Goal: Task Accomplishment & Management: Manage account settings

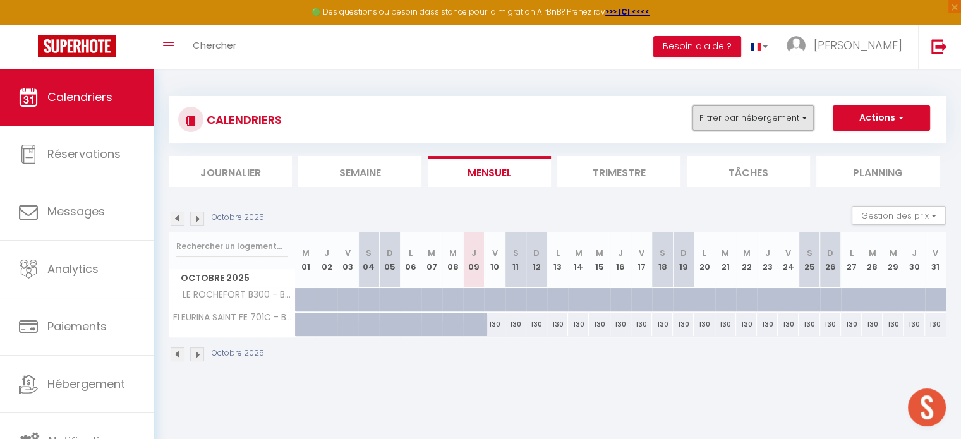
click at [765, 125] on button "Filtrer par hébergement" at bounding box center [753, 118] width 121 height 25
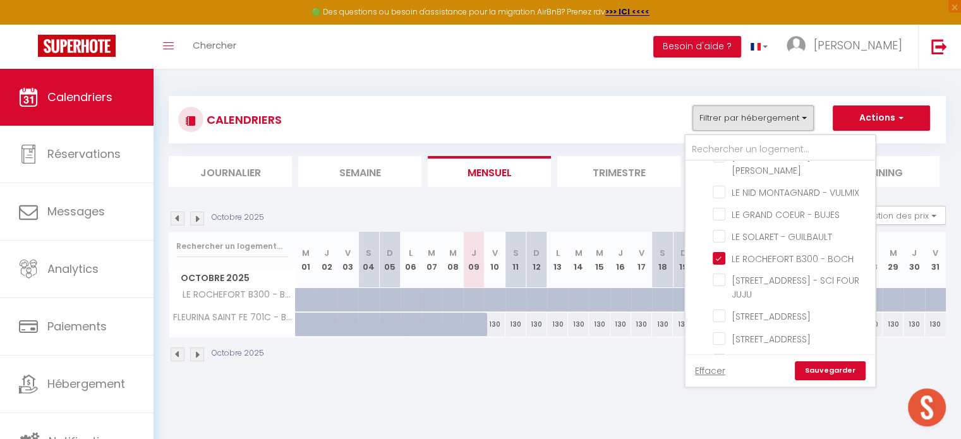
scroll to position [1964, 0]
click at [722, 253] on input "LE ROCHEFORT B300 - BOCH" at bounding box center [792, 259] width 158 height 13
checkbox input "false"
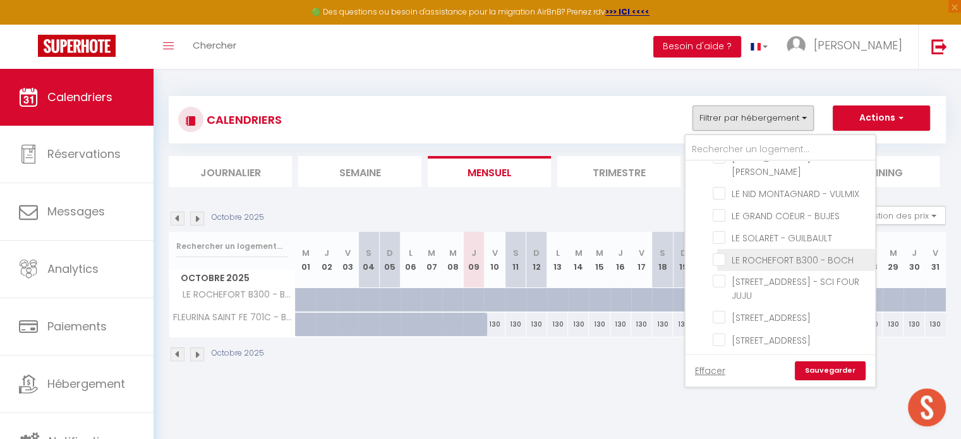
checkbox input "false"
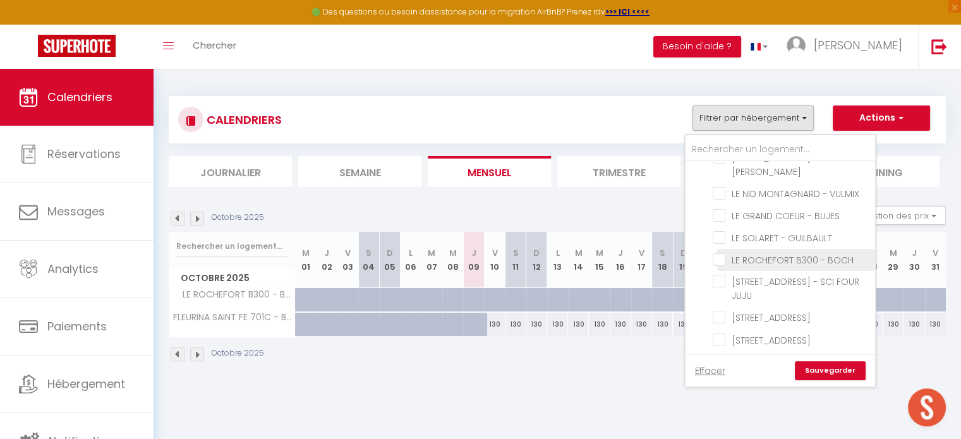
checkbox input "false"
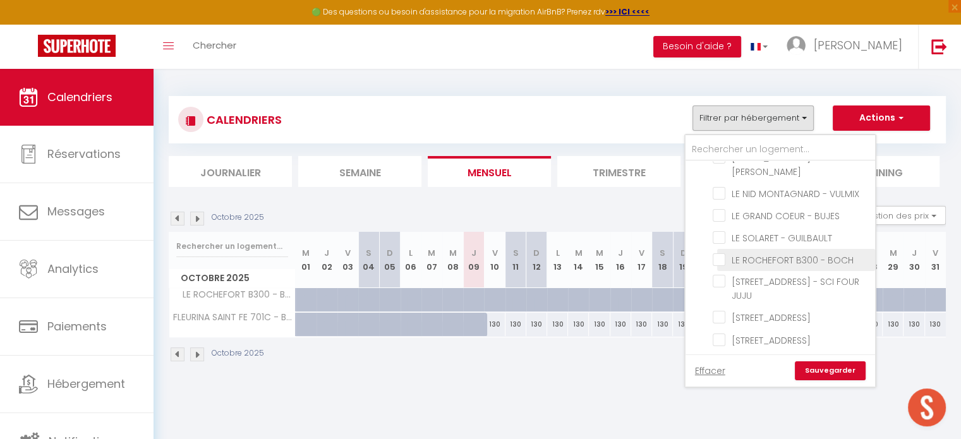
checkbox input "false"
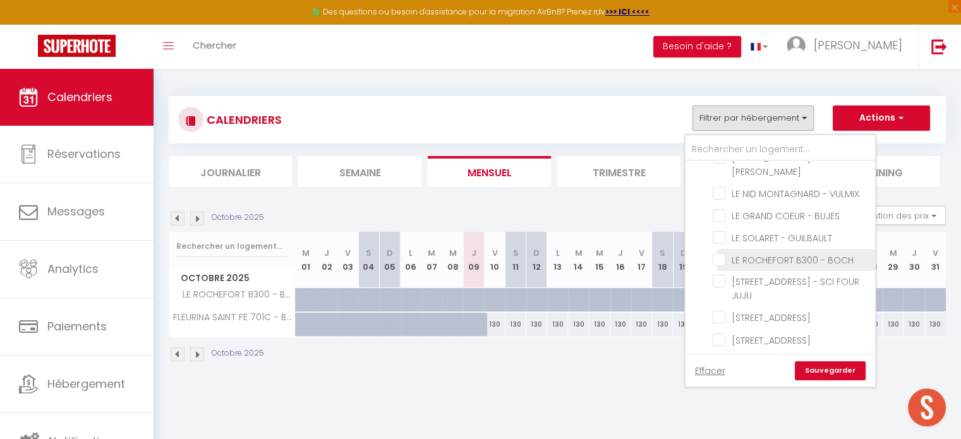
checkbox input "false"
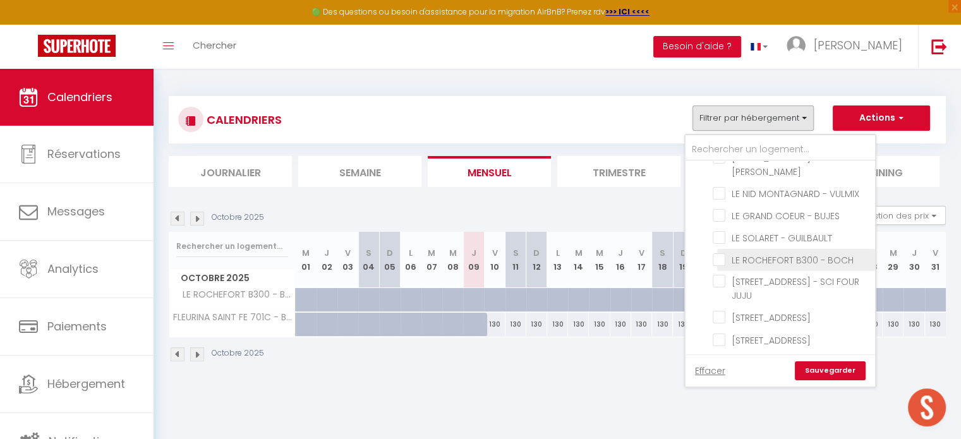
checkbox input "false"
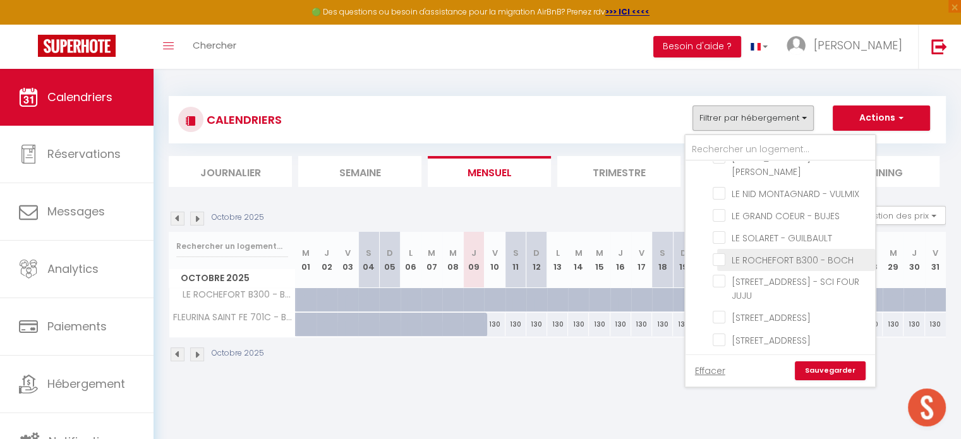
checkbox input "false"
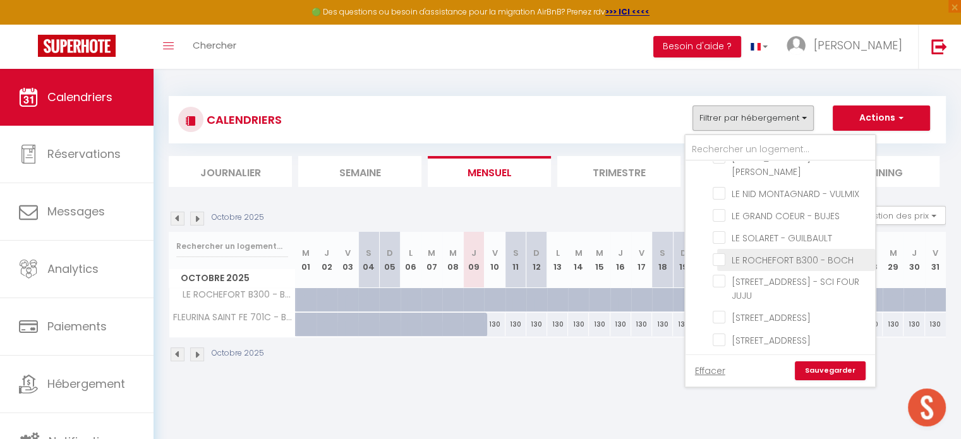
checkbox input "false"
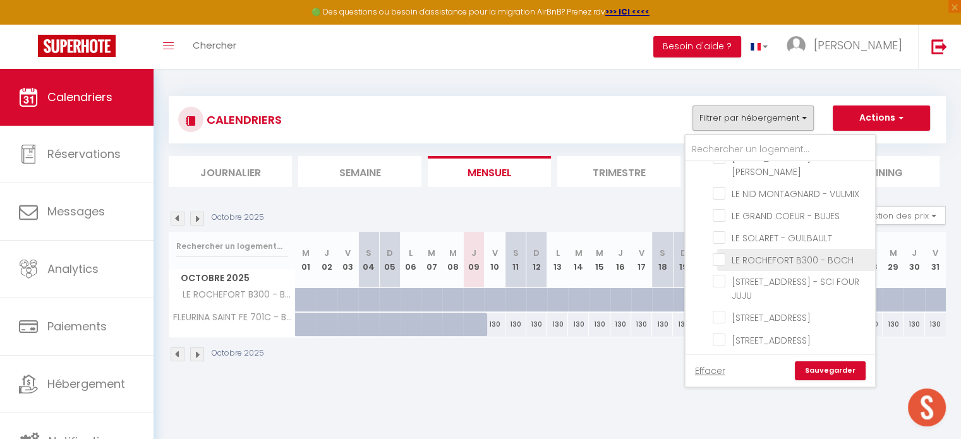
checkbox input "false"
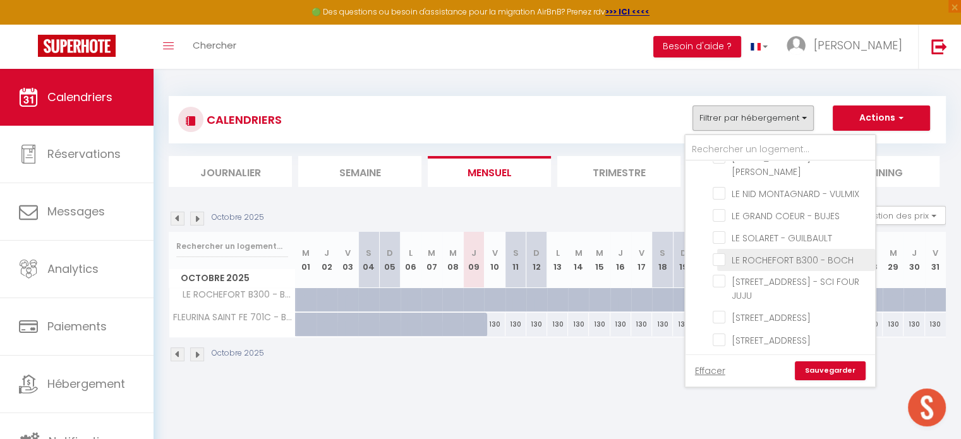
checkbox input "false"
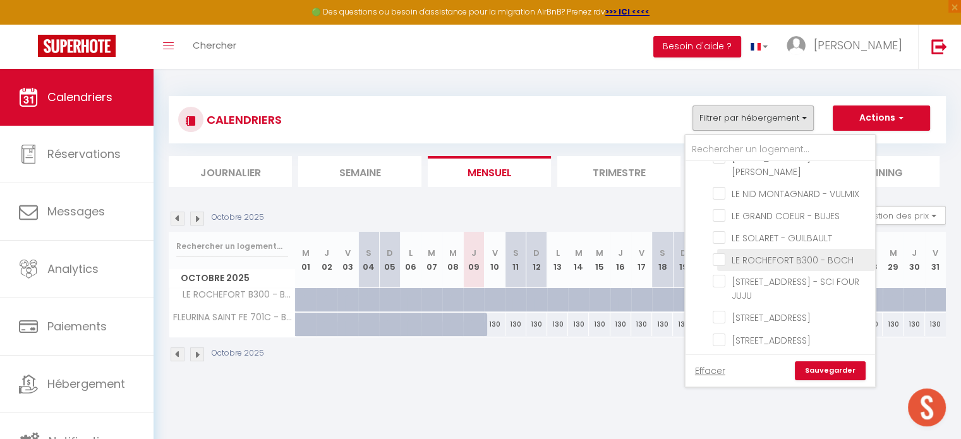
checkbox input "false"
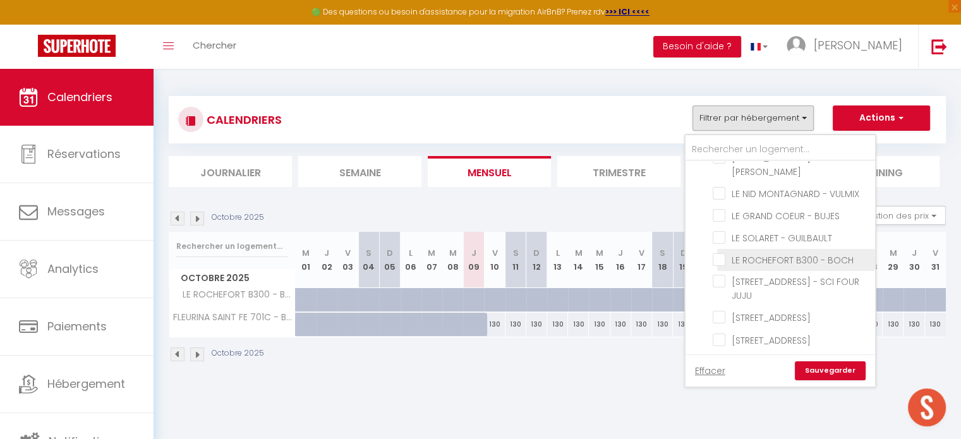
checkbox input "false"
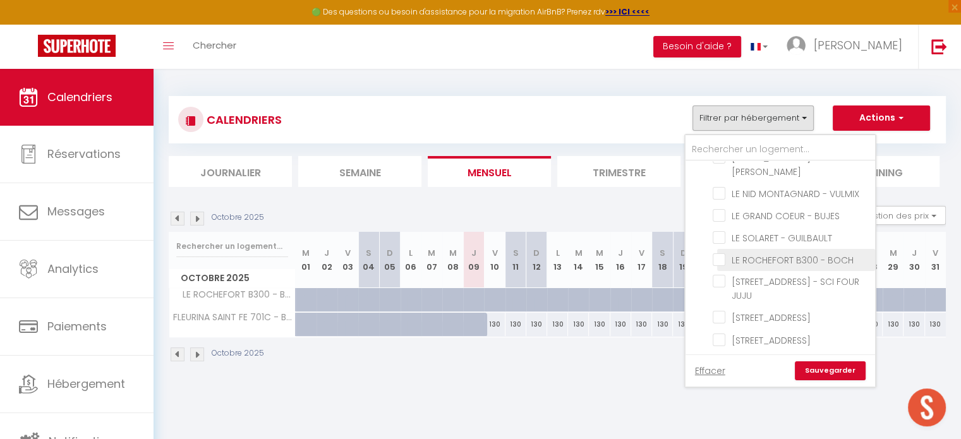
checkbox input "false"
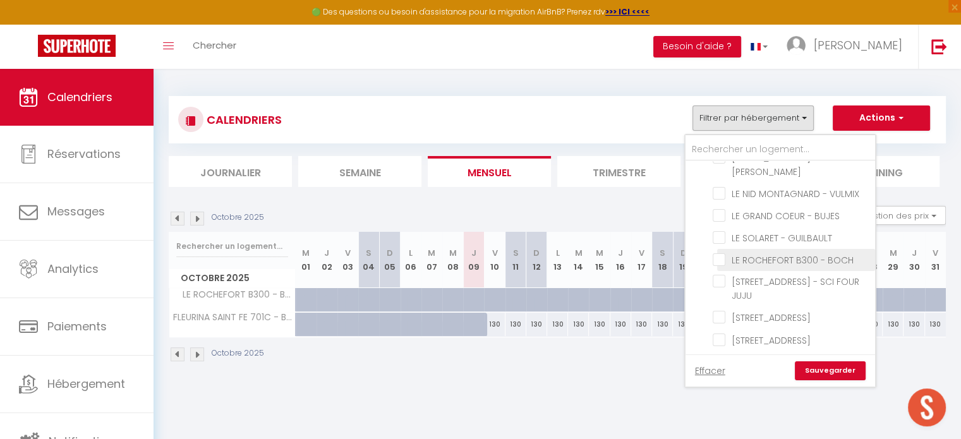
checkbox input "false"
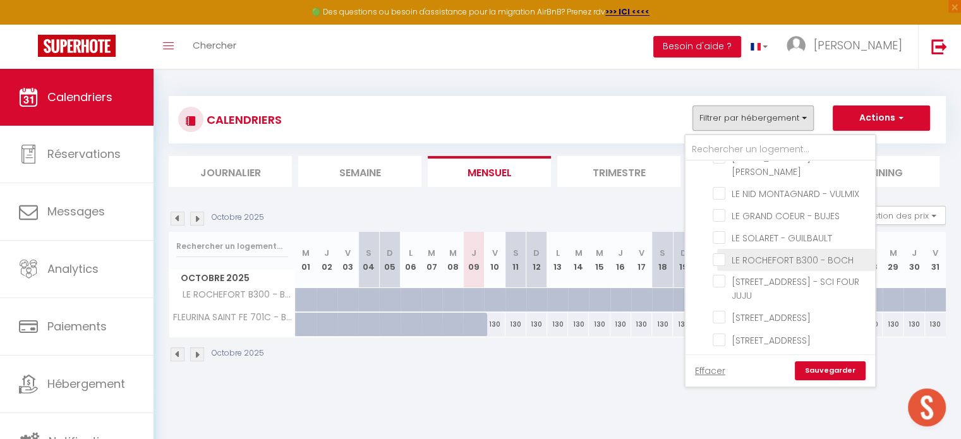
checkbox input "false"
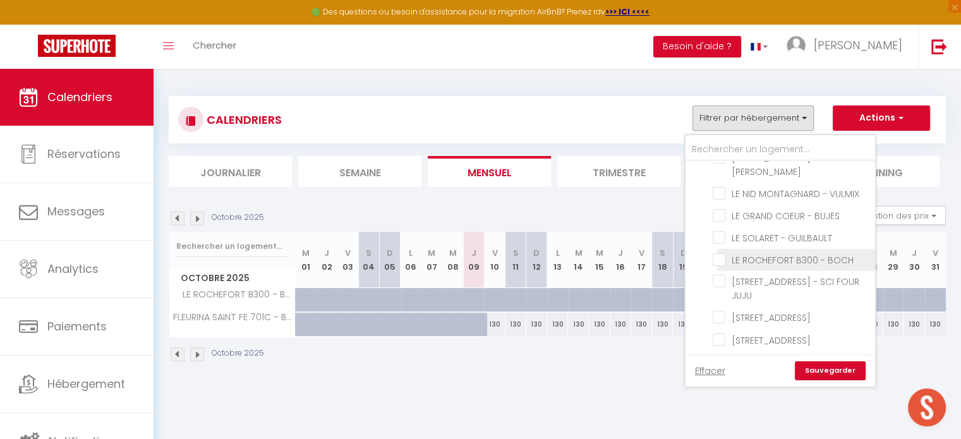
checkbox input "false"
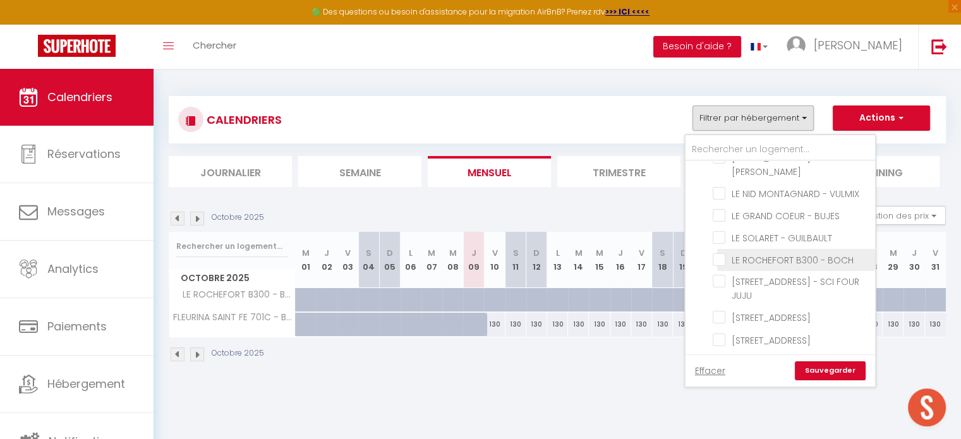
checkbox input "false"
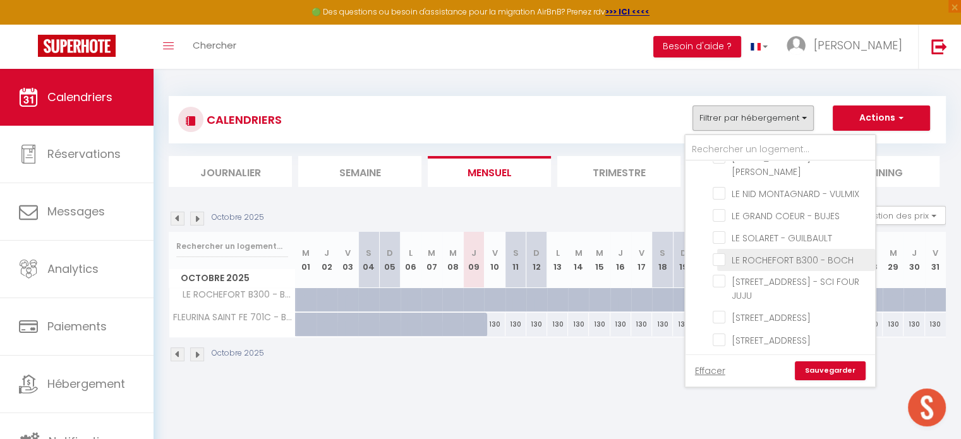
checkbox input "false"
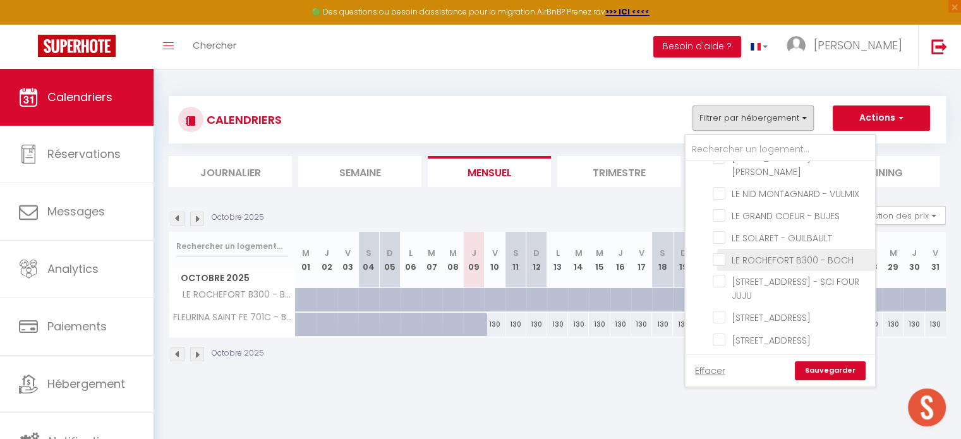
checkbox input "false"
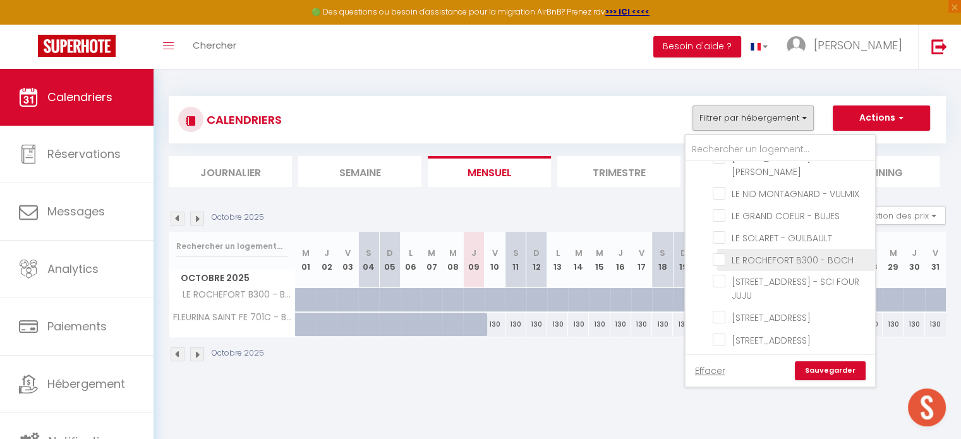
checkbox input "false"
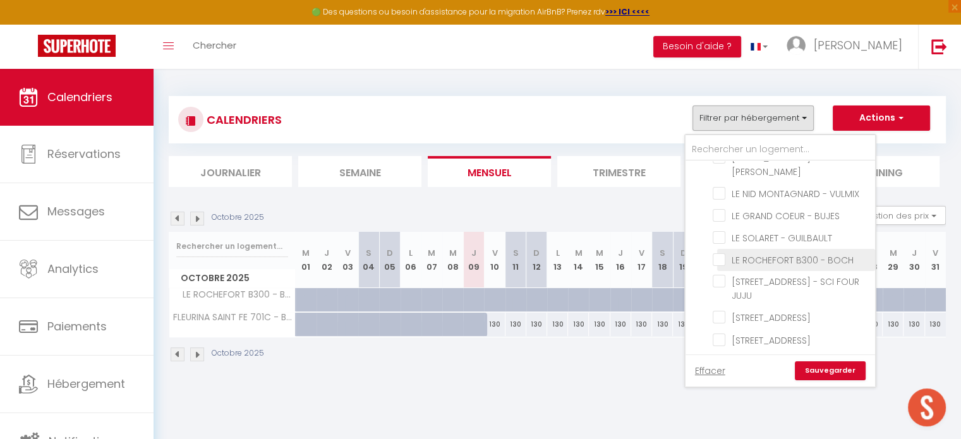
checkbox input "false"
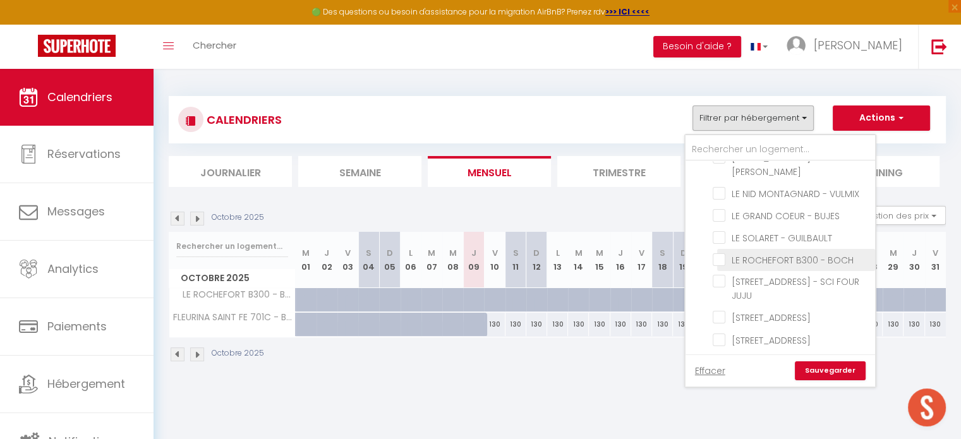
checkbox input "false"
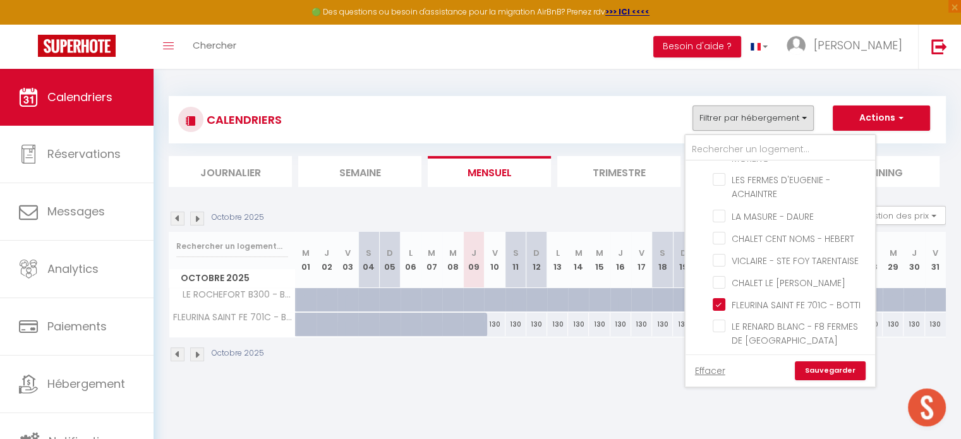
scroll to position [2510, 0]
click at [725, 297] on input "FLEURINA SAINT FE 701C - BOTTI" at bounding box center [792, 303] width 158 height 13
checkbox input "false"
click at [751, 149] on input "text" at bounding box center [781, 149] width 190 height 23
type input "w"
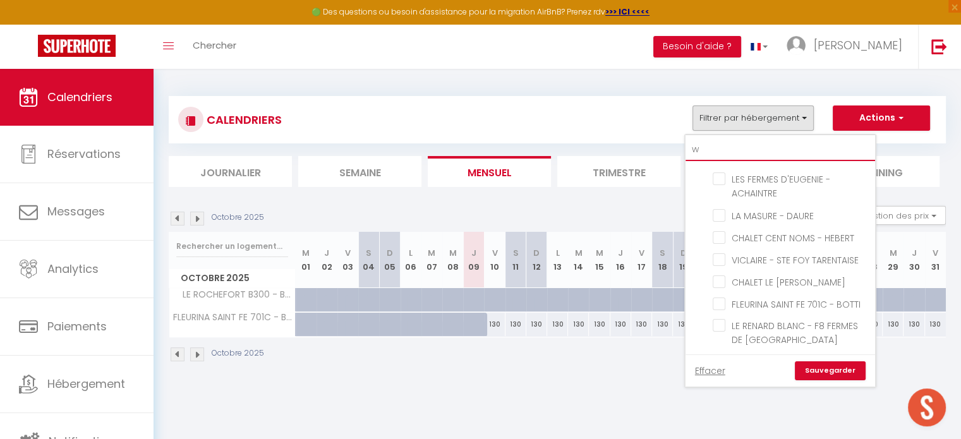
checkbox input "false"
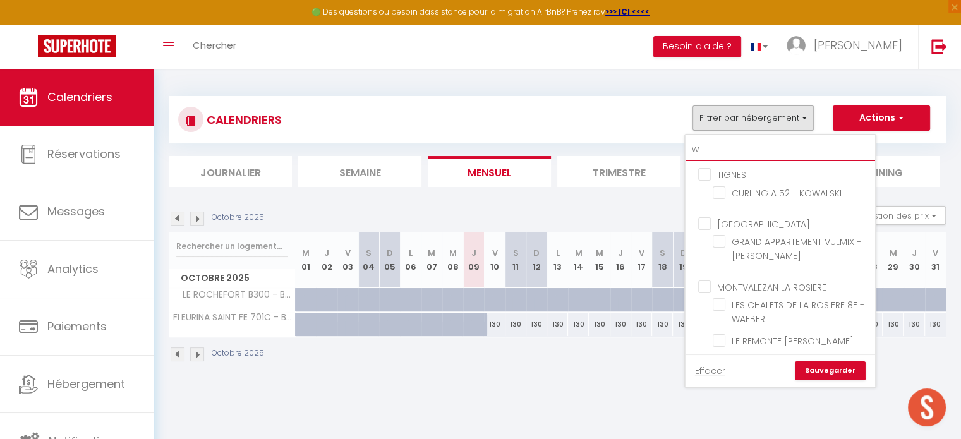
type input "we"
checkbox input "false"
type input "web"
checkbox input "false"
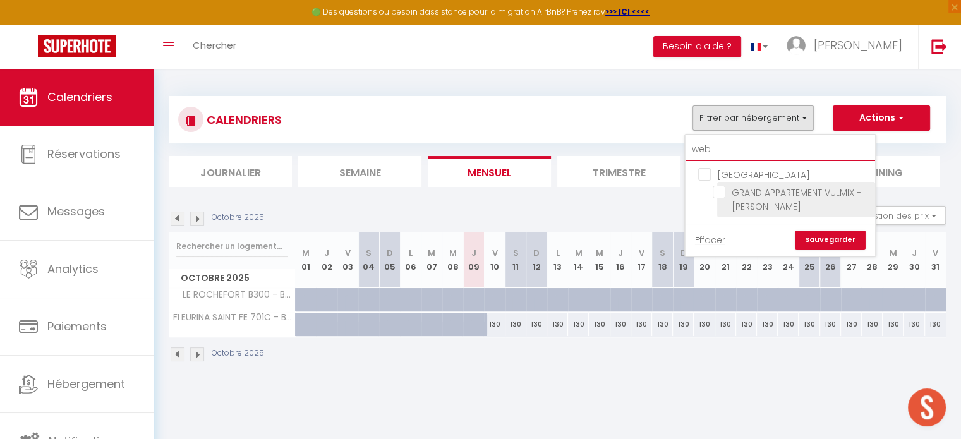
type input "web"
click at [722, 191] on input "GRAND APPARTEMENT VULMIX - [PERSON_NAME]" at bounding box center [792, 192] width 158 height 13
checkbox input "true"
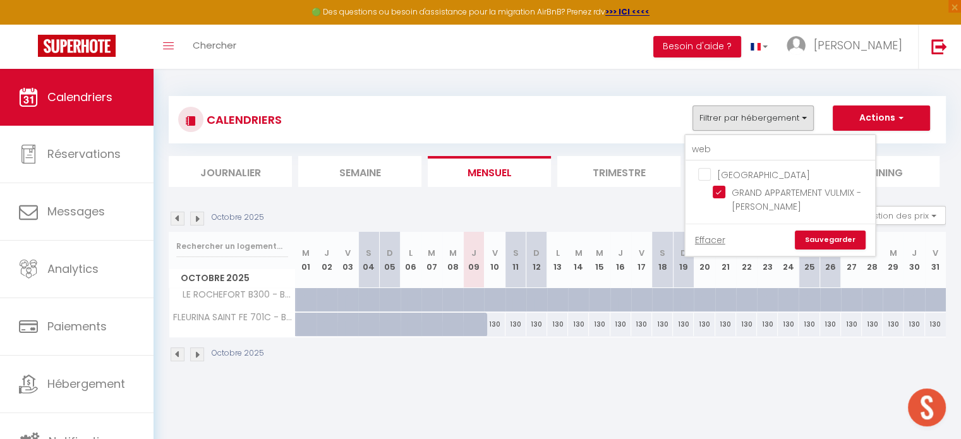
click at [827, 237] on link "Sauvegarder" at bounding box center [830, 240] width 71 height 19
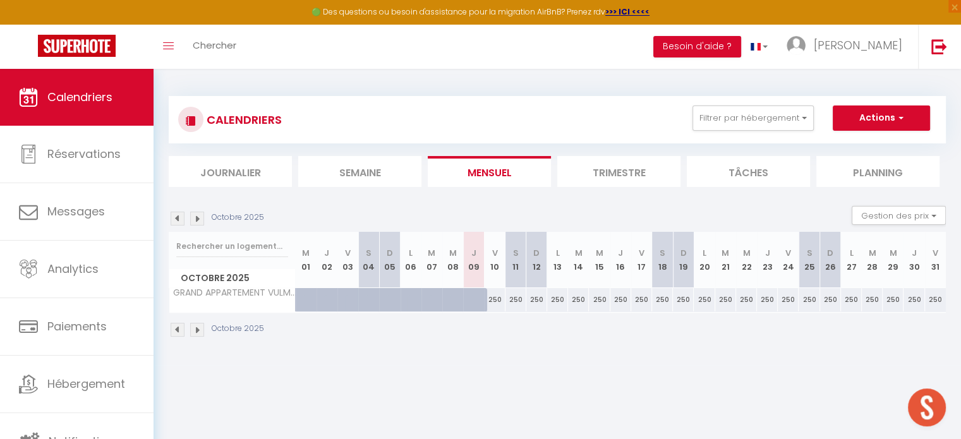
click at [200, 219] on img at bounding box center [197, 219] width 14 height 14
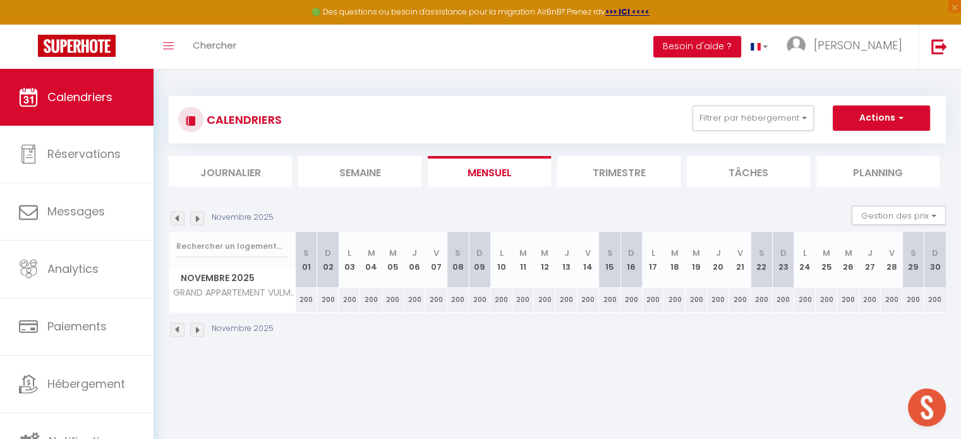
click at [200, 219] on img at bounding box center [197, 219] width 14 height 14
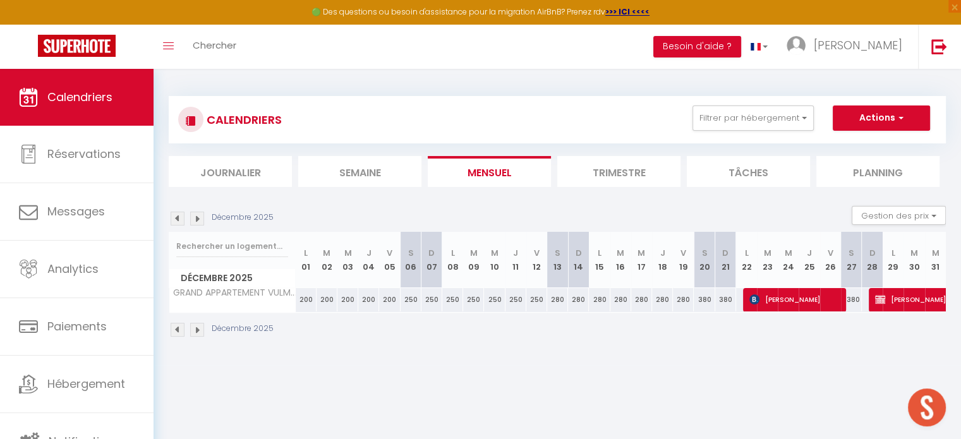
click at [200, 219] on img at bounding box center [197, 219] width 14 height 14
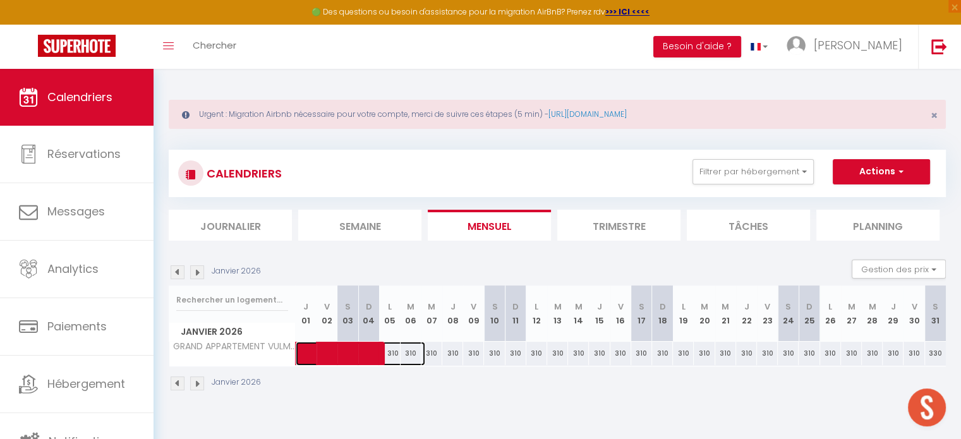
click at [330, 357] on span at bounding box center [367, 354] width 116 height 24
select select "OK"
select select "KO"
select select "0"
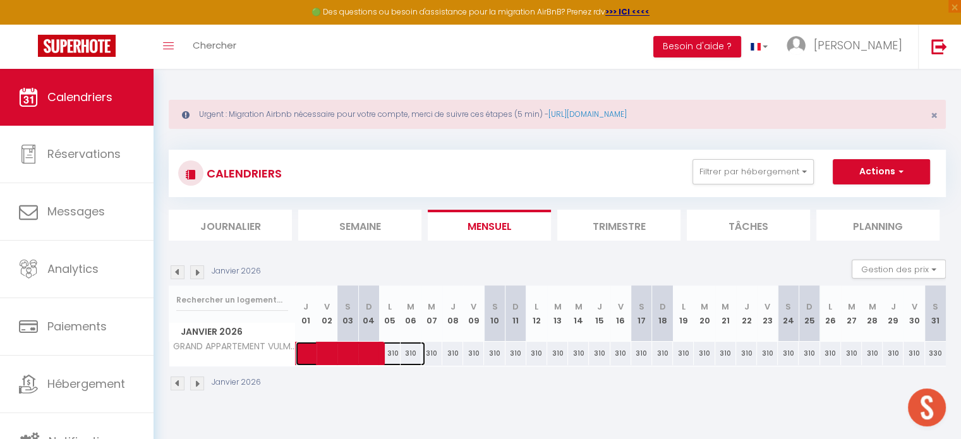
select select "1"
select select
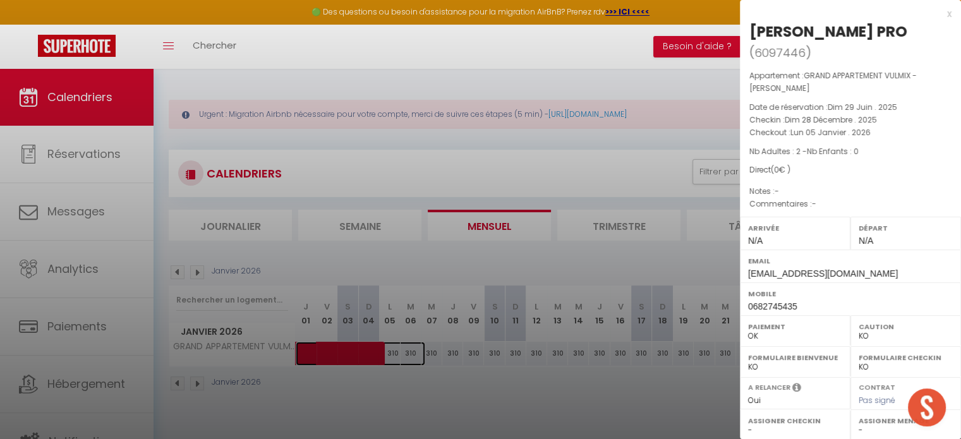
scroll to position [180, 0]
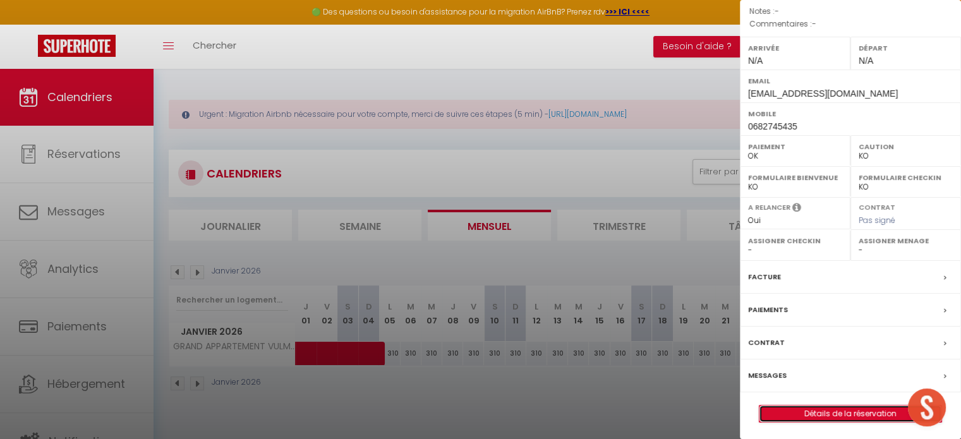
click at [806, 415] on link "Détails de la réservation" at bounding box center [851, 414] width 182 height 16
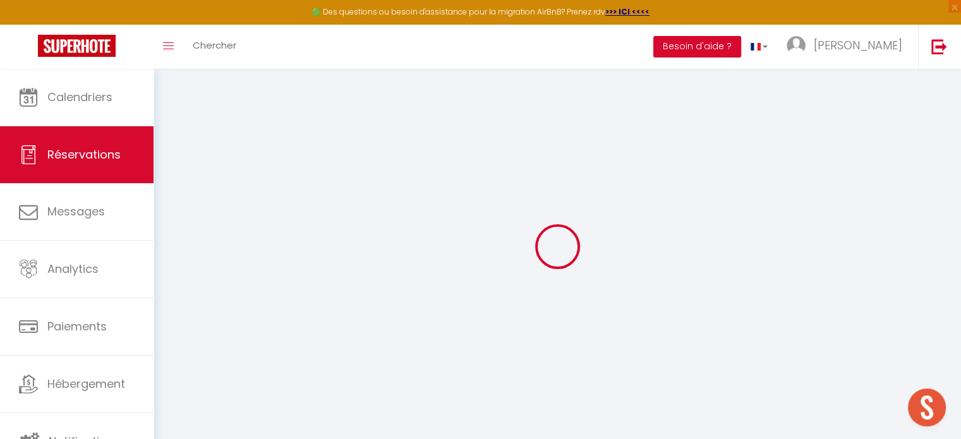
type input "[PERSON_NAME]"
type input "[PERSON_NAME] PRO"
type input "[EMAIL_ADDRESS][DOMAIN_NAME]"
type input "0682745435"
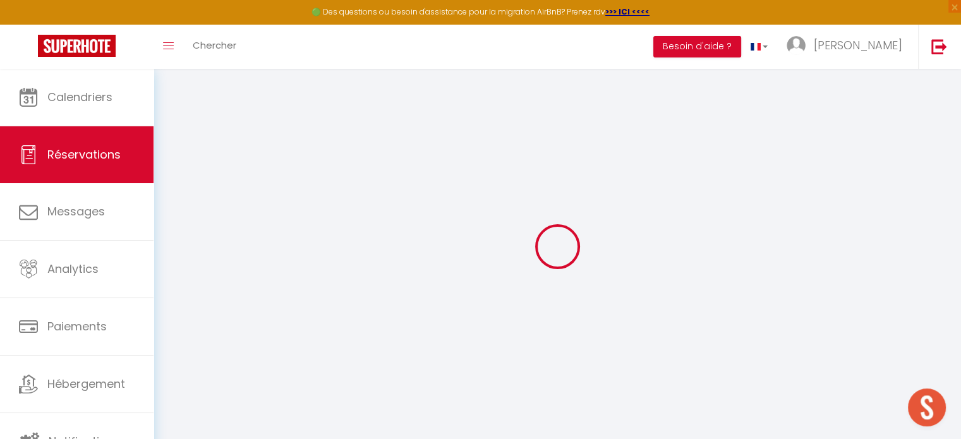
select select "FR"
type input "0"
select select "67896"
select select "1"
type input "Dim 28 Décembre 2025"
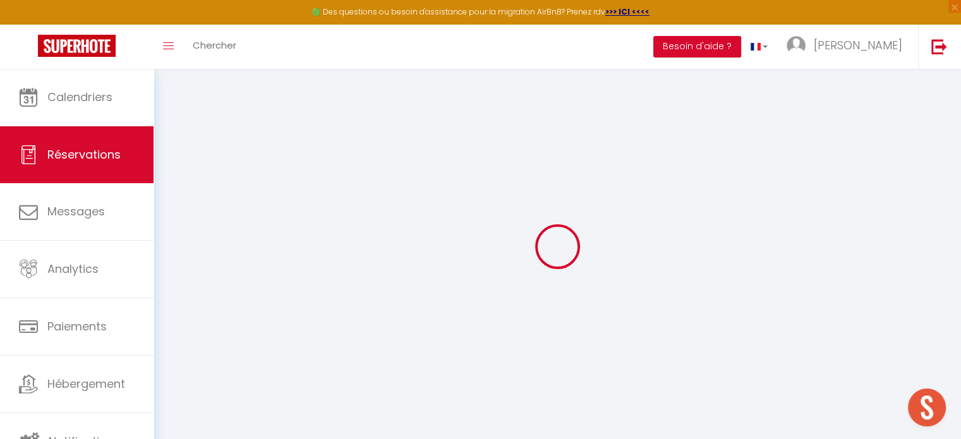
select select
type input "Lun 05 Janvier 2026"
select select
type input "2"
select select "12"
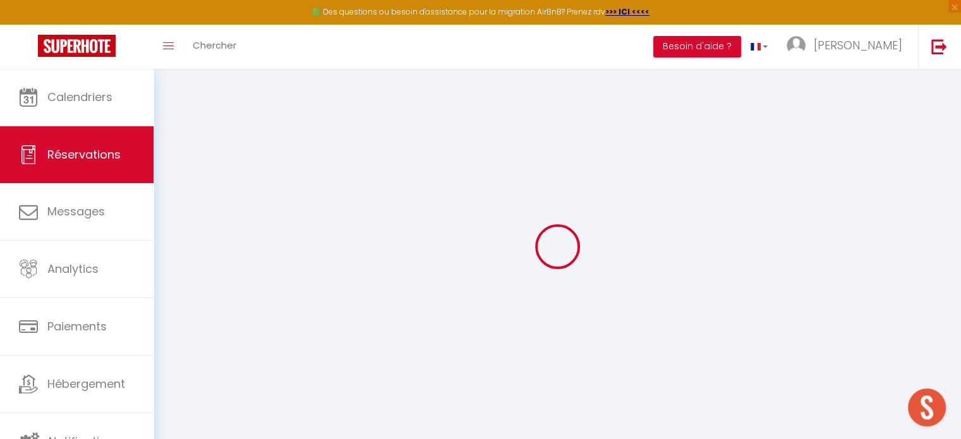
select select
checkbox input "false"
type input "0"
type input "250"
type input "0"
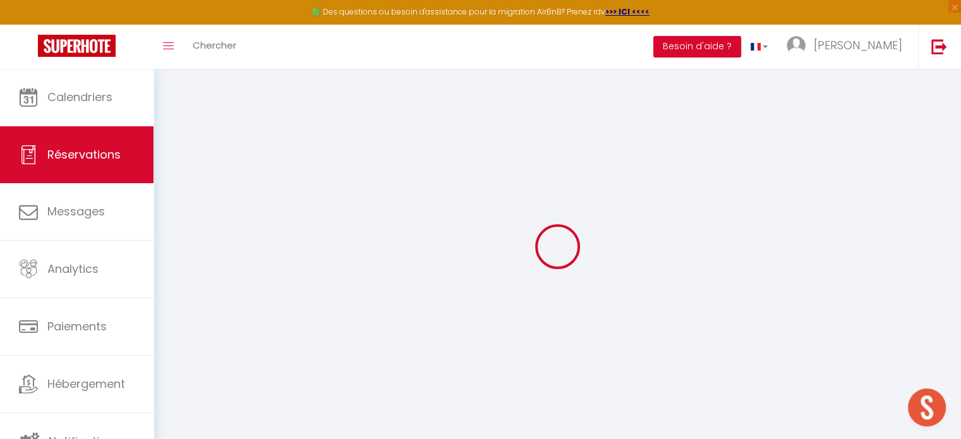
type input "0"
select select
select select "14"
checkbox input "false"
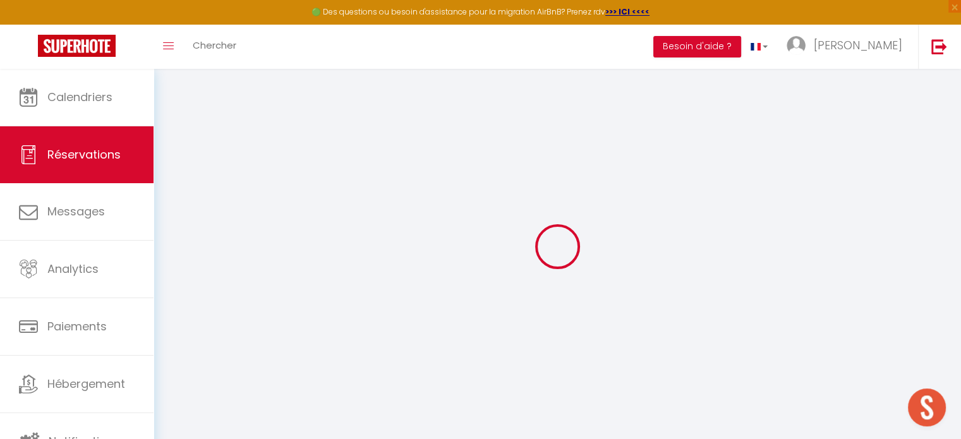
select select
checkbox input "false"
select select
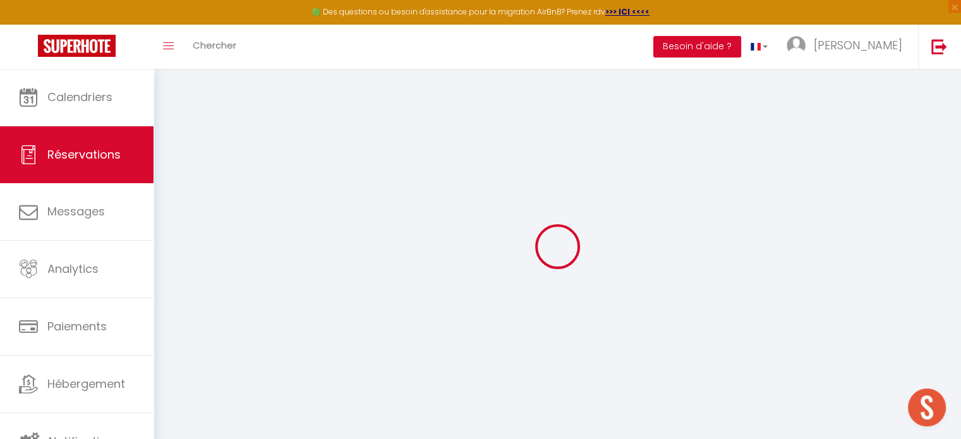
checkbox input "false"
select select
checkbox input "false"
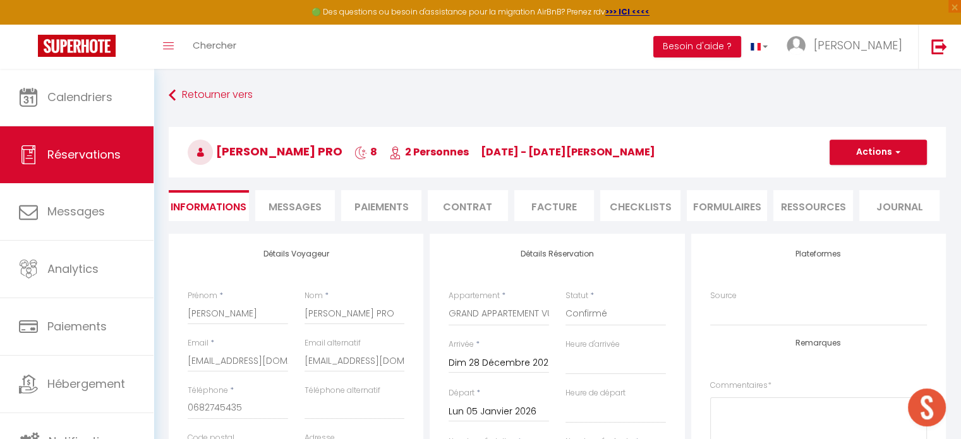
select select
checkbox input "false"
click at [872, 146] on button "Actions" at bounding box center [878, 152] width 97 height 25
select select
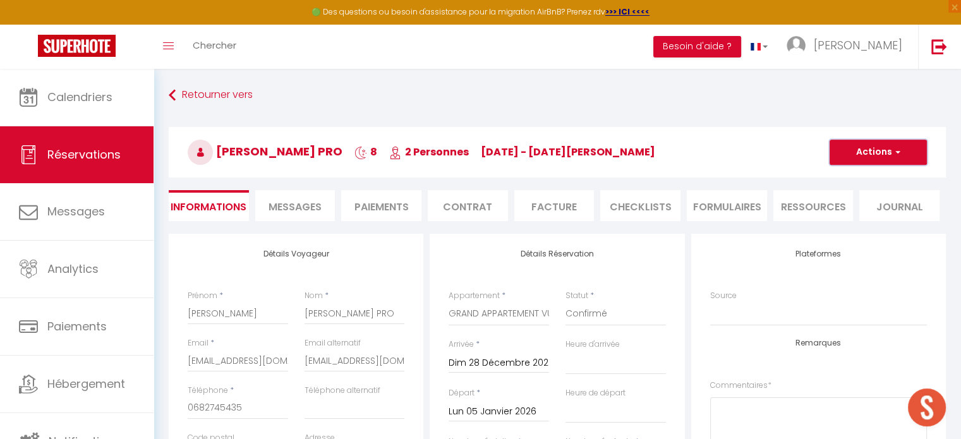
select select
click at [850, 193] on link "Dupliquer" at bounding box center [866, 196] width 100 height 16
select select
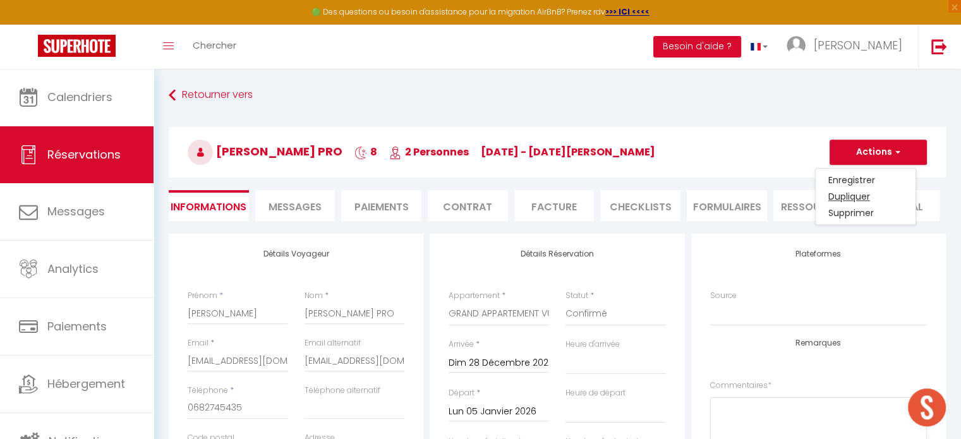
select select
checkbox input "false"
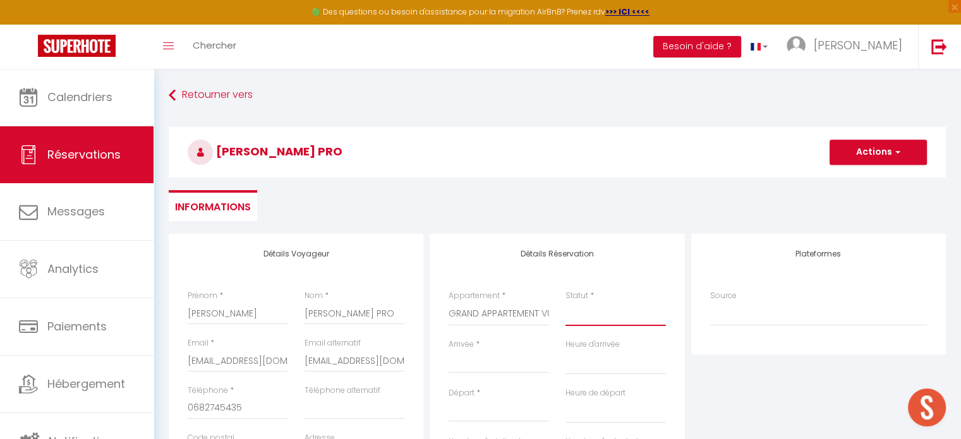
click at [602, 316] on select "Confirmé Non Confirmé [PERSON_NAME] par le voyageur No Show Request" at bounding box center [616, 314] width 100 height 24
select select "1"
click at [566, 302] on select "Confirmé Non Confirmé [PERSON_NAME] par le voyageur No Show Request" at bounding box center [616, 314] width 100 height 24
select select
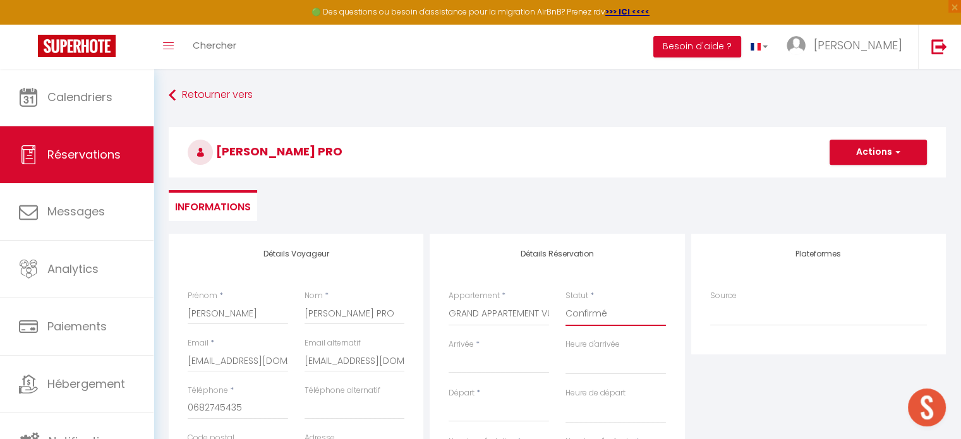
select select
checkbox input "false"
click at [506, 358] on input "Arrivée" at bounding box center [499, 363] width 100 height 16
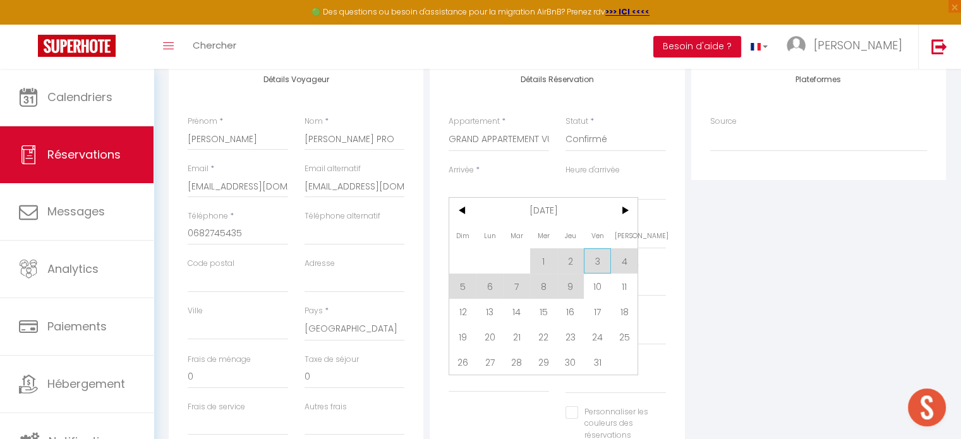
scroll to position [176, 0]
click at [619, 211] on span ">" at bounding box center [624, 209] width 27 height 25
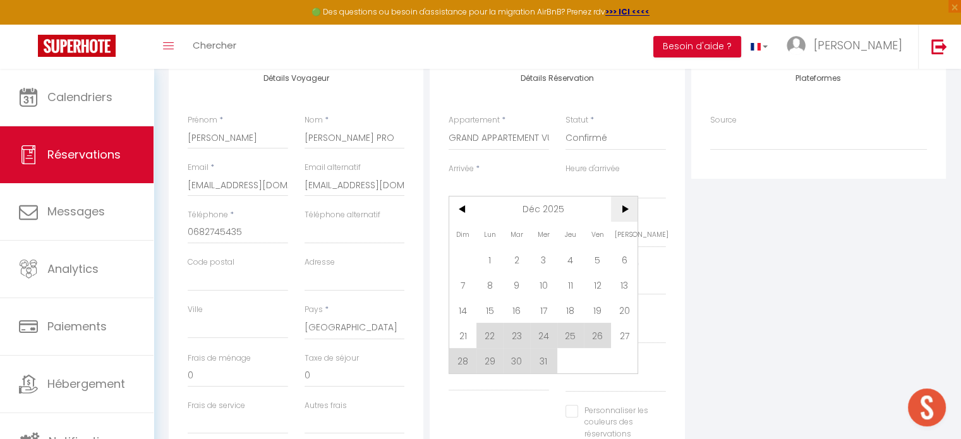
click at [619, 211] on span ">" at bounding box center [624, 209] width 27 height 25
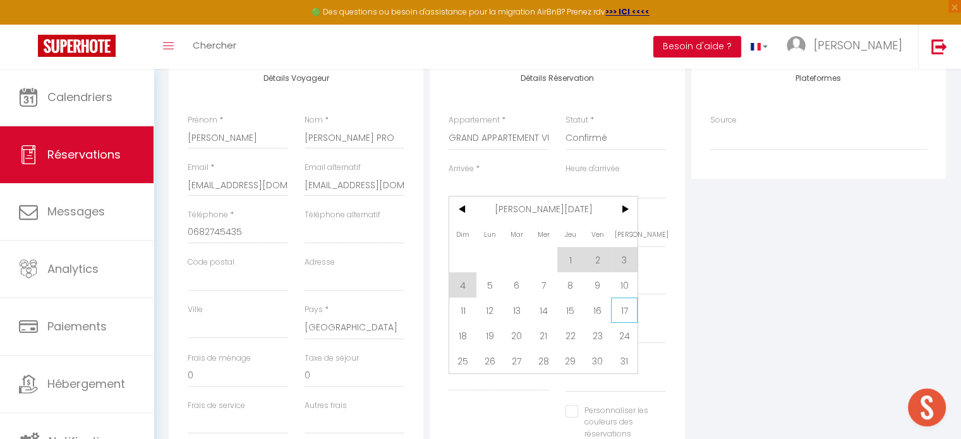
click at [621, 310] on span "17" at bounding box center [624, 310] width 27 height 25
type input "[DATE]"
select select
type input "[DATE]"
select select
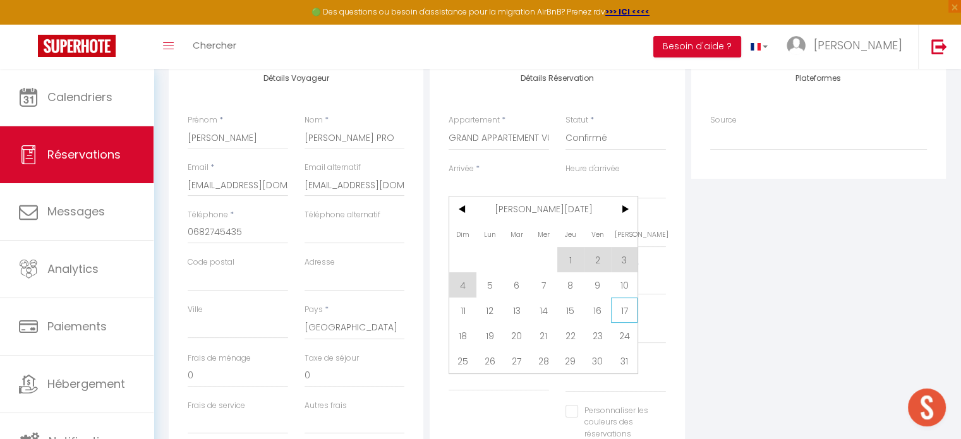
select select
checkbox input "false"
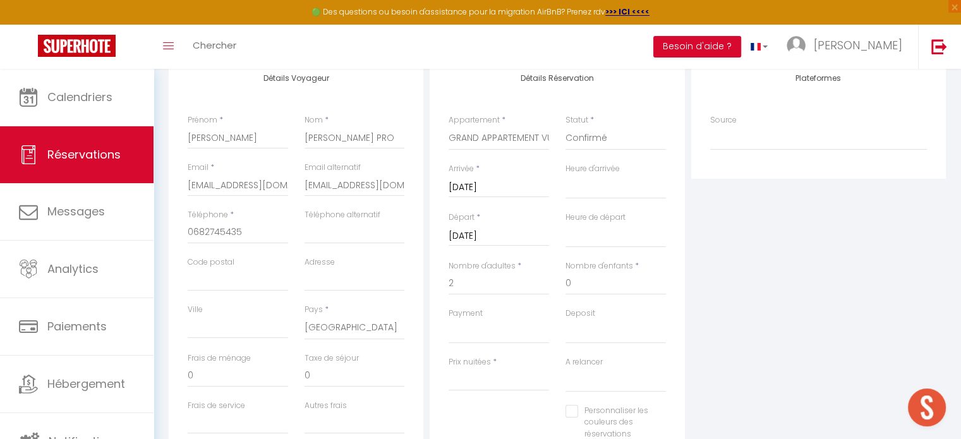
select select
type input "0"
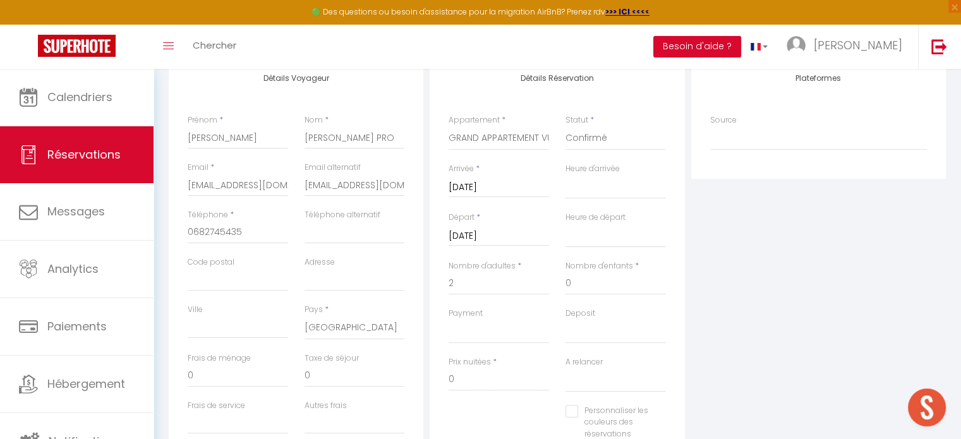
click at [492, 238] on input "[DATE]" at bounding box center [499, 236] width 100 height 16
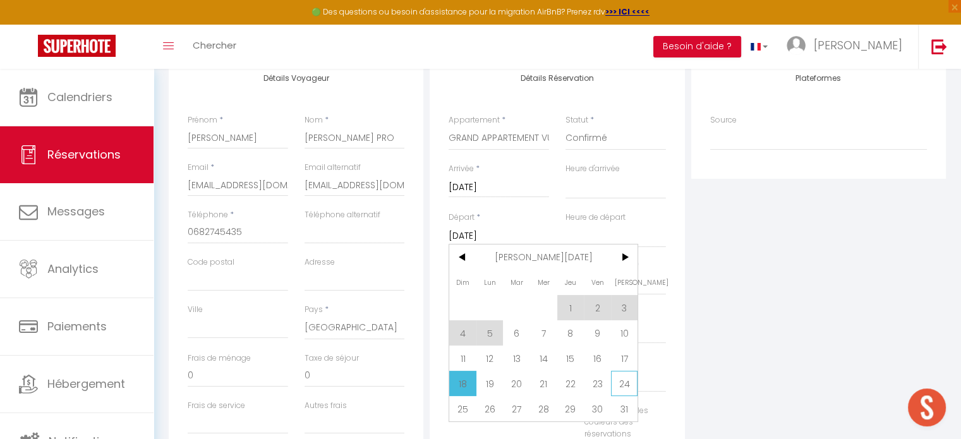
click at [617, 378] on span "24" at bounding box center [624, 383] width 27 height 25
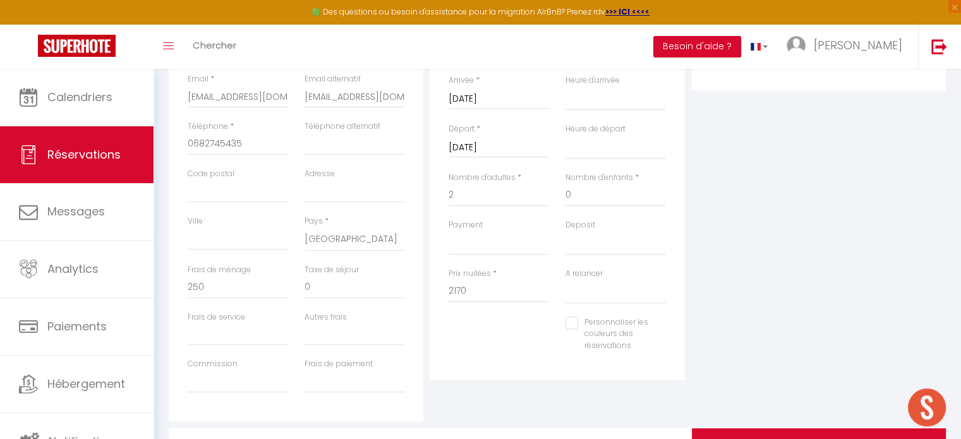
scroll to position [388, 0]
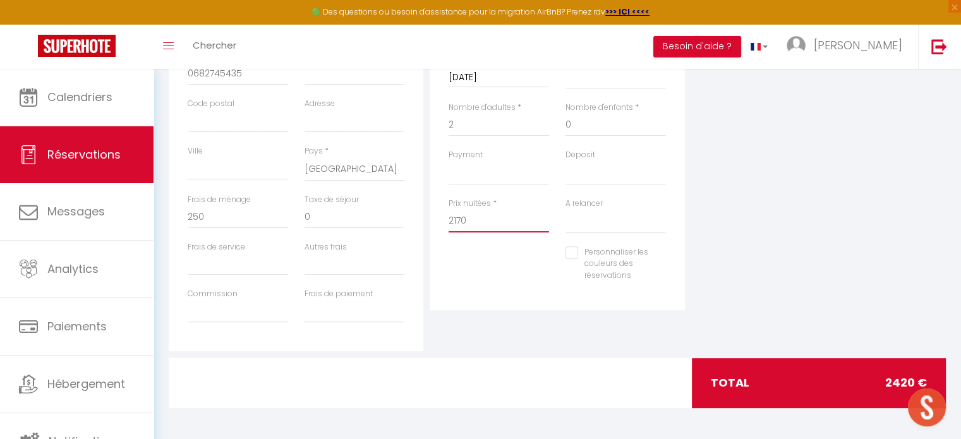
drag, startPoint x: 475, startPoint y: 222, endPoint x: 437, endPoint y: 229, distance: 37.8
click at [437, 229] on div "Détails Réservation Appartement * SLALOM 107 - MME BOURSET SLALOM 201 - ZILLIOX…" at bounding box center [557, 105] width 255 height 411
click at [754, 228] on div "Plateformes Source Direct [DOMAIN_NAME] [DOMAIN_NAME] Chalet montagne Expedia G…" at bounding box center [818, 126] width 261 height 452
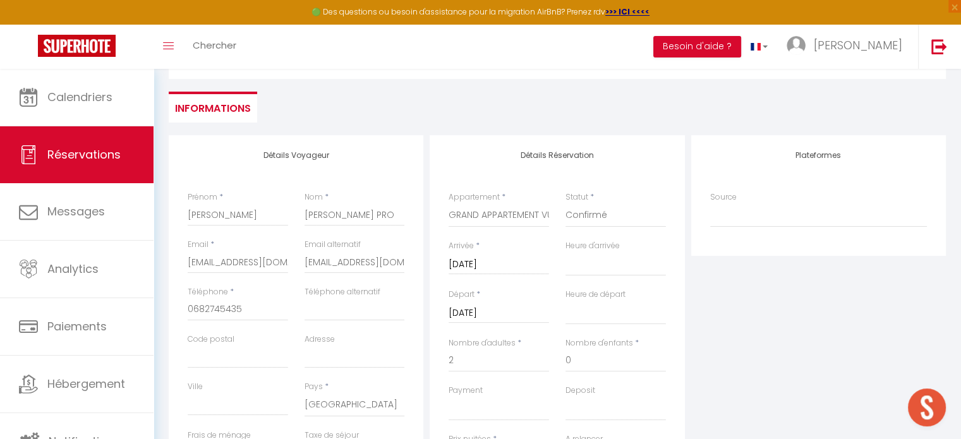
scroll to position [0, 0]
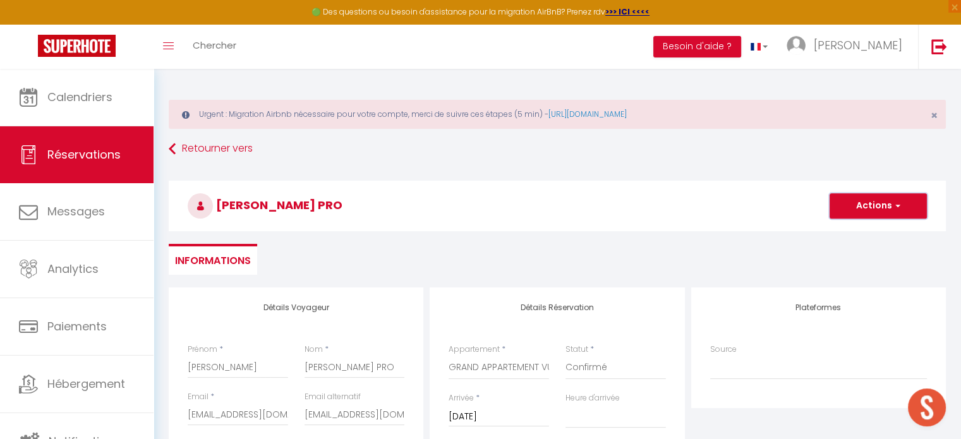
click at [855, 203] on button "Actions" at bounding box center [878, 205] width 97 height 25
click at [847, 234] on link "Enregistrer" at bounding box center [866, 234] width 100 height 16
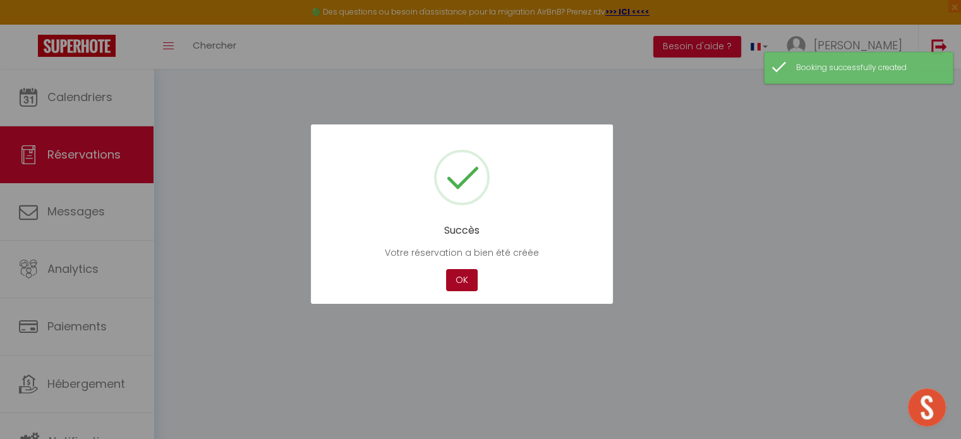
click at [470, 279] on button "OK" at bounding box center [462, 280] width 32 height 22
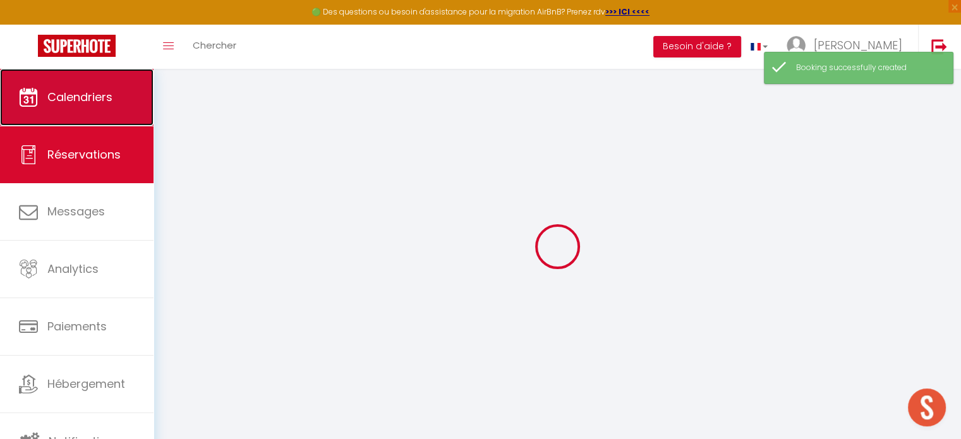
click at [78, 116] on link "Calendriers" at bounding box center [77, 97] width 154 height 57
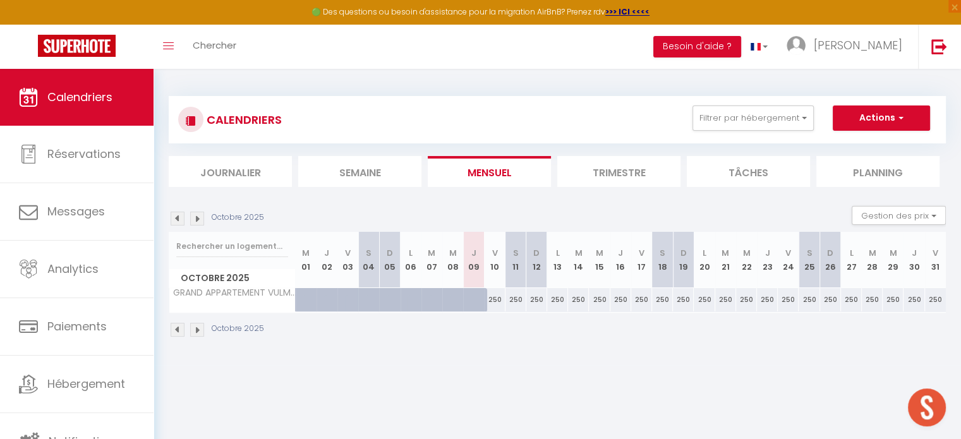
click at [195, 217] on img at bounding box center [197, 219] width 14 height 14
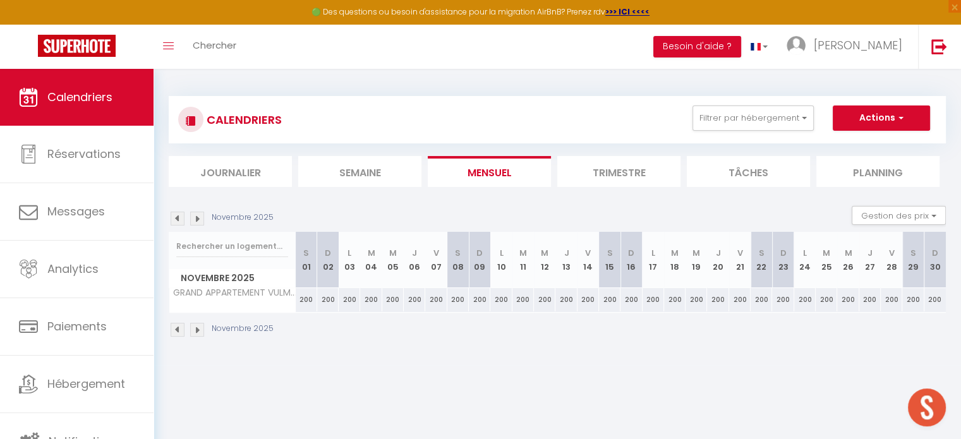
click at [195, 217] on img at bounding box center [197, 219] width 14 height 14
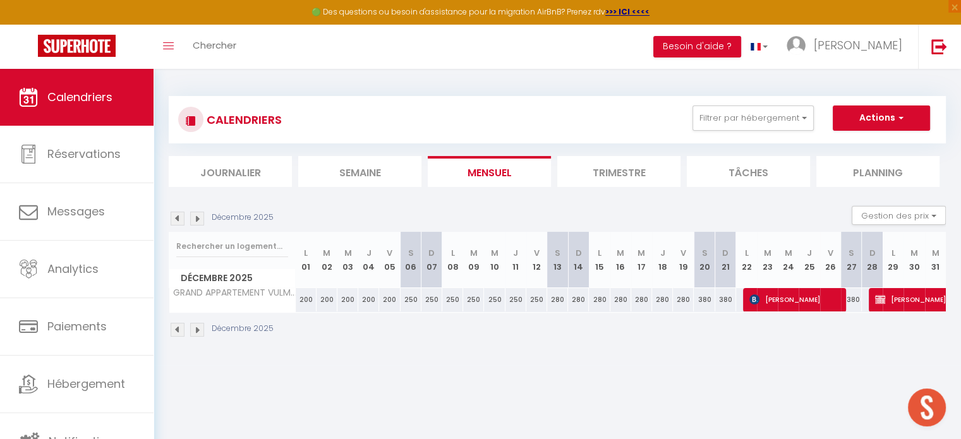
click at [195, 217] on img at bounding box center [197, 219] width 14 height 14
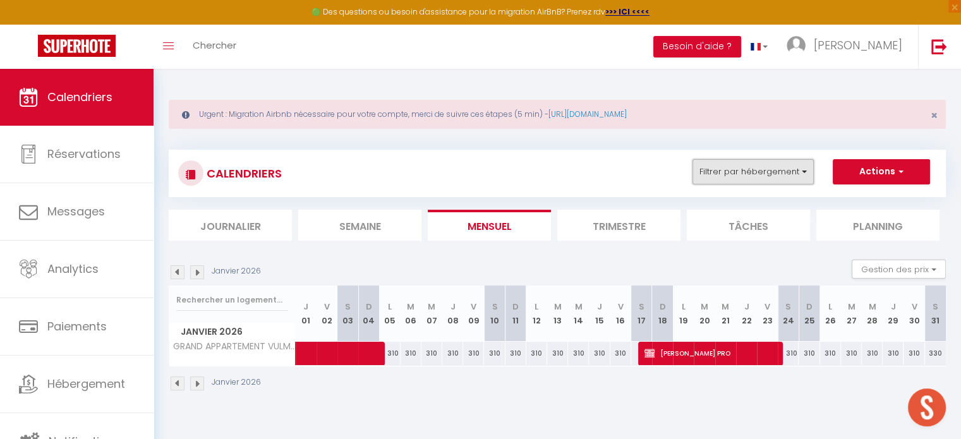
click at [702, 181] on button "Filtrer par hébergement" at bounding box center [753, 171] width 121 height 25
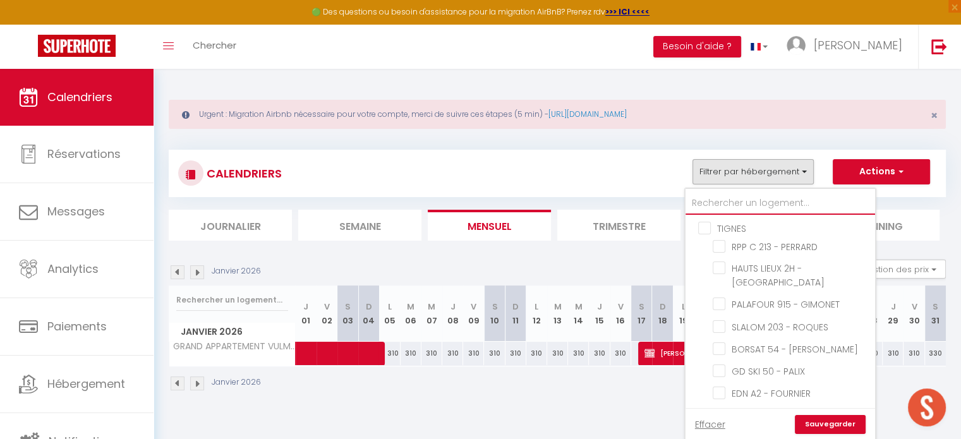
click at [712, 205] on input "text" at bounding box center [781, 203] width 190 height 23
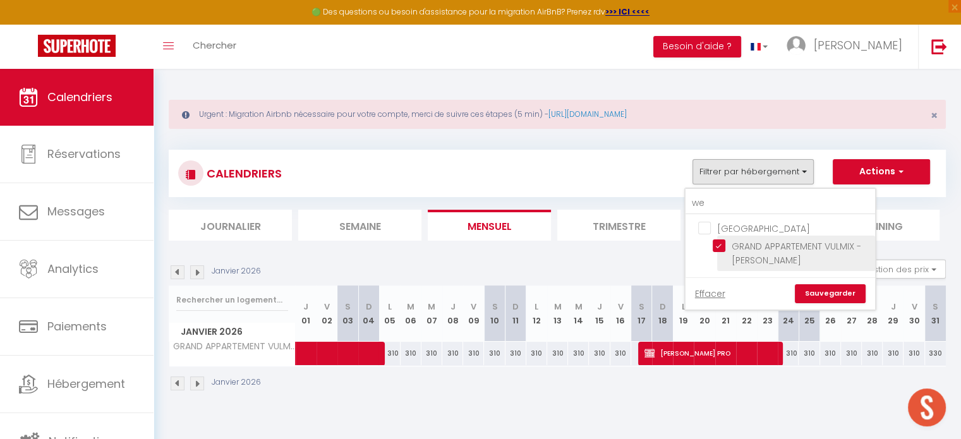
click at [721, 245] on input "GRAND APPARTEMENT VULMIX - [PERSON_NAME]" at bounding box center [792, 246] width 158 height 13
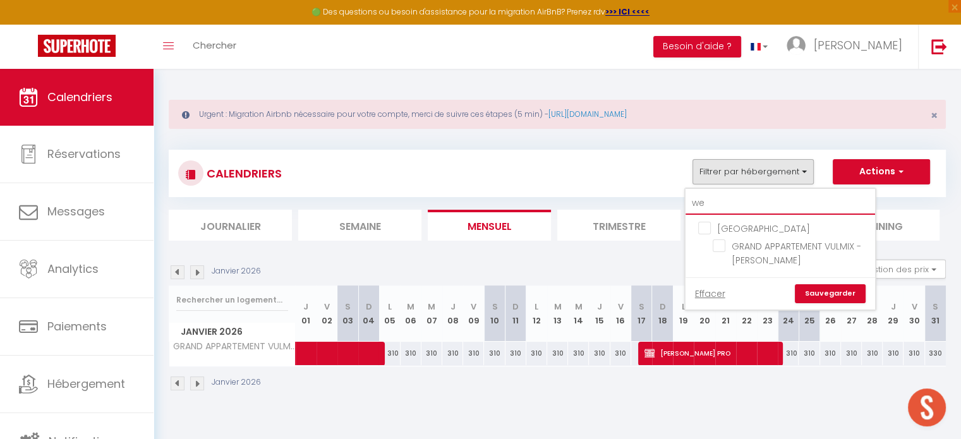
click at [714, 203] on input "we" at bounding box center [781, 203] width 190 height 23
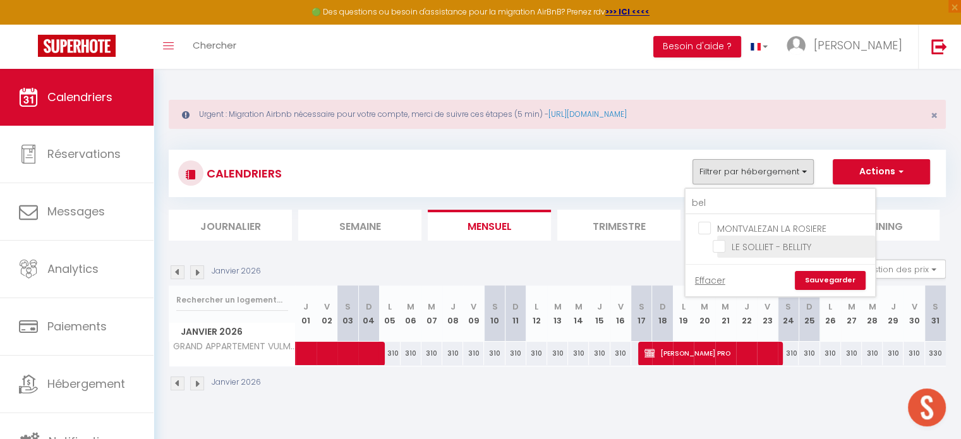
click at [717, 246] on input "LE SOLLIET - BELLITY" at bounding box center [792, 246] width 158 height 13
click at [818, 280] on link "Sauvegarder" at bounding box center [830, 280] width 71 height 19
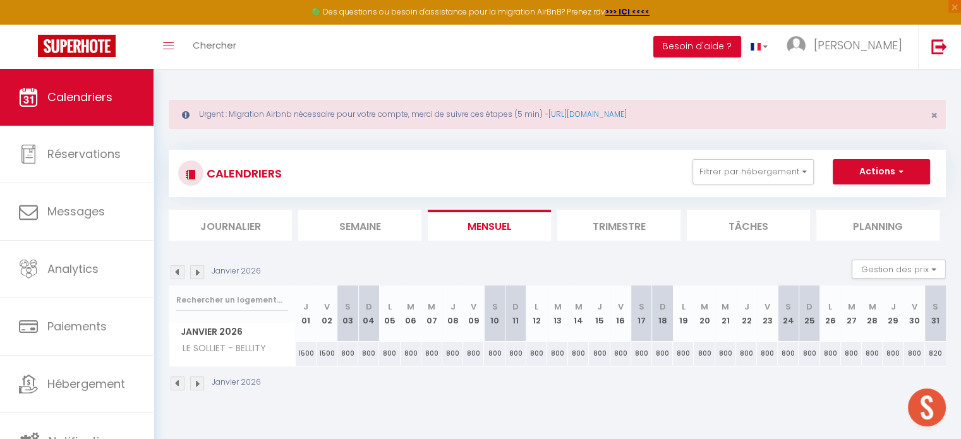
click at [180, 267] on img at bounding box center [178, 272] width 14 height 14
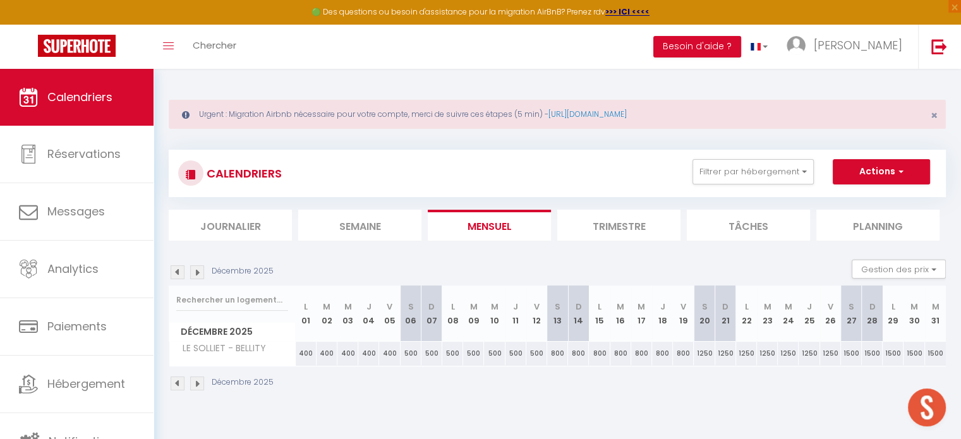
click at [197, 384] on img at bounding box center [197, 384] width 14 height 14
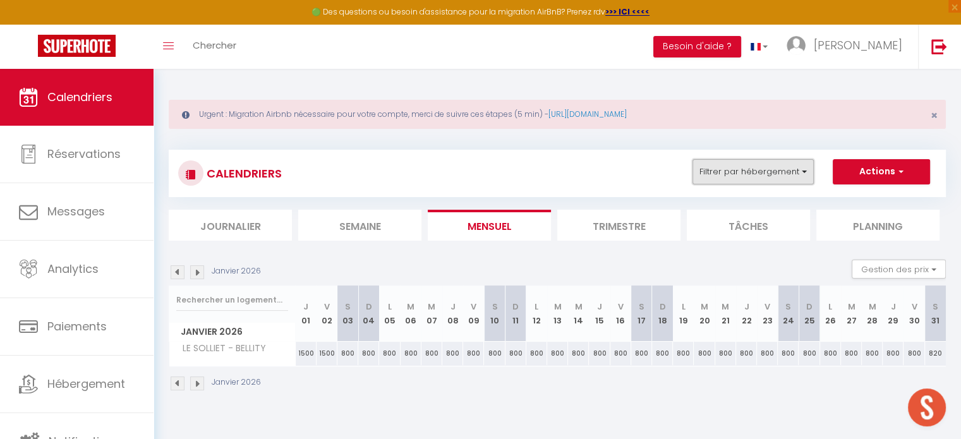
click at [731, 172] on button "Filtrer par hébergement" at bounding box center [753, 171] width 121 height 25
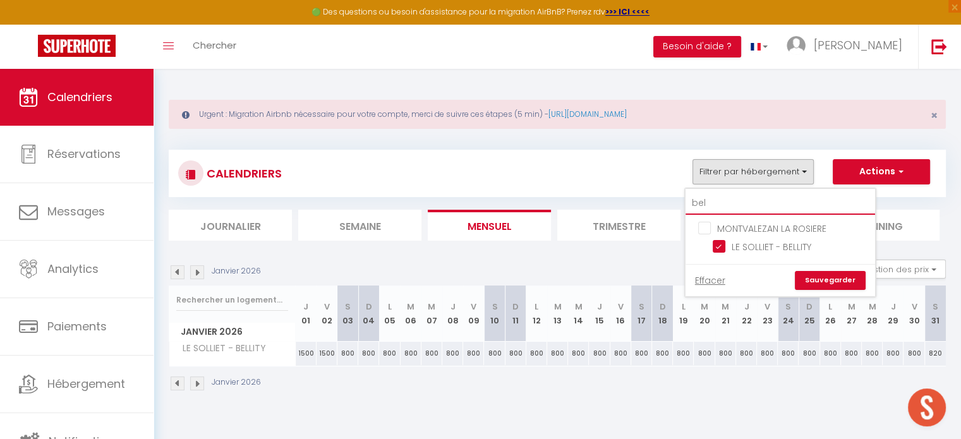
click at [731, 203] on input "bel" at bounding box center [781, 203] width 190 height 23
click at [718, 250] on input "LE SOLLIET - BELLITY" at bounding box center [792, 246] width 158 height 13
click at [722, 209] on input "bel" at bounding box center [781, 203] width 190 height 23
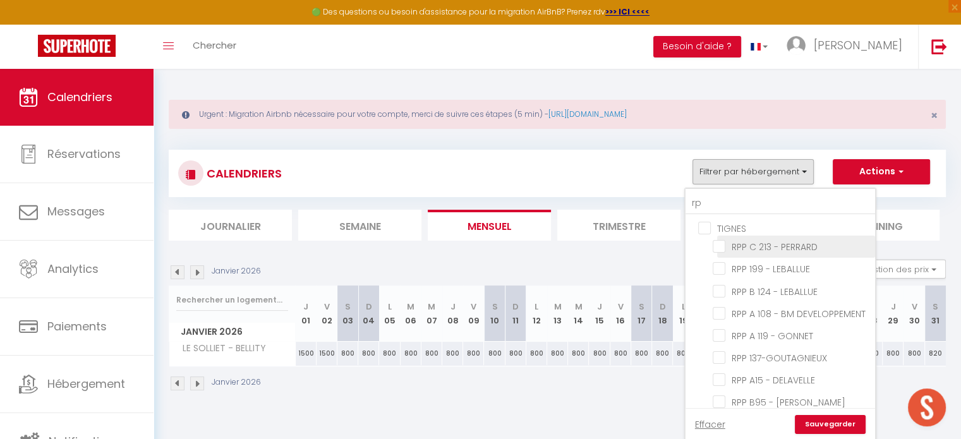
click at [721, 243] on input "RPP C 213 - PERRARD" at bounding box center [792, 246] width 158 height 13
click at [811, 425] on link "Sauvegarder" at bounding box center [830, 424] width 71 height 19
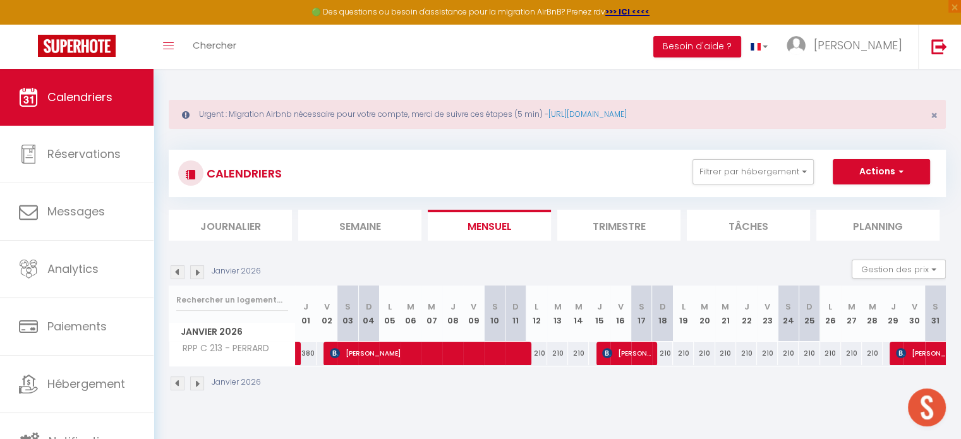
click at [197, 276] on img at bounding box center [197, 272] width 14 height 14
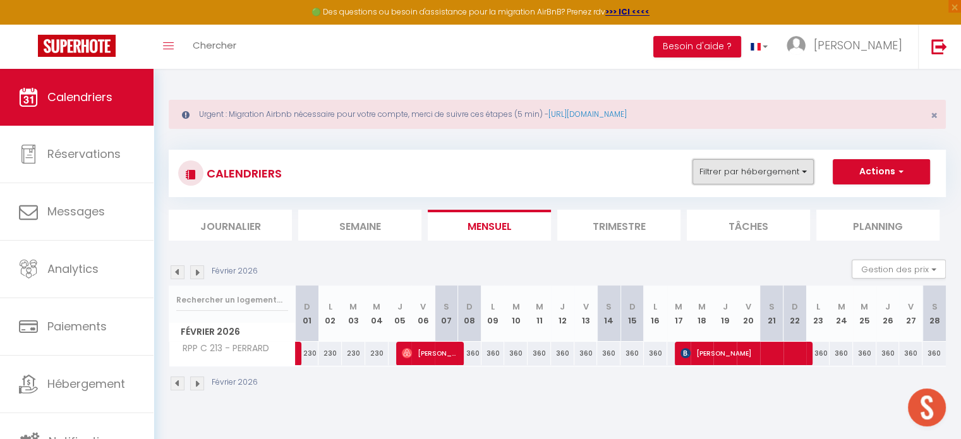
click at [733, 171] on button "Filtrer par hébergement" at bounding box center [753, 171] width 121 height 25
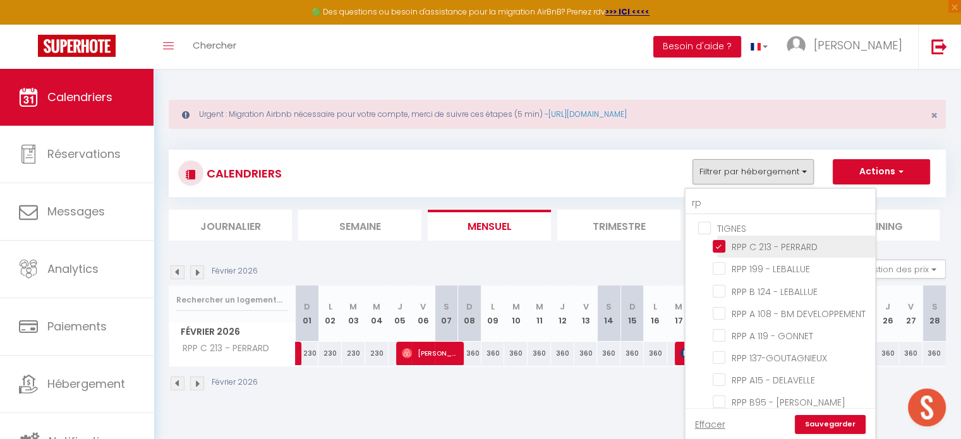
click at [717, 248] on input "RPP C 213 - PERRARD" at bounding box center [792, 246] width 158 height 13
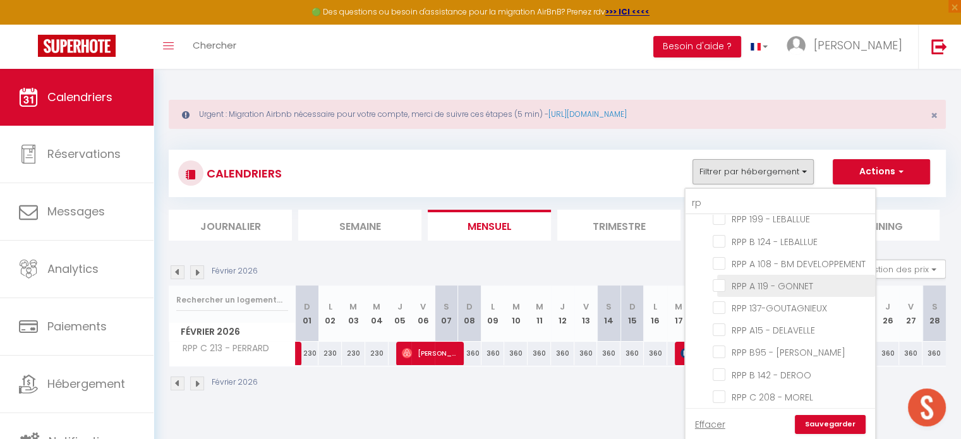
scroll to position [63, 0]
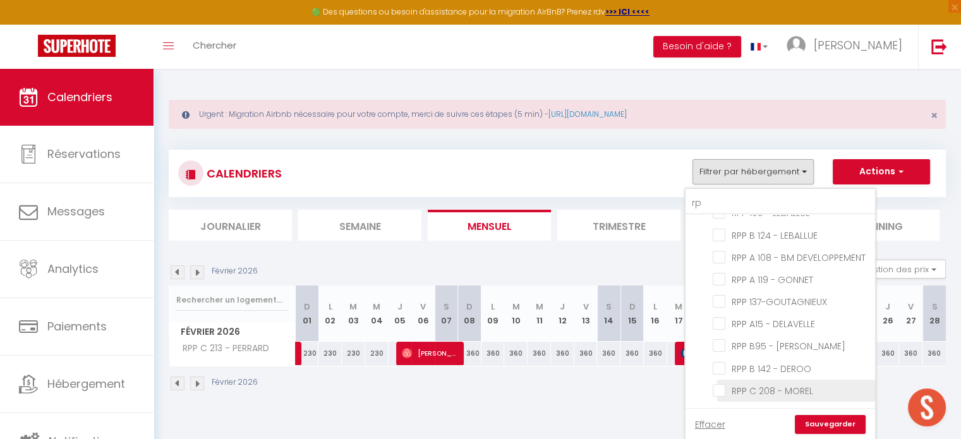
click at [720, 389] on input "RPP C 208 - MOREL" at bounding box center [792, 390] width 158 height 13
click at [811, 422] on link "Sauvegarder" at bounding box center [830, 424] width 71 height 19
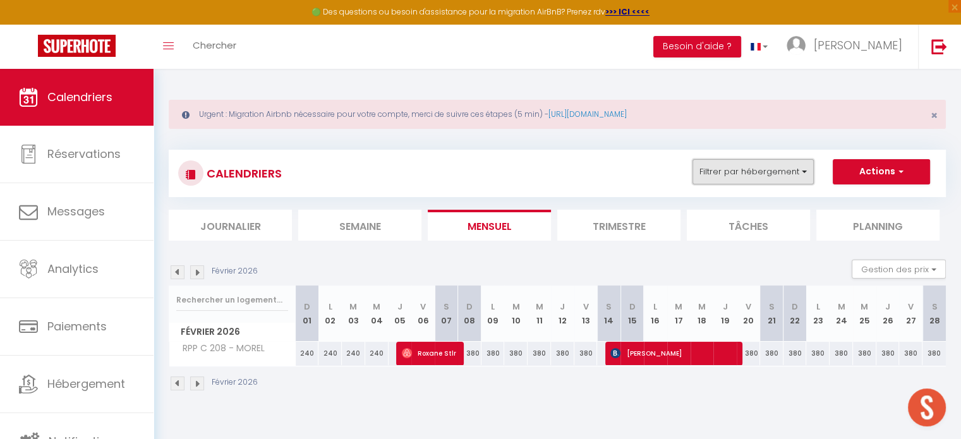
click at [753, 171] on button "Filtrer par hébergement" at bounding box center [753, 171] width 121 height 25
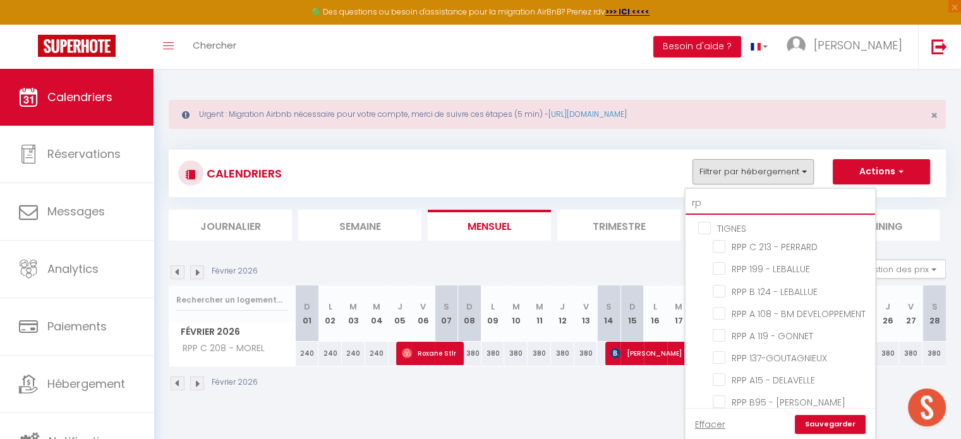
click at [712, 205] on input "rp" at bounding box center [781, 203] width 190 height 23
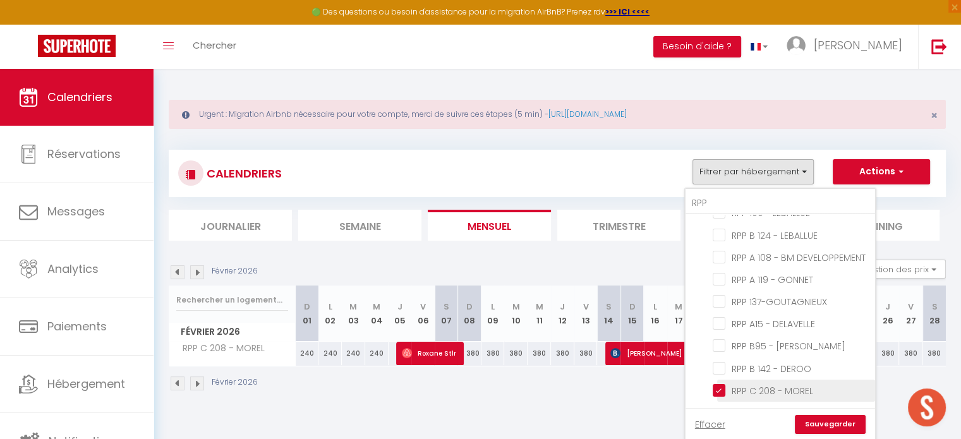
click at [715, 390] on input "RPP C 208 - MOREL" at bounding box center [792, 390] width 158 height 13
click at [715, 206] on input "RPP" at bounding box center [781, 203] width 190 height 23
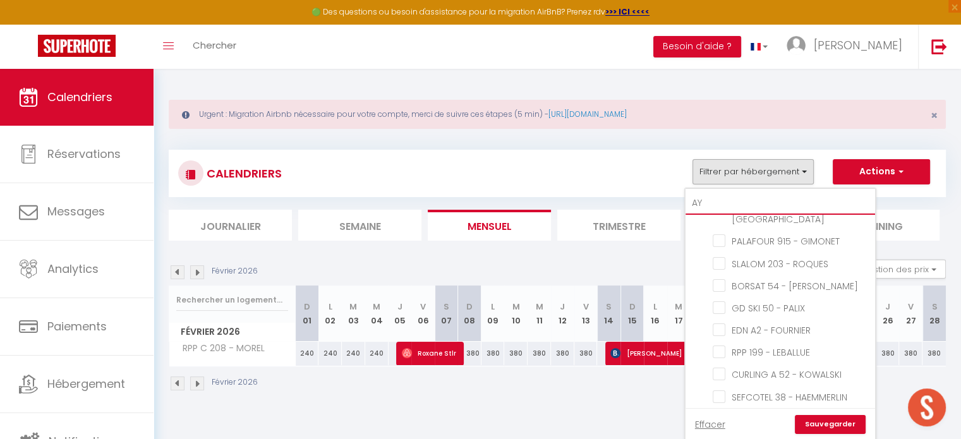
scroll to position [0, 0]
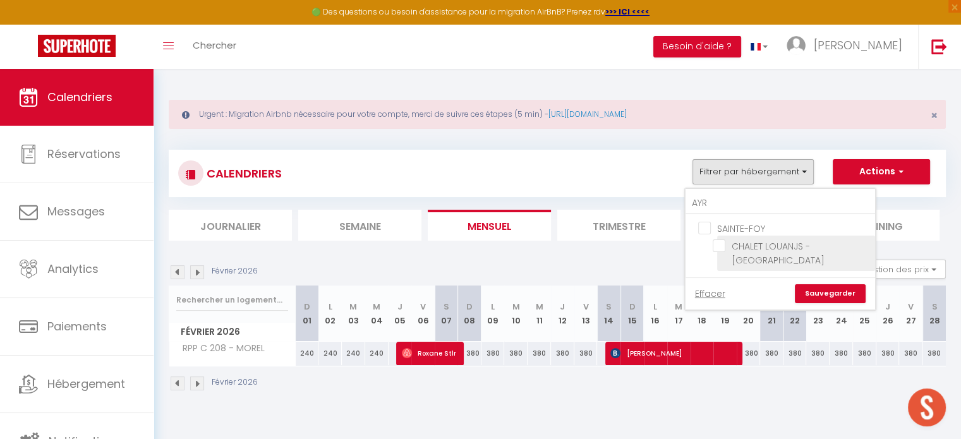
click at [718, 243] on input "CHALET LOUANJS - [GEOGRAPHIC_DATA]" at bounding box center [792, 246] width 158 height 13
click at [811, 284] on link "Sauvegarder" at bounding box center [830, 293] width 71 height 19
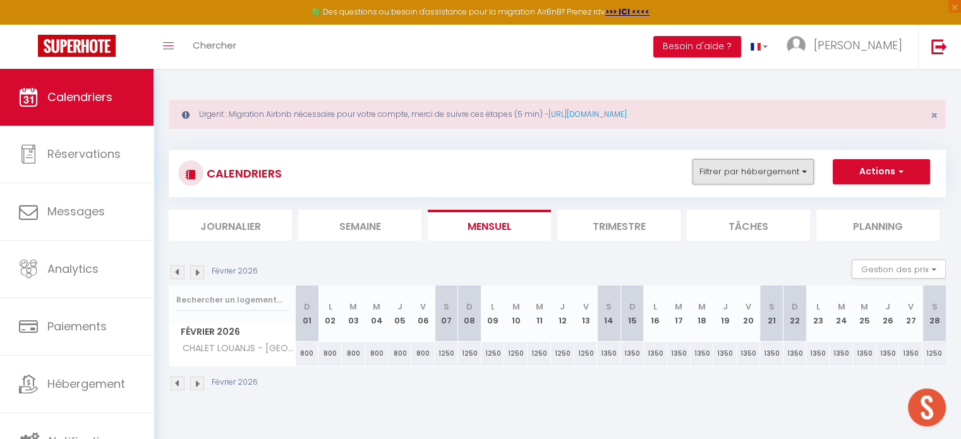
click at [738, 176] on button "Filtrer par hébergement" at bounding box center [753, 171] width 121 height 25
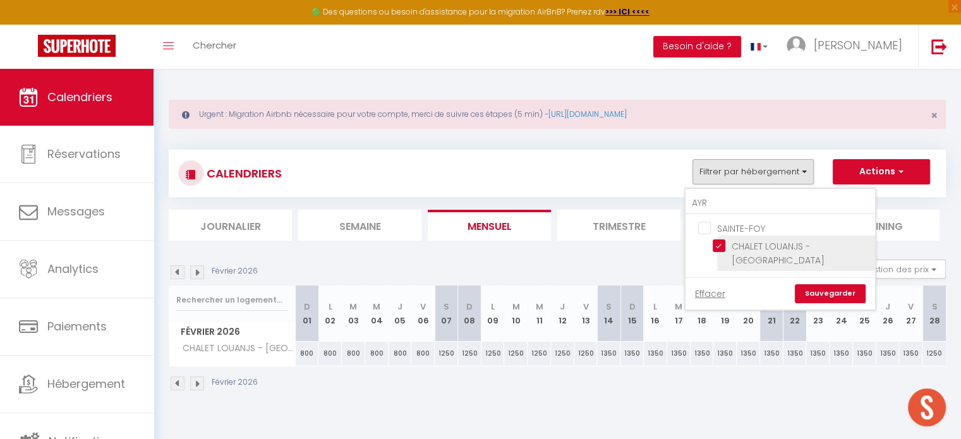
click at [723, 242] on input "CHALET LOUANJS - [GEOGRAPHIC_DATA]" at bounding box center [792, 246] width 158 height 13
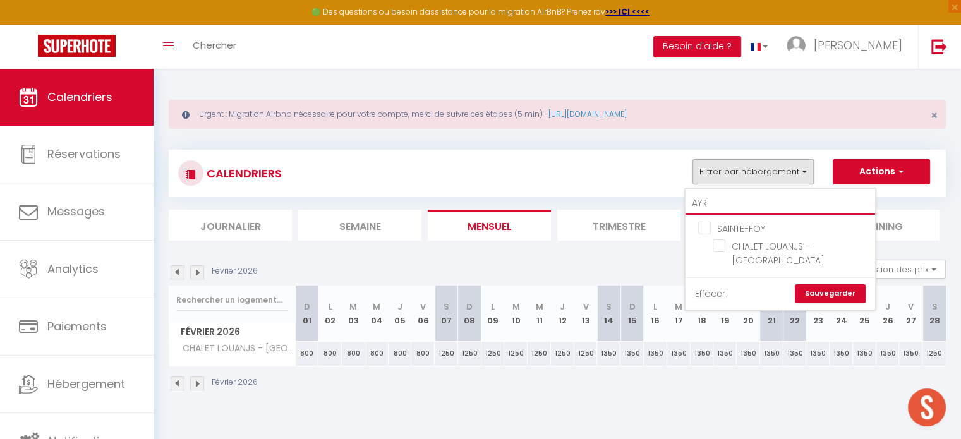
click at [722, 203] on input "AYR" at bounding box center [781, 203] width 190 height 23
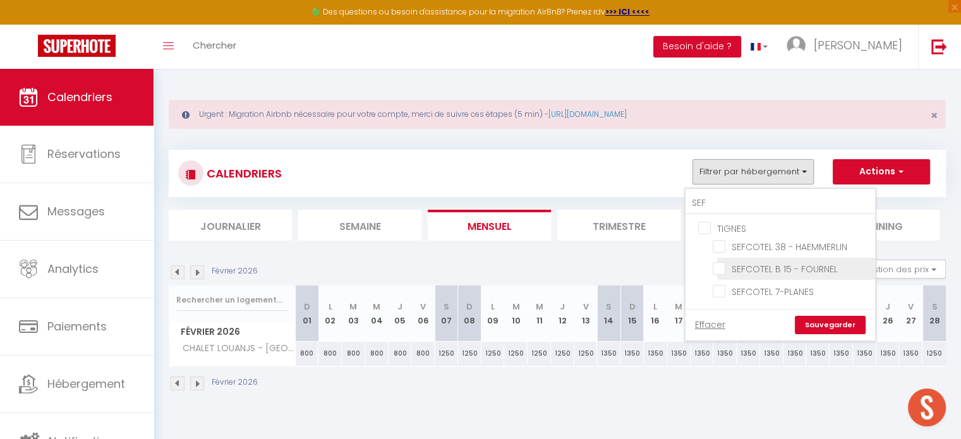
click at [720, 270] on input "SEFCOTEL B 15 - FOURNEL" at bounding box center [792, 268] width 158 height 13
click at [826, 323] on link "Sauvegarder" at bounding box center [830, 325] width 71 height 19
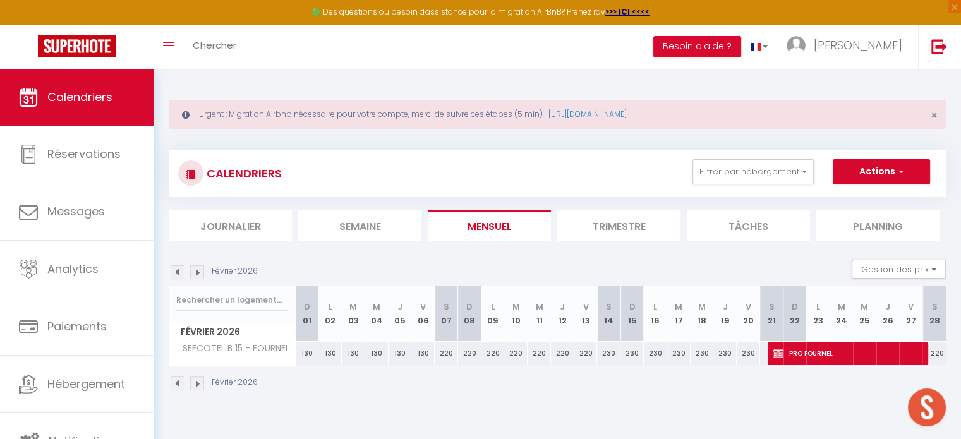
click at [179, 274] on img at bounding box center [178, 272] width 14 height 14
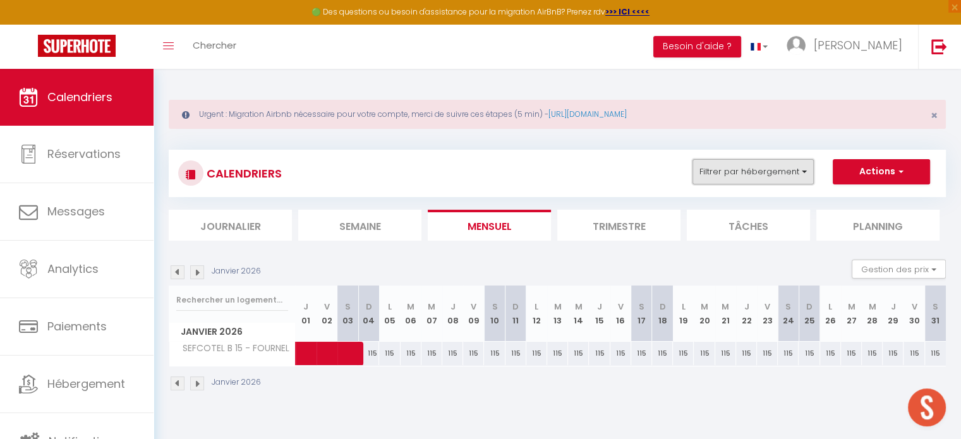
click at [735, 169] on button "Filtrer par hébergement" at bounding box center [753, 171] width 121 height 25
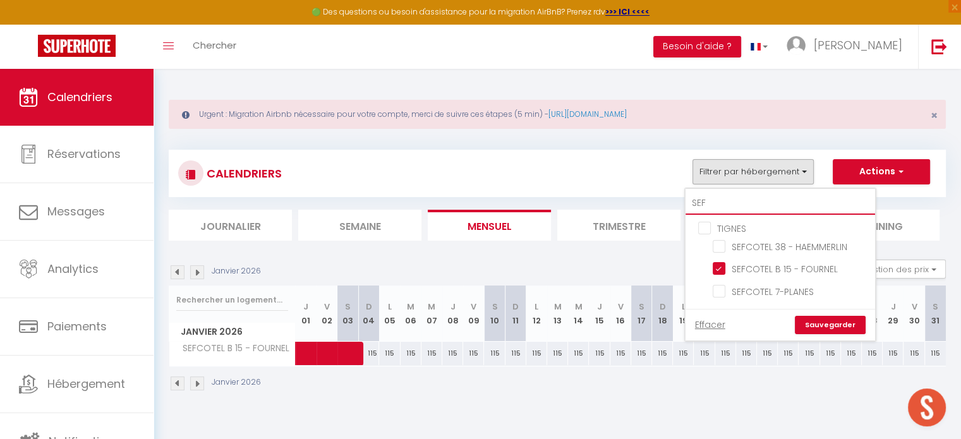
click at [737, 210] on input "SEF" at bounding box center [781, 203] width 190 height 23
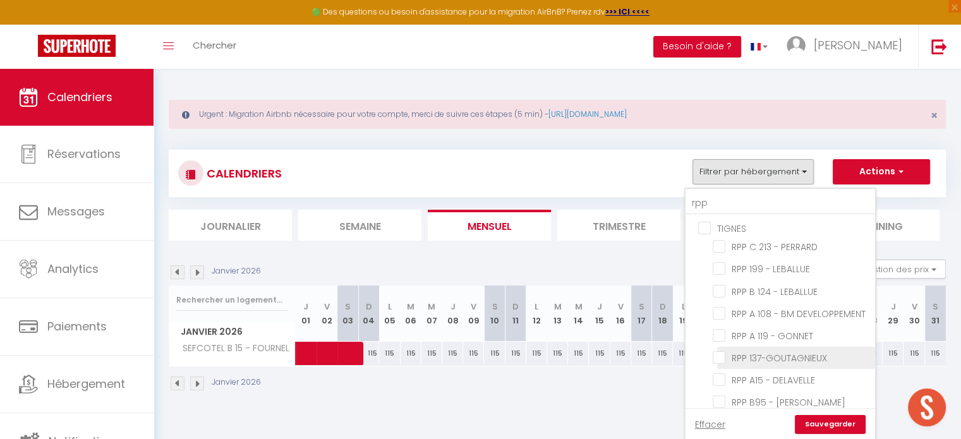
click at [719, 363] on input "RPP 137-GOUTAGNIEUX" at bounding box center [792, 357] width 158 height 13
click at [812, 427] on link "Sauvegarder" at bounding box center [830, 424] width 71 height 19
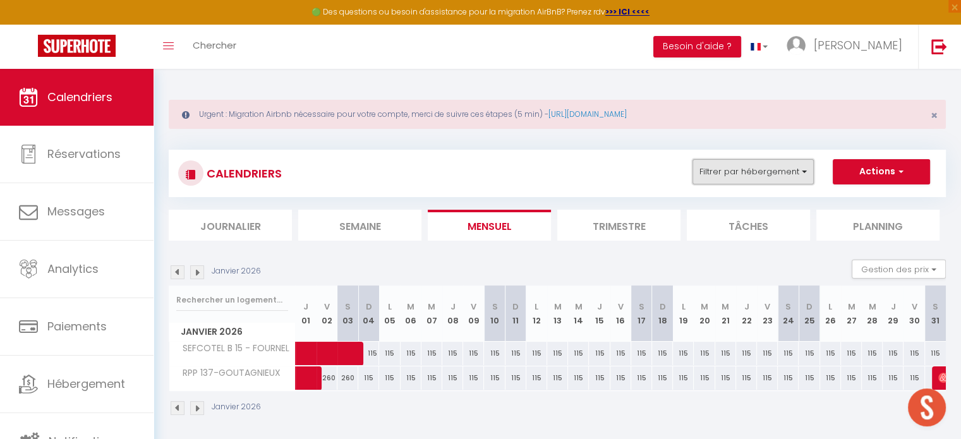
click at [747, 171] on button "Filtrer par hébergement" at bounding box center [753, 171] width 121 height 25
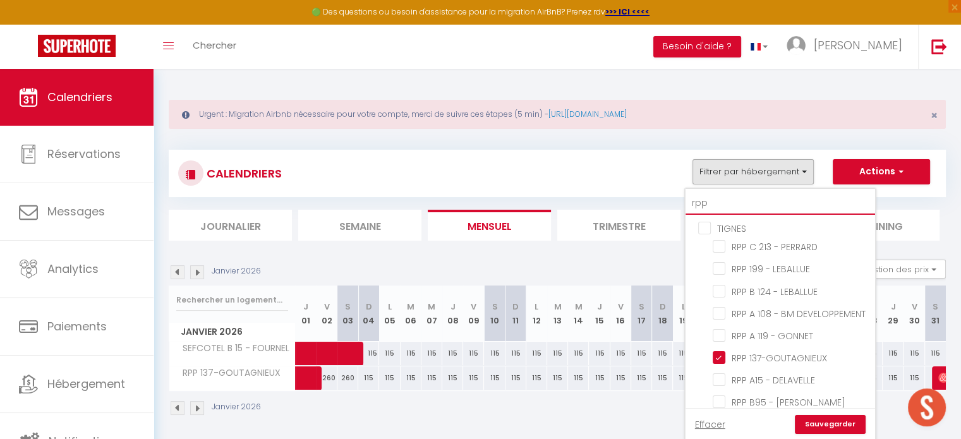
click at [726, 200] on input "rpp" at bounding box center [781, 203] width 190 height 23
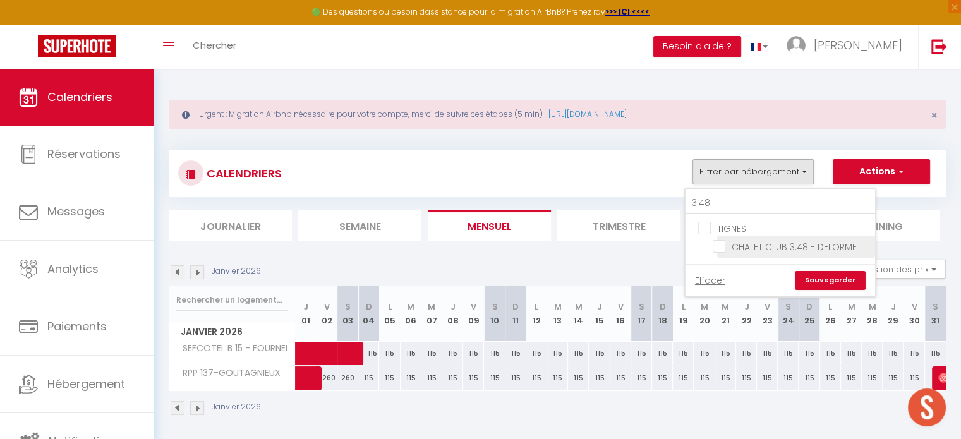
click at [719, 247] on input "CHALET CLUB 3.48 - DELORME" at bounding box center [792, 246] width 158 height 13
click at [815, 275] on link "Sauvegarder" at bounding box center [830, 280] width 71 height 19
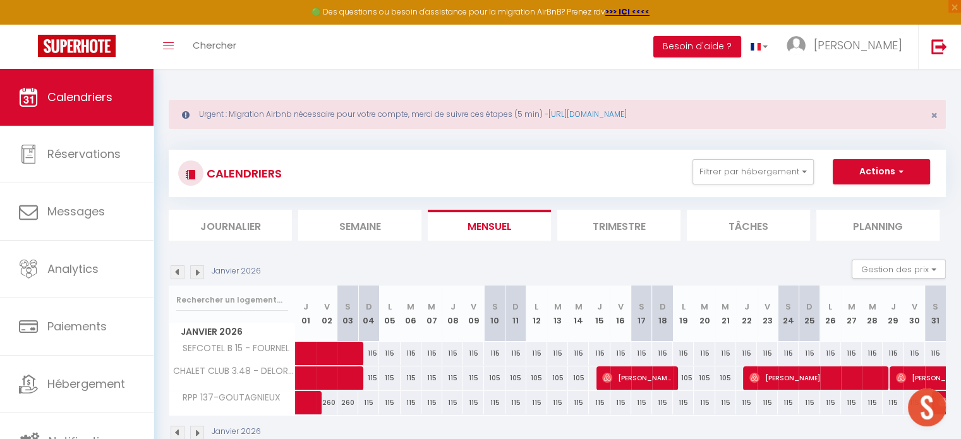
scroll to position [68, 0]
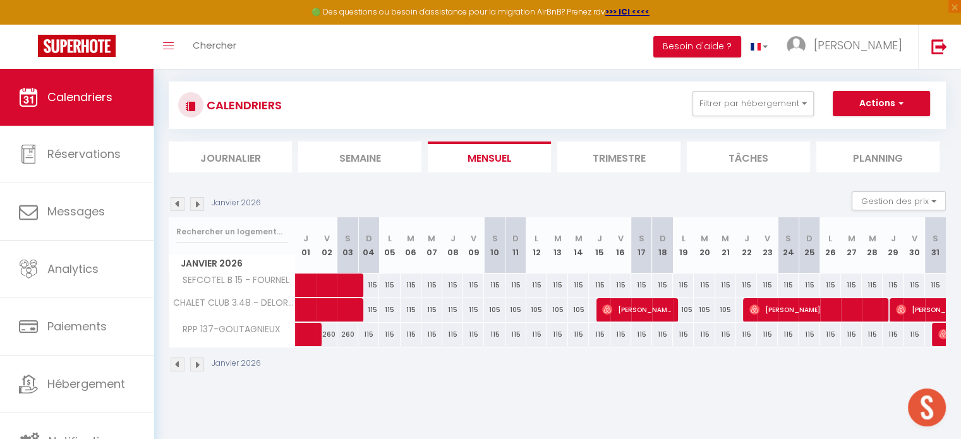
click at [198, 207] on img at bounding box center [197, 204] width 14 height 14
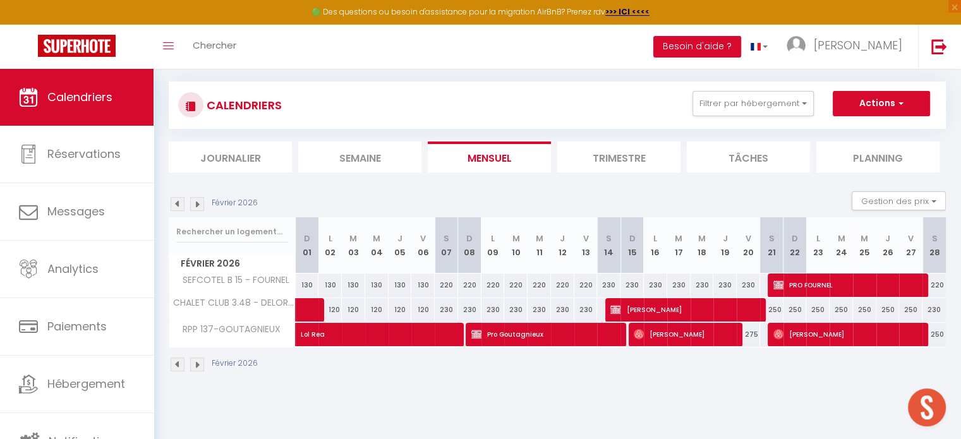
click at [199, 204] on img at bounding box center [197, 204] width 14 height 14
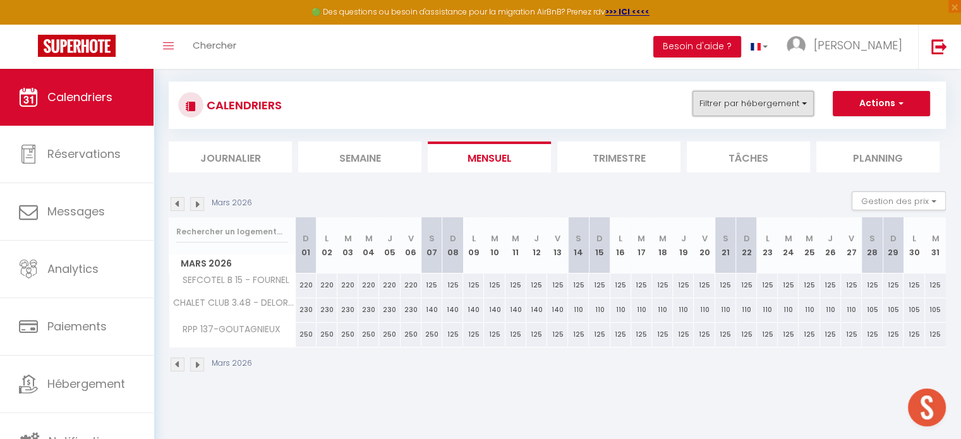
click at [702, 101] on button "Filtrer par hébergement" at bounding box center [753, 103] width 121 height 25
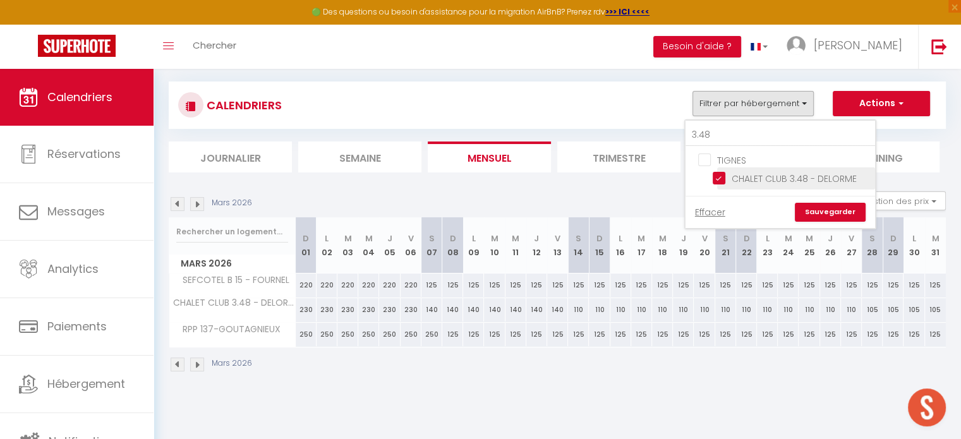
click at [720, 173] on input "CHALET CLUB 3.48 - DELORME" at bounding box center [792, 177] width 158 height 13
click at [723, 133] on input "3.48" at bounding box center [781, 135] width 190 height 23
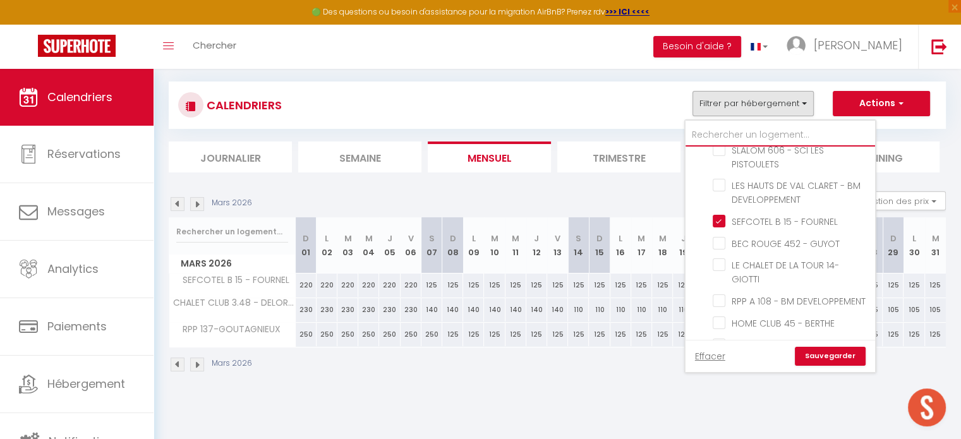
scroll to position [407, 0]
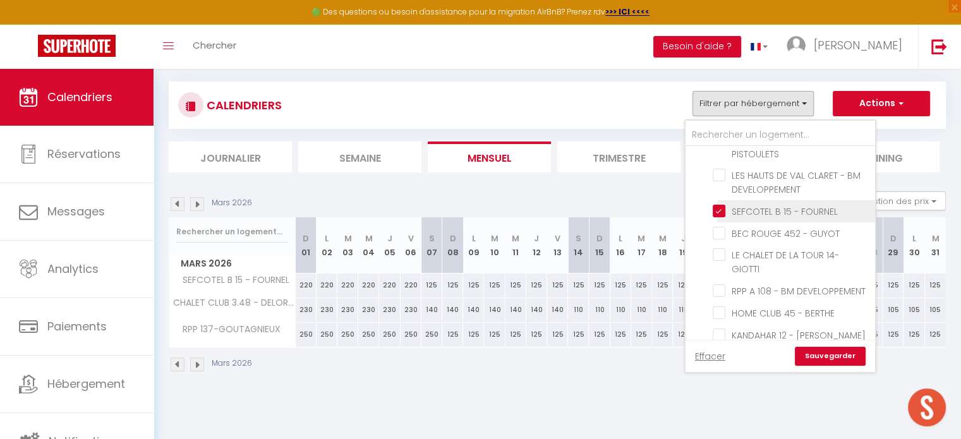
click at [720, 204] on input "SEFCOTEL B 15 - FOURNEL" at bounding box center [792, 210] width 158 height 13
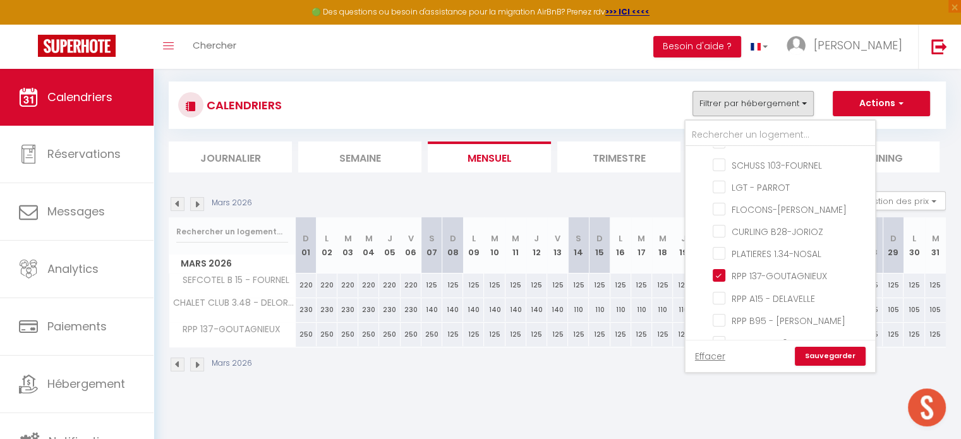
scroll to position [1059, 0]
click at [720, 266] on input "RPP 137-GOUTAGNIEUX" at bounding box center [792, 272] width 158 height 13
click at [726, 133] on input "text" at bounding box center [781, 135] width 190 height 23
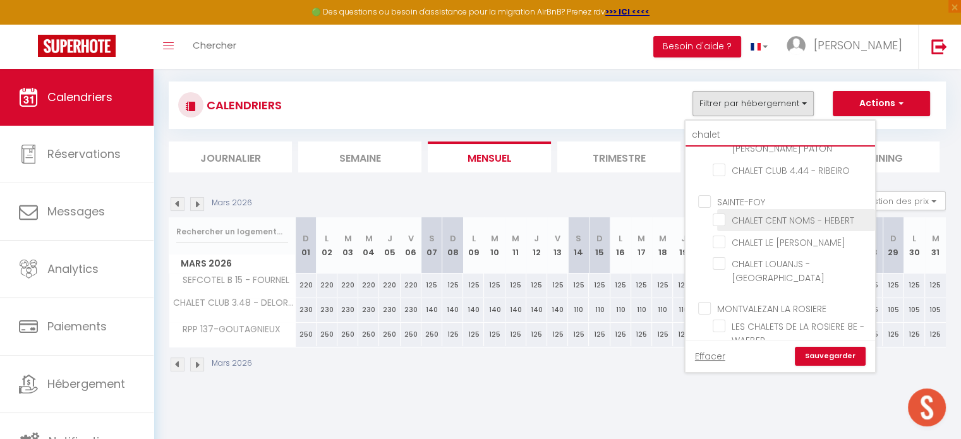
scroll to position [0, 0]
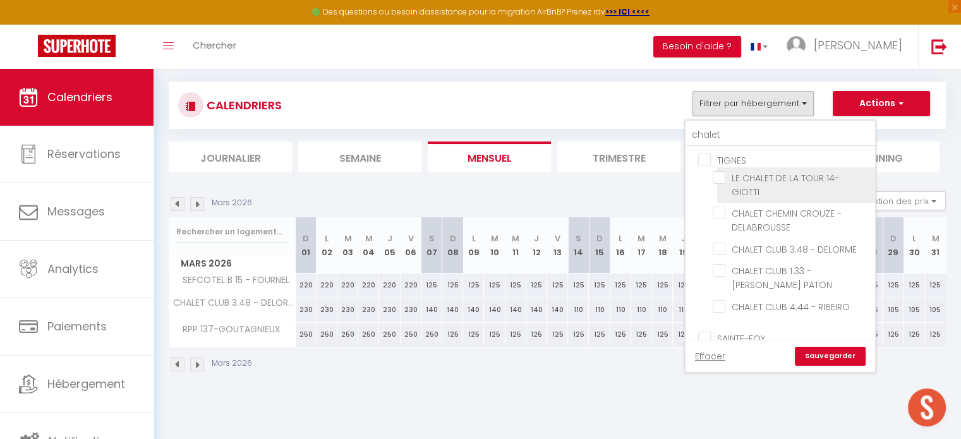
click at [724, 175] on input "LE CHALET DE LA TOUR 14- GIOTTI" at bounding box center [792, 177] width 158 height 13
click at [820, 357] on link "Sauvegarder" at bounding box center [830, 356] width 71 height 19
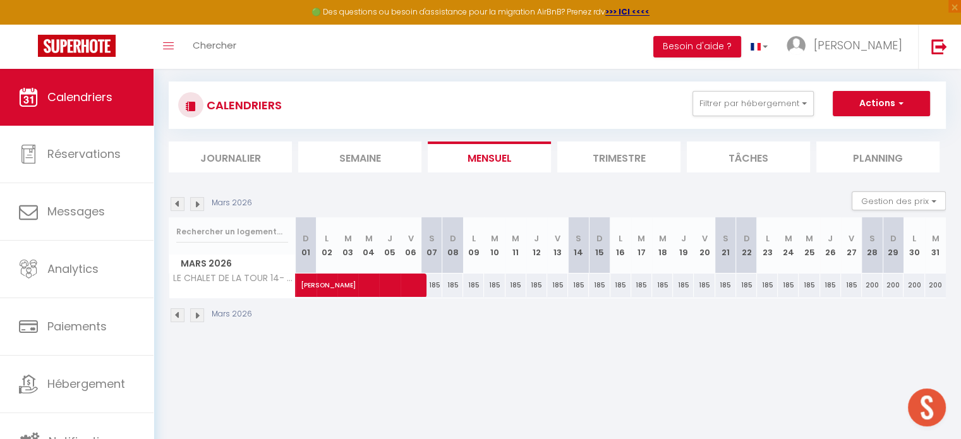
click at [198, 205] on img at bounding box center [197, 204] width 14 height 14
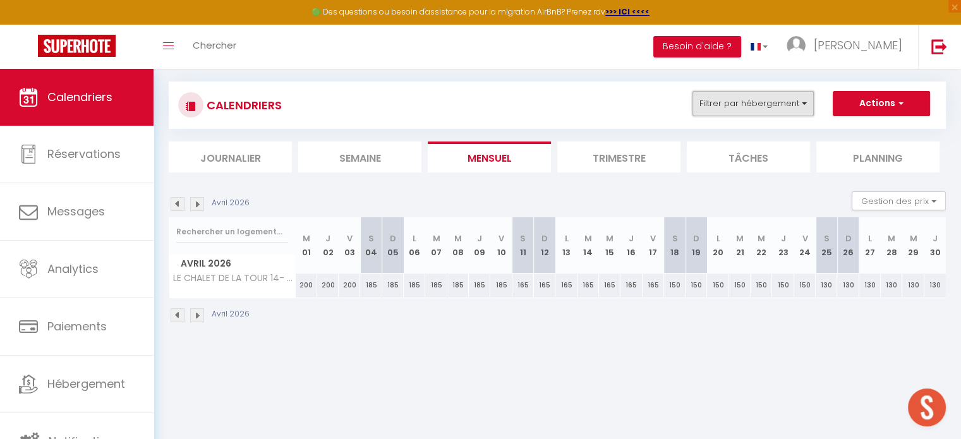
click at [744, 103] on button "Filtrer par hébergement" at bounding box center [753, 103] width 121 height 25
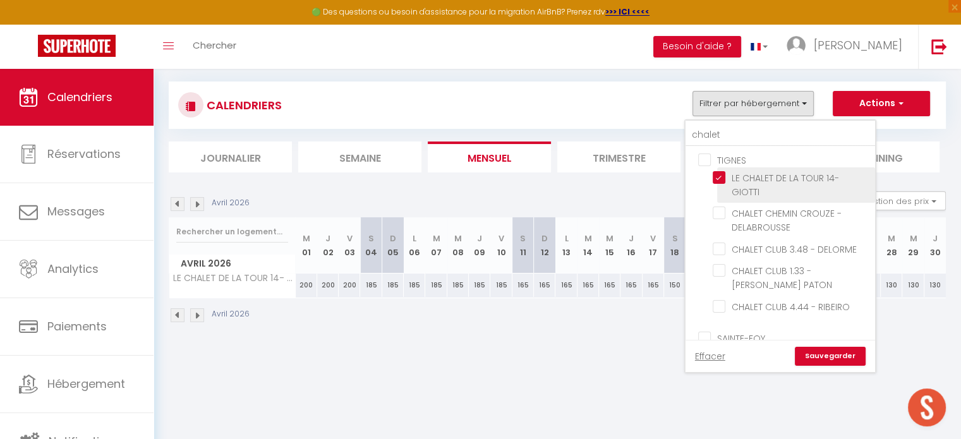
click at [718, 178] on input "LE CHALET DE LA TOUR 14- GIOTTI" at bounding box center [792, 177] width 158 height 13
click at [810, 353] on link "Sauvegarder" at bounding box center [830, 356] width 71 height 19
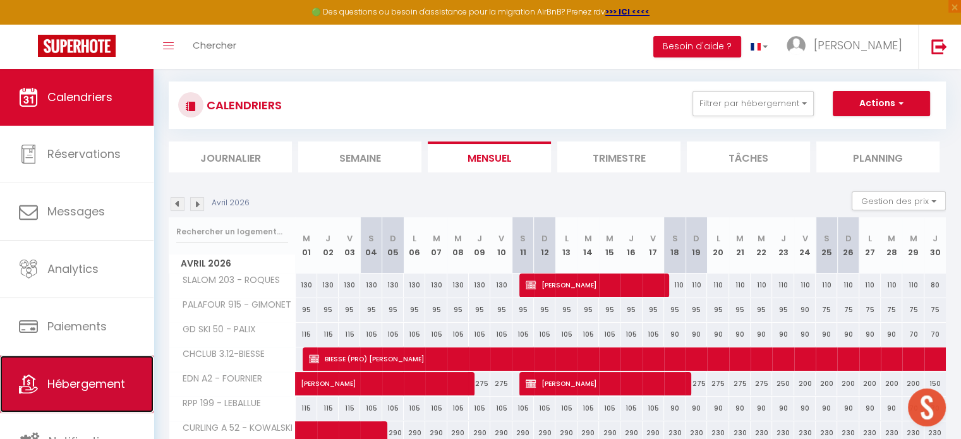
click at [73, 383] on span "Hébergement" at bounding box center [86, 384] width 78 height 16
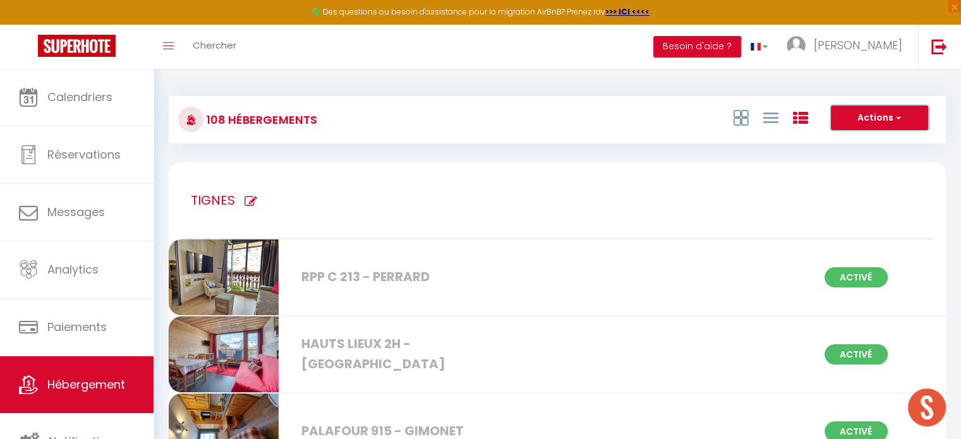
click at [860, 121] on button "Actions" at bounding box center [879, 118] width 97 height 25
click at [844, 143] on li "Créer un Hébergement" at bounding box center [870, 144] width 116 height 14
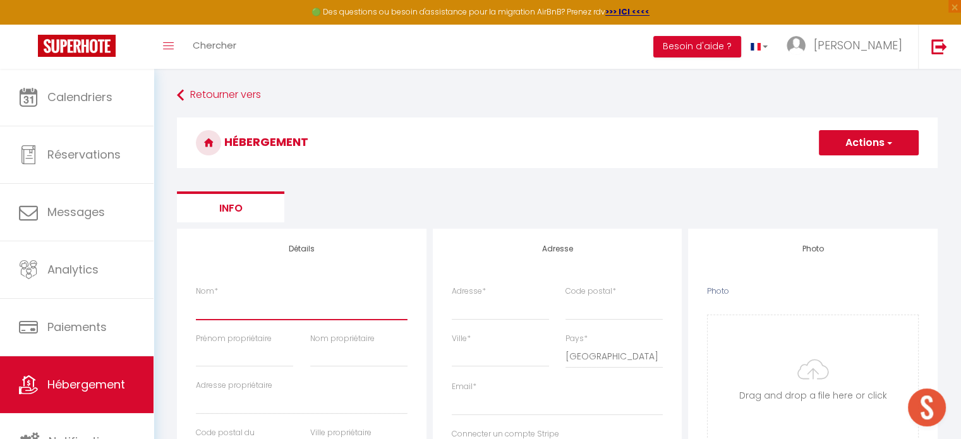
click at [230, 310] on input "Nom *" at bounding box center [302, 308] width 212 height 23
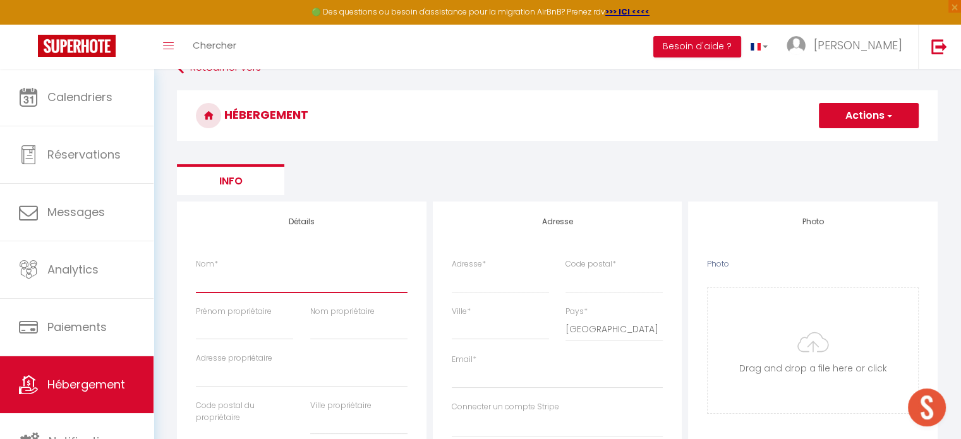
scroll to position [94, 0]
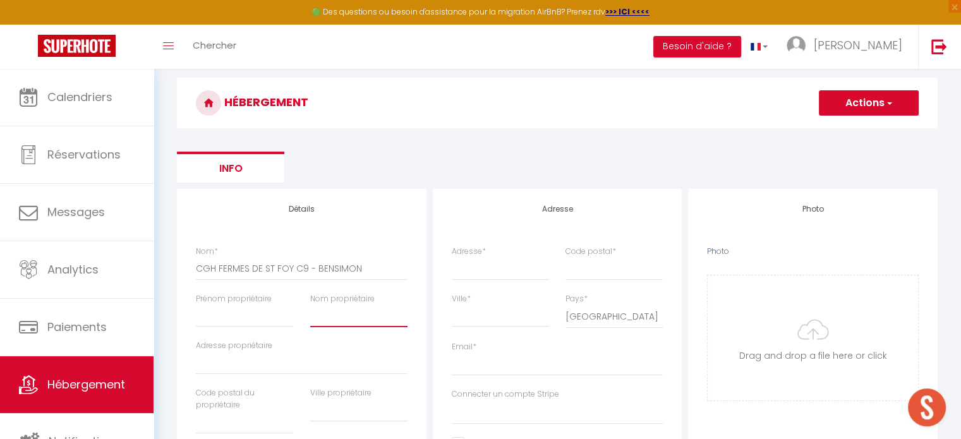
click at [333, 319] on input "Nom propriétaire" at bounding box center [358, 316] width 97 height 23
click at [224, 314] on input "Prénom propriétaire" at bounding box center [244, 316] width 97 height 23
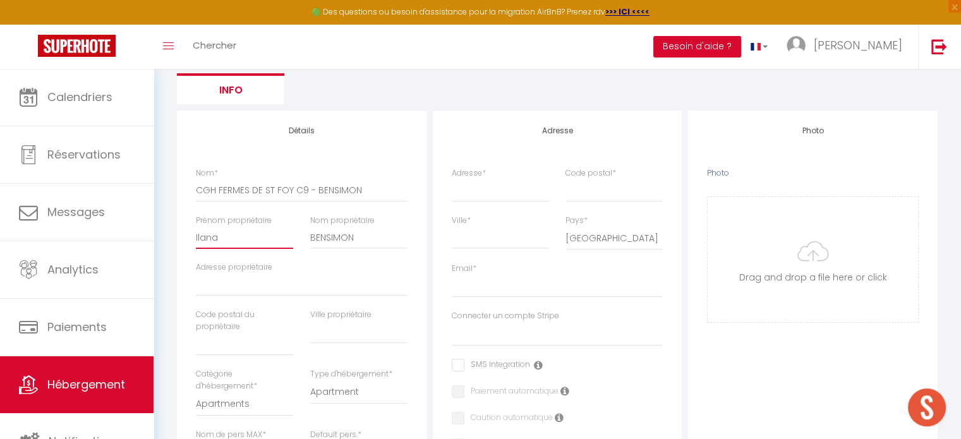
scroll to position [181, 0]
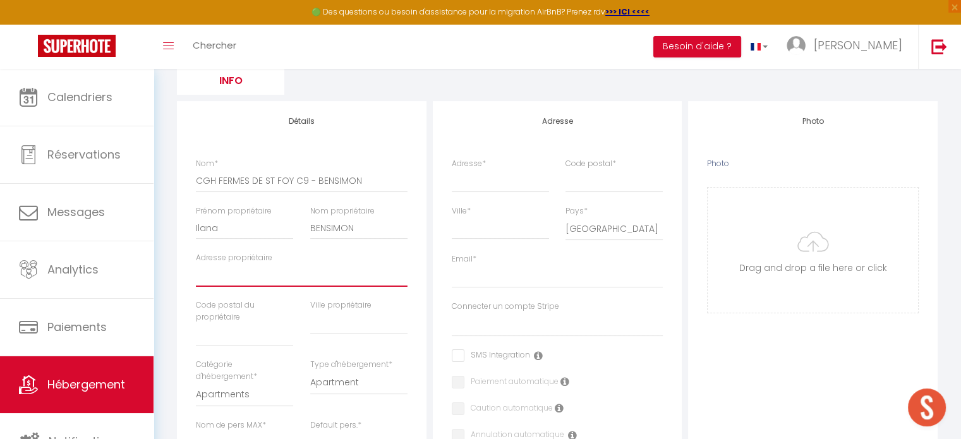
click at [217, 270] on input "Adresse propriétaire" at bounding box center [302, 275] width 212 height 23
paste input "[STREET_ADDRESS]."
click at [228, 339] on input "text" at bounding box center [244, 335] width 97 height 23
click at [336, 320] on input "text" at bounding box center [358, 323] width 97 height 23
click at [336, 274] on input "[STREET_ADDRESS]." at bounding box center [302, 275] width 212 height 23
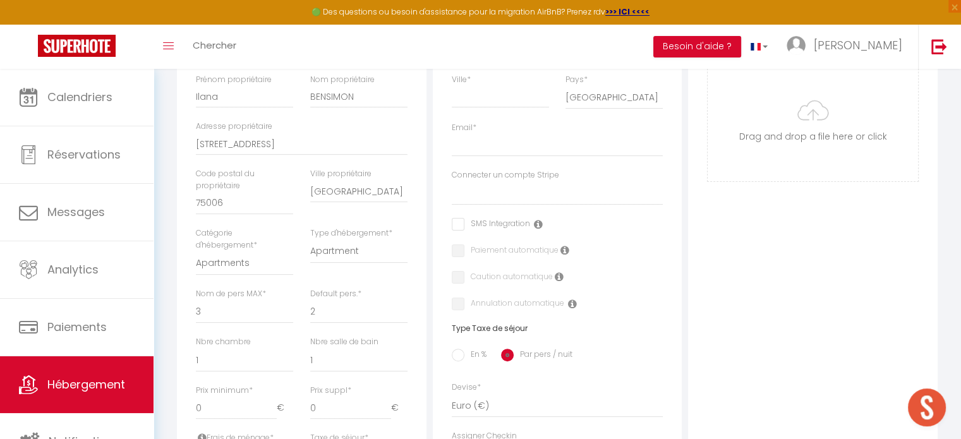
scroll to position [313, 0]
click at [226, 308] on select "1 2 3 4 5 6 7 8 9 10 11 12 13 14" at bounding box center [244, 311] width 97 height 24
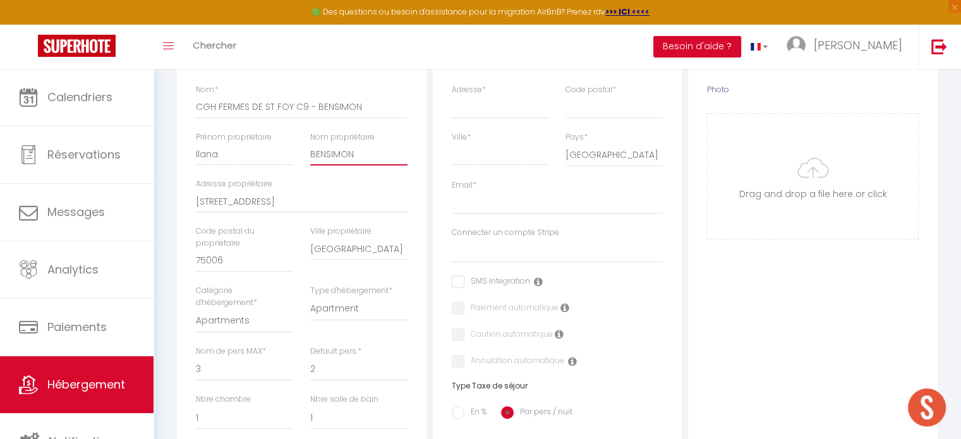
drag, startPoint x: 360, startPoint y: 150, endPoint x: 309, endPoint y: 149, distance: 51.2
click at [309, 149] on div "Nom propriétaire BENSIMON" at bounding box center [358, 154] width 114 height 47
click at [372, 106] on input "CGH FERMES DE ST FOY C9 - BENSIMON" at bounding box center [302, 106] width 212 height 23
click at [418, 210] on div "Détails Nom * CGH FERMES DE ST FOY C9 - [PERSON_NAME] propriétaire [PERSON_NAME…" at bounding box center [302, 392] width 250 height 730
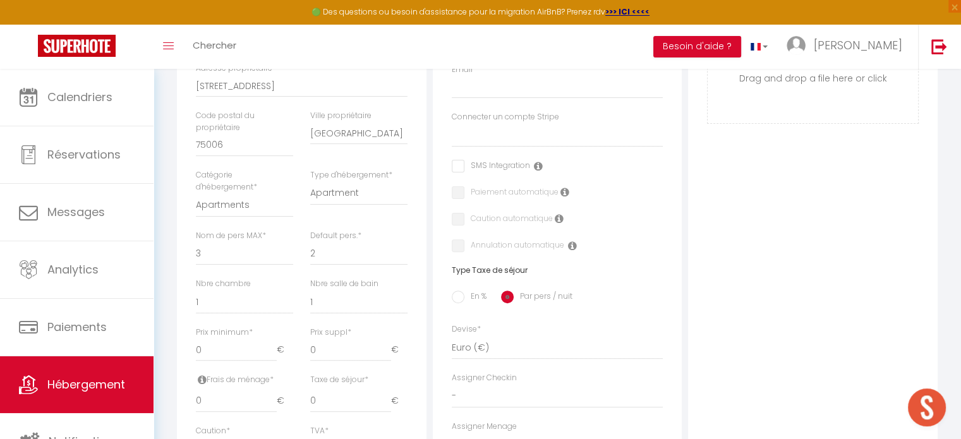
scroll to position [372, 0]
click at [258, 254] on select "1 2 3 4 5 6 7 8 9 10 11 12 13 14" at bounding box center [244, 253] width 97 height 24
click at [196, 241] on select "1 2 3 4 5 6 7 8 9 10 11 12 13 14" at bounding box center [244, 253] width 97 height 24
click at [278, 301] on select "0 1 2 3 4 5 6 7 8 9 10 11 12 13" at bounding box center [244, 301] width 97 height 24
click at [196, 289] on select "0 1 2 3 4 5 6 7 8 9 10 11 12 13" at bounding box center [244, 301] width 97 height 24
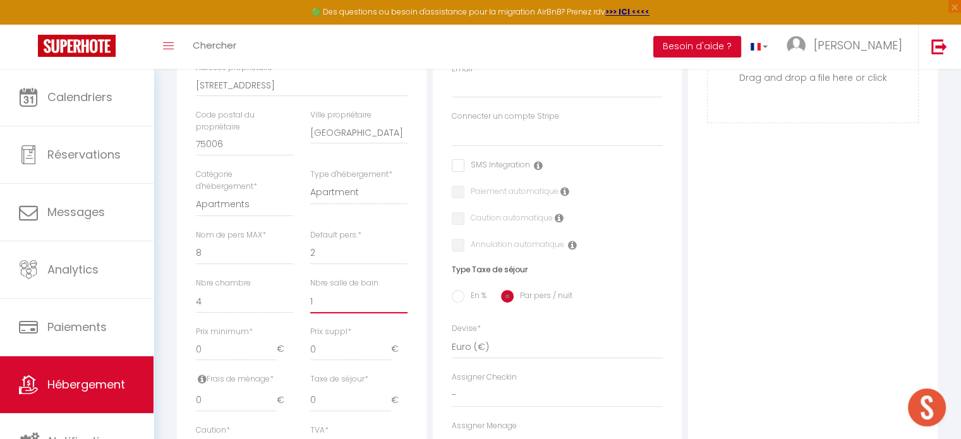
click at [327, 302] on select "0 1 2 3 4 5 6 7 8 9 10 11 12 13" at bounding box center [358, 301] width 97 height 24
click at [310, 289] on select "0 1 2 3 4 5 6 7 8 9 10 11 12 13" at bounding box center [358, 301] width 97 height 24
click at [243, 355] on input "0" at bounding box center [236, 349] width 81 height 23
click at [421, 379] on div "Détails Nom * CGH FERMES DE ST FOY C9 - [PERSON_NAME] propriétaire [PERSON_NAME…" at bounding box center [302, 276] width 250 height 730
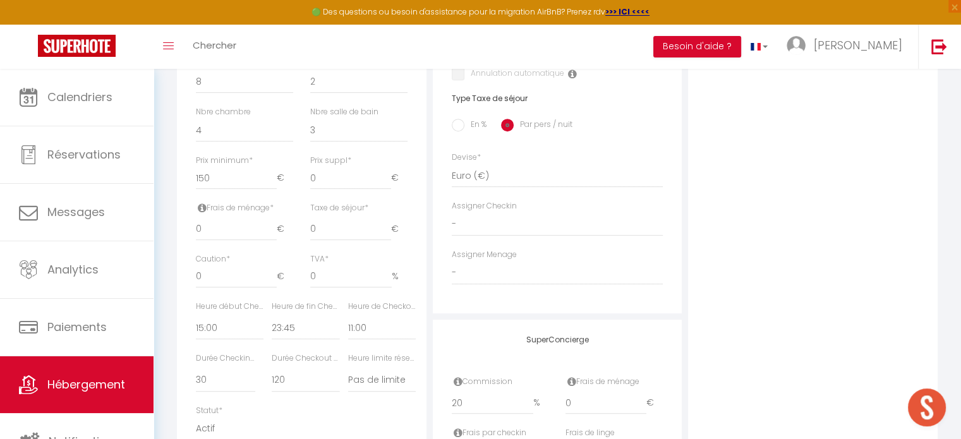
scroll to position [544, 0]
click at [211, 223] on input "0" at bounding box center [236, 228] width 81 height 23
click at [416, 265] on div "Détails Nom * CGH FERMES DE ST FOY C9 - [PERSON_NAME] propriétaire [PERSON_NAME…" at bounding box center [302, 104] width 250 height 730
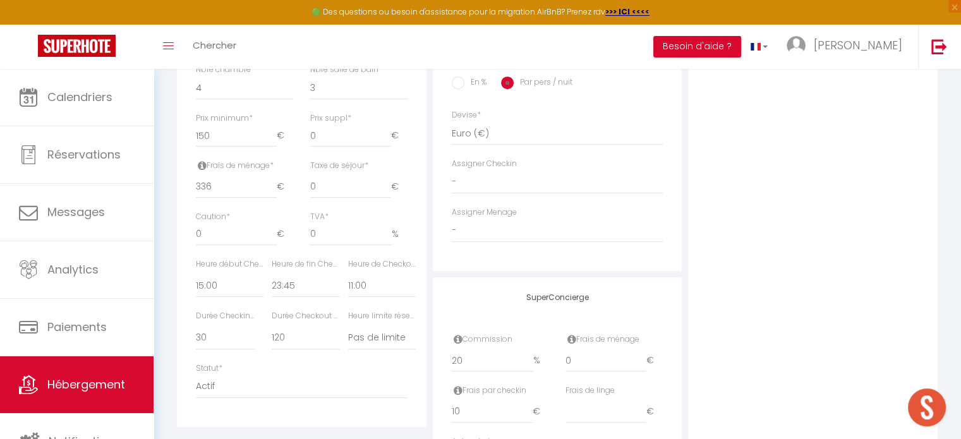
scroll to position [586, 0]
click at [236, 228] on input "0" at bounding box center [236, 233] width 81 height 23
click at [234, 288] on select "00:00 00:15 00:30 00:45 01:00 01:15 01:30 01:45 02:00 02:15 02:30 02:45 03:00" at bounding box center [230, 285] width 68 height 24
click at [196, 273] on select "00:00 00:15 00:30 00:45 01:00 01:15 01:30 01:45 02:00 02:15 02:30 02:45 03:00" at bounding box center [230, 285] width 68 height 24
click at [384, 287] on select "00:00 00:15 00:30 00:45 01:00 01:15 01:30 01:45 02:00 02:15 02:30 02:45 03:00" at bounding box center [382, 285] width 68 height 24
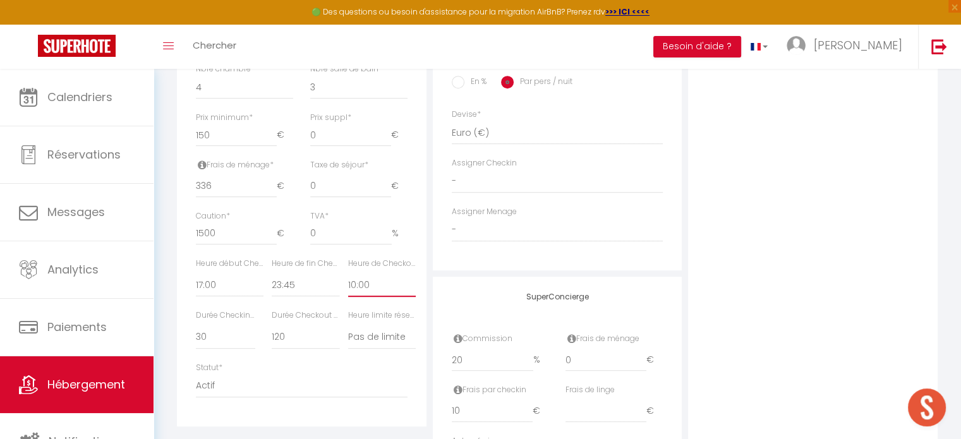
click at [348, 273] on select "00:00 00:15 00:30 00:45 01:00 01:15 01:30 01:45 02:00 02:15 02:30 02:45 03:00" at bounding box center [382, 285] width 68 height 24
click at [425, 364] on div "Détails Nom * CGH FERMES DE ST FOY C9 - [PERSON_NAME] propriétaire [PERSON_NAME…" at bounding box center [302, 62] width 250 height 730
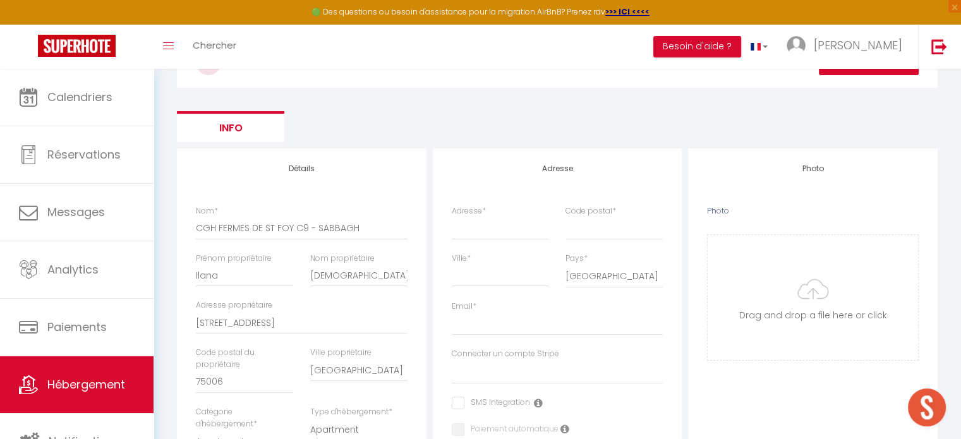
scroll to position [96, 0]
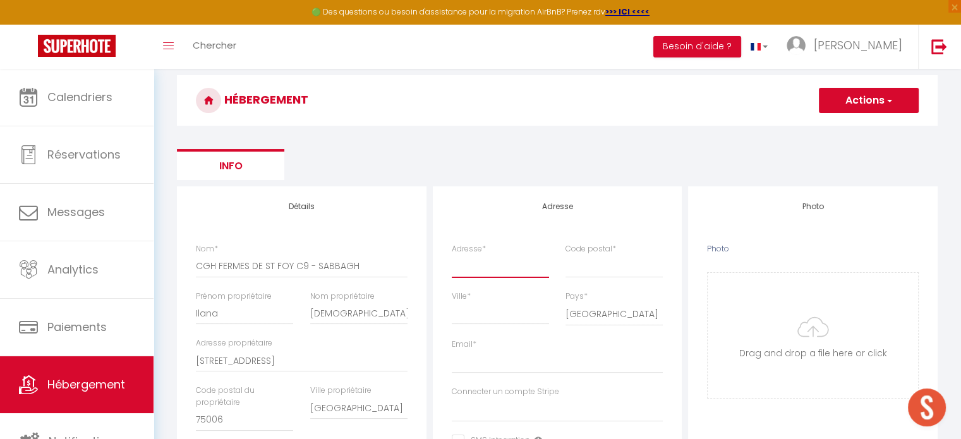
click at [480, 274] on input "Adresse *" at bounding box center [500, 266] width 97 height 23
paste input "CGH Résidences & Spas - Les Fermes de [GEOGRAPHIC_DATA]"
click at [489, 315] on input "Ville *" at bounding box center [500, 313] width 97 height 23
click at [589, 269] on input "Code postal *" at bounding box center [614, 266] width 97 height 23
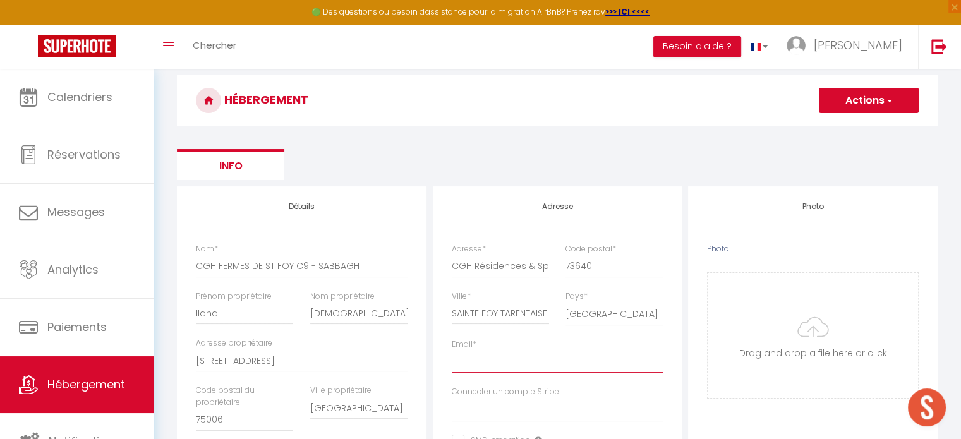
click at [496, 365] on input "Email *" at bounding box center [558, 362] width 212 height 23
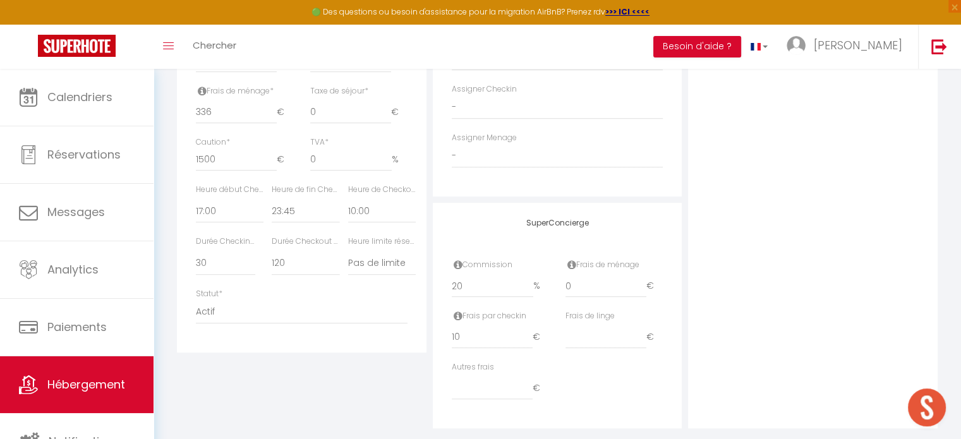
scroll to position [679, 0]
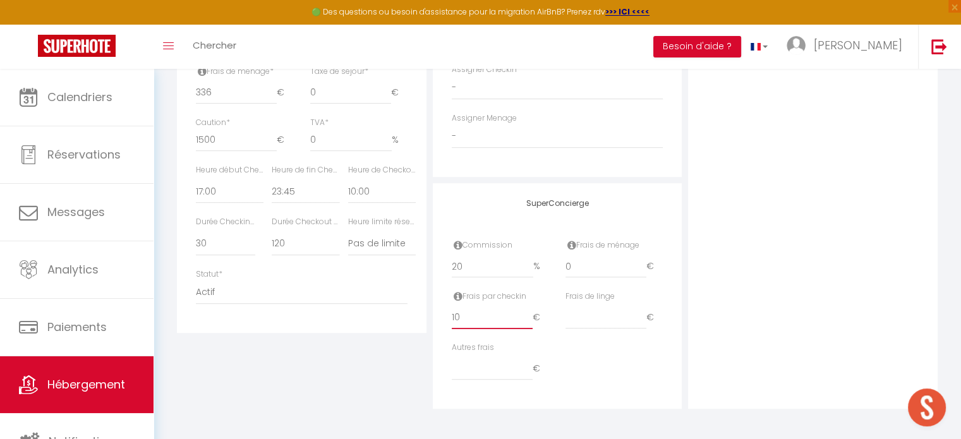
click at [493, 320] on input "10" at bounding box center [492, 318] width 81 height 23
click at [576, 266] on input "0" at bounding box center [606, 266] width 81 height 23
drag, startPoint x: 586, startPoint y: 272, endPoint x: 559, endPoint y: 270, distance: 27.9
click at [559, 270] on div "Frais de ménage 175 €" at bounding box center [614, 265] width 114 height 51
click at [673, 308] on div "SuperConcierge Commission 20 % Frais de ménage 161 € Frais par checkin 0 € Frai…" at bounding box center [558, 296] width 250 height 226
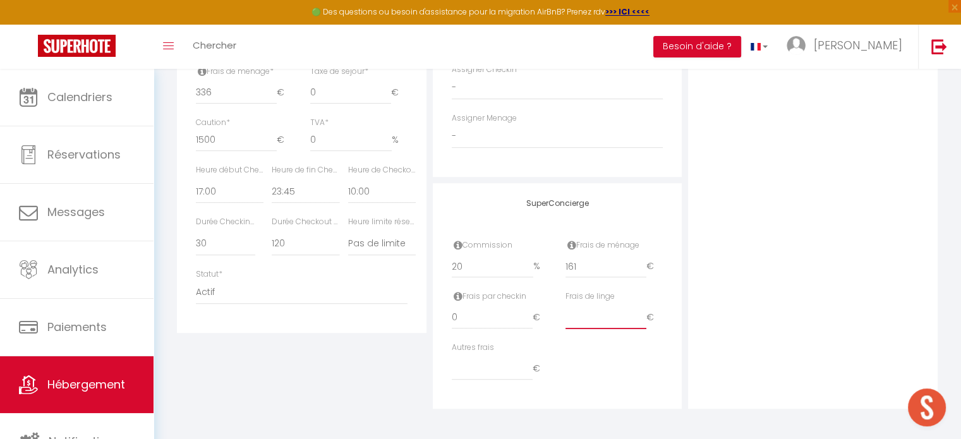
click at [591, 318] on input "number" at bounding box center [606, 318] width 81 height 23
drag, startPoint x: 585, startPoint y: 264, endPoint x: 563, endPoint y: 267, distance: 22.3
click at [563, 267] on div "Frais de ménage 161 €" at bounding box center [614, 265] width 114 height 51
click at [665, 321] on div "Frais de linge 161 €" at bounding box center [614, 316] width 114 height 51
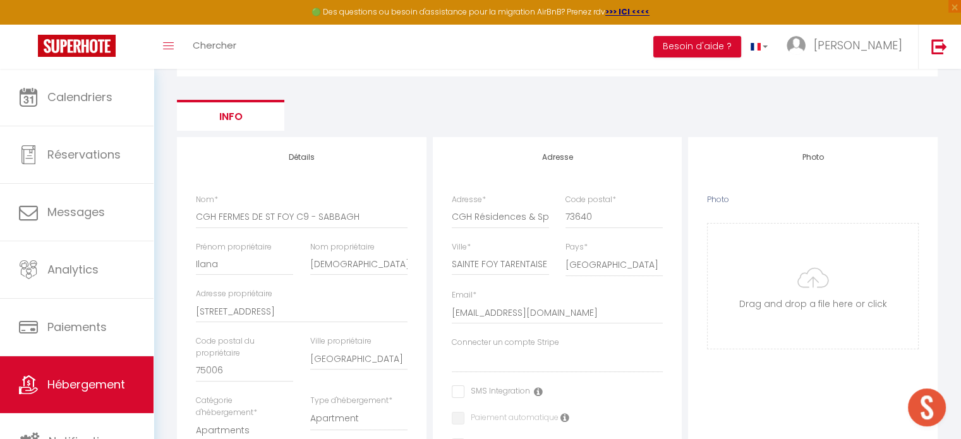
scroll to position [146, 0]
click at [776, 290] on input "Photo" at bounding box center [813, 285] width 210 height 125
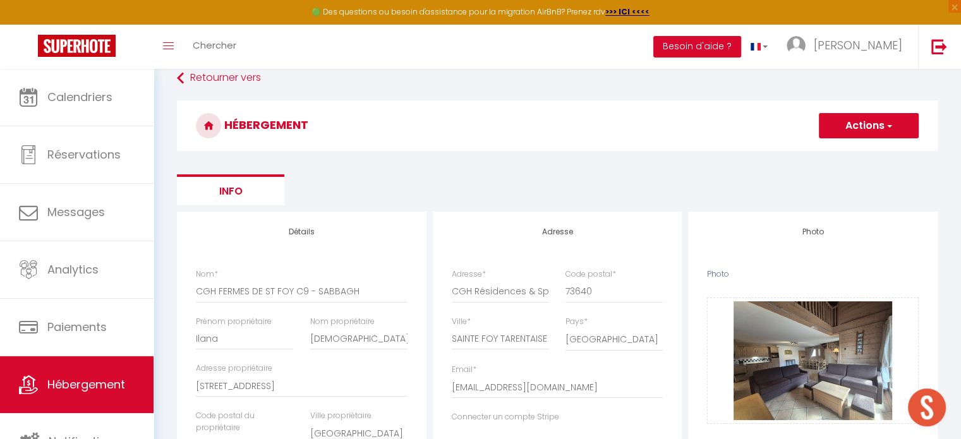
scroll to position [65, 0]
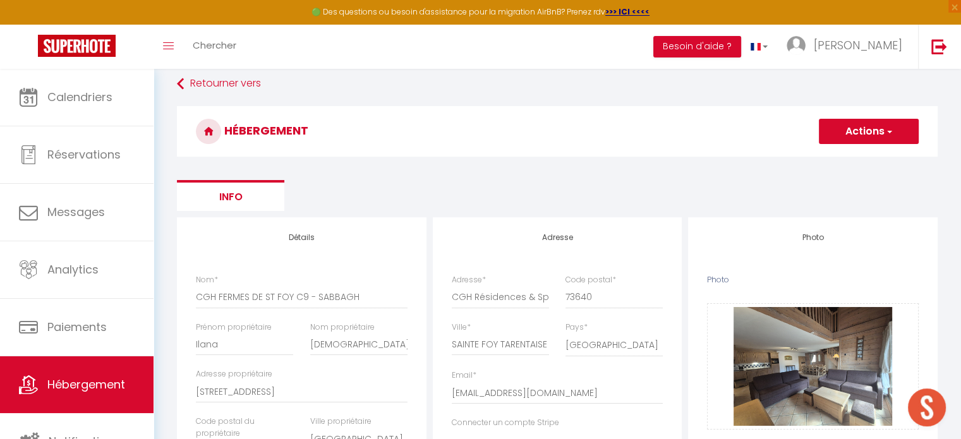
click at [850, 133] on button "Actions" at bounding box center [869, 131] width 100 height 25
click at [841, 161] on input "Enregistrer" at bounding box center [854, 159] width 47 height 13
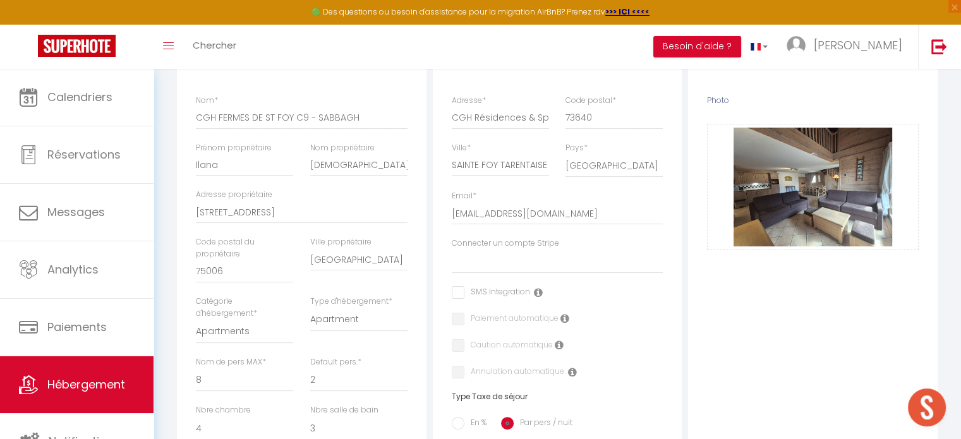
scroll to position [0, 0]
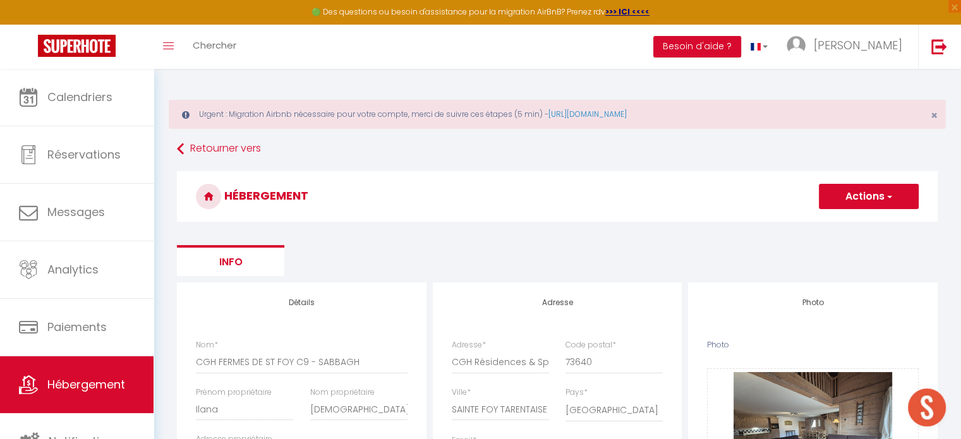
click at [863, 194] on button "Actions" at bounding box center [869, 196] width 100 height 25
click at [851, 222] on input "Enregistrer" at bounding box center [854, 224] width 47 height 13
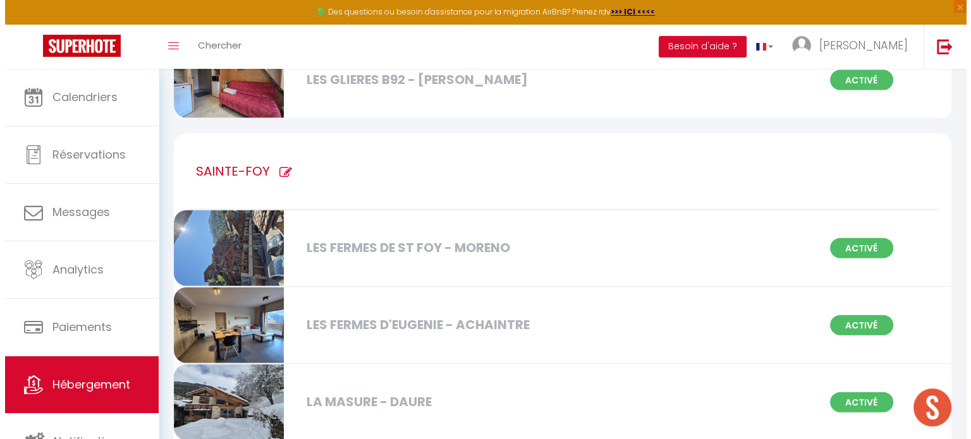
scroll to position [7639, 0]
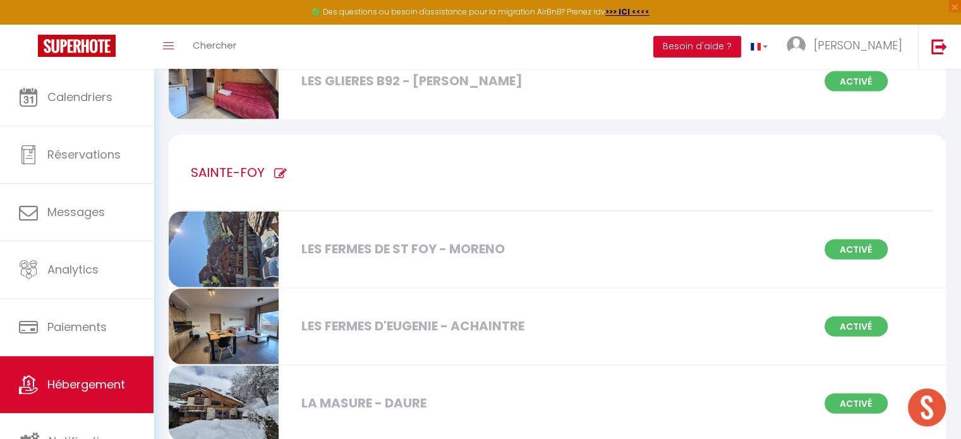
click at [274, 167] on icon at bounding box center [280, 173] width 13 height 13
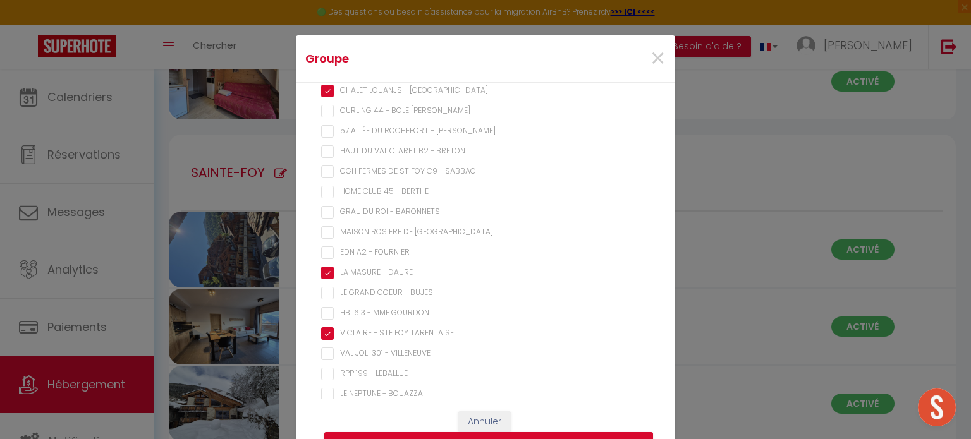
scroll to position [1491, 0]
click at [321, 174] on SABBAGH "CGH FERMES DE ST FOY C9 - SABBAGH" at bounding box center [485, 172] width 329 height 13
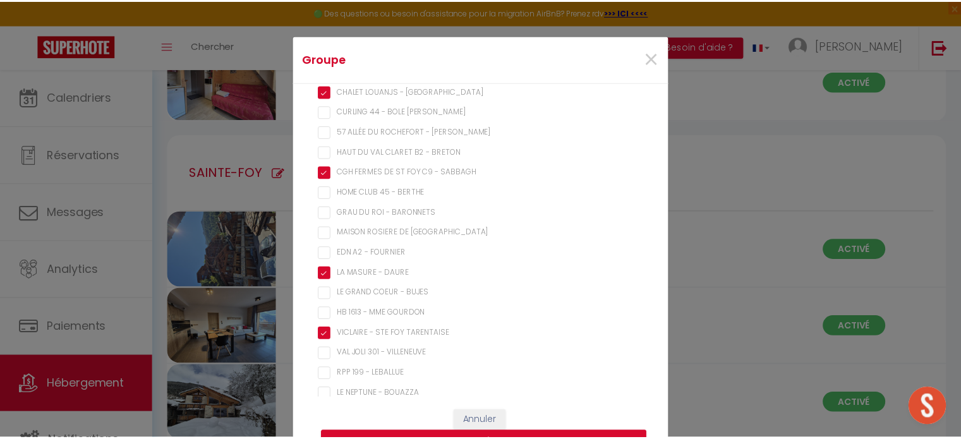
scroll to position [53, 0]
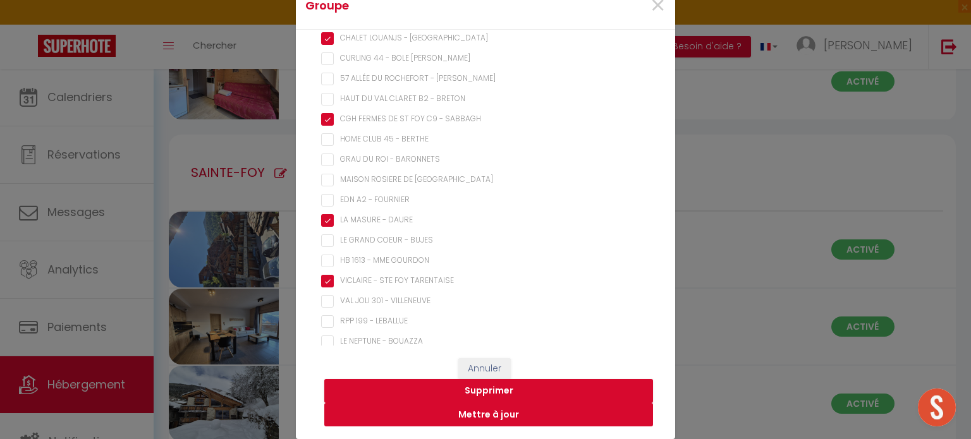
click at [483, 416] on button "Mettre à jour" at bounding box center [488, 415] width 329 height 24
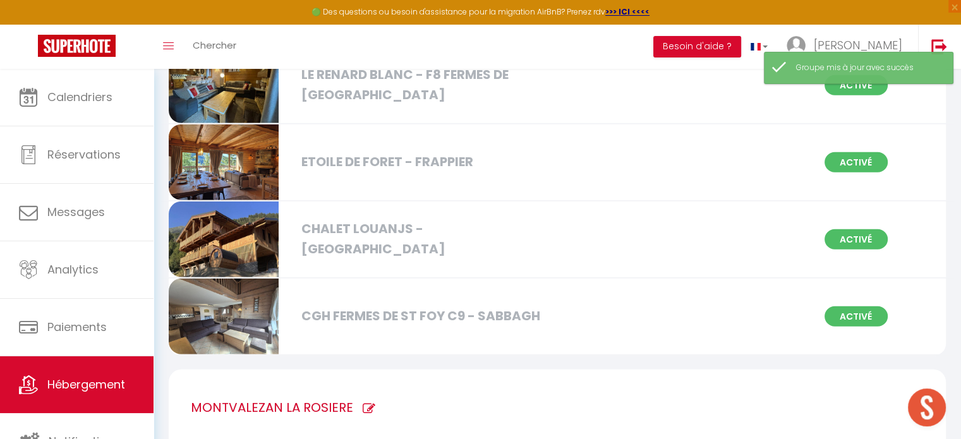
scroll to position [8347, 0]
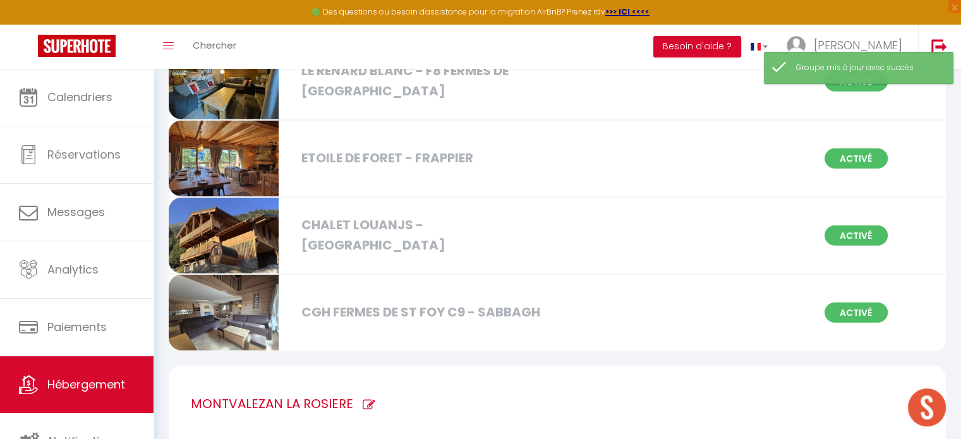
click at [231, 284] on img at bounding box center [224, 313] width 110 height 76
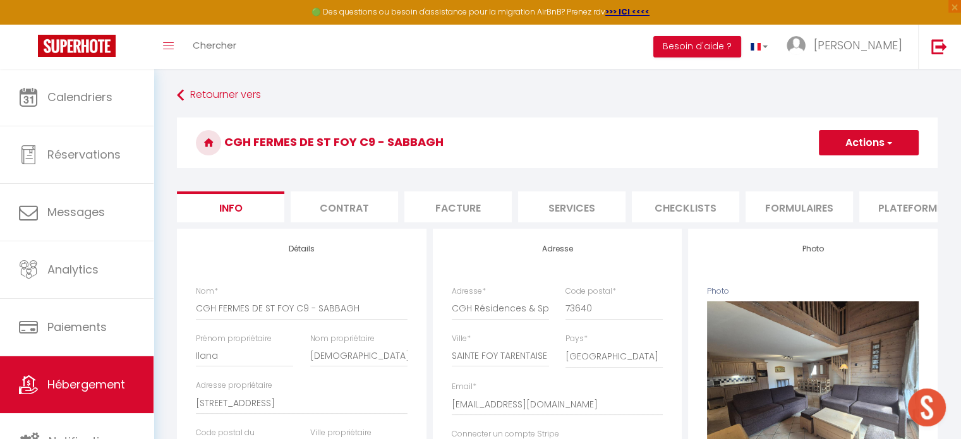
click at [332, 203] on li "Contrat" at bounding box center [344, 206] width 107 height 31
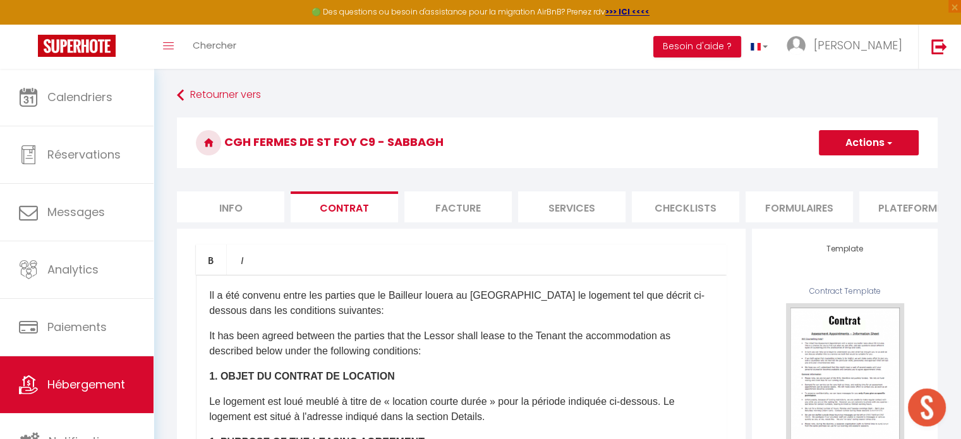
scroll to position [13, 0]
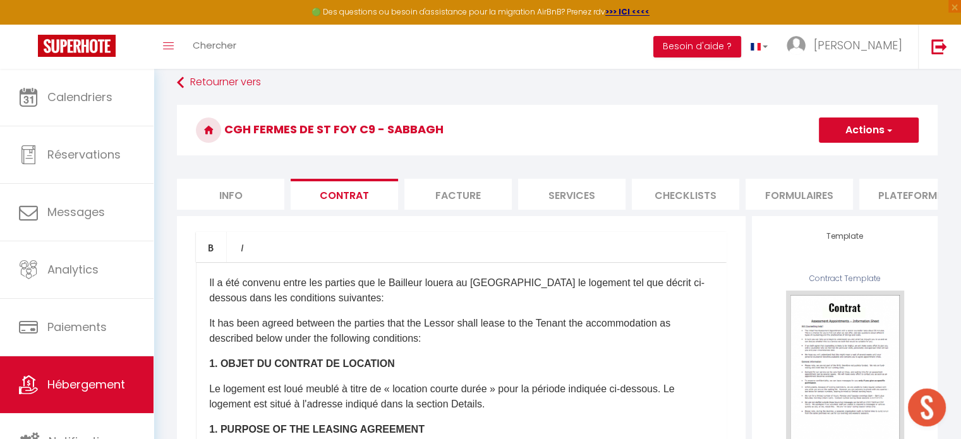
click at [880, 190] on li "Plateformes" at bounding box center [912, 194] width 107 height 31
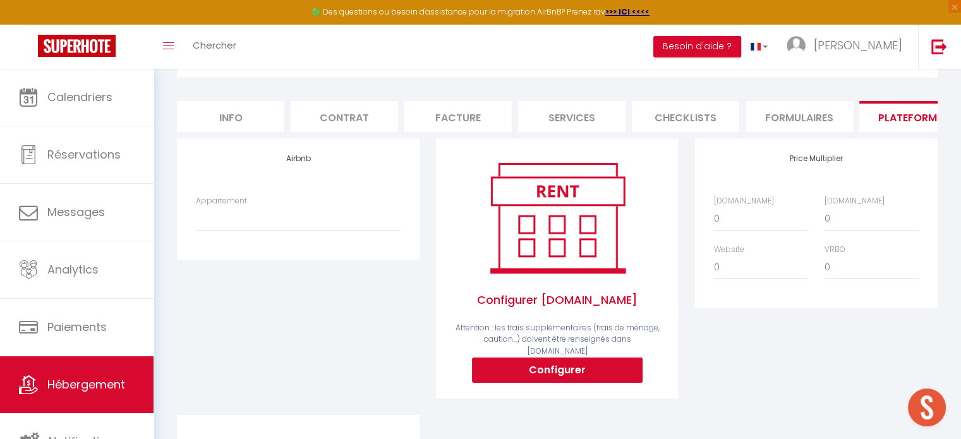
scroll to position [109, 0]
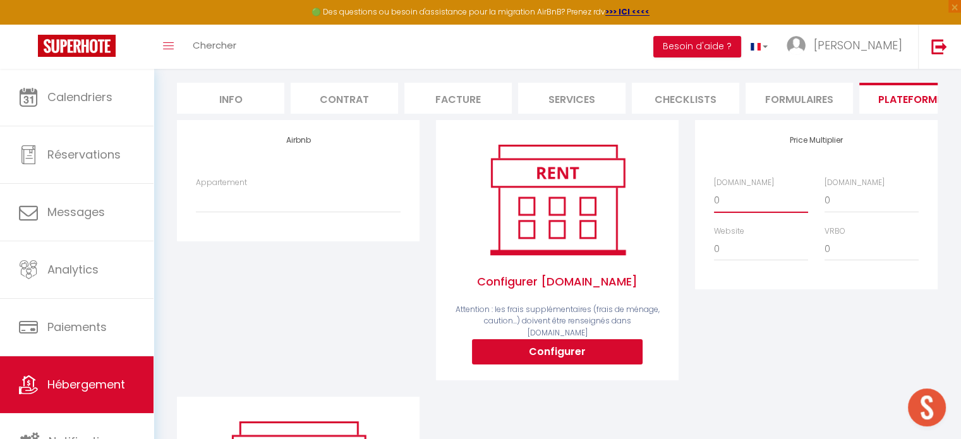
click at [729, 209] on select "0 + 1 % + 2 % + 3 % + 4 % + 5 % + 6 % + 7 % + 8 % + 9 %" at bounding box center [761, 200] width 94 height 24
click at [714, 198] on select "0 + 1 % + 2 % + 3 % + 4 % + 5 % + 6 % + 7 % + 8 % + 9 %" at bounding box center [761, 200] width 94 height 24
click at [841, 207] on select "0 + 1 % + 2 % + 3 % + 4 % + 5 % + 6 % + 7 % + 8 % + 9 %" at bounding box center [872, 200] width 94 height 24
click at [825, 198] on select "0 + 1 % + 2 % + 3 % + 4 % + 5 % + 6 % + 7 % + 8 % + 9 %" at bounding box center [872, 200] width 94 height 24
click at [755, 393] on div "Price Multiplier [DOMAIN_NAME] 0 + 1 % + 2 % + 3 % + 4 % + 5 % + 6 % + 7 %" at bounding box center [816, 258] width 259 height 277
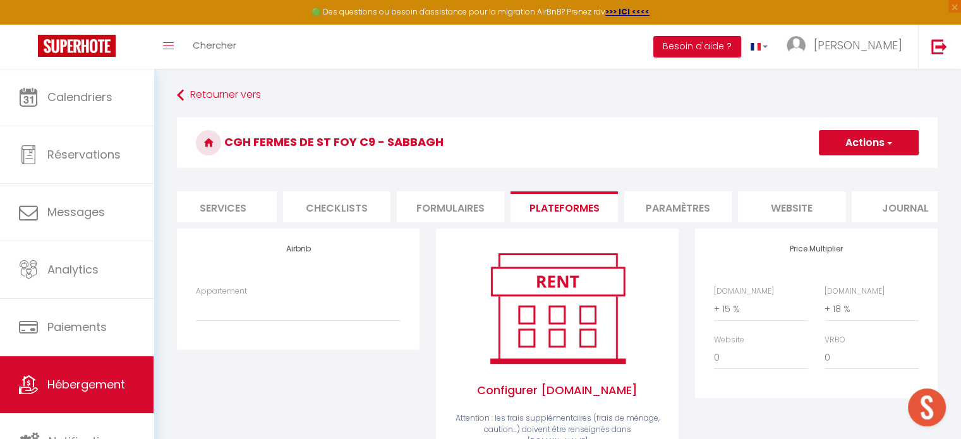
scroll to position [0, 354]
click at [684, 212] on li "Paramètres" at bounding box center [672, 206] width 107 height 31
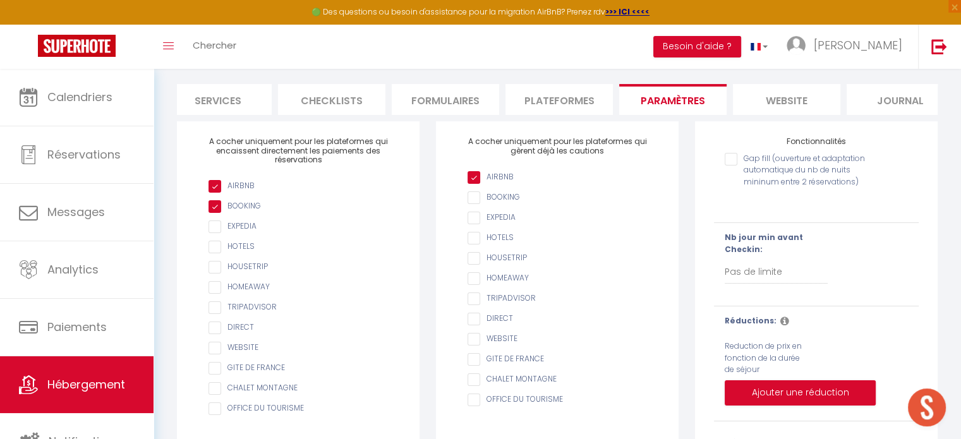
scroll to position [161, 0]
click at [732, 166] on input "Gap fill (ouverture et adaptation automatique du nb de nuits mininum entre 2 ré…" at bounding box center [799, 160] width 149 height 13
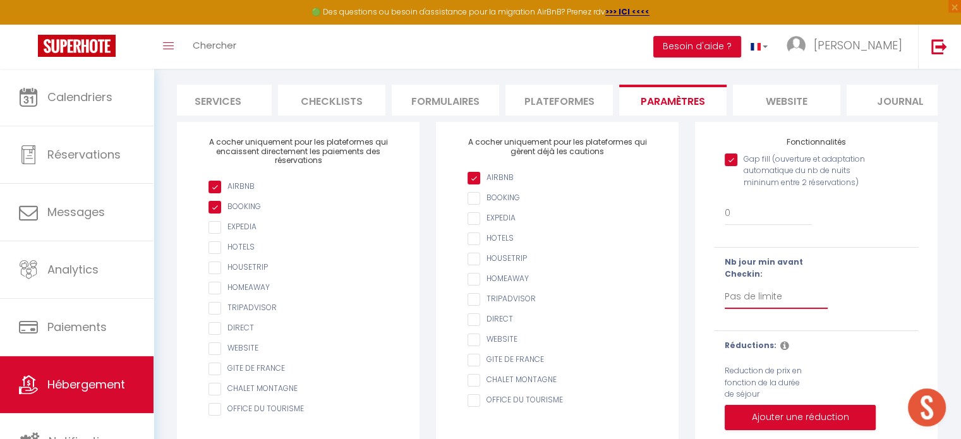
click at [750, 304] on select "Pas de limite 1 2 3 4 5 6 7" at bounding box center [776, 297] width 103 height 24
click at [725, 293] on select "Pas de limite 1 2 3 4 5 6 7" at bounding box center [776, 297] width 103 height 24
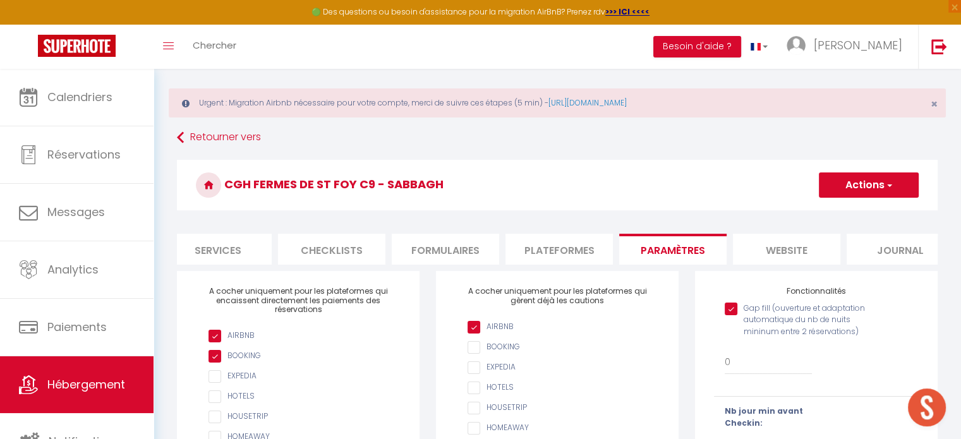
scroll to position [0, 0]
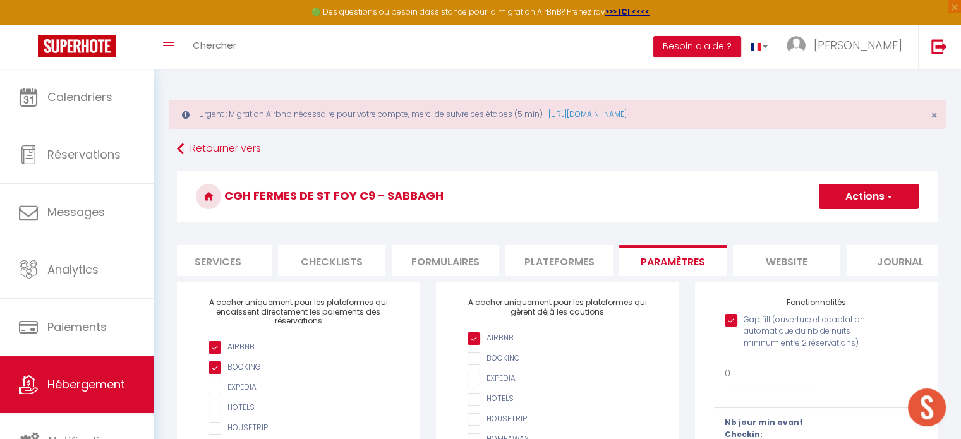
click at [802, 261] on li "website" at bounding box center [786, 260] width 107 height 31
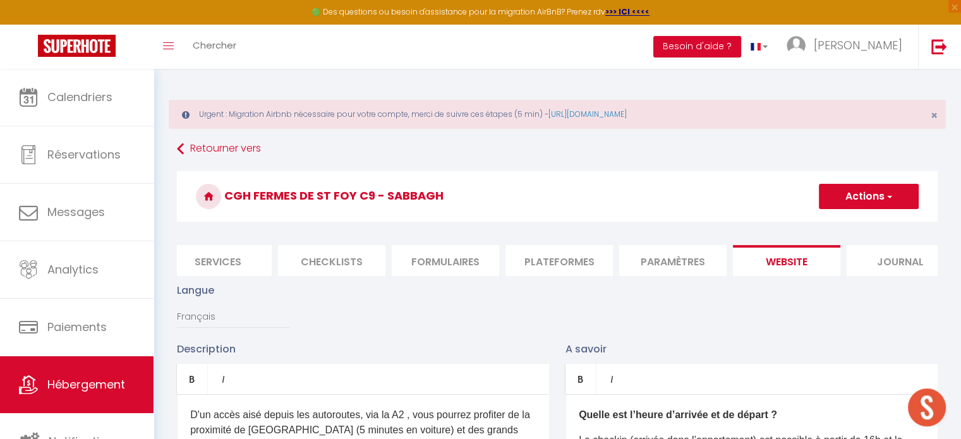
scroll to position [0, 377]
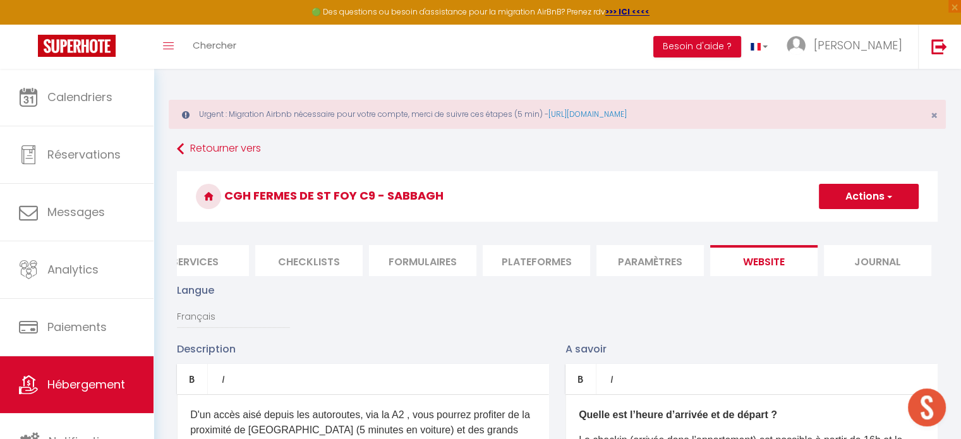
click at [875, 206] on button "Actions" at bounding box center [869, 196] width 100 height 25
click at [856, 226] on input "Enregistrer" at bounding box center [854, 224] width 47 height 13
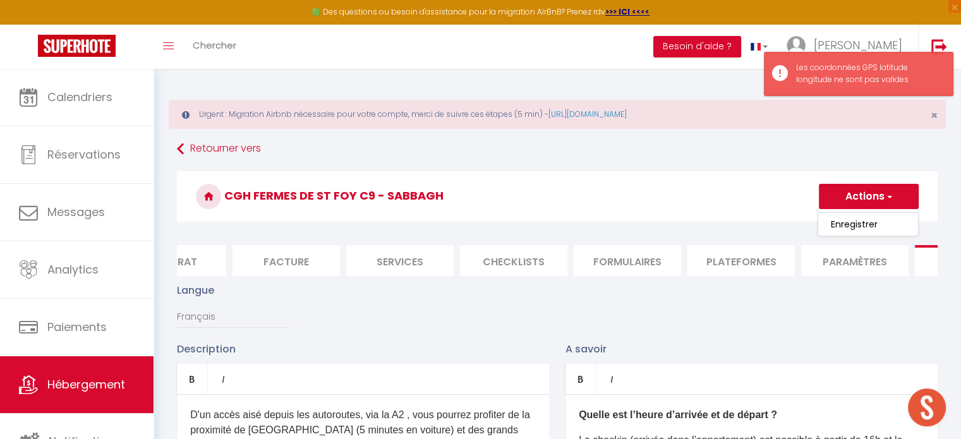
scroll to position [0, 0]
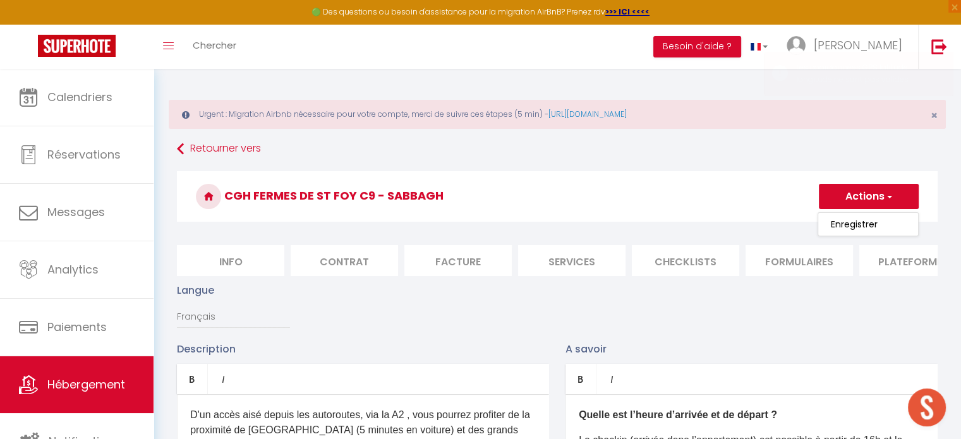
click at [255, 260] on li "Info" at bounding box center [230, 260] width 107 height 31
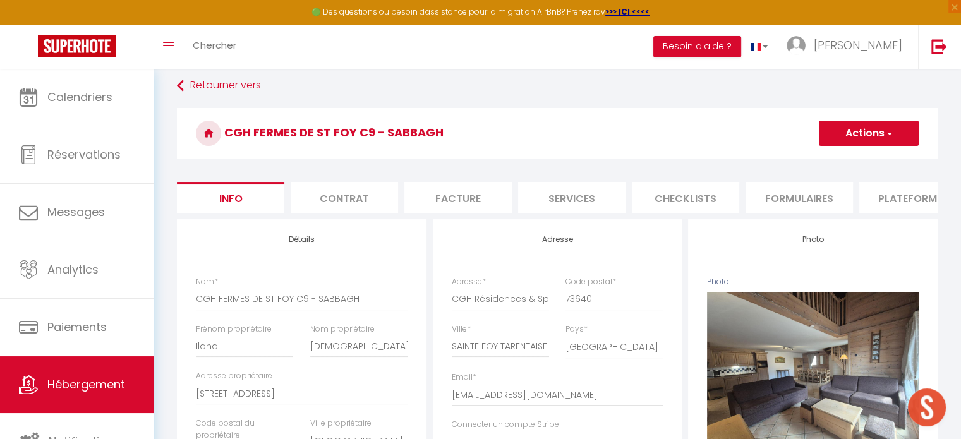
scroll to position [39, 0]
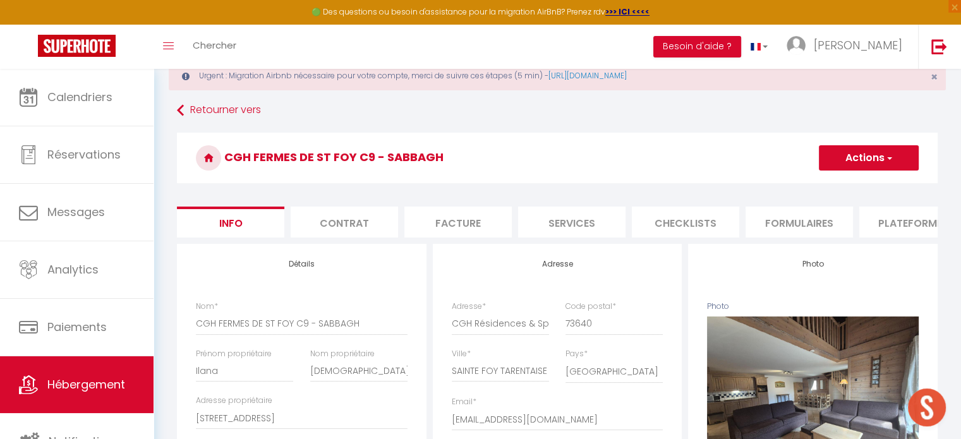
click at [831, 166] on button "Actions" at bounding box center [869, 157] width 100 height 25
click at [822, 186] on input "Enregistrer" at bounding box center [819, 185] width 47 height 13
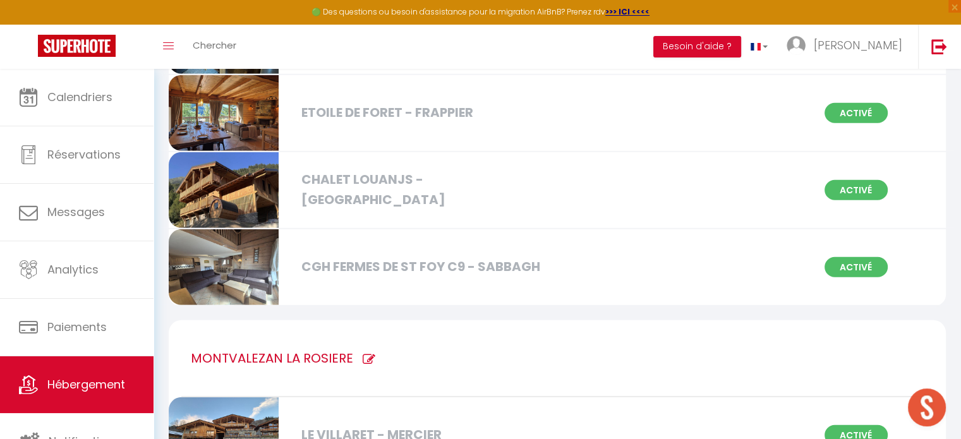
scroll to position [8397, 0]
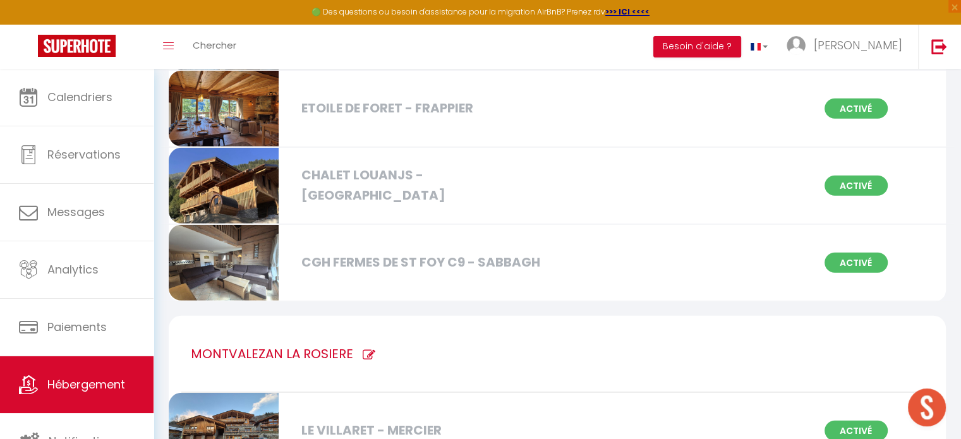
click at [412, 253] on div "CGH FERMES DE ST FOY C9 - SABBAGH" at bounding box center [419, 263] width 248 height 20
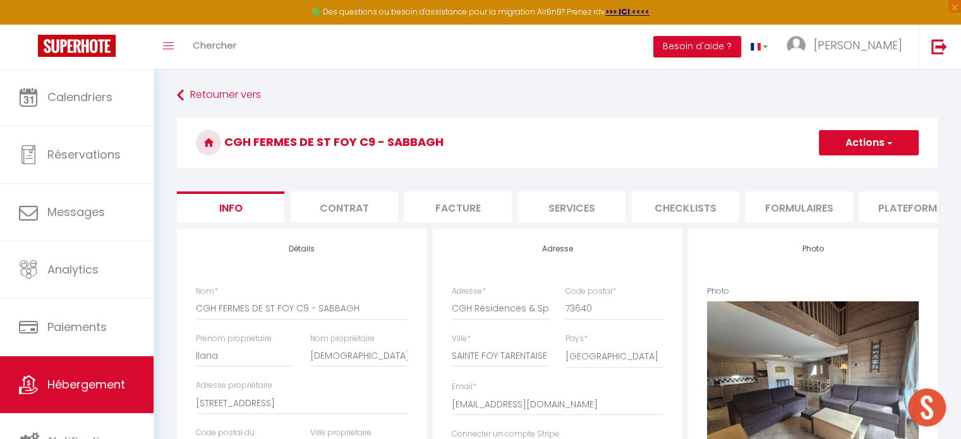
click at [920, 209] on li "Plateformes" at bounding box center [912, 206] width 107 height 31
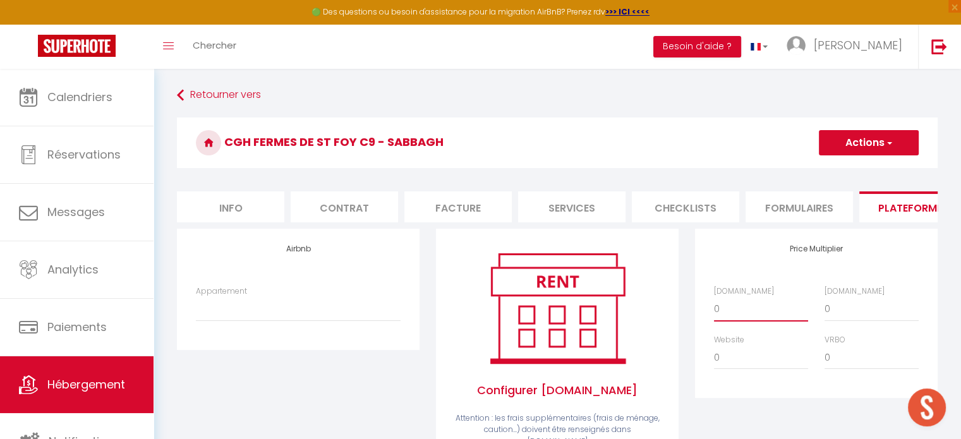
click at [739, 318] on select "0 + 1 % + 2 % + 3 % + 4 % + 5 % + 6 % + 7 % + 8 % + 9 %" at bounding box center [761, 309] width 94 height 24
click at [714, 307] on select "0 + 1 % + 2 % + 3 % + 4 % + 5 % + 6 % + 7 % + 8 % + 9 %" at bounding box center [761, 309] width 94 height 24
click at [847, 315] on select "0 + 1 % + 2 % + 3 % + 4 % + 5 % + 6 % + 7 % + 8 % + 9 %" at bounding box center [872, 309] width 94 height 24
click at [825, 307] on select "0 + 1 % + 2 % + 3 % + 4 % + 5 % + 6 % + 7 % + 8 % + 9 %" at bounding box center [872, 309] width 94 height 24
click at [868, 142] on button "Actions" at bounding box center [869, 142] width 100 height 25
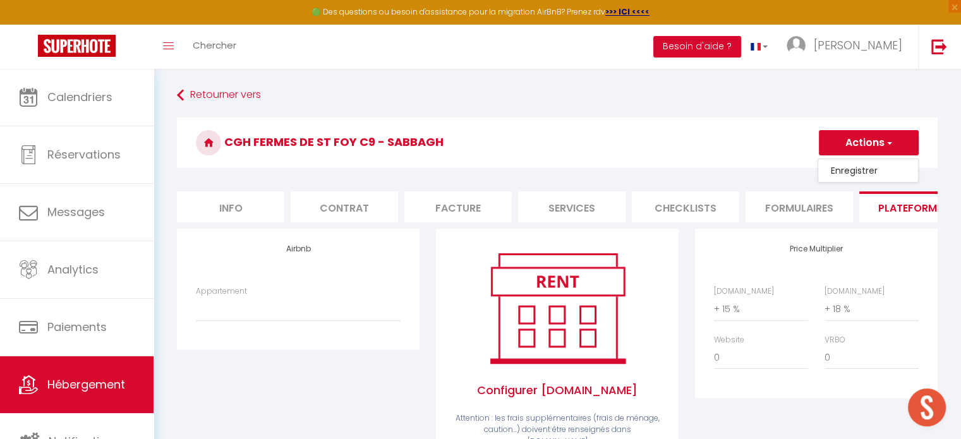
click at [857, 168] on link "Enregistrer" at bounding box center [868, 170] width 100 height 16
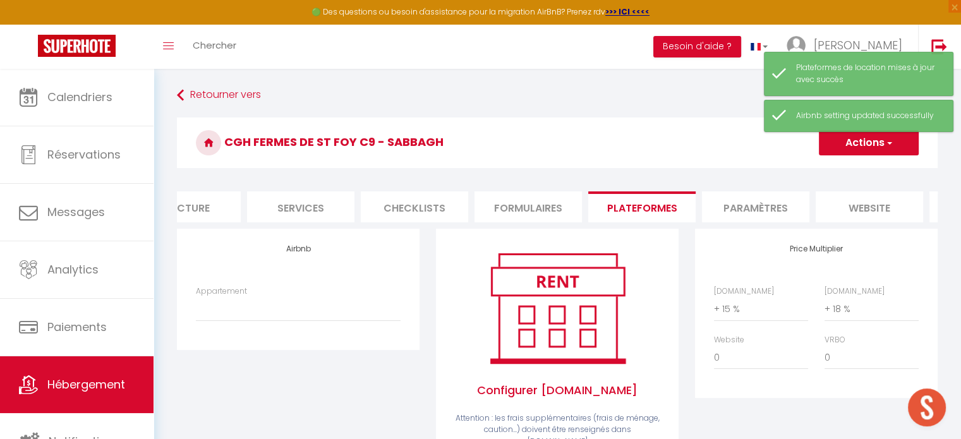
scroll to position [0, 296]
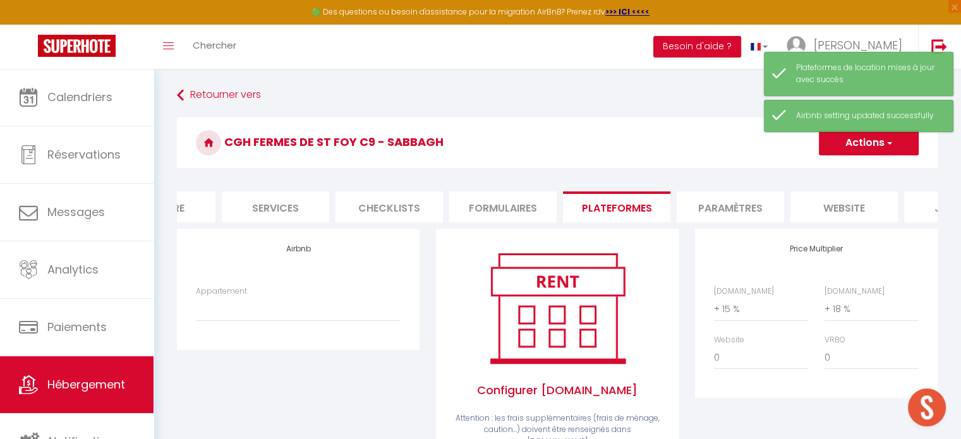
click at [738, 214] on li "Paramètres" at bounding box center [730, 206] width 107 height 31
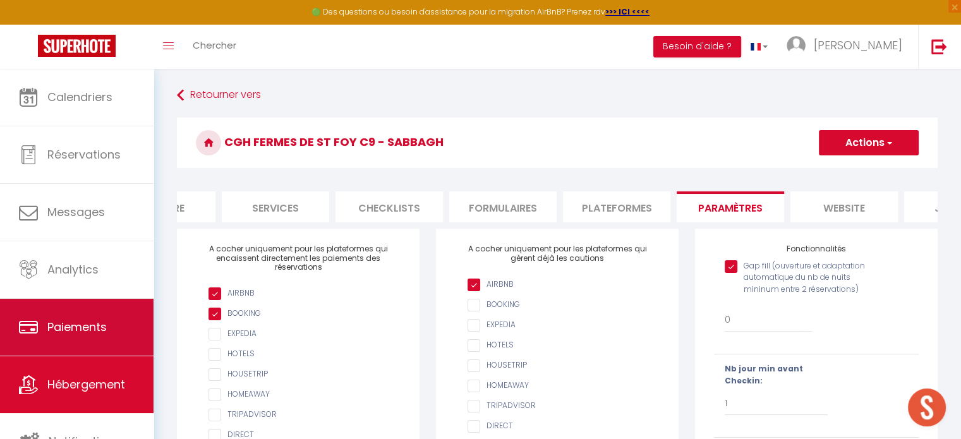
scroll to position [3, 0]
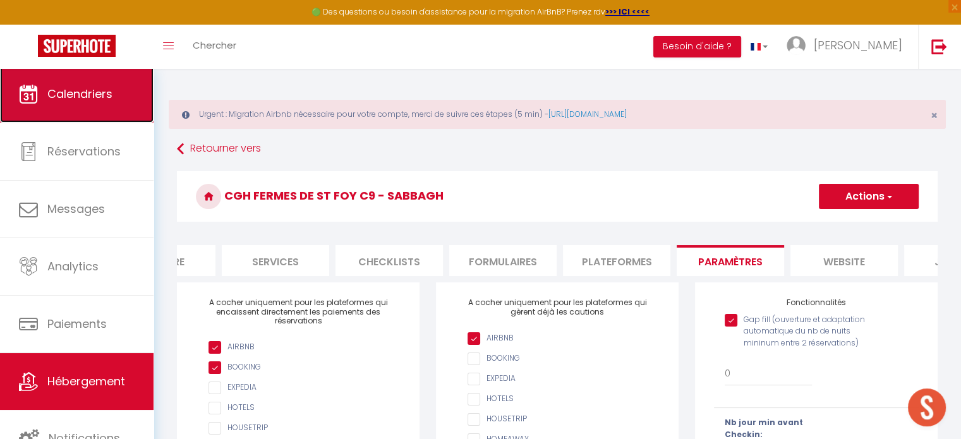
click at [112, 100] on span "Calendriers" at bounding box center [79, 94] width 65 height 16
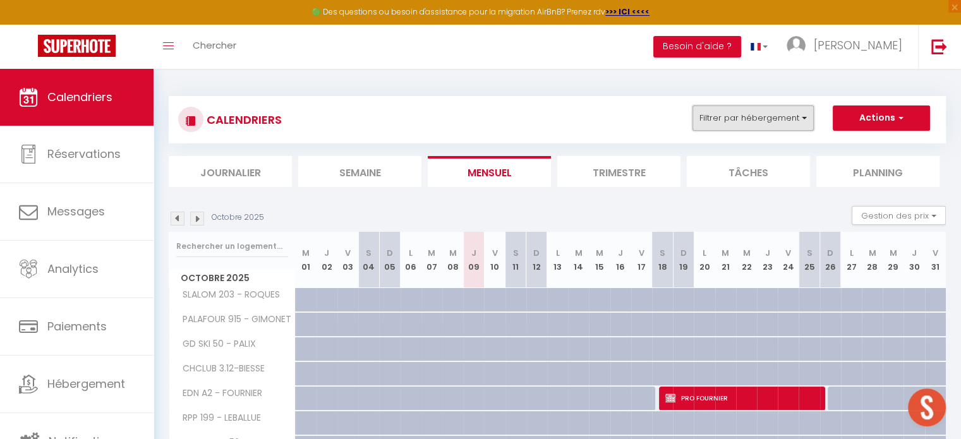
click at [720, 126] on button "Filtrer par hébergement" at bounding box center [753, 118] width 121 height 25
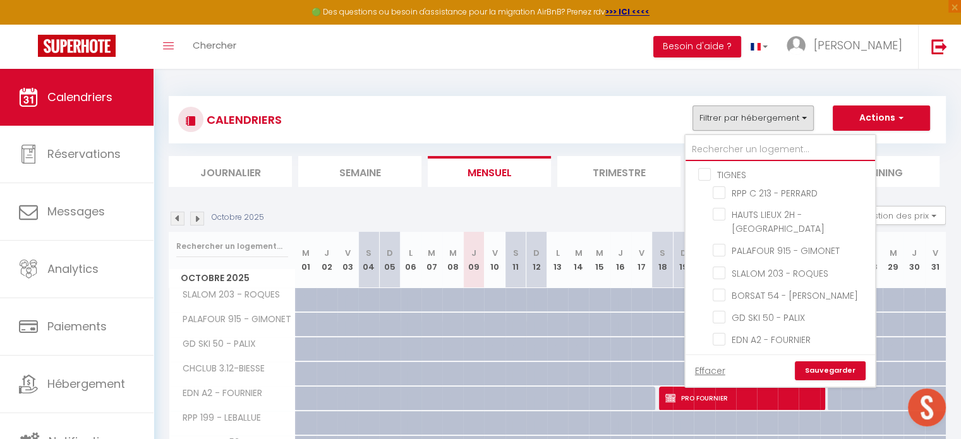
click at [718, 152] on input "text" at bounding box center [781, 149] width 190 height 23
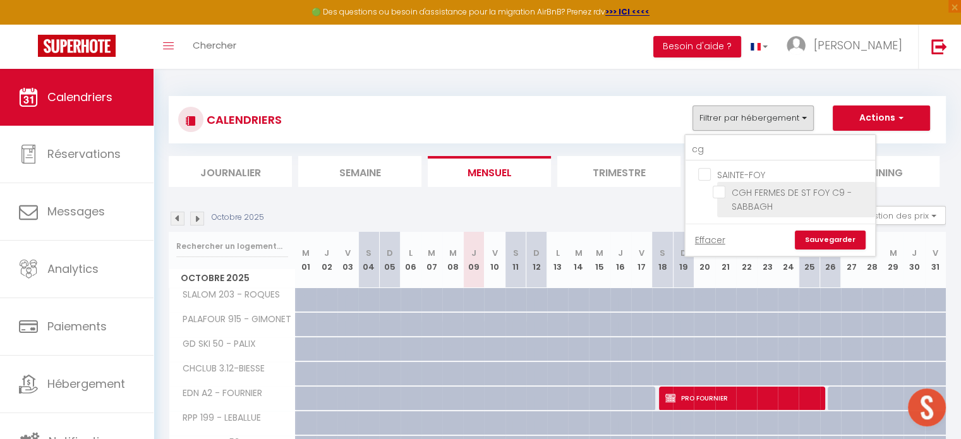
click at [720, 192] on input "CGH FERMES DE ST FOY C9 - SABBAGH" at bounding box center [792, 192] width 158 height 13
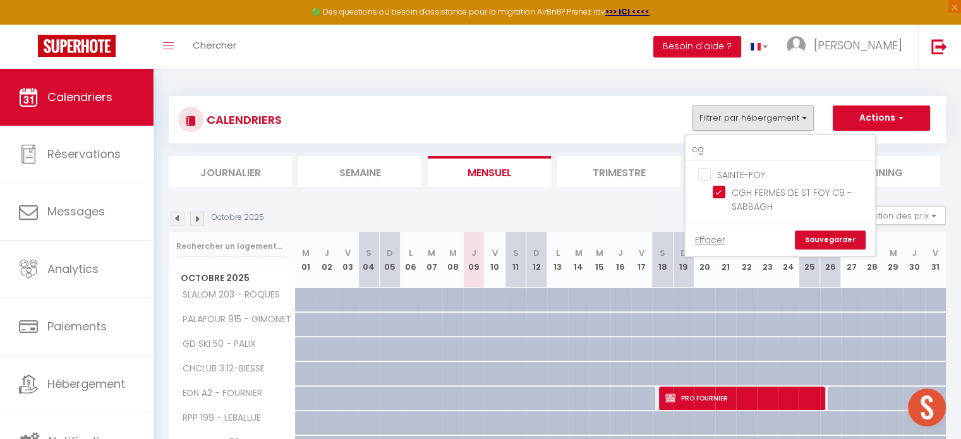
click at [823, 239] on link "Sauvegarder" at bounding box center [830, 240] width 71 height 19
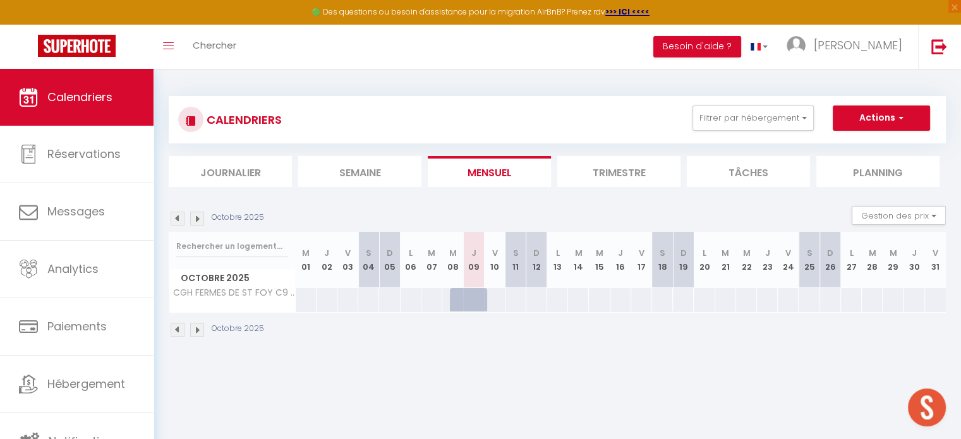
click at [495, 299] on div at bounding box center [493, 299] width 21 height 23
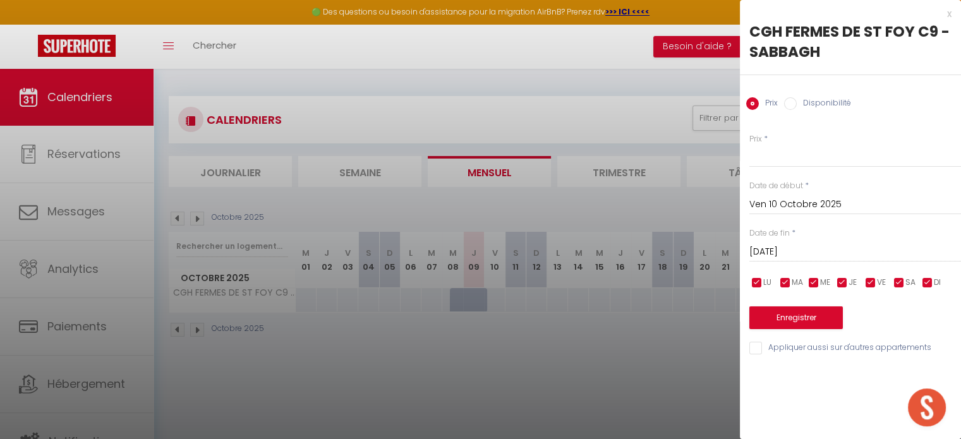
click at [784, 249] on input "[DATE]" at bounding box center [856, 252] width 212 height 16
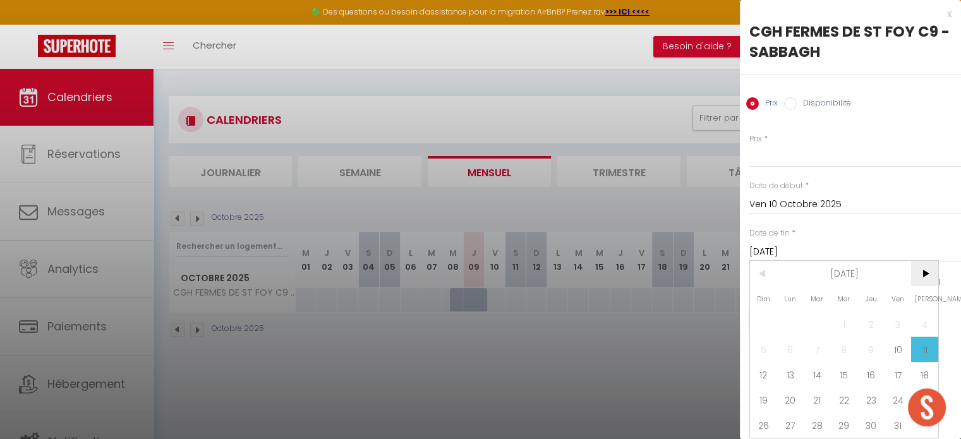
click at [938, 272] on span ">" at bounding box center [924, 273] width 27 height 25
click at [931, 272] on span ">" at bounding box center [924, 273] width 27 height 25
click at [921, 319] on span "6" at bounding box center [924, 324] width 27 height 25
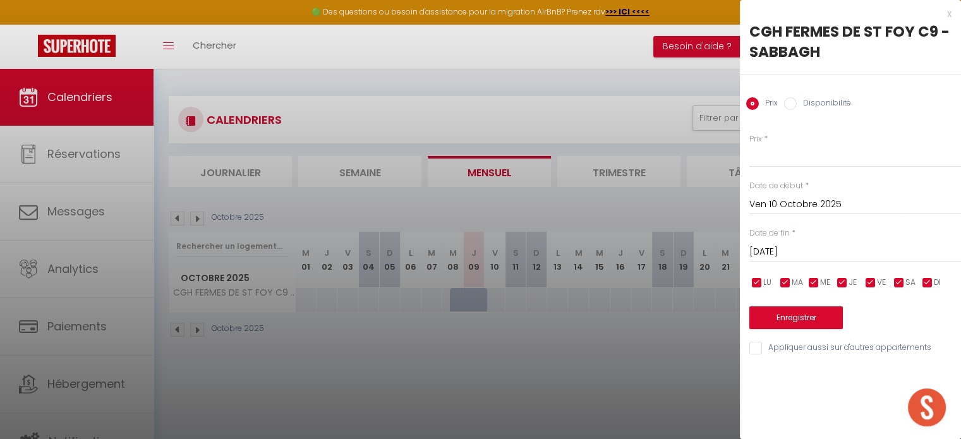
click at [792, 105] on input "Disponibilité" at bounding box center [790, 103] width 13 height 13
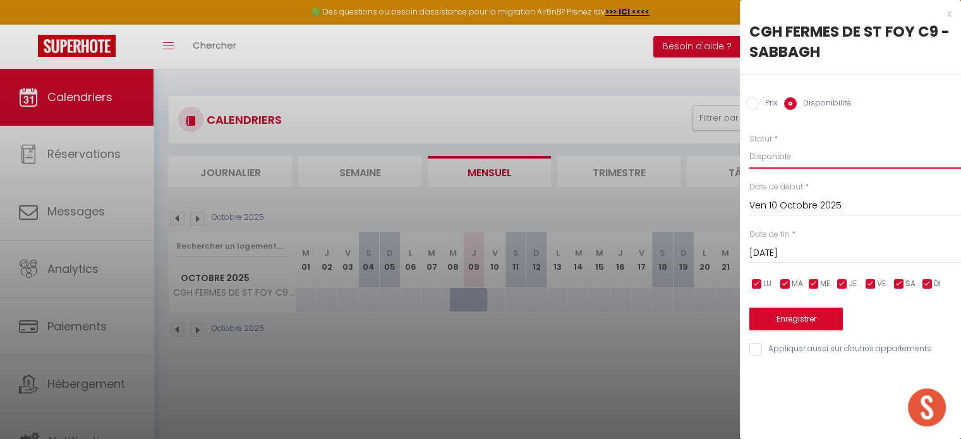
click at [779, 151] on select "Disponible Indisponible" at bounding box center [856, 157] width 212 height 24
click at [750, 145] on select "Disponible Indisponible" at bounding box center [856, 157] width 212 height 24
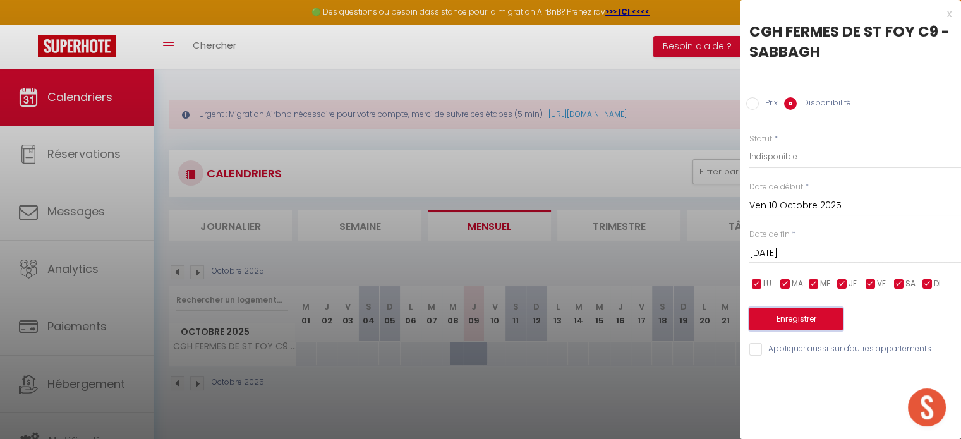
click at [788, 318] on button "Enregistrer" at bounding box center [797, 319] width 94 height 23
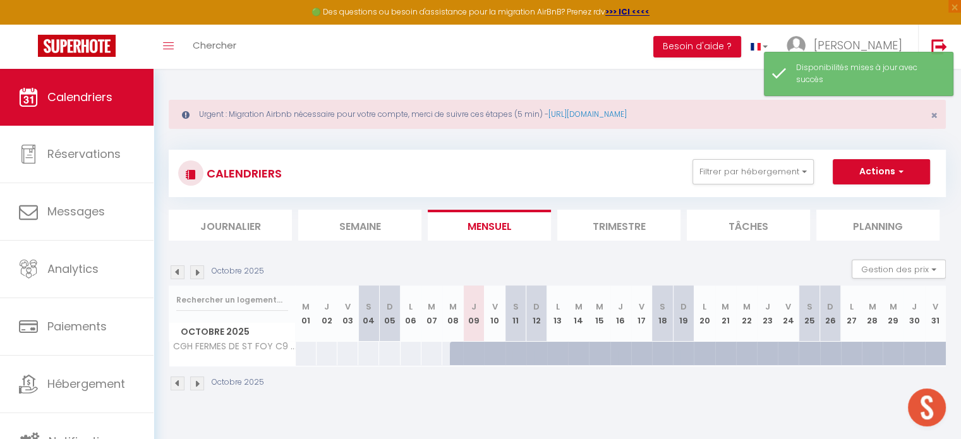
click at [199, 380] on img at bounding box center [197, 384] width 14 height 14
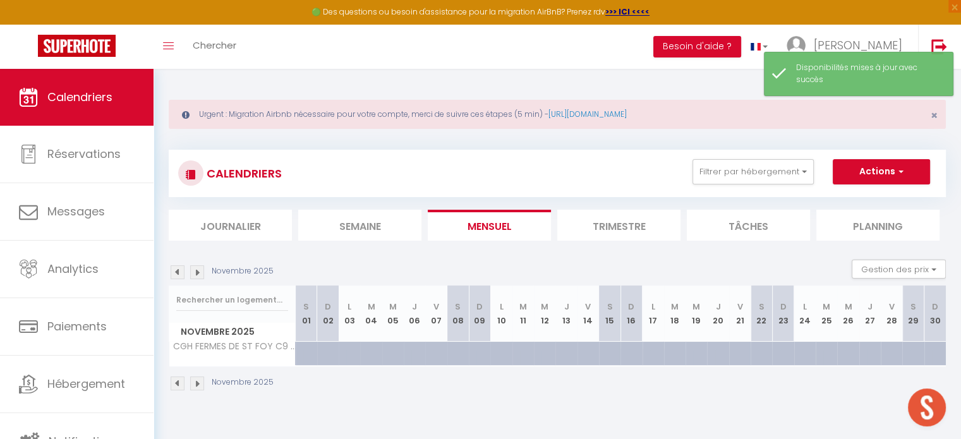
click at [199, 380] on img at bounding box center [197, 384] width 14 height 14
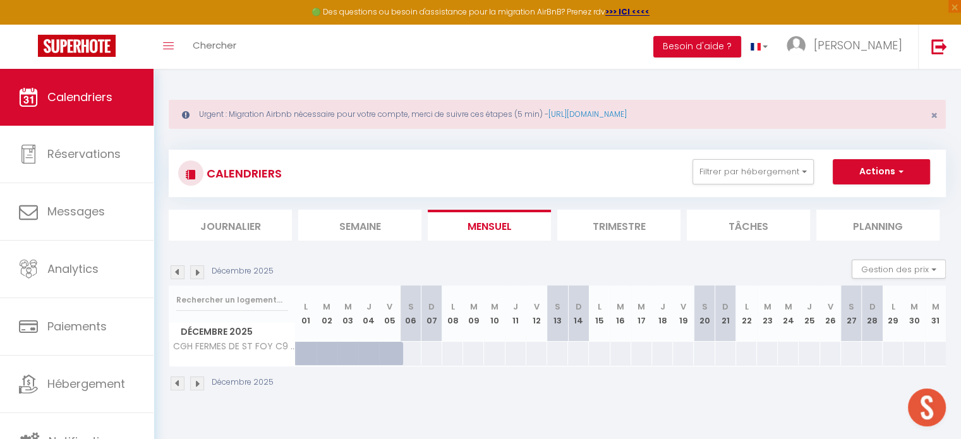
click at [413, 353] on div at bounding box center [410, 353] width 21 height 23
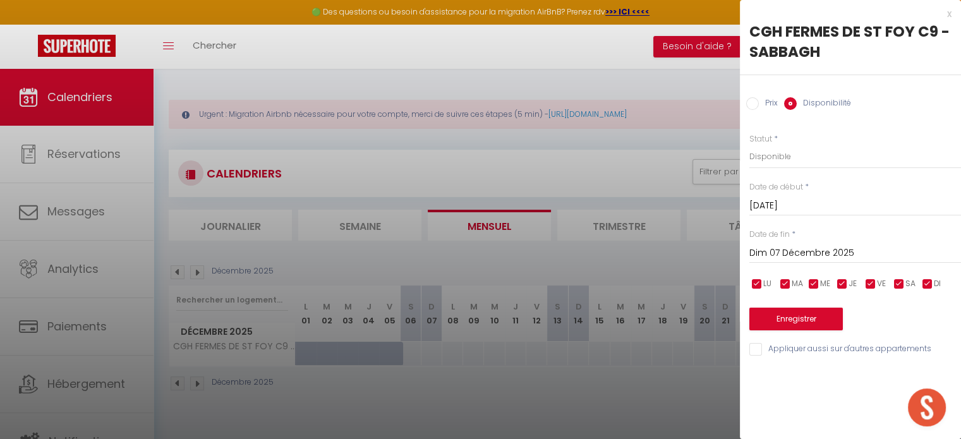
click at [799, 253] on input "Dim 07 Décembre 2025" at bounding box center [856, 253] width 212 height 16
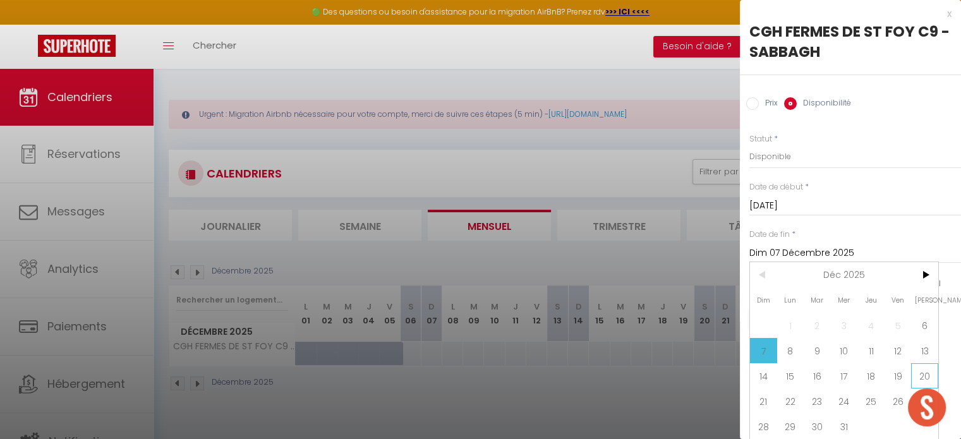
click at [928, 374] on span "20" at bounding box center [924, 375] width 27 height 25
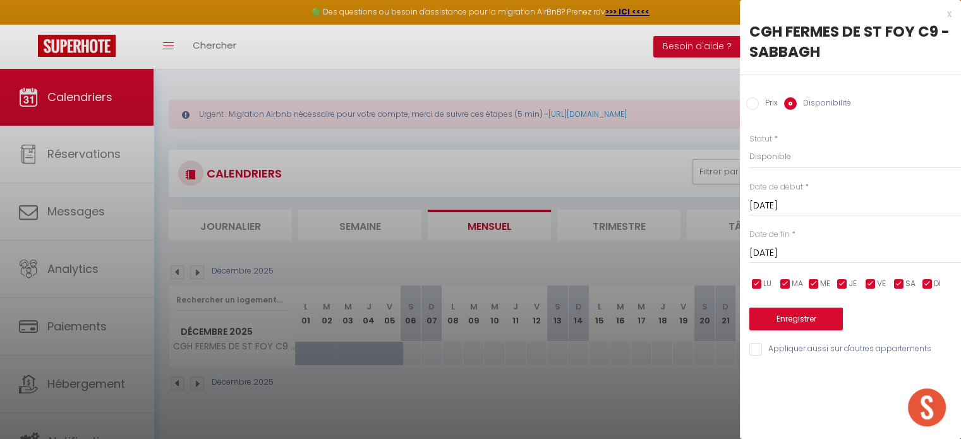
click at [769, 103] on label "Prix" at bounding box center [768, 104] width 19 height 14
click at [759, 103] on input "Prix" at bounding box center [752, 103] width 13 height 13
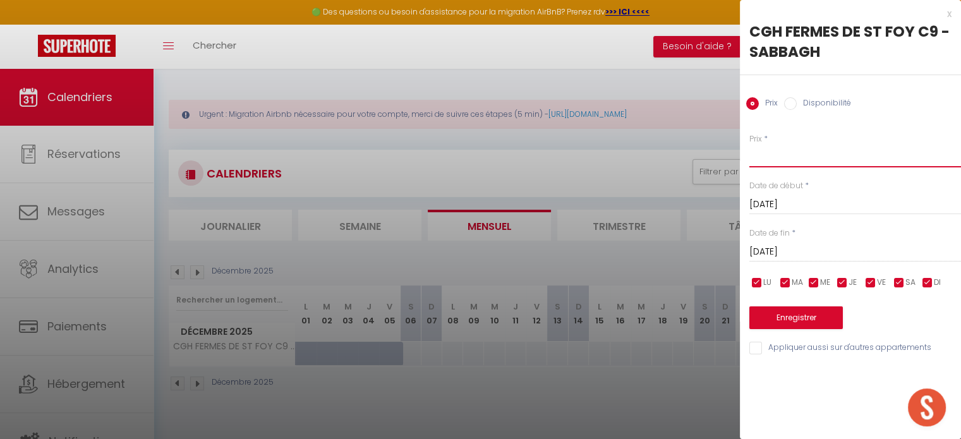
click at [760, 154] on input "Prix" at bounding box center [856, 156] width 212 height 23
click at [763, 313] on button "Enregistrer" at bounding box center [797, 318] width 94 height 23
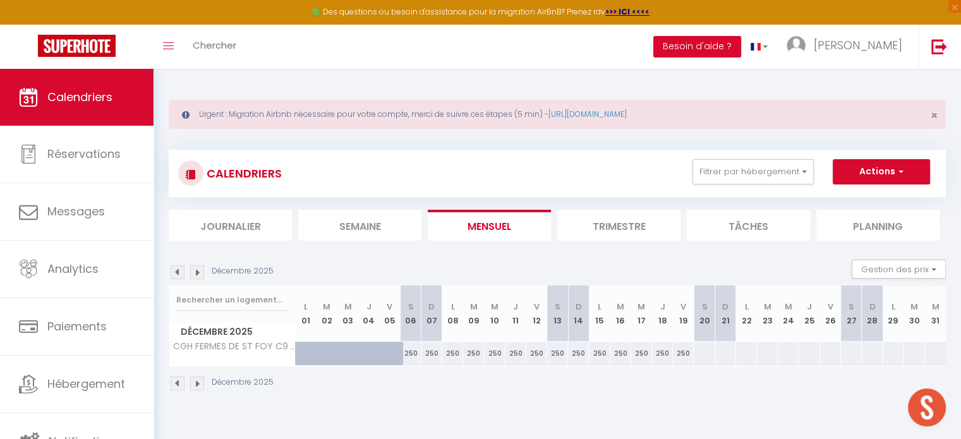
click at [700, 351] on div at bounding box center [703, 353] width 21 height 23
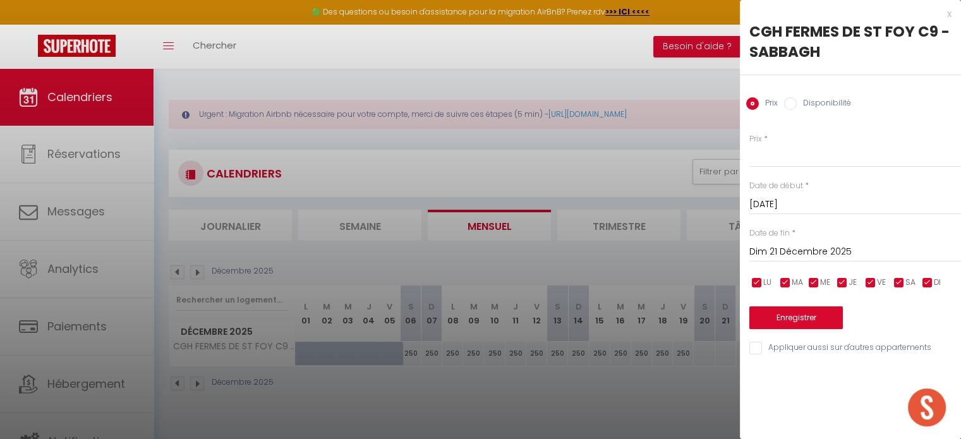
click at [801, 251] on input "Dim 21 Décembre 2025" at bounding box center [856, 252] width 212 height 16
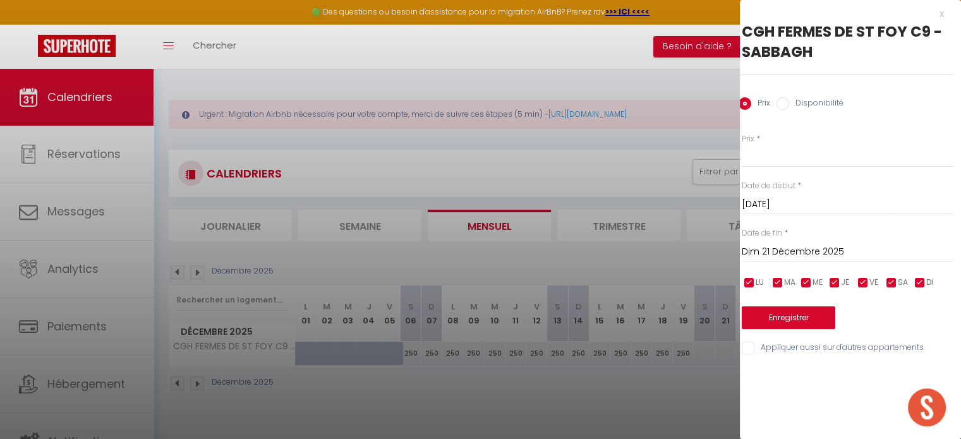
scroll to position [0, 8]
click at [908, 391] on body "🟢 Des questions ou besoin d'assistance pour la migration AirBnB? Prenez rdv >>>…" at bounding box center [480, 288] width 961 height 439
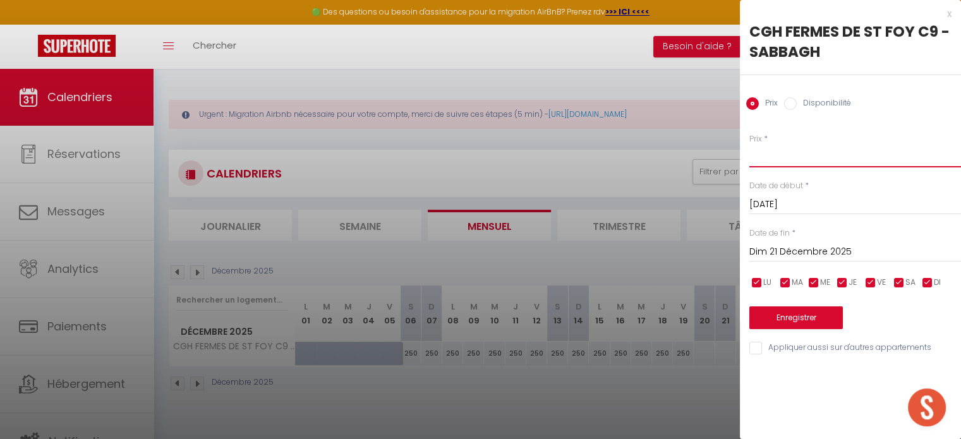
click at [766, 161] on input "Prix" at bounding box center [856, 156] width 212 height 23
click at [784, 254] on input "Dim 21 Décembre 2025" at bounding box center [856, 252] width 212 height 16
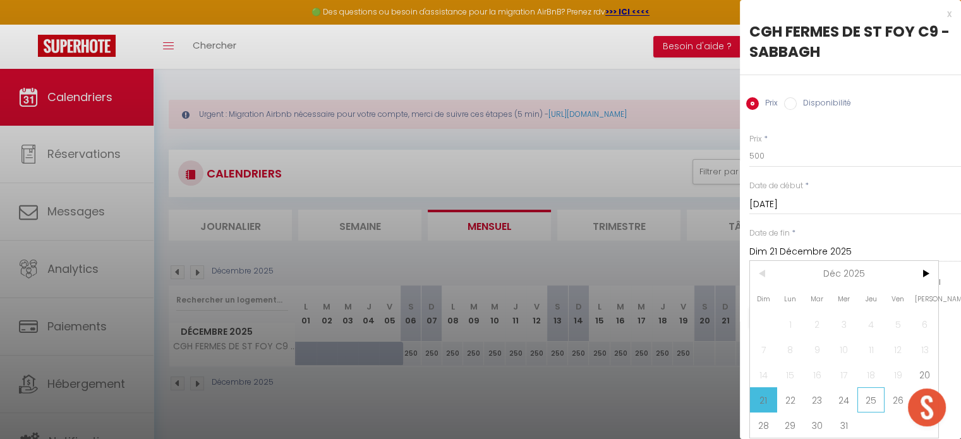
scroll to position [0, 8]
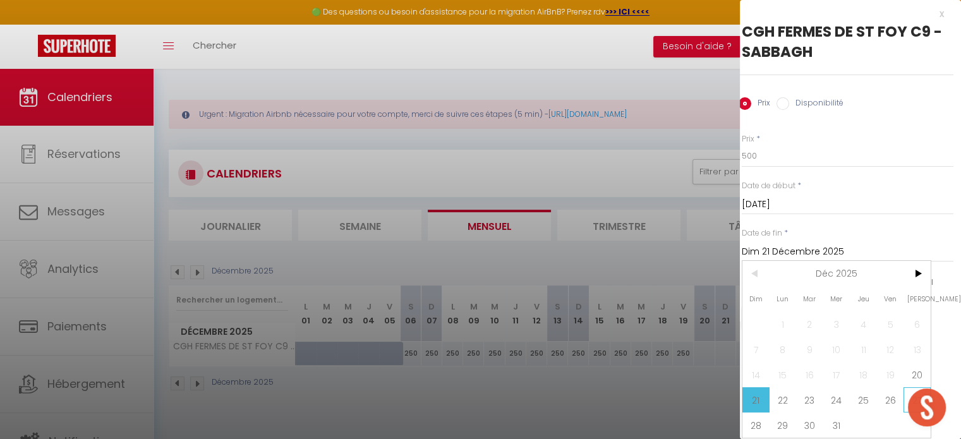
click at [905, 399] on span "27" at bounding box center [917, 399] width 27 height 25
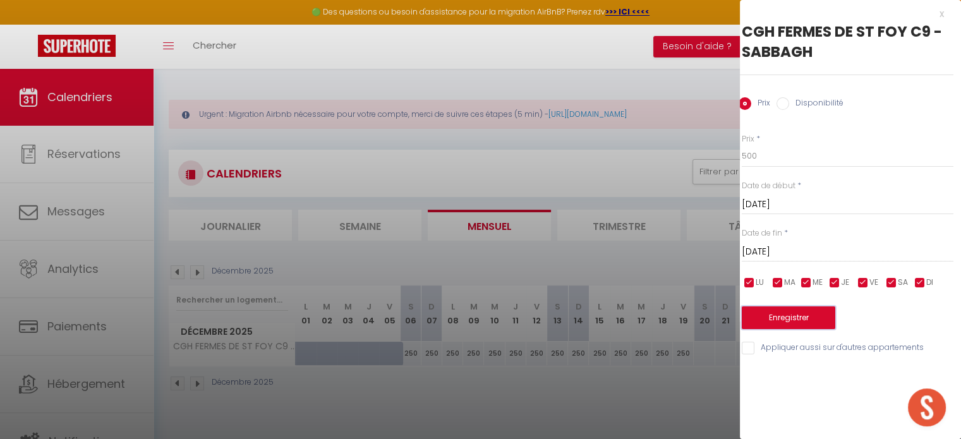
click at [796, 319] on button "Enregistrer" at bounding box center [789, 318] width 94 height 23
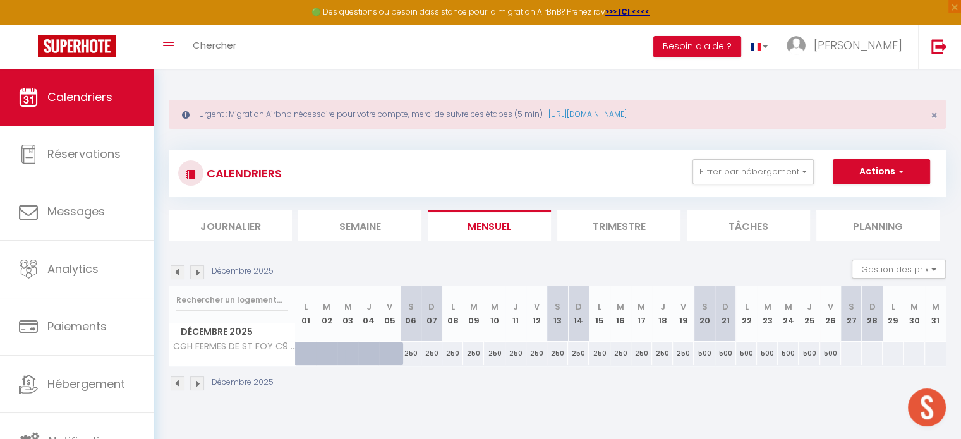
click at [848, 353] on div at bounding box center [851, 353] width 21 height 23
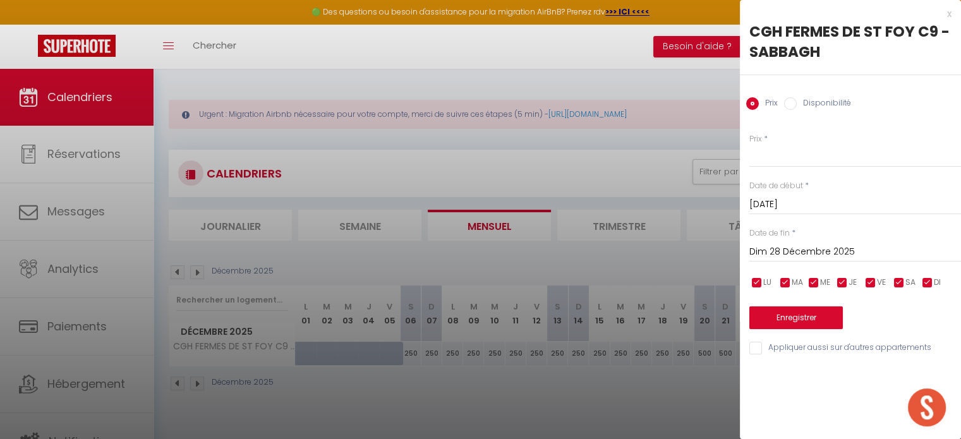
click at [788, 254] on input "Dim 28 Décembre 2025" at bounding box center [856, 252] width 212 height 16
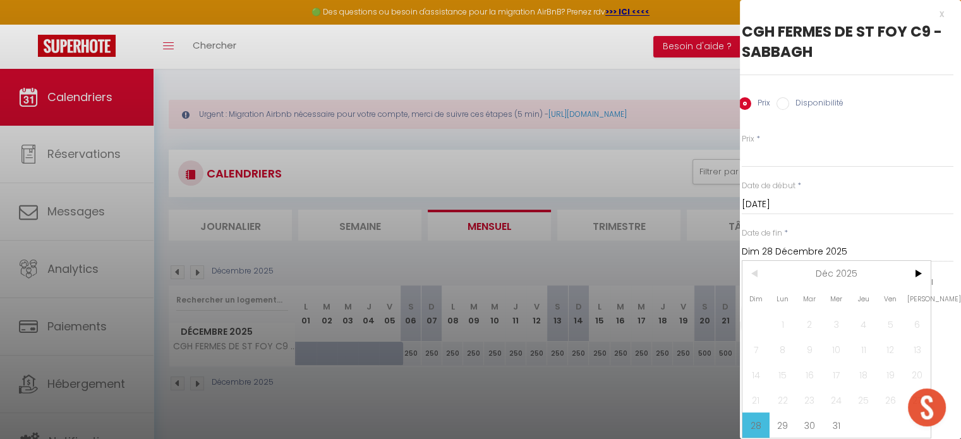
scroll to position [8, 8]
click at [921, 267] on span ">" at bounding box center [917, 273] width 27 height 25
click at [916, 320] on span "3" at bounding box center [917, 324] width 27 height 25
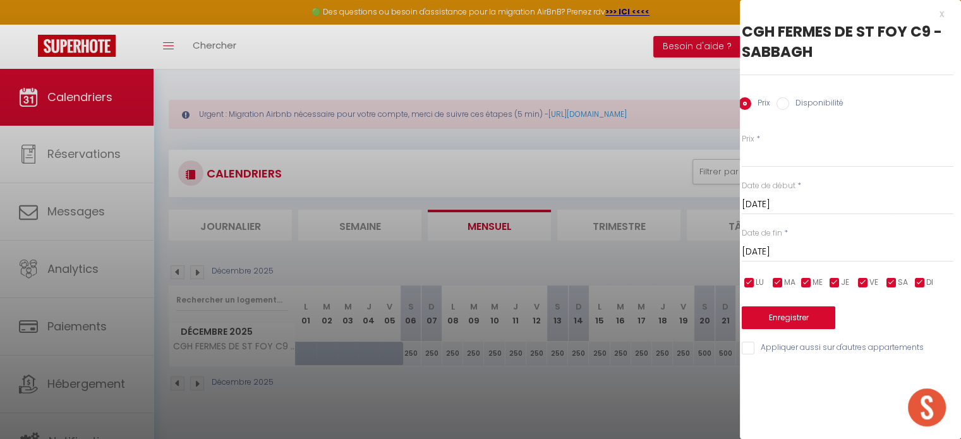
scroll to position [0, 8]
click at [772, 155] on input "Prix" at bounding box center [848, 156] width 212 height 23
click at [767, 322] on button "Enregistrer" at bounding box center [789, 318] width 94 height 23
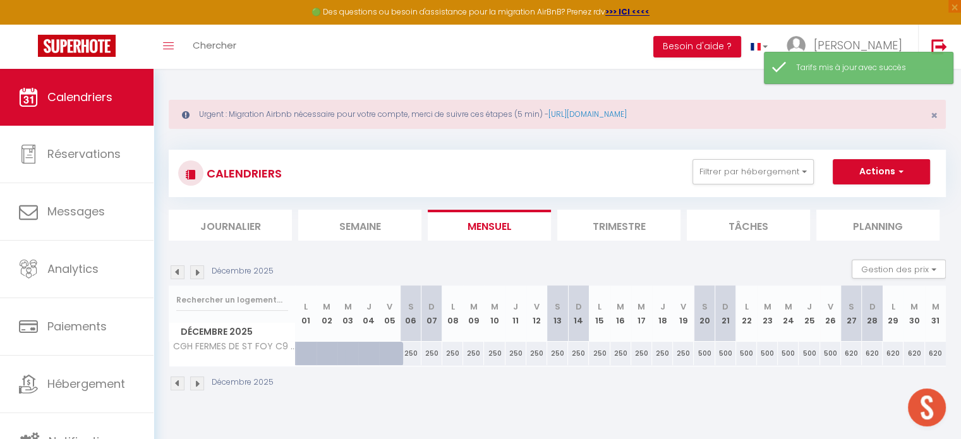
click at [197, 382] on img at bounding box center [197, 384] width 14 height 14
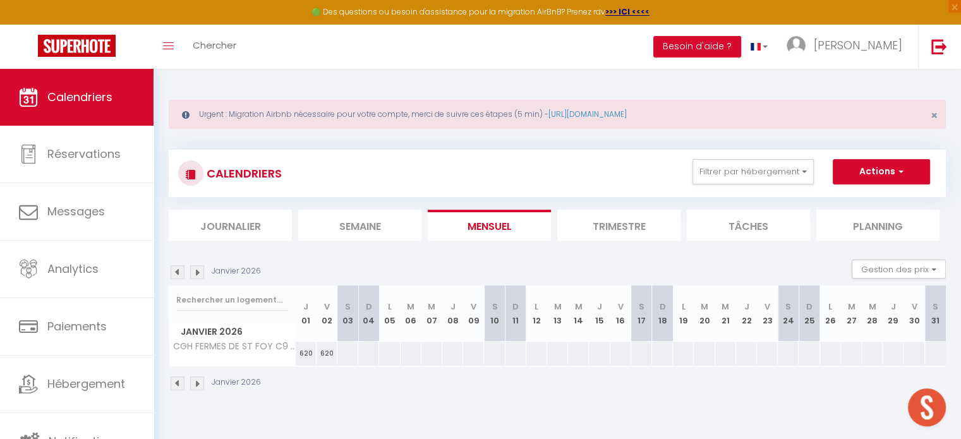
click at [346, 351] on div at bounding box center [347, 353] width 21 height 23
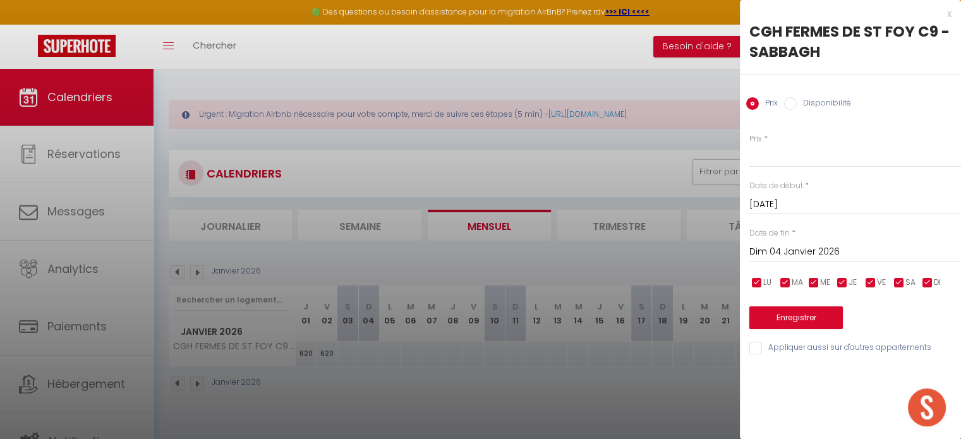
click at [823, 248] on input "Dim 04 Janvier 2026" at bounding box center [856, 252] width 212 height 16
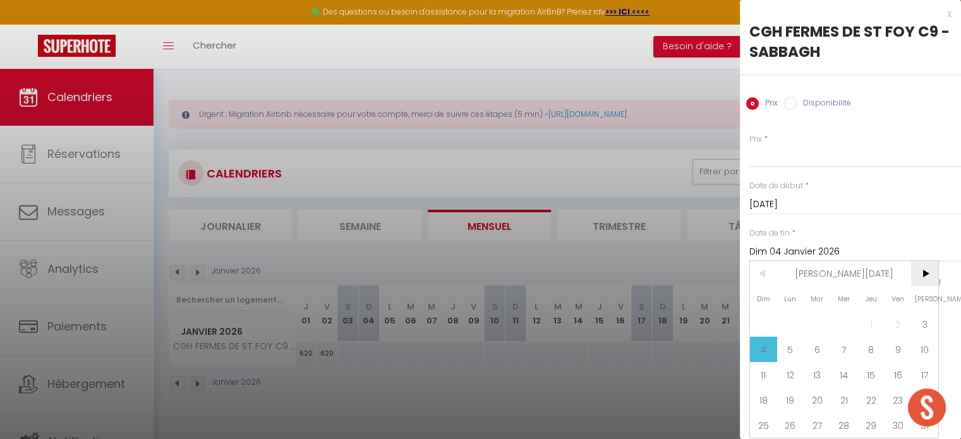
click at [928, 273] on span ">" at bounding box center [924, 273] width 27 height 25
click at [922, 324] on span "7" at bounding box center [924, 324] width 27 height 25
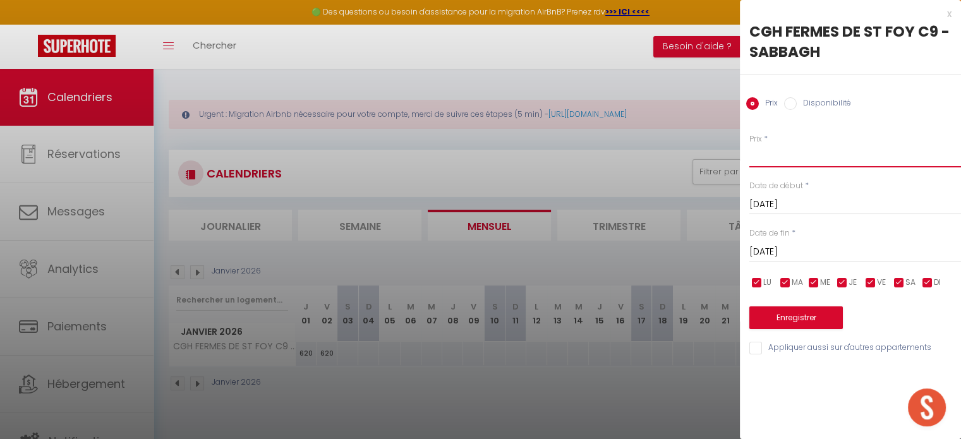
click at [760, 161] on input "Prix" at bounding box center [856, 156] width 212 height 23
click at [771, 311] on button "Enregistrer" at bounding box center [797, 318] width 94 height 23
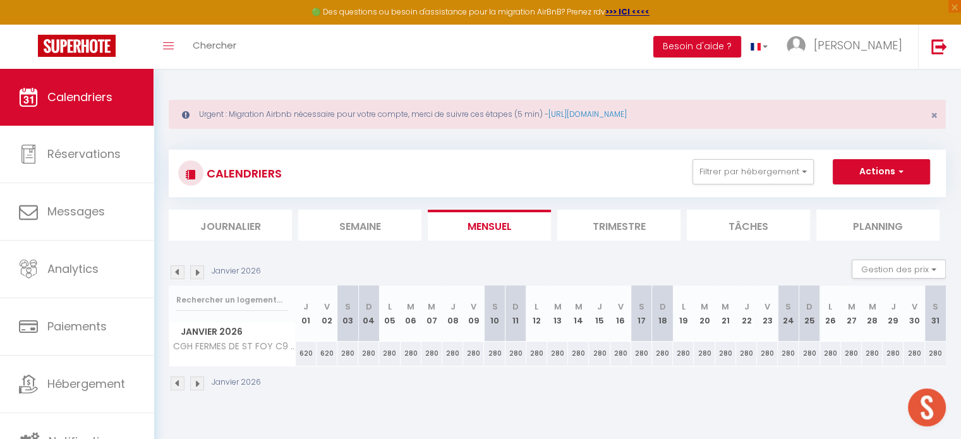
click at [200, 379] on img at bounding box center [197, 384] width 14 height 14
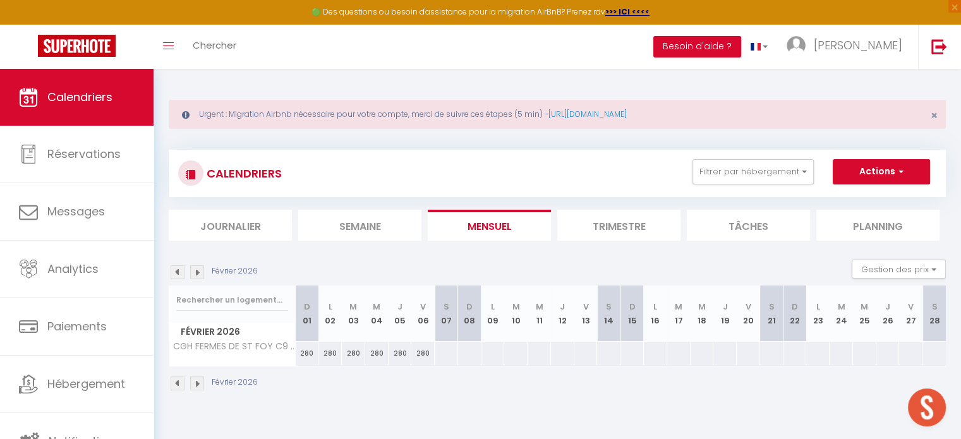
click at [440, 354] on div at bounding box center [446, 353] width 24 height 23
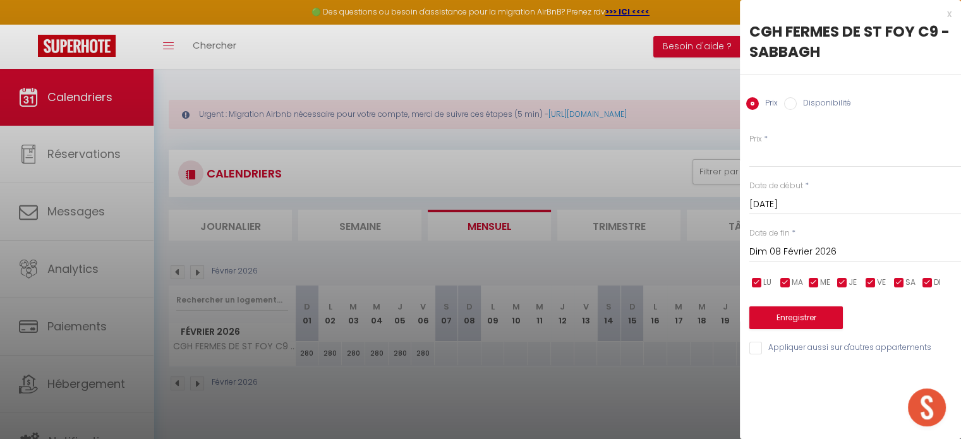
click at [760, 242] on div "[DATE] < [DATE] > Dim Lun Mar Mer Jeu Ven Sam 1 2 3 4 5 6 7 8 9 10 11 12 13 14 …" at bounding box center [856, 251] width 212 height 23
click at [766, 252] on input "Dim 08 Février 2026" at bounding box center [856, 252] width 212 height 16
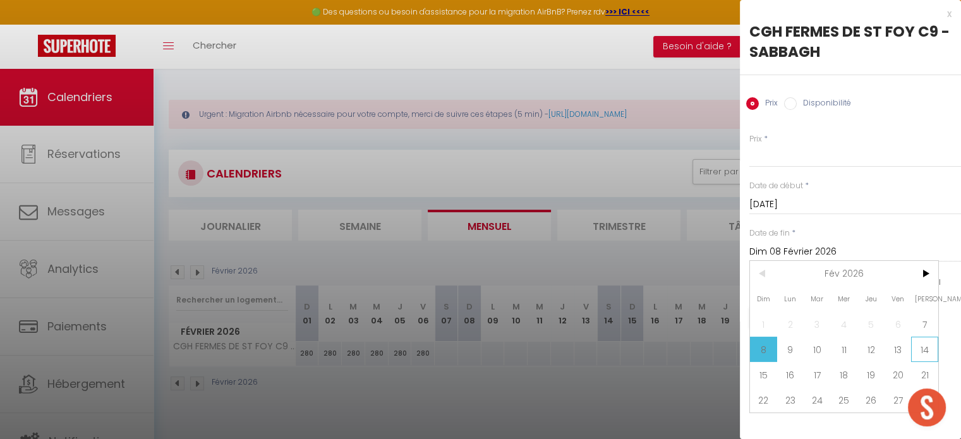
click at [917, 346] on span "14" at bounding box center [924, 349] width 27 height 25
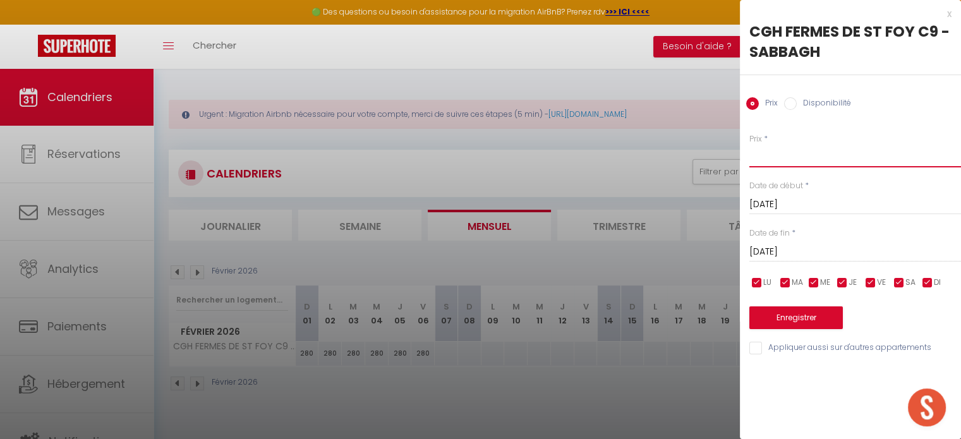
click at [777, 157] on input "Prix" at bounding box center [856, 156] width 212 height 23
click at [784, 317] on button "Enregistrer" at bounding box center [797, 318] width 94 height 23
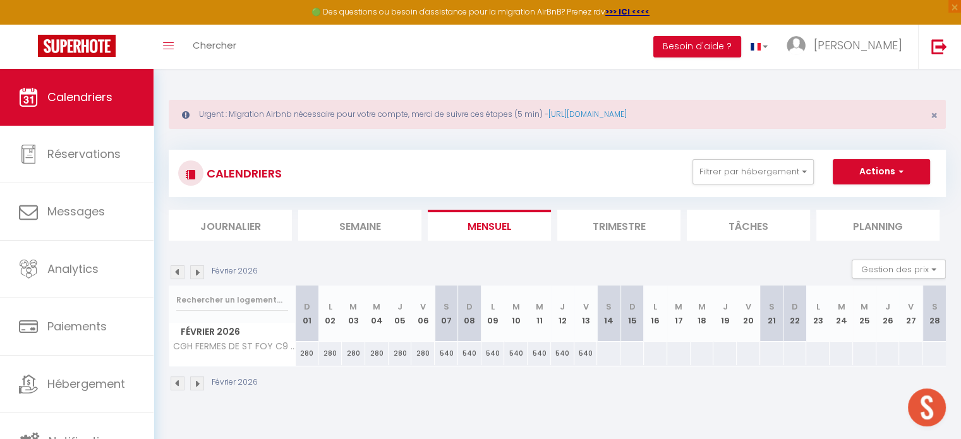
click at [606, 353] on div at bounding box center [609, 353] width 24 height 23
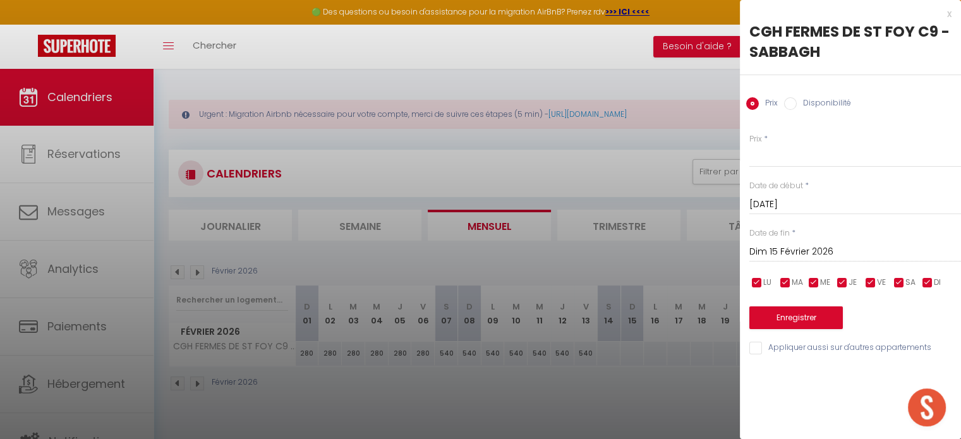
click at [766, 250] on input "Dim 15 Février 2026" at bounding box center [856, 252] width 212 height 16
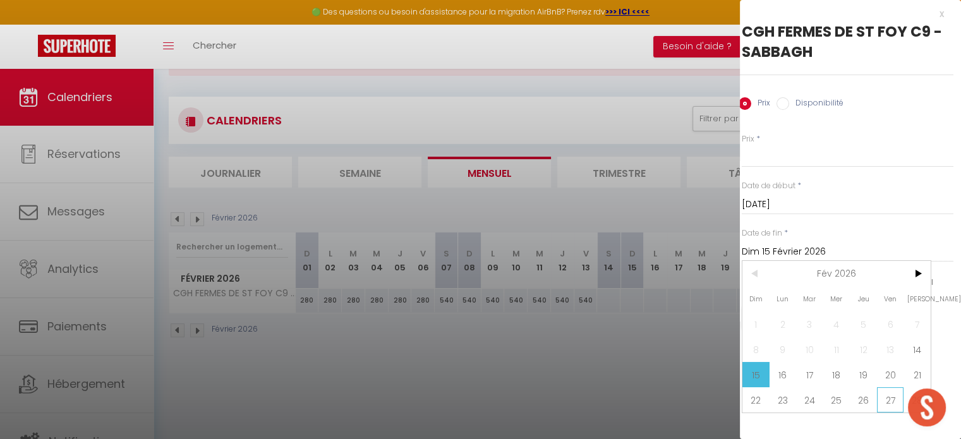
scroll to position [54, 0]
click at [905, 396] on span "28" at bounding box center [917, 399] width 27 height 25
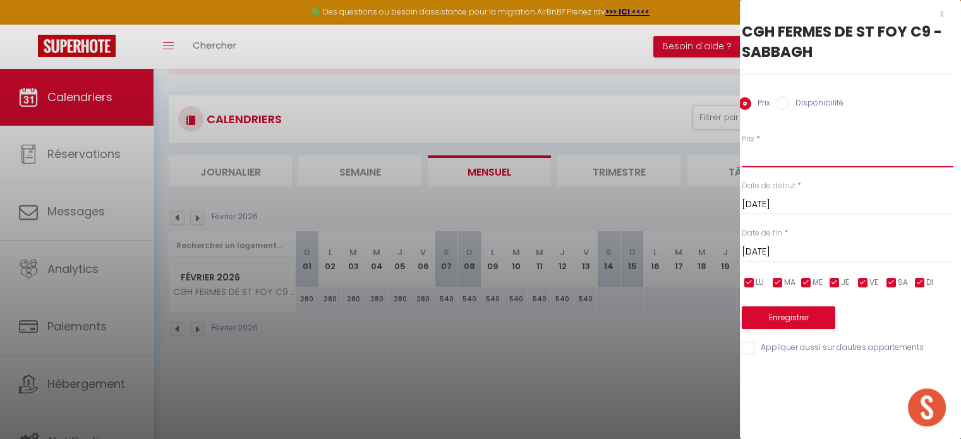
click at [775, 161] on input "Prix" at bounding box center [848, 156] width 212 height 23
click at [762, 323] on button "Enregistrer" at bounding box center [789, 318] width 94 height 23
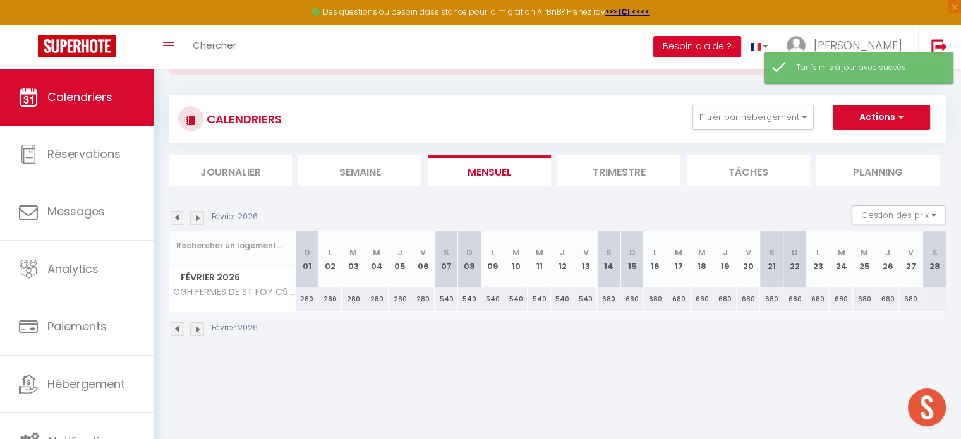
click at [197, 329] on img at bounding box center [197, 329] width 14 height 14
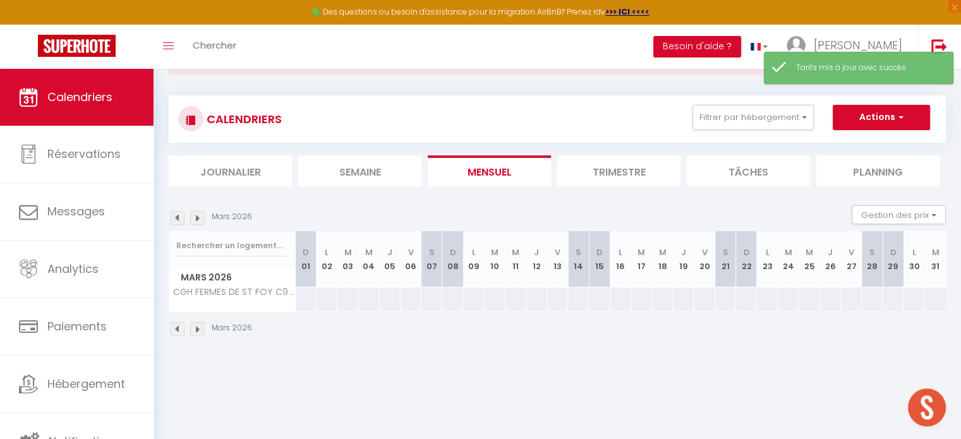
click at [179, 325] on img at bounding box center [178, 329] width 14 height 14
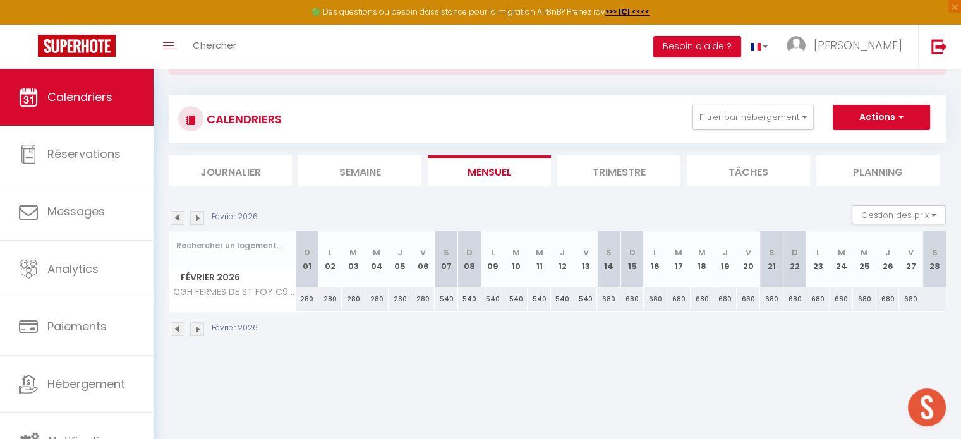
click at [935, 295] on div at bounding box center [934, 299] width 24 height 23
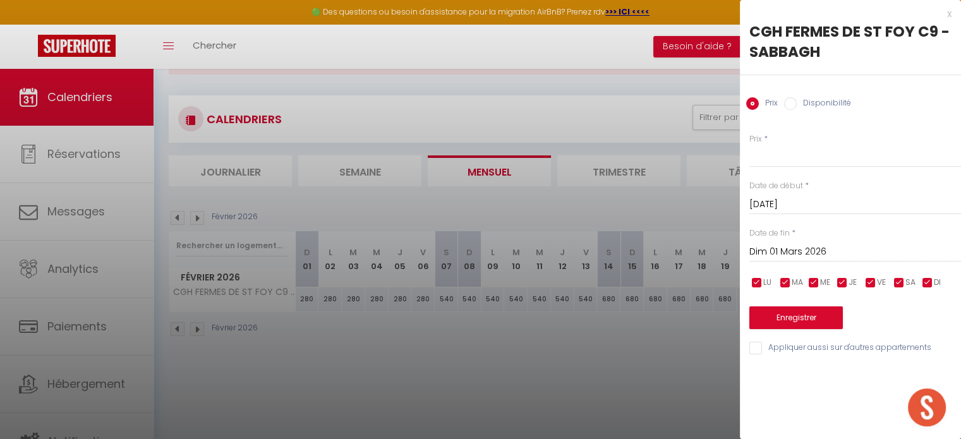
click at [823, 253] on input "Dim 01 Mars 2026" at bounding box center [856, 252] width 212 height 16
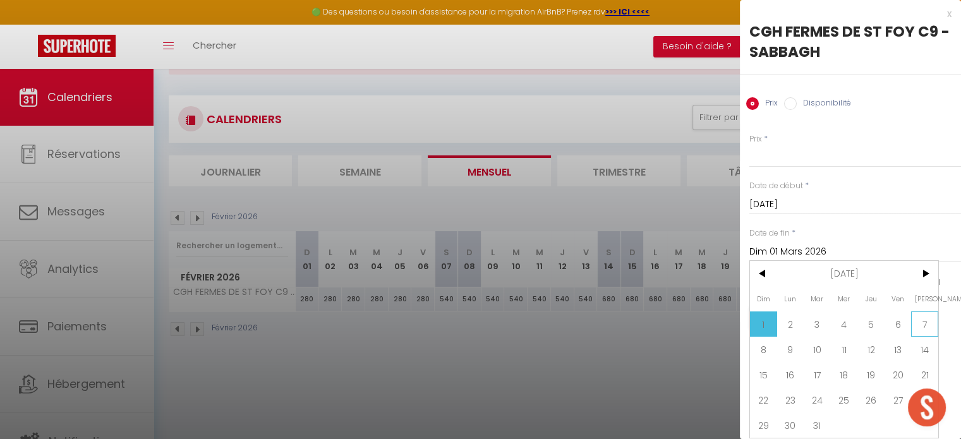
click at [918, 322] on span "7" at bounding box center [924, 324] width 27 height 25
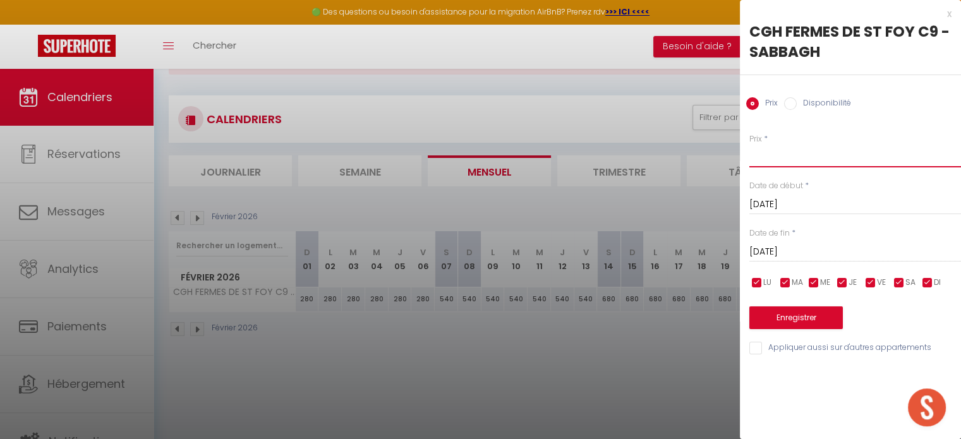
click at [768, 156] on input "Prix" at bounding box center [856, 156] width 212 height 23
click at [773, 318] on button "Enregistrer" at bounding box center [797, 318] width 94 height 23
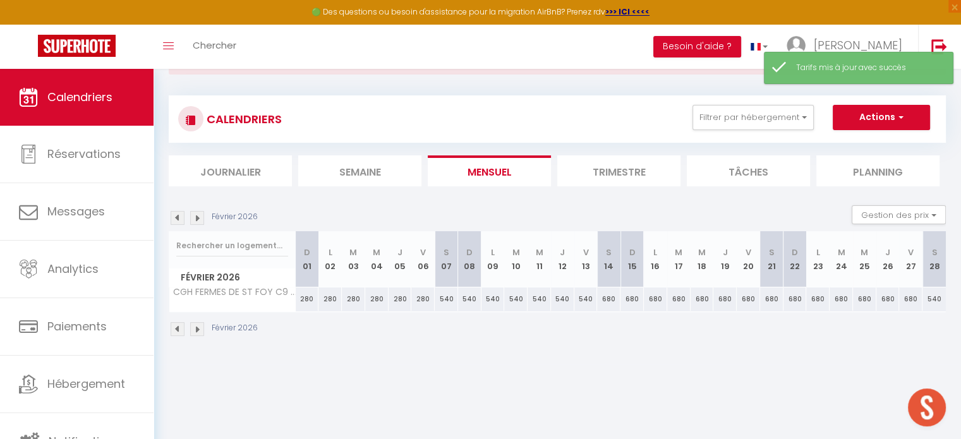
click at [200, 332] on img at bounding box center [197, 329] width 14 height 14
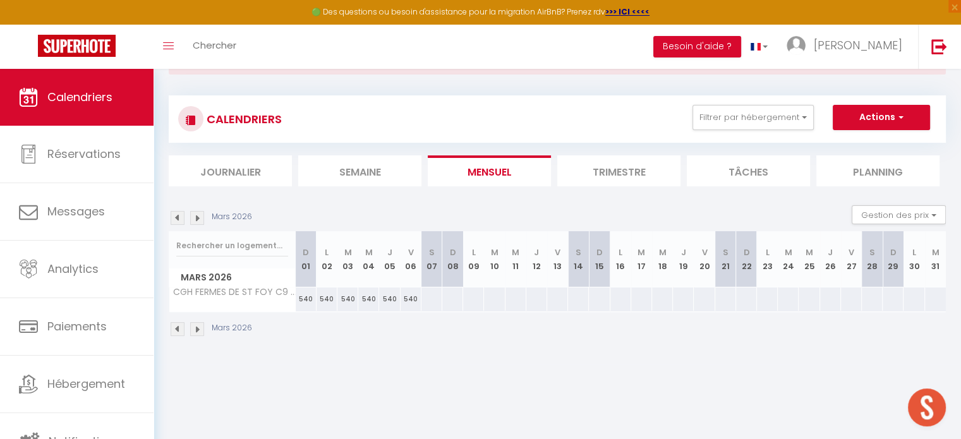
click at [430, 302] on div at bounding box center [431, 299] width 21 height 23
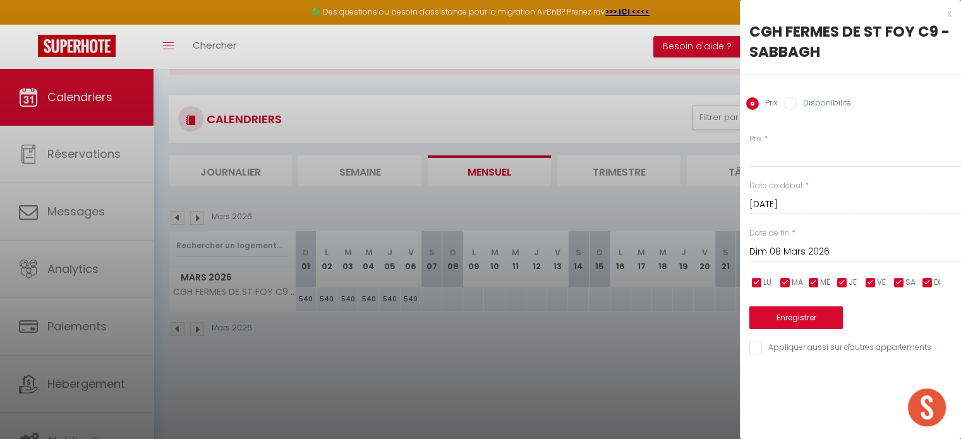
click at [795, 251] on input "Dim 08 Mars 2026" at bounding box center [856, 252] width 212 height 16
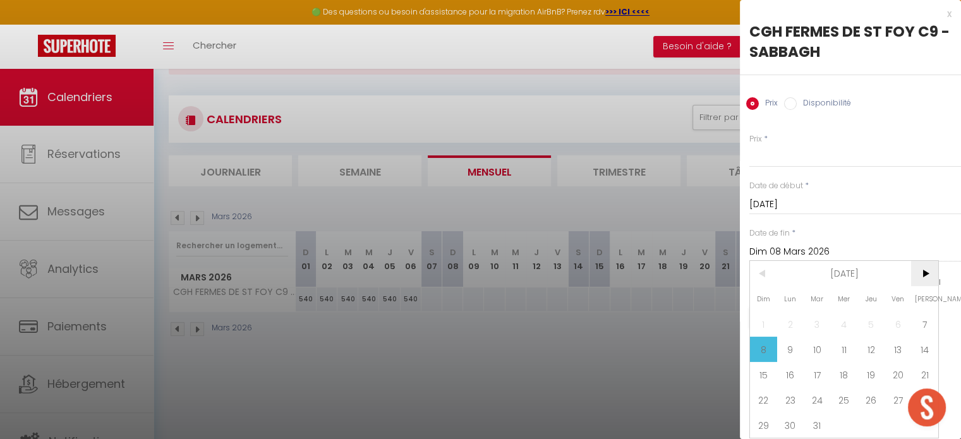
click at [925, 277] on span ">" at bounding box center [924, 273] width 27 height 25
click at [923, 320] on span "4" at bounding box center [924, 324] width 27 height 25
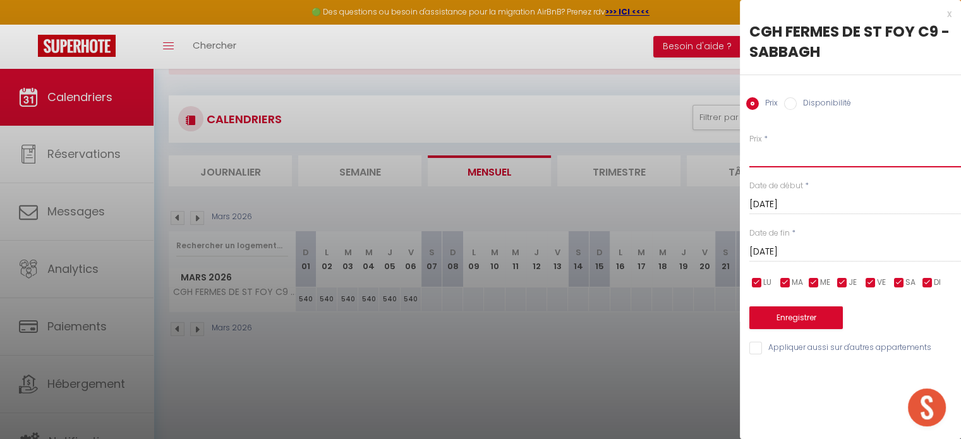
click at [779, 161] on input "Prix" at bounding box center [856, 156] width 212 height 23
click at [780, 321] on button "Enregistrer" at bounding box center [797, 318] width 94 height 23
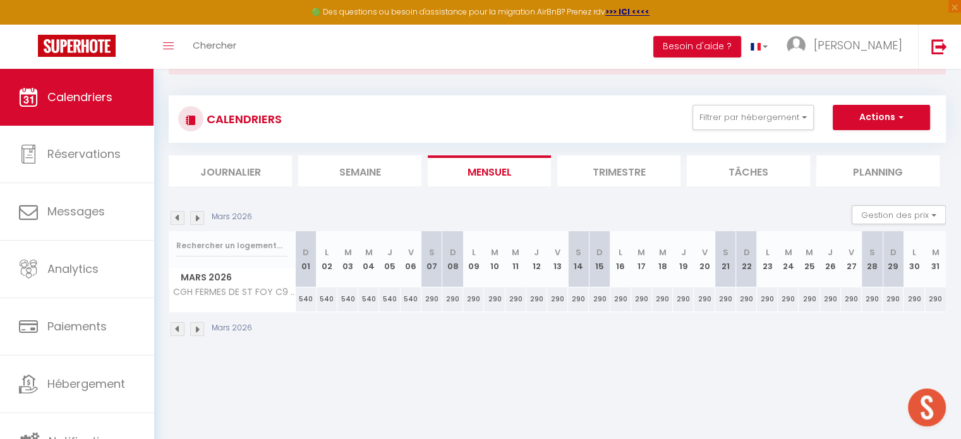
click at [197, 320] on div "Mars 2026" at bounding box center [557, 330] width 777 height 37
click at [196, 329] on img at bounding box center [197, 329] width 14 height 14
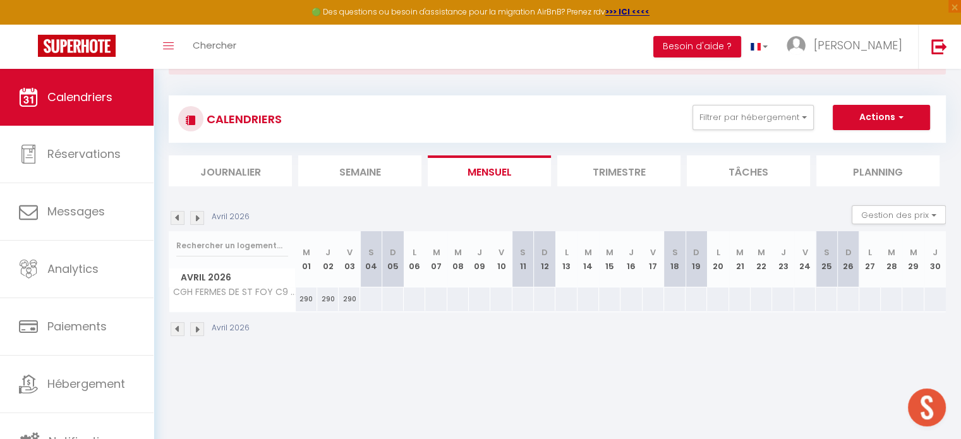
click at [369, 293] on div at bounding box center [371, 299] width 22 height 23
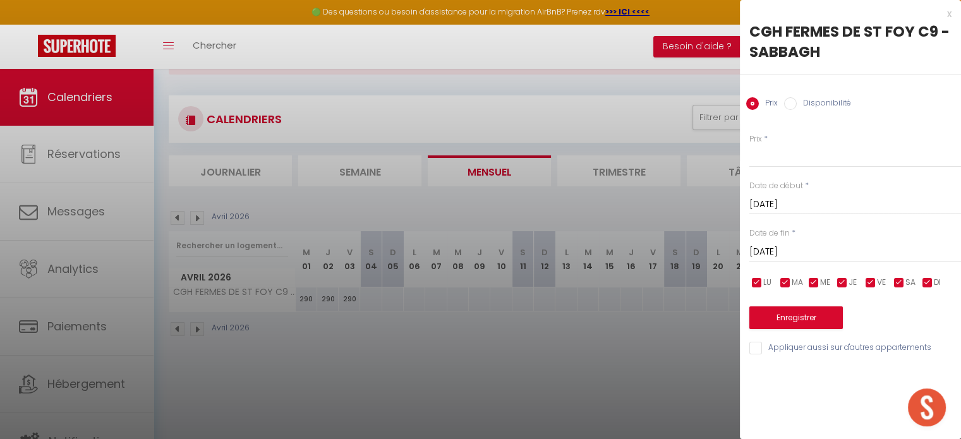
click at [791, 250] on input "[DATE]" at bounding box center [856, 252] width 212 height 16
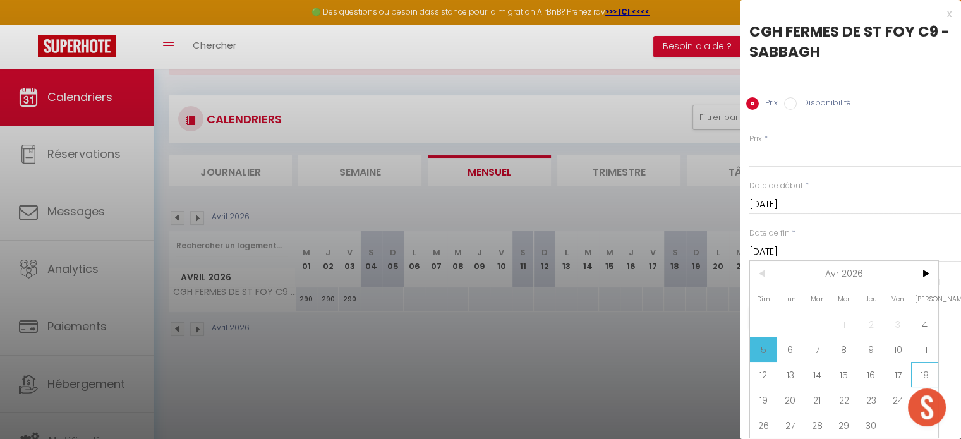
click at [925, 371] on span "18" at bounding box center [924, 374] width 27 height 25
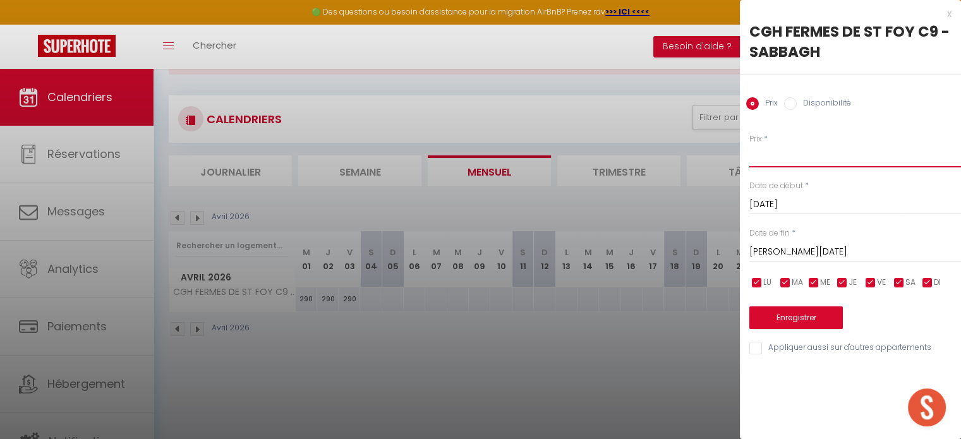
click at [781, 161] on input "Prix" at bounding box center [856, 156] width 212 height 23
click at [770, 320] on button "Enregistrer" at bounding box center [797, 318] width 94 height 23
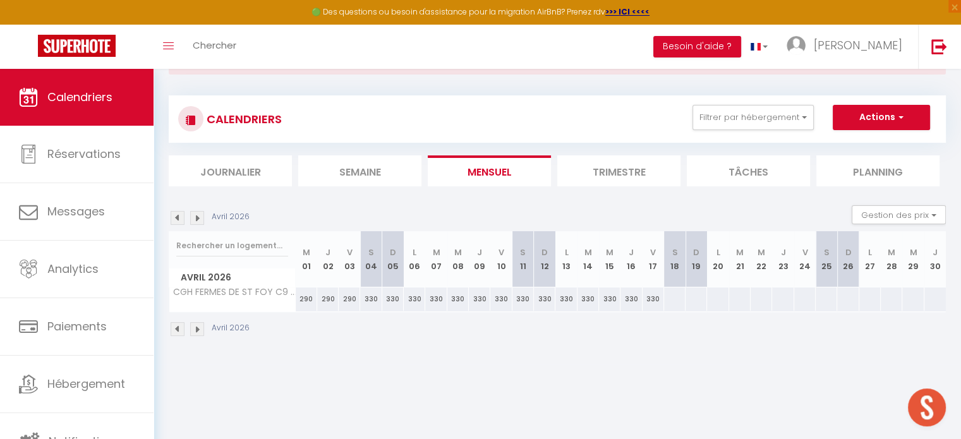
click at [676, 295] on div at bounding box center [675, 299] width 22 height 23
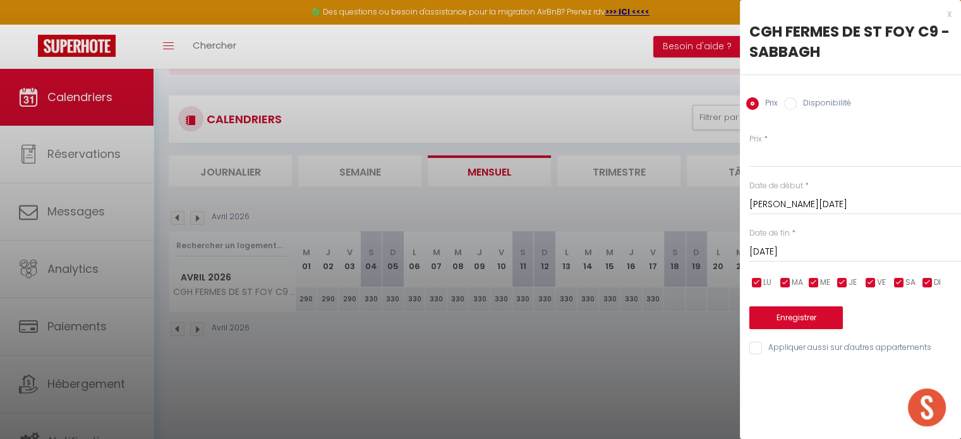
click at [763, 247] on input "[DATE]" at bounding box center [856, 252] width 212 height 16
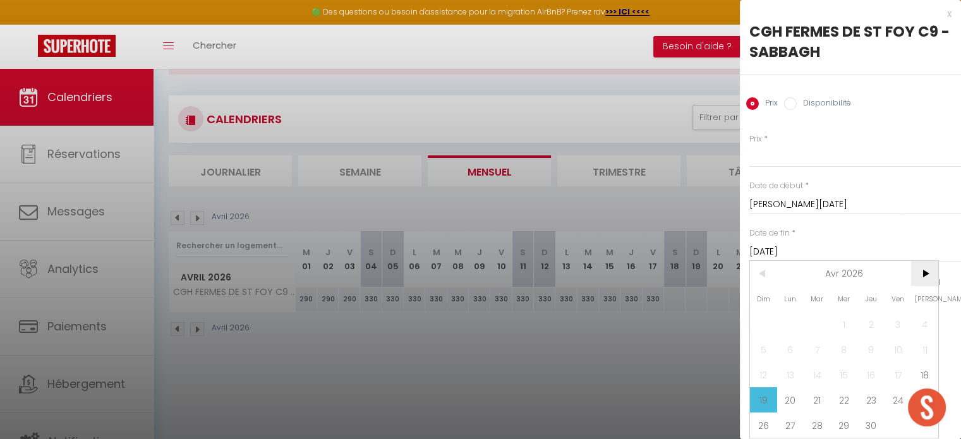
click at [929, 279] on span ">" at bounding box center [924, 273] width 27 height 25
click at [925, 315] on span "2" at bounding box center [924, 324] width 27 height 25
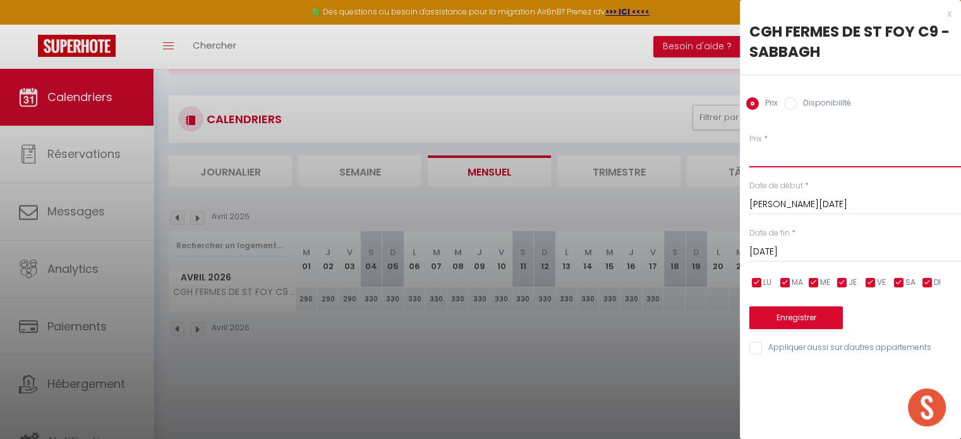
click at [771, 161] on input "Prix" at bounding box center [856, 156] width 212 height 23
click at [784, 313] on button "Enregistrer" at bounding box center [797, 318] width 94 height 23
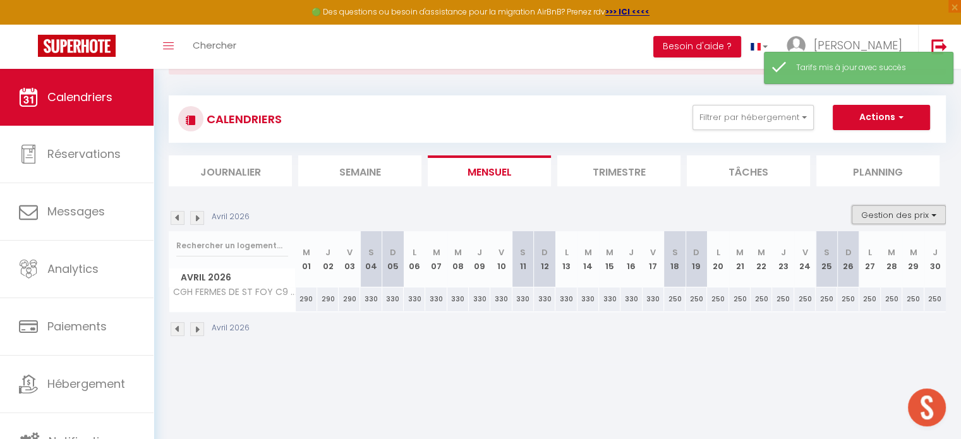
click at [858, 216] on button "Gestion des prix" at bounding box center [899, 214] width 94 height 19
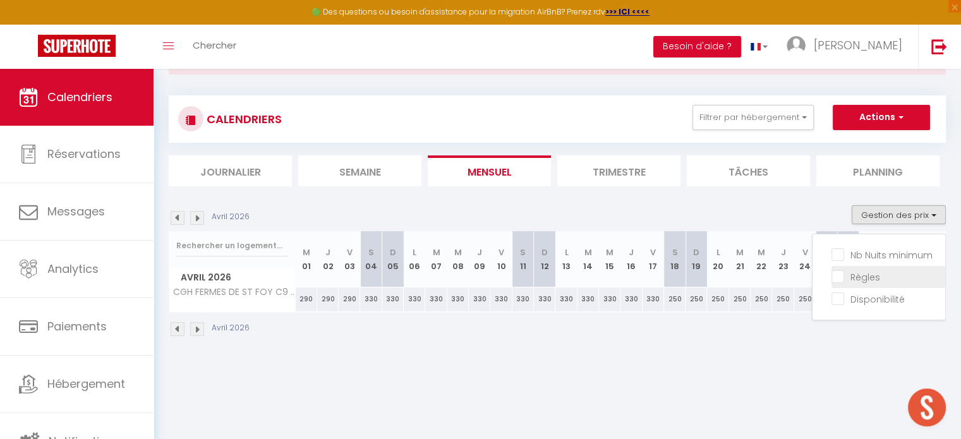
click at [839, 273] on input "Règles" at bounding box center [889, 276] width 114 height 13
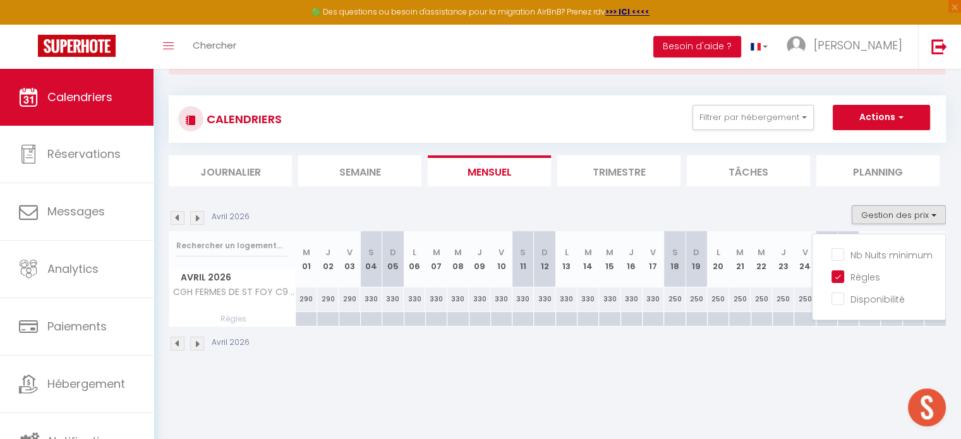
click at [176, 344] on img at bounding box center [178, 344] width 14 height 14
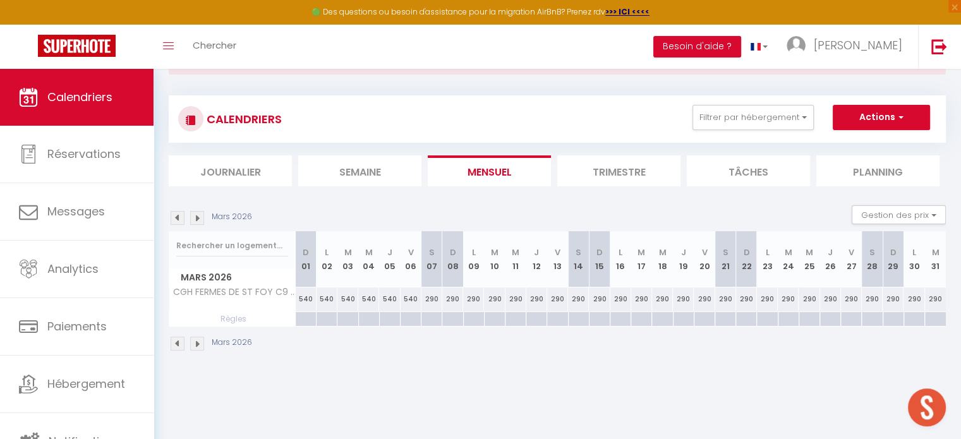
click at [176, 344] on img at bounding box center [178, 344] width 14 height 14
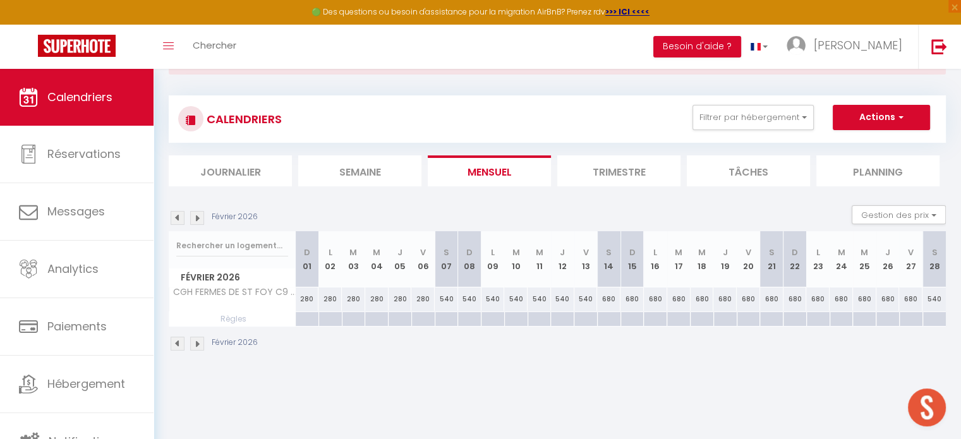
click at [176, 344] on img at bounding box center [178, 344] width 14 height 14
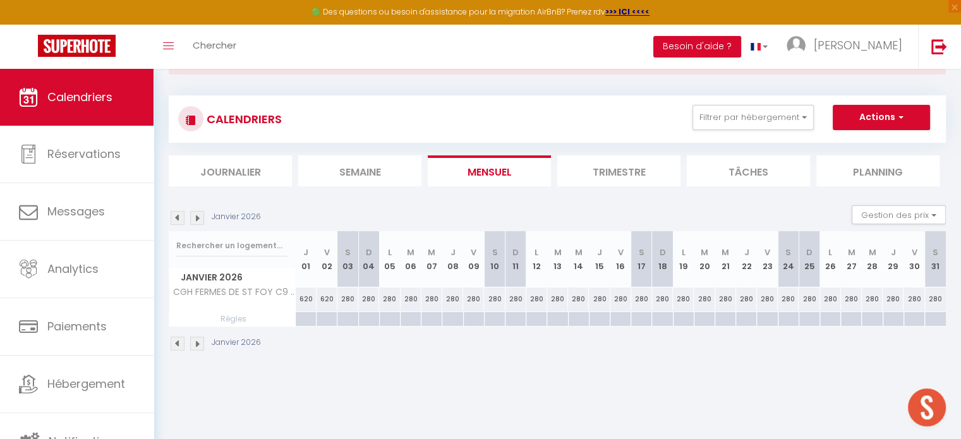
click at [176, 344] on img at bounding box center [178, 344] width 14 height 14
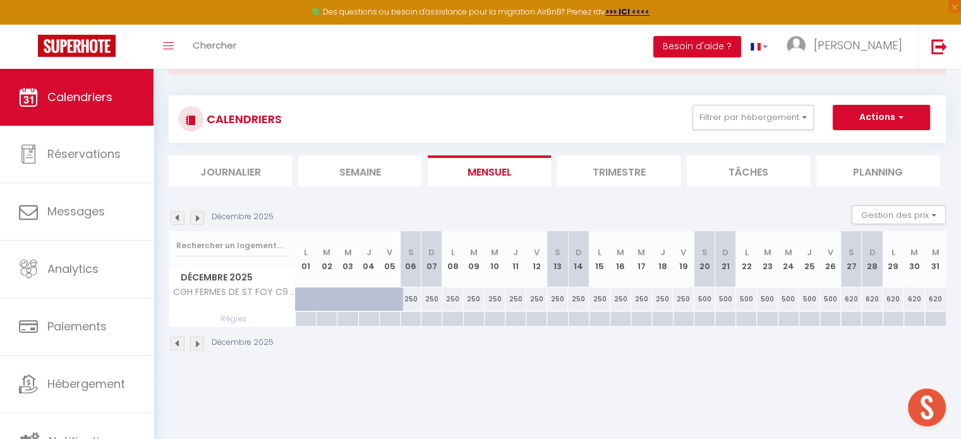
click at [705, 319] on div at bounding box center [704, 319] width 21 height 15
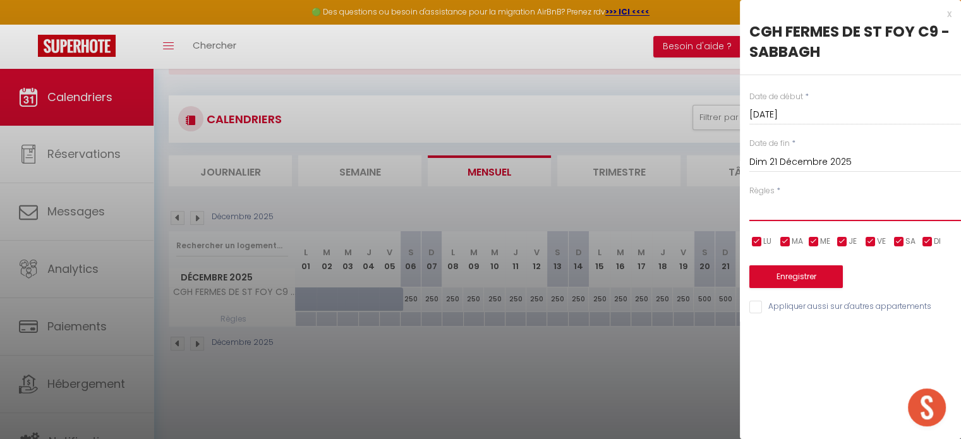
click at [801, 205] on select "Aucun No Checkin No Checkout Pas d'arrivée / Pas de départ" at bounding box center [856, 209] width 212 height 24
click at [793, 157] on input "Dim 21 Décembre 2025" at bounding box center [856, 162] width 212 height 16
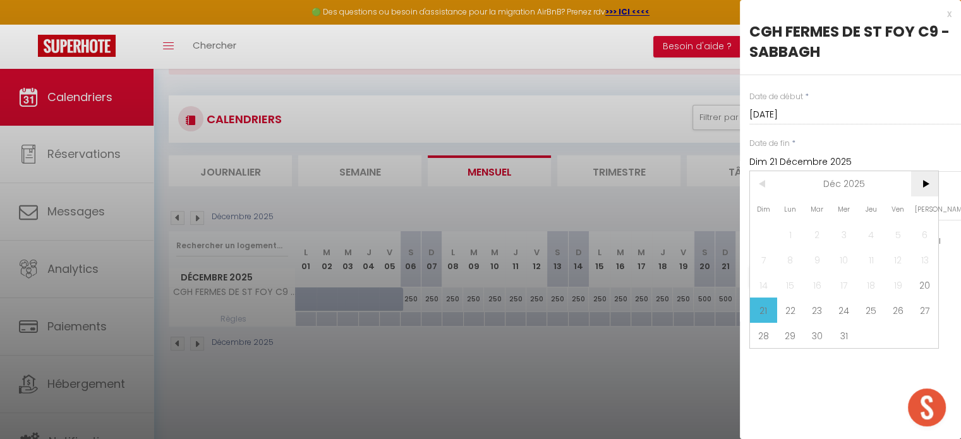
click at [933, 179] on span ">" at bounding box center [924, 183] width 27 height 25
click at [925, 232] on span "3" at bounding box center [924, 234] width 27 height 25
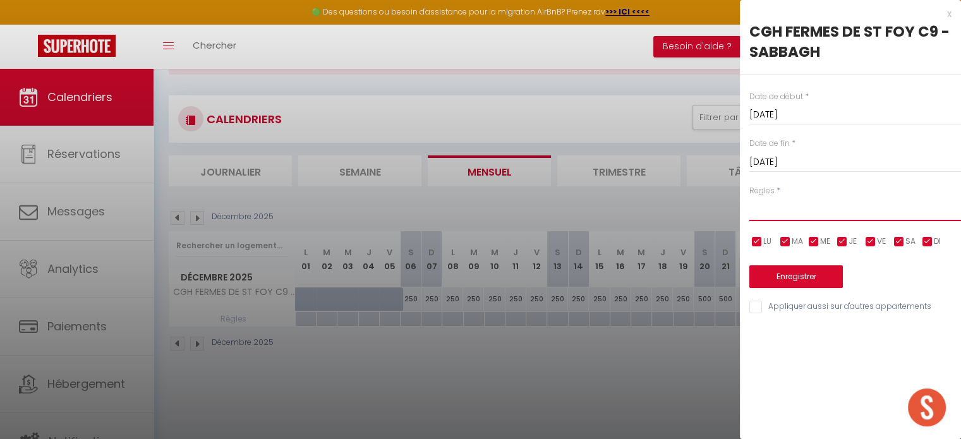
click at [790, 210] on select "Aucun No Checkin No Checkout Pas d'arrivée / Pas de départ" at bounding box center [856, 209] width 212 height 24
click at [946, 16] on div "x" at bounding box center [846, 13] width 212 height 15
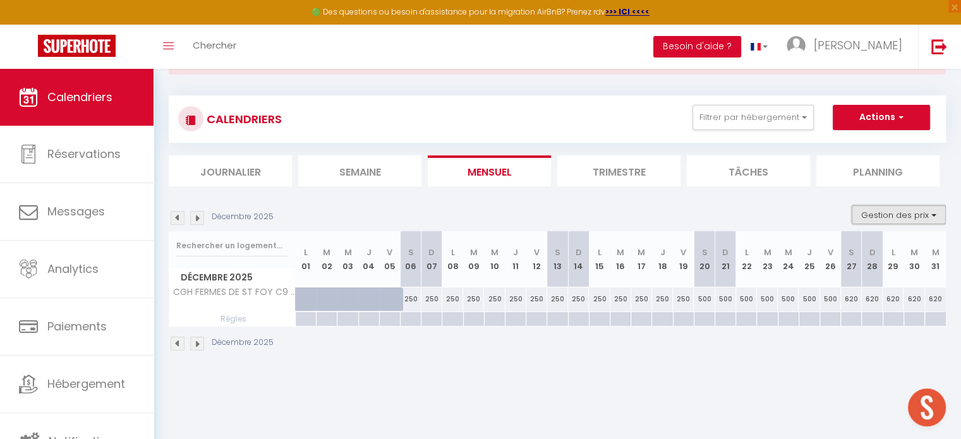
click at [871, 209] on button "Gestion des prix" at bounding box center [899, 214] width 94 height 19
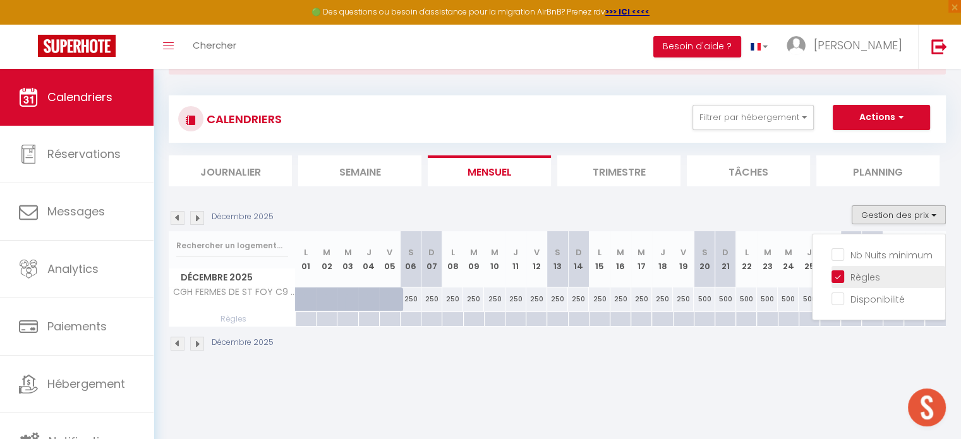
click at [838, 276] on input "Règles" at bounding box center [889, 276] width 114 height 13
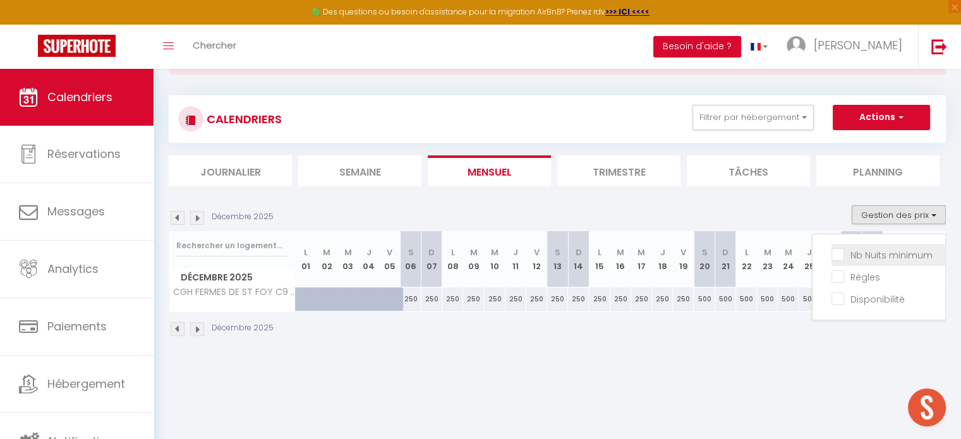
click at [838, 257] on input "Nb Nuits minimum" at bounding box center [889, 254] width 114 height 13
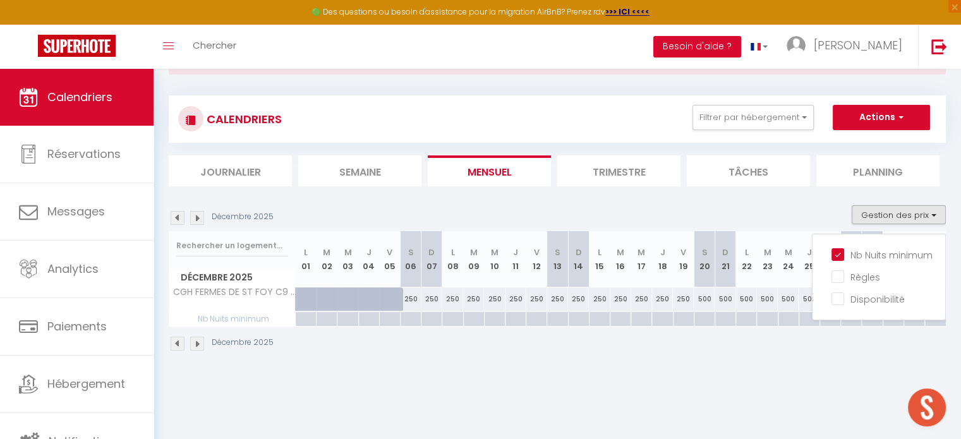
click at [700, 320] on div at bounding box center [704, 319] width 21 height 15
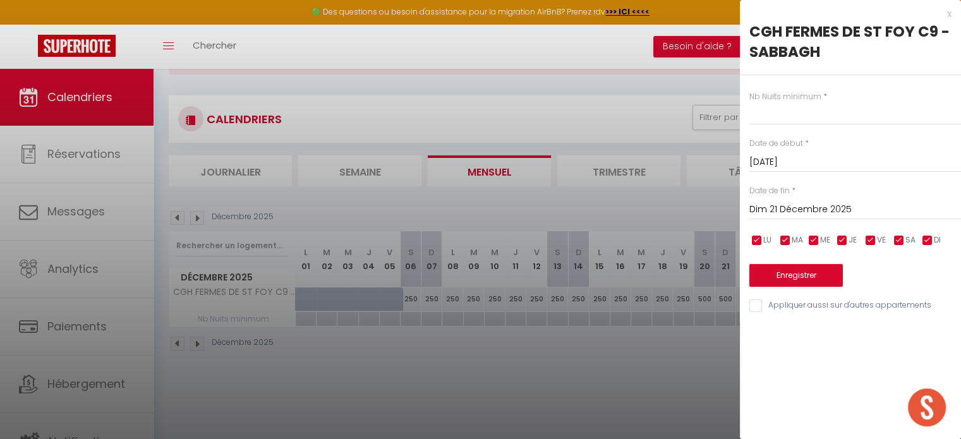
click at [700, 320] on div at bounding box center [480, 219] width 961 height 439
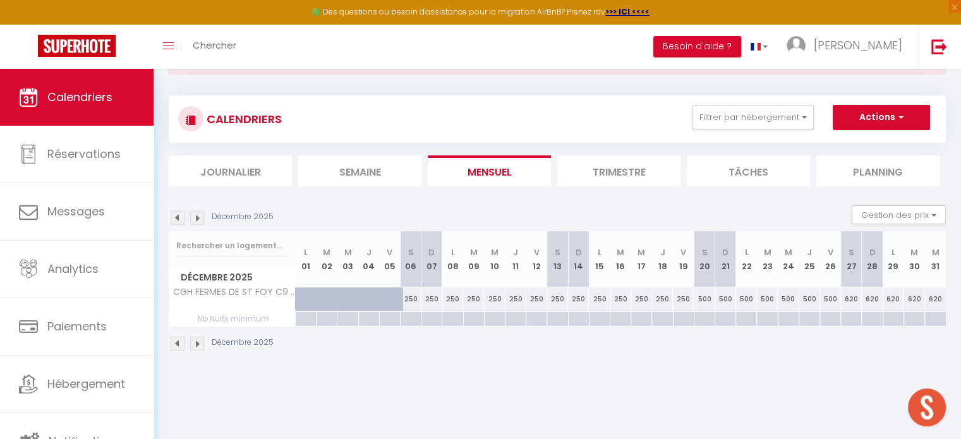
click at [700, 320] on div at bounding box center [704, 319] width 21 height 15
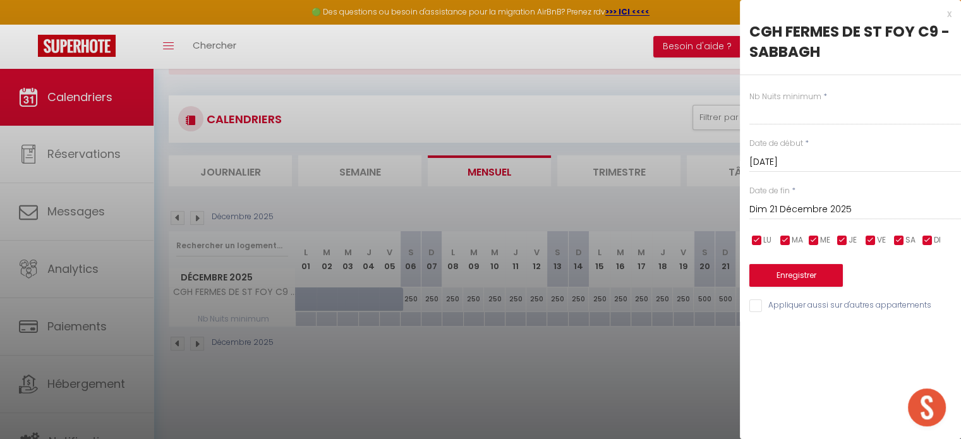
click at [803, 207] on input "Dim 21 Décembre 2025" at bounding box center [856, 210] width 212 height 16
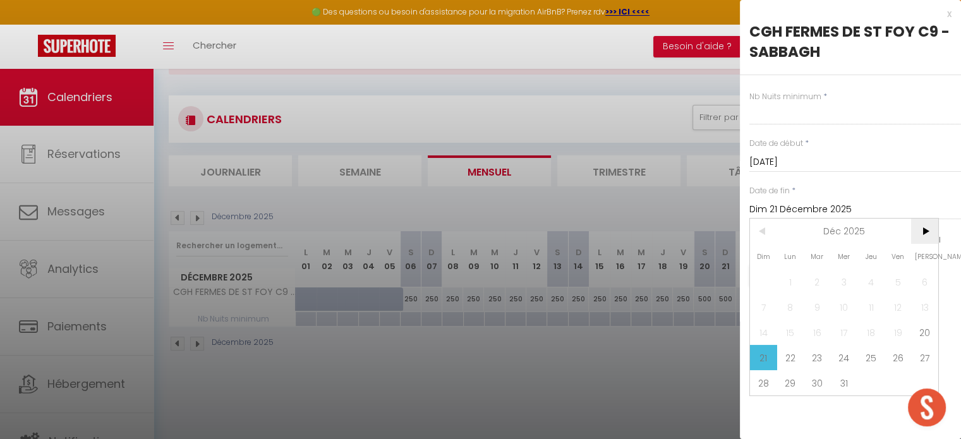
click at [925, 232] on span ">" at bounding box center [924, 231] width 27 height 25
click at [928, 281] on span "3" at bounding box center [924, 281] width 27 height 25
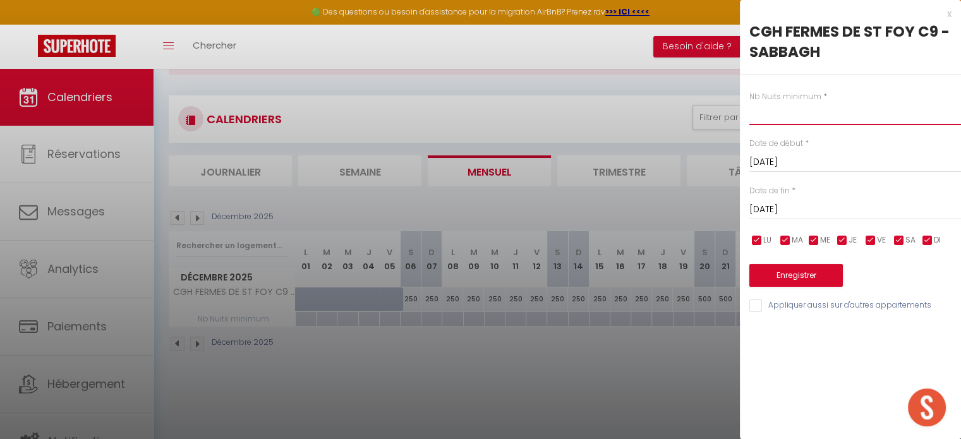
click at [802, 120] on input "text" at bounding box center [856, 113] width 212 height 23
click at [765, 285] on button "Enregistrer" at bounding box center [797, 275] width 94 height 23
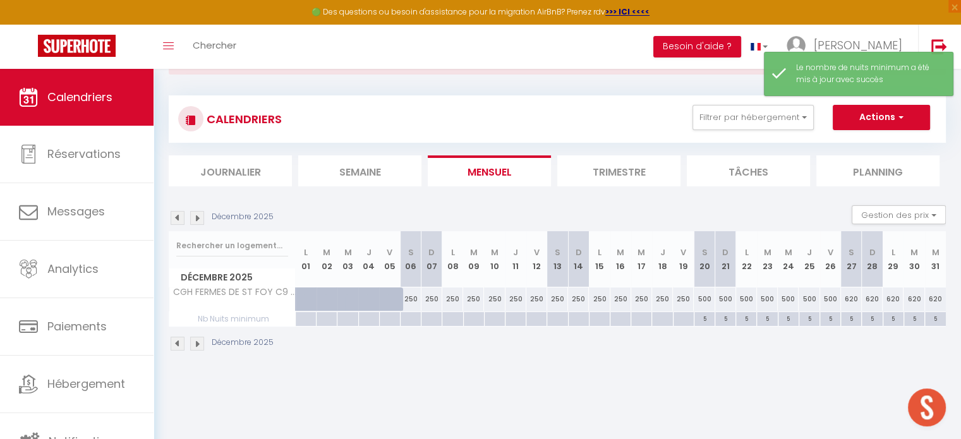
click at [413, 320] on div at bounding box center [410, 319] width 21 height 15
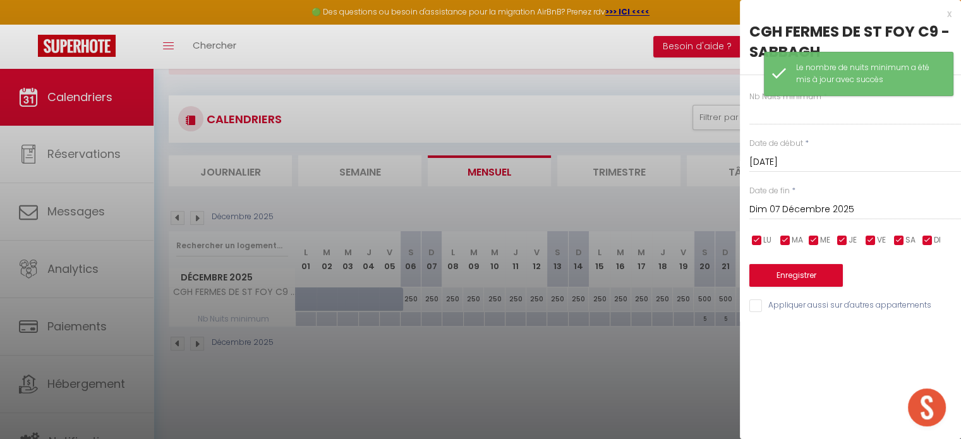
click at [770, 202] on input "Dim 07 Décembre 2025" at bounding box center [856, 210] width 212 height 16
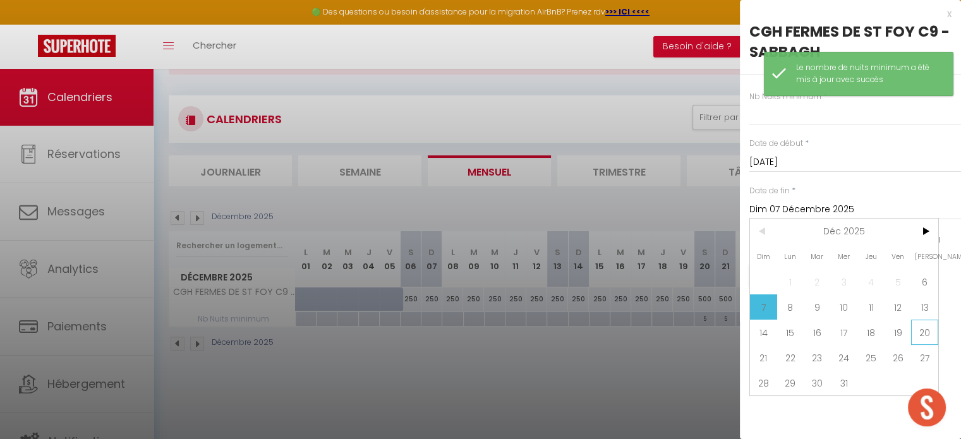
click at [918, 328] on span "20" at bounding box center [924, 332] width 27 height 25
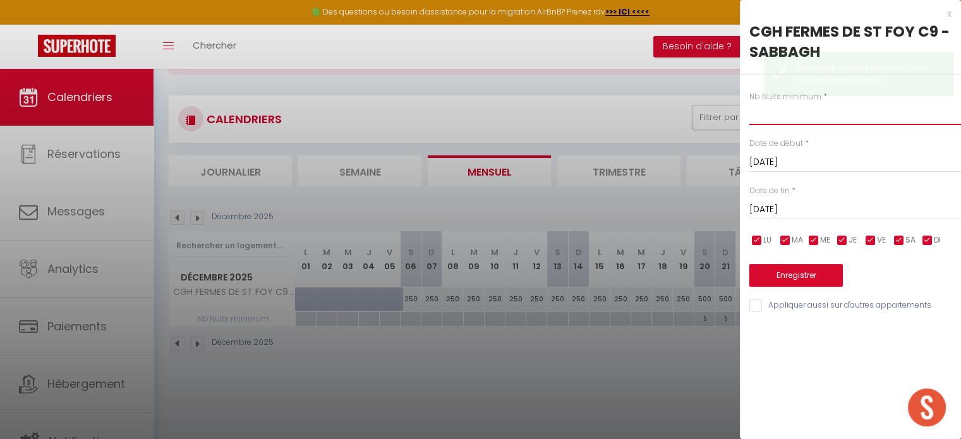
click at [806, 125] on input "text" at bounding box center [856, 113] width 212 height 23
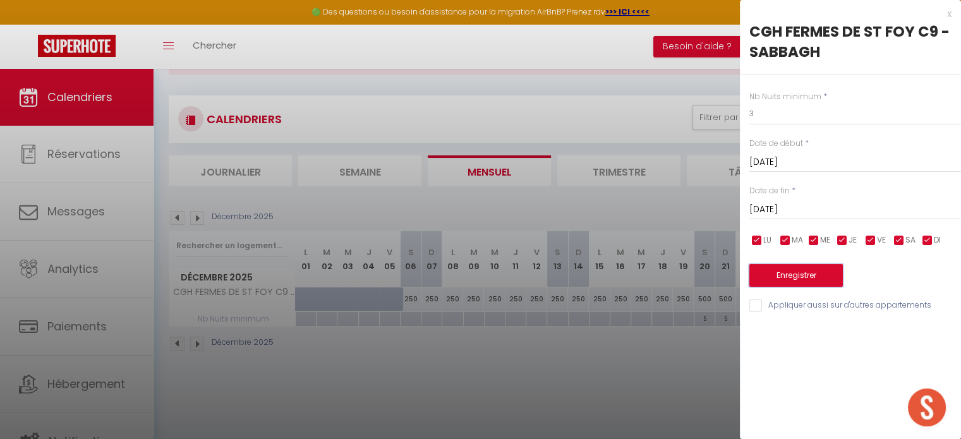
click at [765, 279] on button "Enregistrer" at bounding box center [797, 275] width 94 height 23
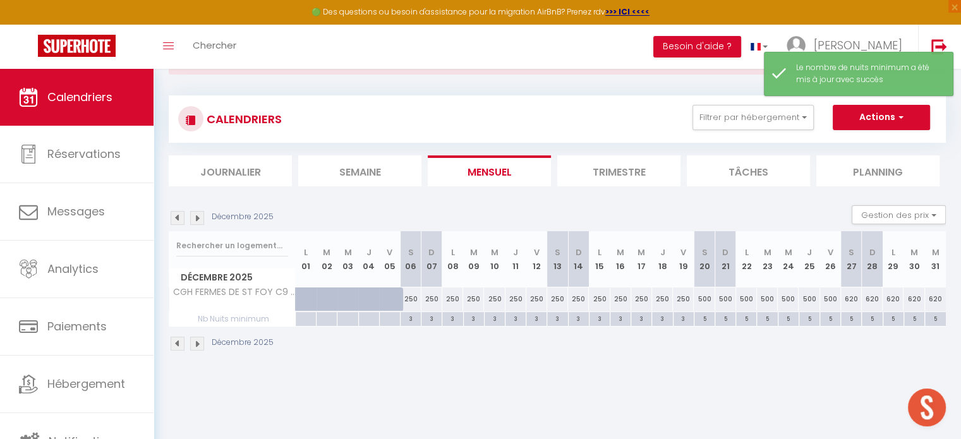
click at [198, 343] on img at bounding box center [197, 344] width 14 height 14
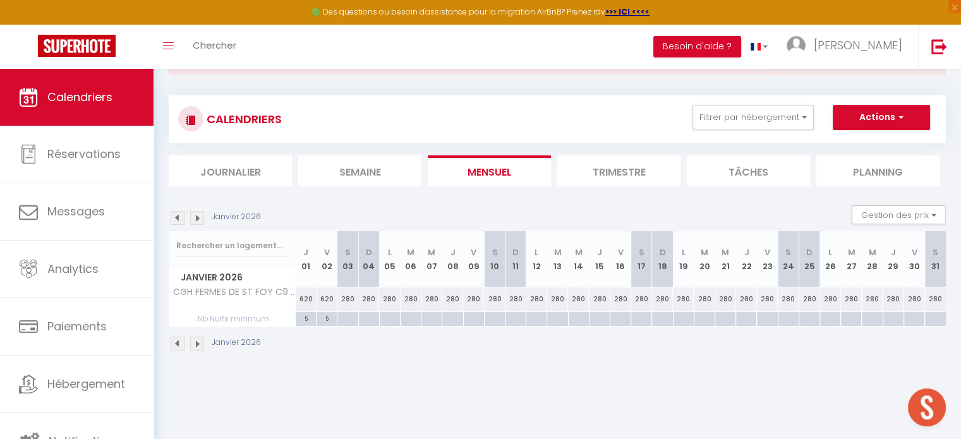
click at [348, 321] on div at bounding box center [347, 319] width 21 height 15
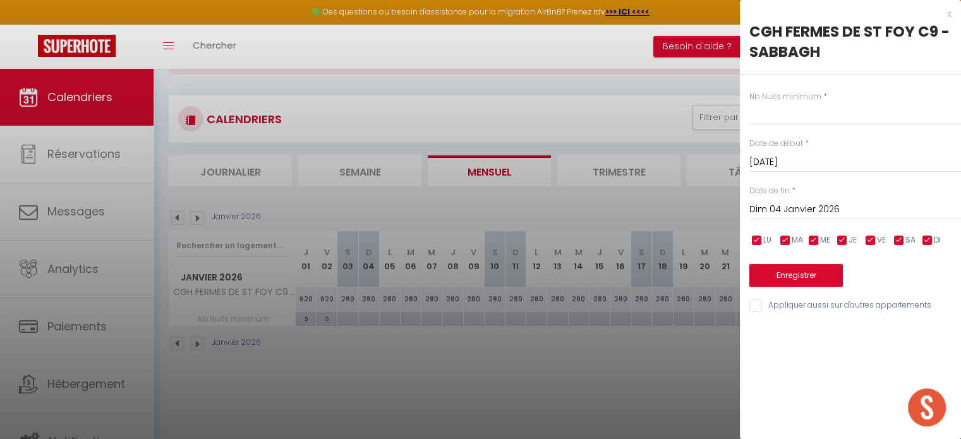
click at [809, 209] on input "Dim 04 Janvier 2026" at bounding box center [856, 210] width 212 height 16
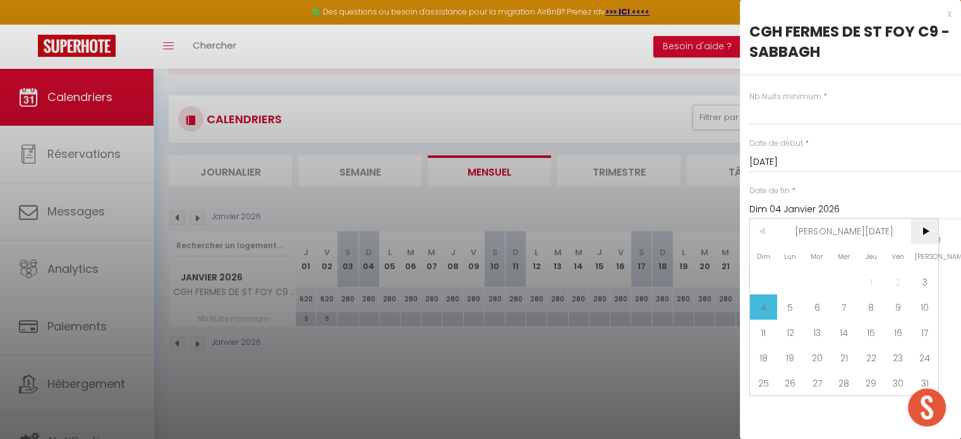
click at [933, 233] on span ">" at bounding box center [924, 231] width 27 height 25
click at [929, 277] on span "7" at bounding box center [924, 281] width 27 height 25
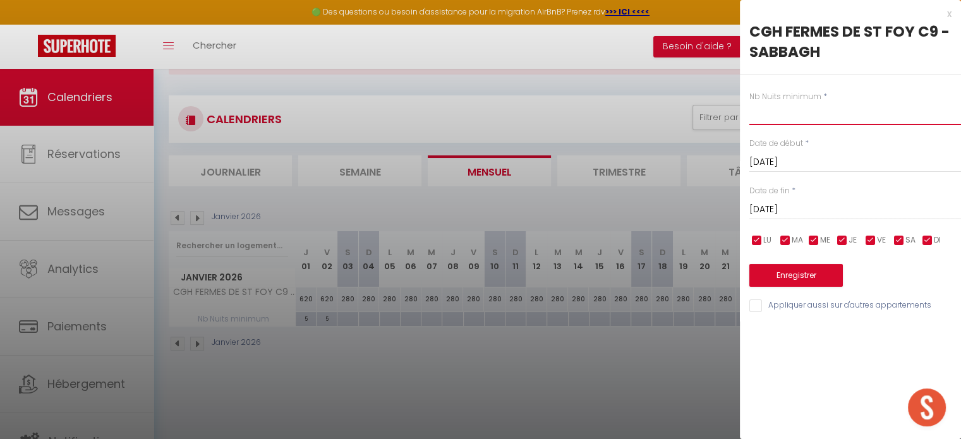
click at [784, 117] on input "text" at bounding box center [856, 113] width 212 height 23
click at [771, 277] on button "Enregistrer" at bounding box center [797, 275] width 94 height 23
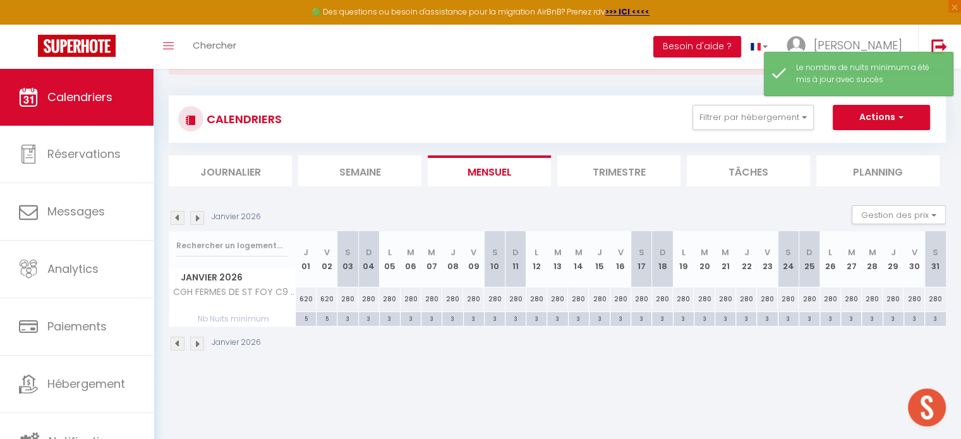
click at [197, 346] on img at bounding box center [197, 344] width 14 height 14
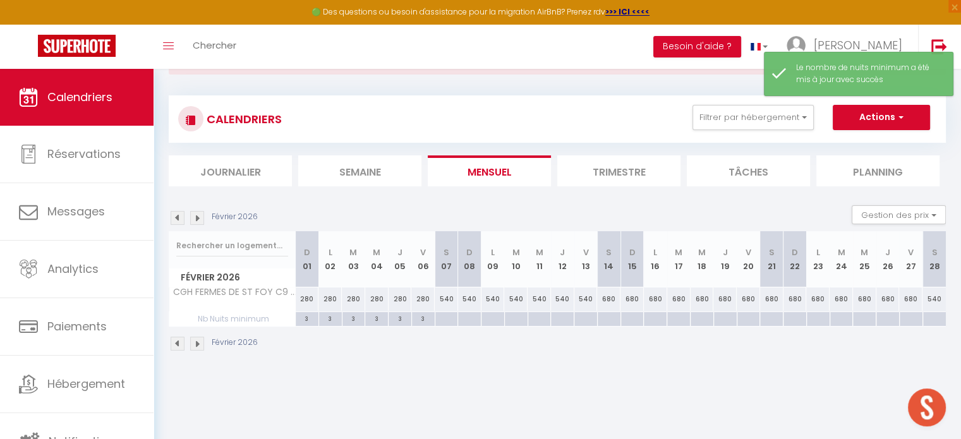
click at [449, 324] on div at bounding box center [446, 319] width 23 height 15
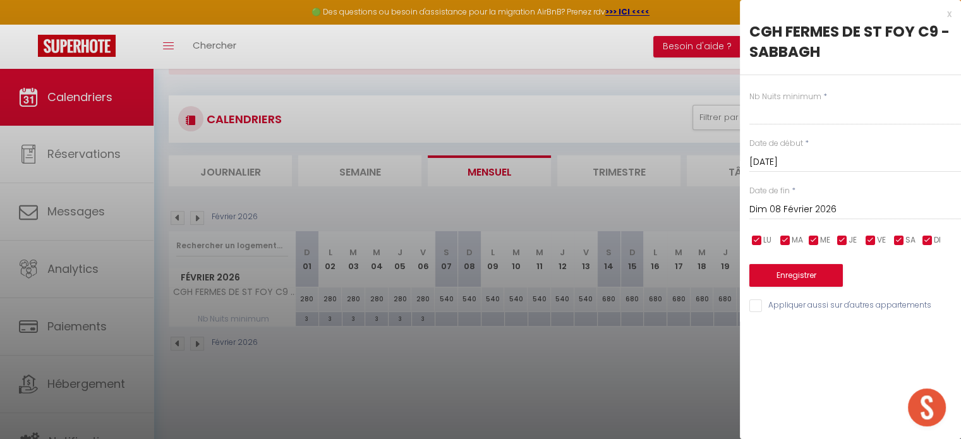
click at [829, 212] on input "Dim 08 Février 2026" at bounding box center [856, 210] width 212 height 16
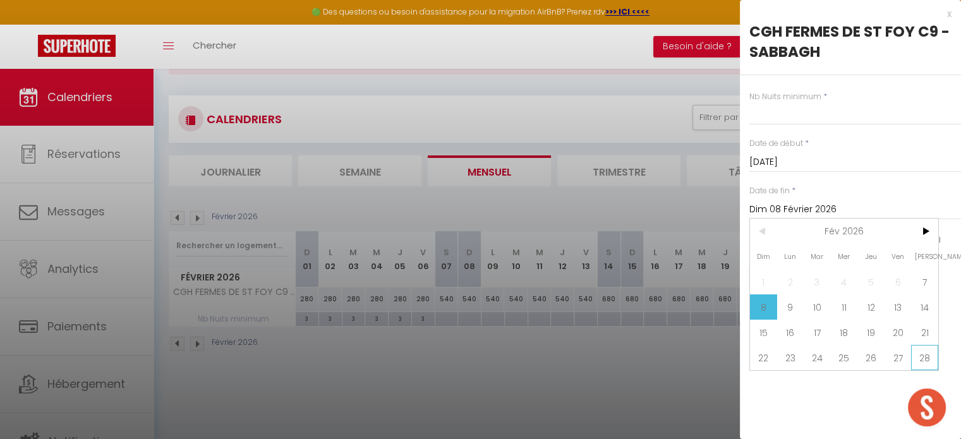
click at [918, 357] on span "28" at bounding box center [924, 357] width 27 height 25
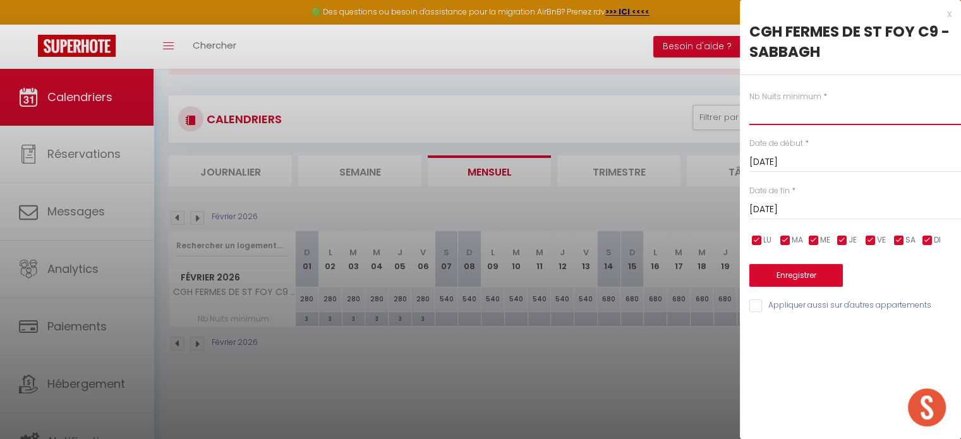
click at [784, 116] on input "text" at bounding box center [856, 113] width 212 height 23
click at [774, 277] on button "Enregistrer" at bounding box center [797, 275] width 94 height 23
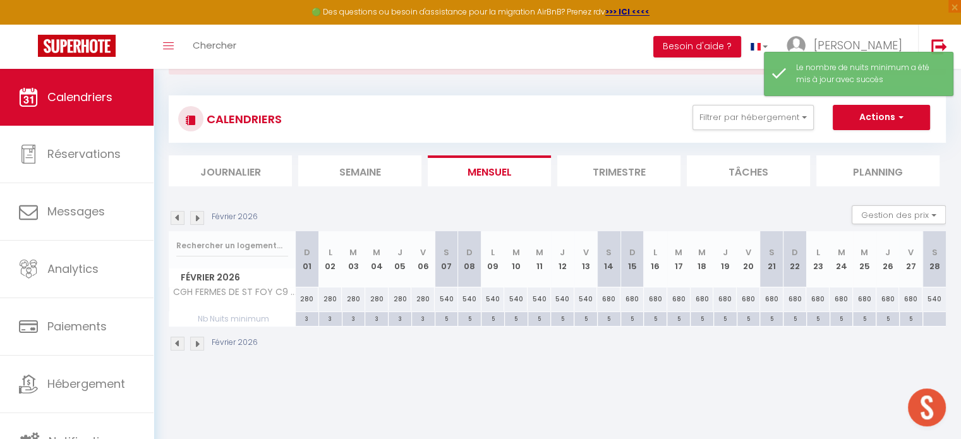
click at [935, 320] on div at bounding box center [934, 319] width 23 height 15
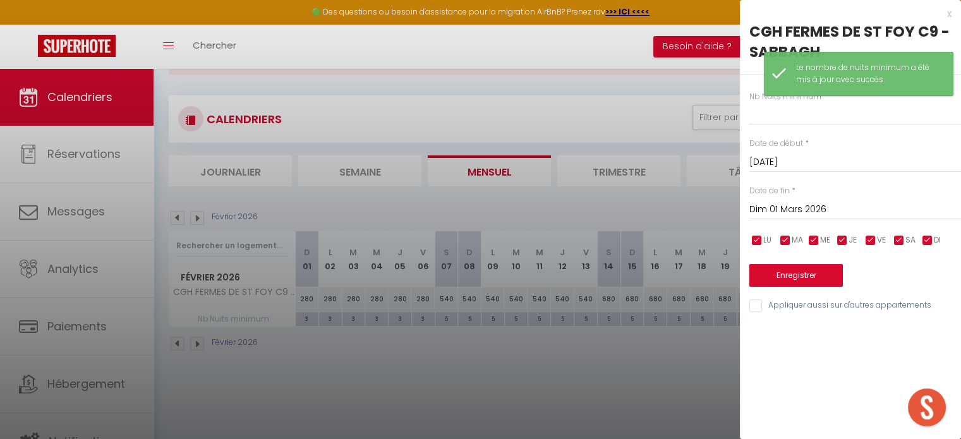
click at [830, 205] on input "Dim 01 Mars 2026" at bounding box center [856, 210] width 212 height 16
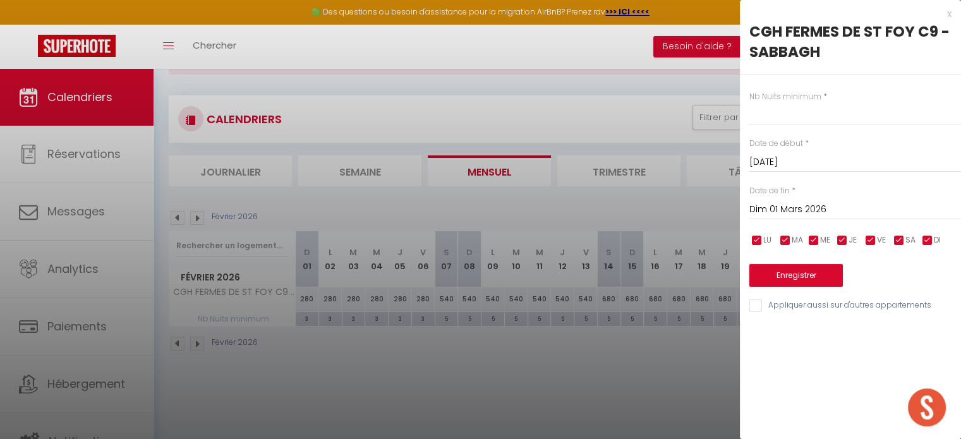
click at [669, 202] on div at bounding box center [480, 219] width 961 height 439
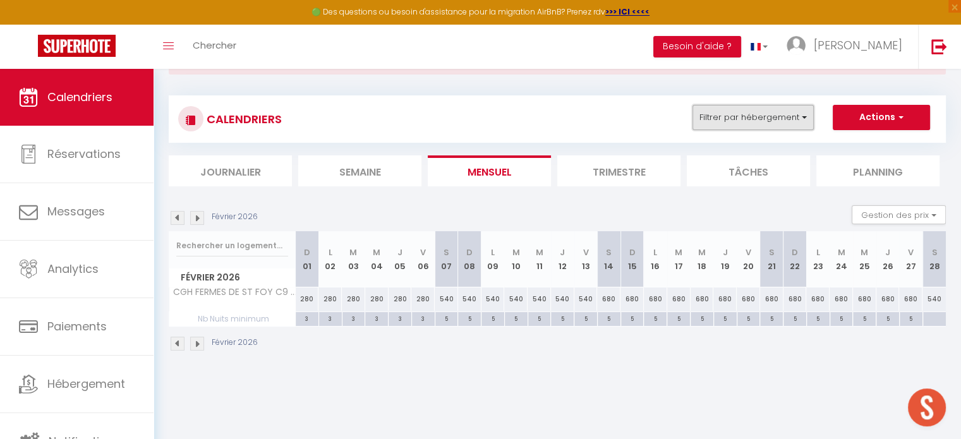
click at [746, 118] on button "Filtrer par hébergement" at bounding box center [753, 117] width 121 height 25
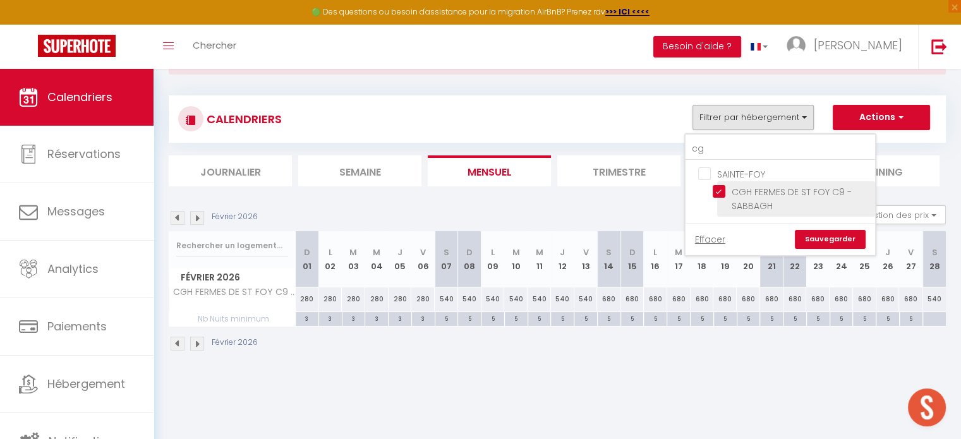
click at [722, 189] on input "CGH FERMES DE ST FOY C9 - SABBAGH" at bounding box center [792, 191] width 158 height 13
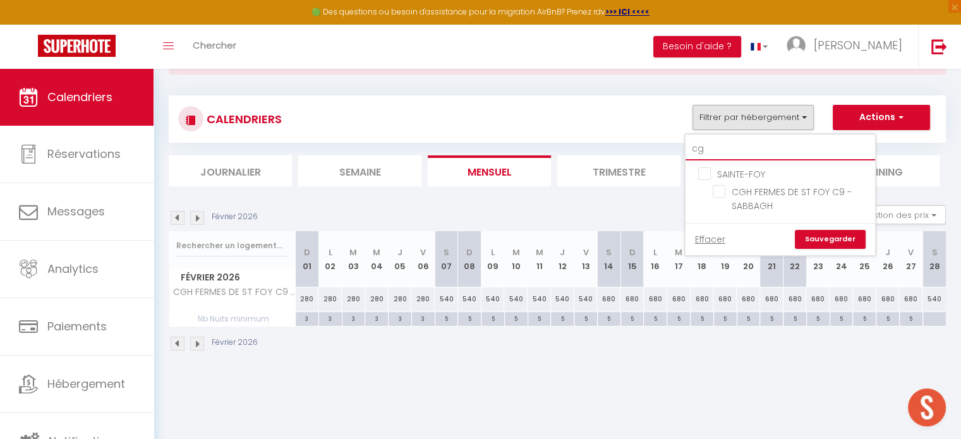
click at [712, 150] on input "cg" at bounding box center [781, 149] width 190 height 23
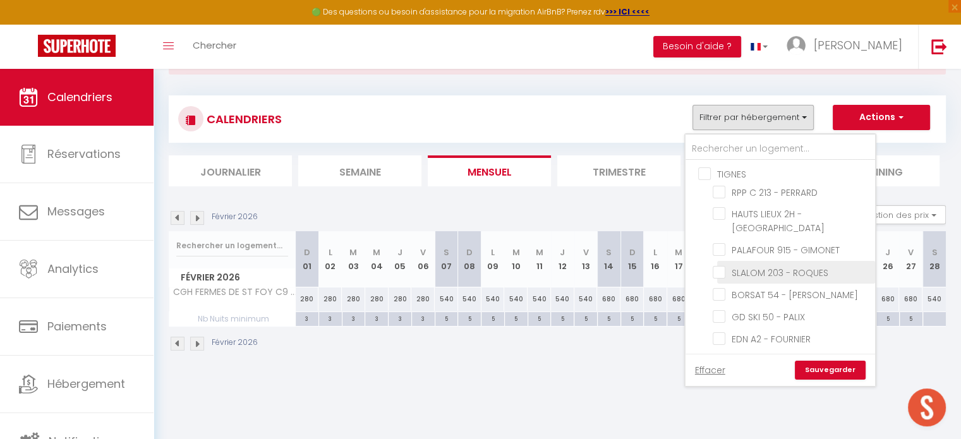
click at [718, 265] on input "SLALOM 203 - ROQUES" at bounding box center [792, 271] width 158 height 13
click at [814, 371] on link "Sauvegarder" at bounding box center [830, 370] width 71 height 19
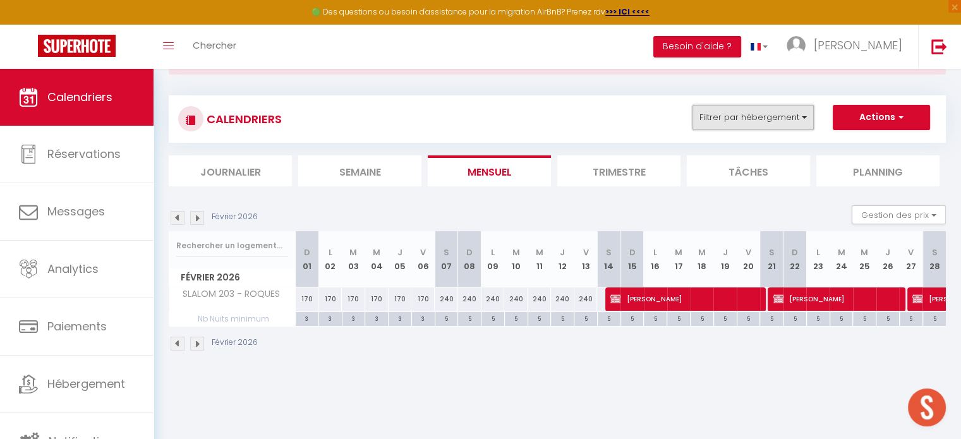
click at [743, 112] on button "Filtrer par hébergement" at bounding box center [753, 117] width 121 height 25
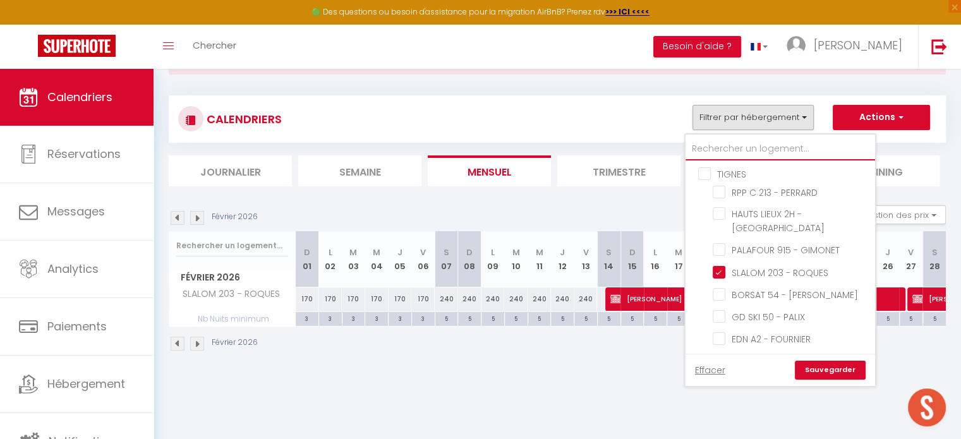
click at [726, 146] on input "text" at bounding box center [781, 149] width 190 height 23
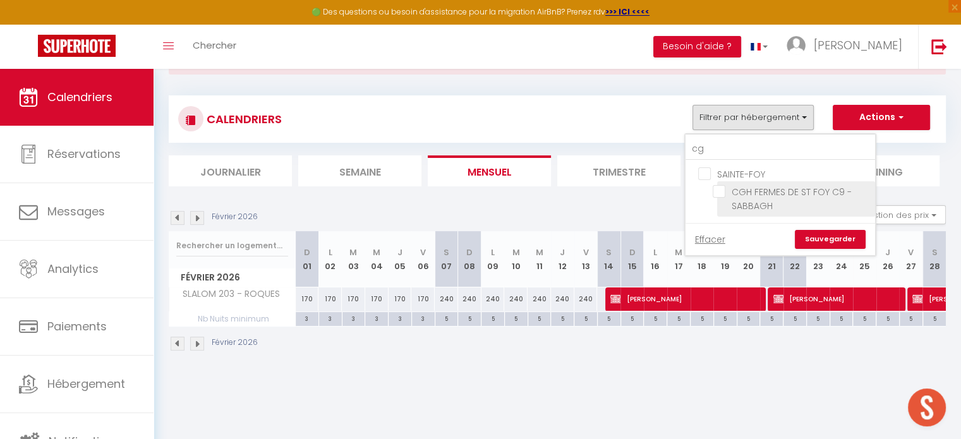
click at [723, 190] on input "CGH FERMES DE ST FOY C9 - SABBAGH" at bounding box center [792, 191] width 158 height 13
click at [816, 236] on link "Sauvegarder" at bounding box center [830, 239] width 71 height 19
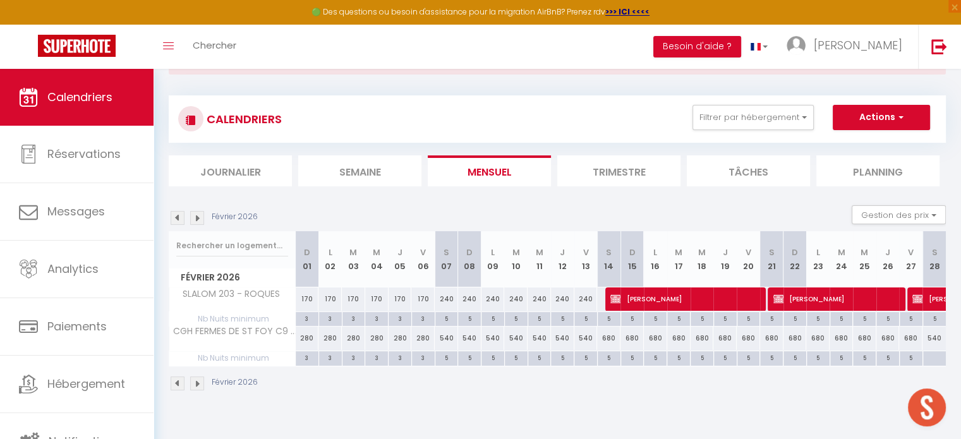
click at [194, 386] on img at bounding box center [197, 384] width 14 height 14
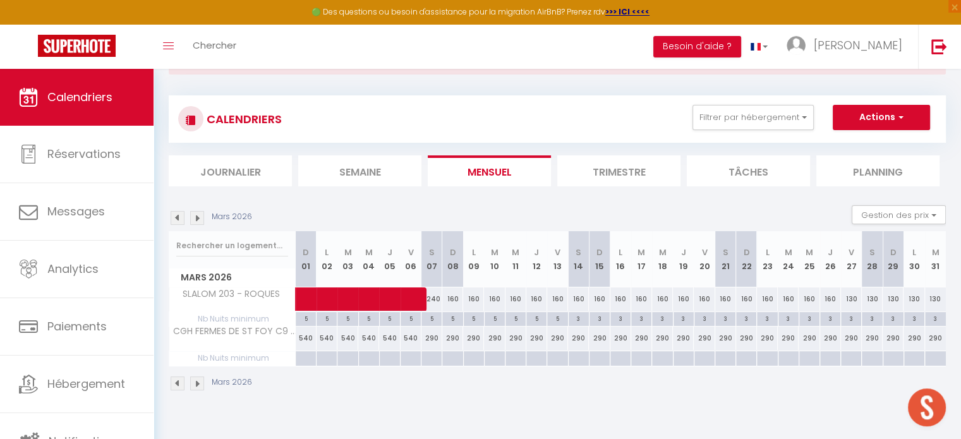
click at [199, 386] on img at bounding box center [197, 384] width 14 height 14
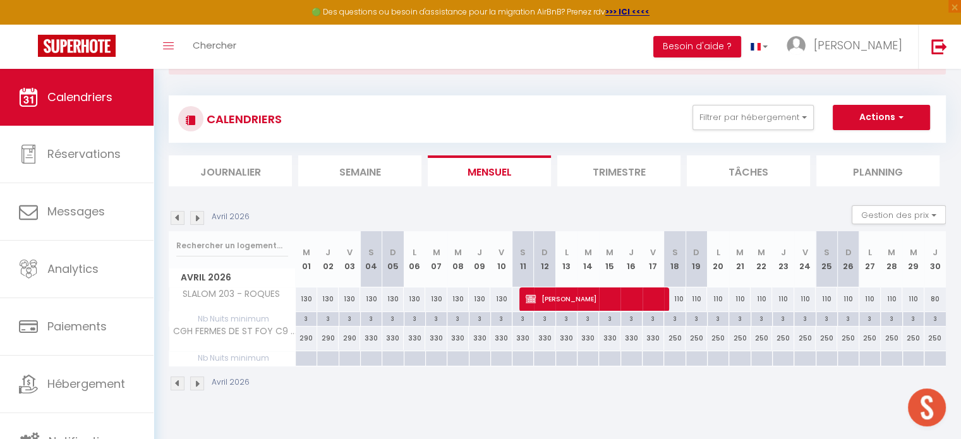
click at [179, 382] on img at bounding box center [178, 384] width 14 height 14
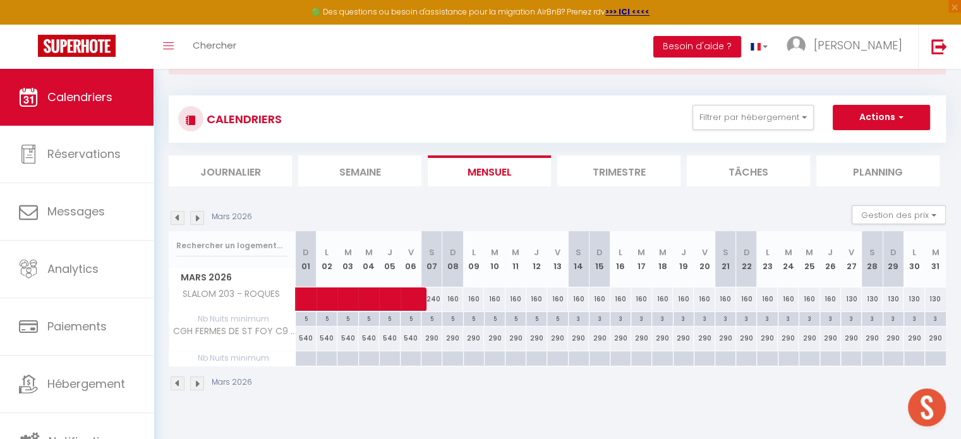
click at [428, 358] on div at bounding box center [431, 358] width 21 height 15
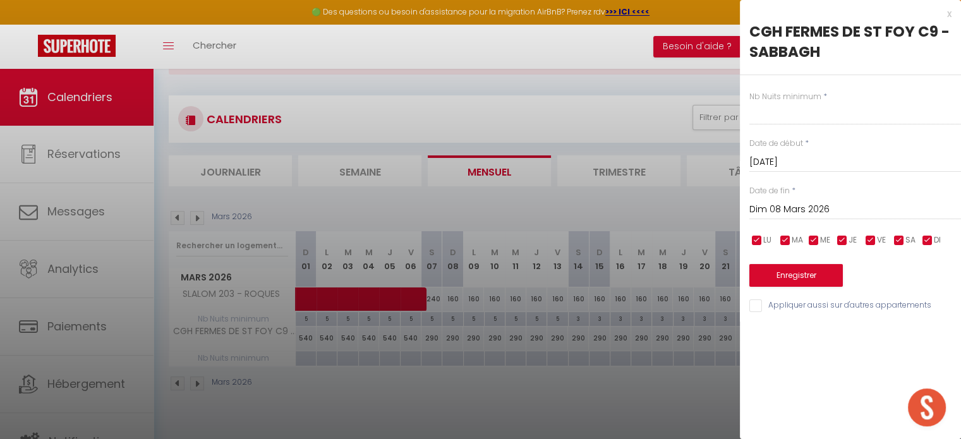
click at [838, 209] on input "Dim 08 Mars 2026" at bounding box center [856, 210] width 212 height 16
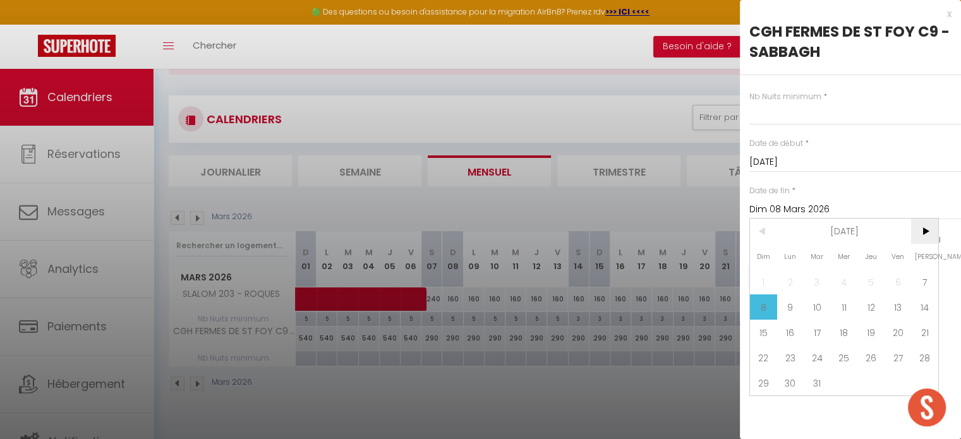
click at [922, 236] on span ">" at bounding box center [924, 231] width 27 height 25
click at [923, 272] on span "2" at bounding box center [924, 281] width 27 height 25
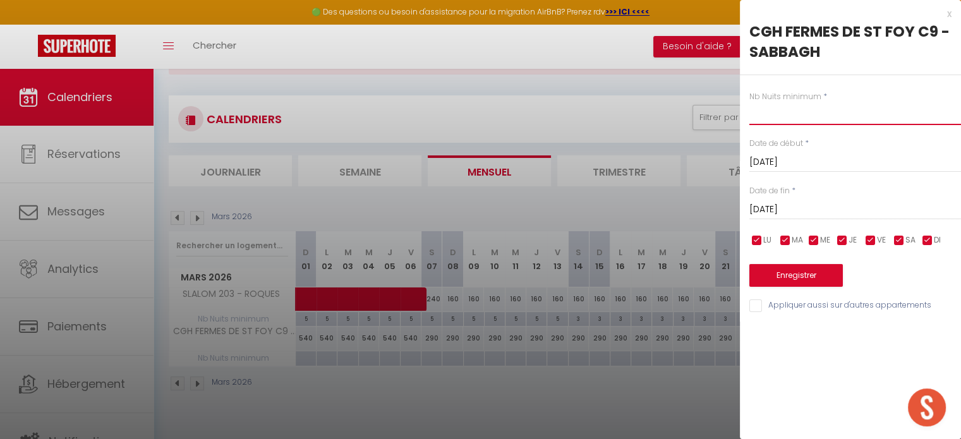
click at [820, 116] on input "text" at bounding box center [856, 113] width 212 height 23
click at [770, 272] on button "Enregistrer" at bounding box center [797, 275] width 94 height 23
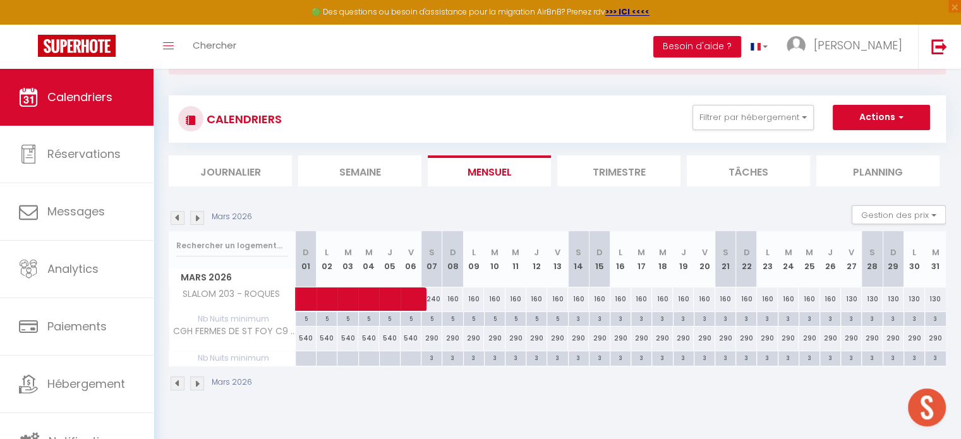
click at [177, 384] on img at bounding box center [178, 384] width 14 height 14
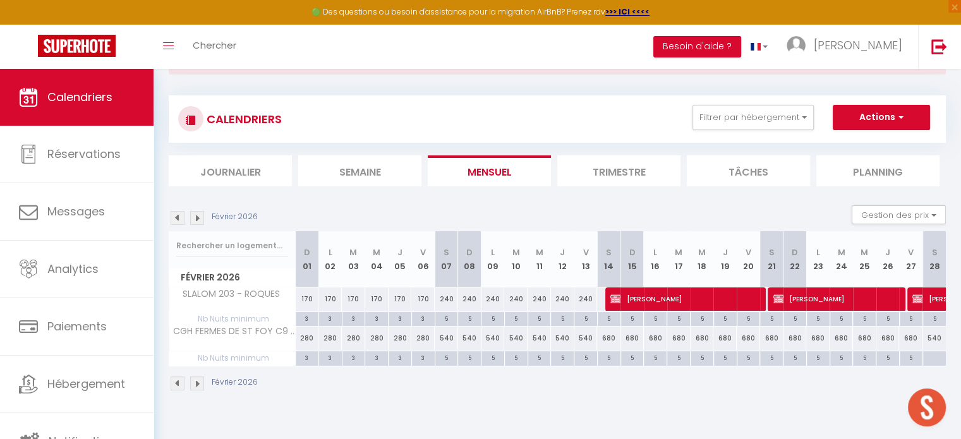
click at [927, 356] on div at bounding box center [934, 358] width 23 height 15
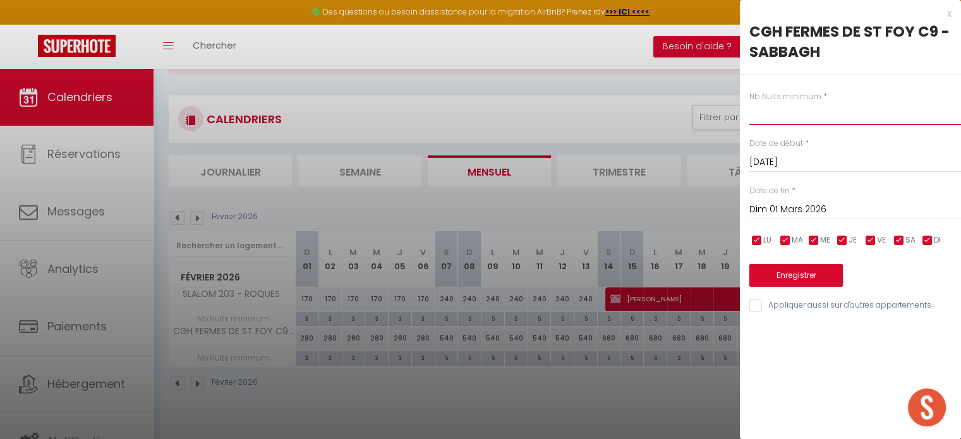
click at [804, 113] on input "text" at bounding box center [856, 113] width 212 height 23
click at [798, 214] on input "Dim 01 Mars 2026" at bounding box center [856, 210] width 212 height 16
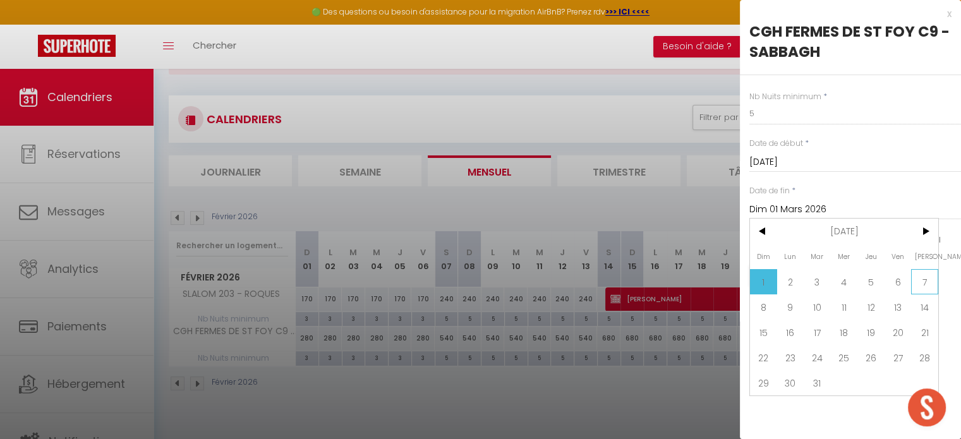
click at [923, 277] on span "7" at bounding box center [924, 281] width 27 height 25
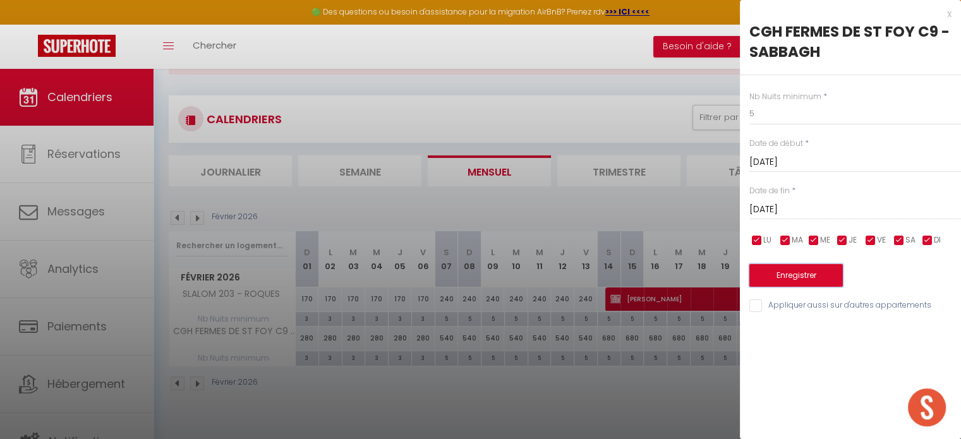
click at [795, 275] on button "Enregistrer" at bounding box center [797, 275] width 94 height 23
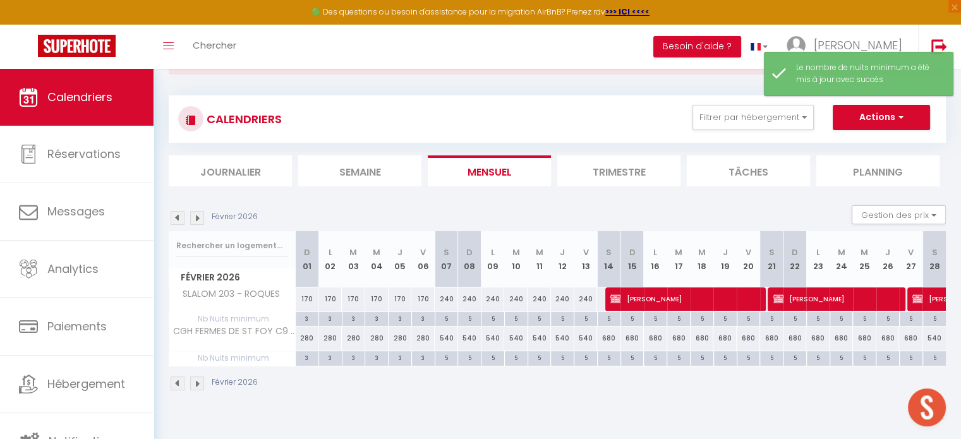
click at [200, 384] on img at bounding box center [197, 384] width 14 height 14
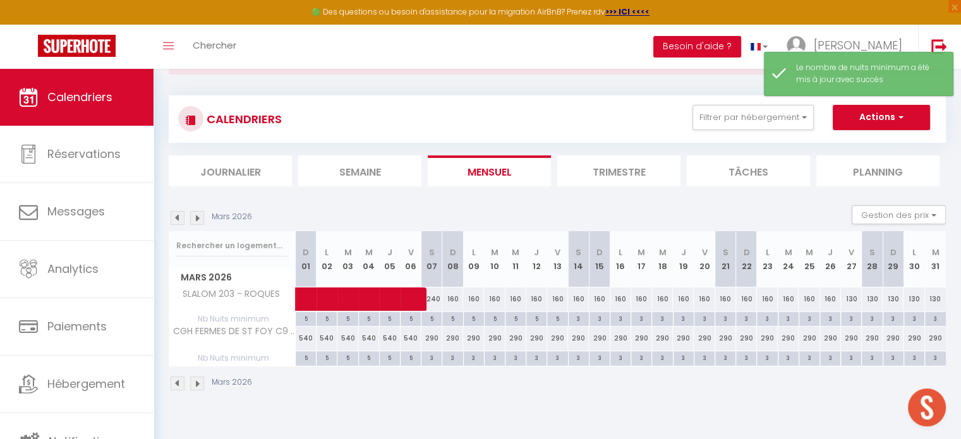
click at [200, 384] on img at bounding box center [197, 384] width 14 height 14
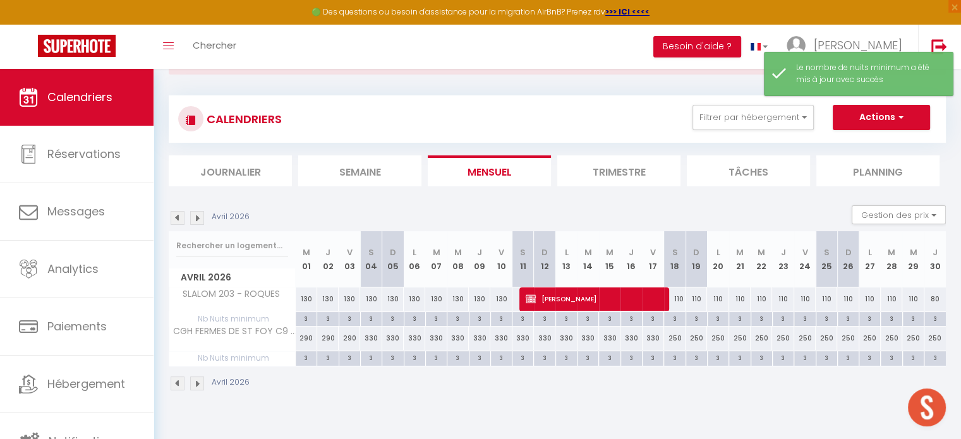
click at [200, 384] on img at bounding box center [197, 384] width 14 height 14
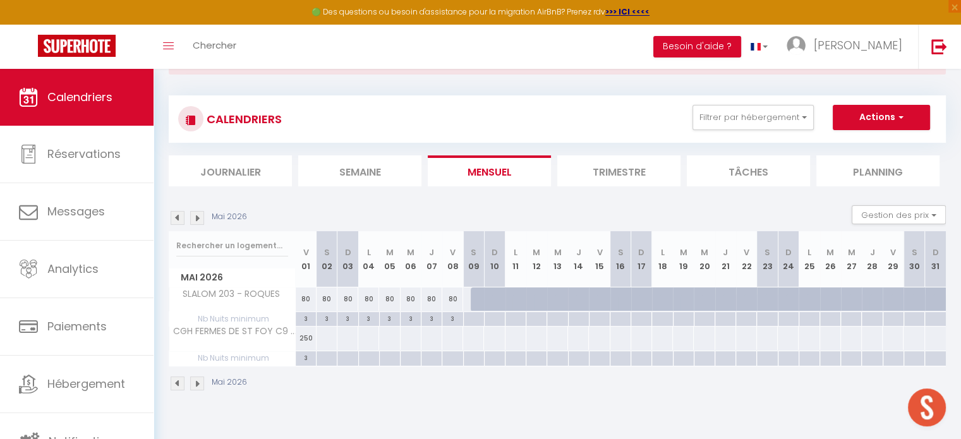
click at [331, 341] on div at bounding box center [326, 338] width 21 height 23
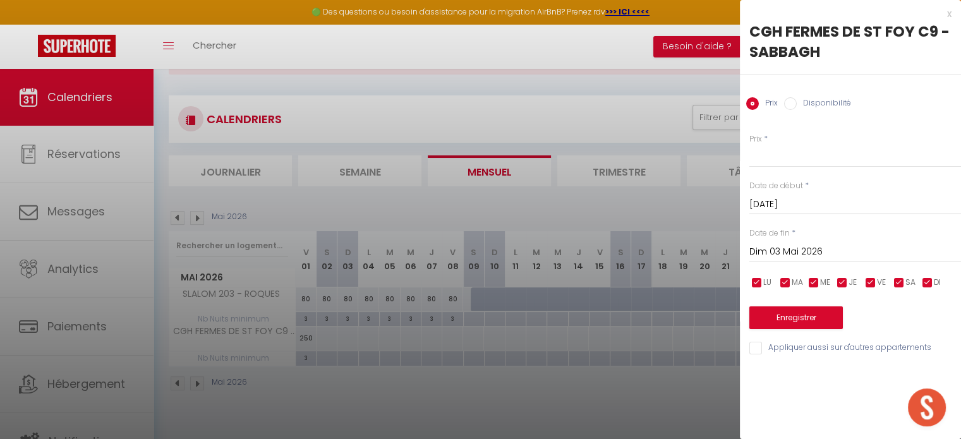
click at [823, 244] on input "Dim 03 Mai 2026" at bounding box center [856, 252] width 212 height 16
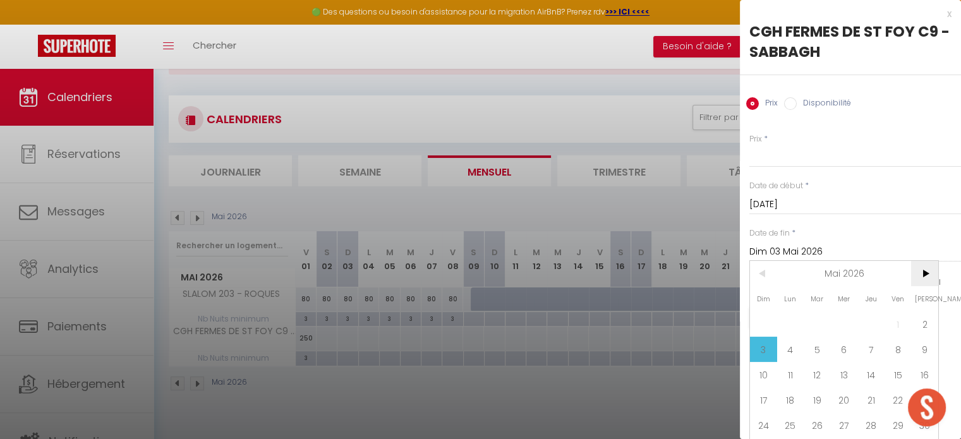
click at [925, 275] on span ">" at bounding box center [924, 273] width 27 height 25
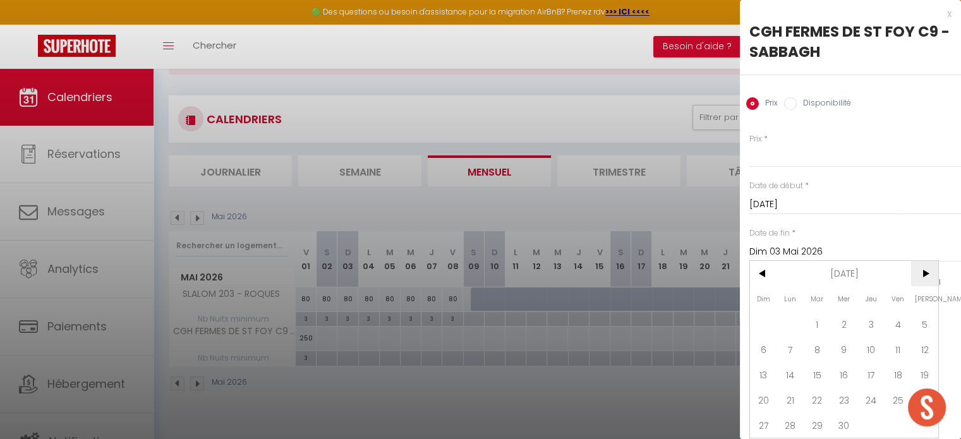
click at [925, 275] on span ">" at bounding box center [924, 273] width 27 height 25
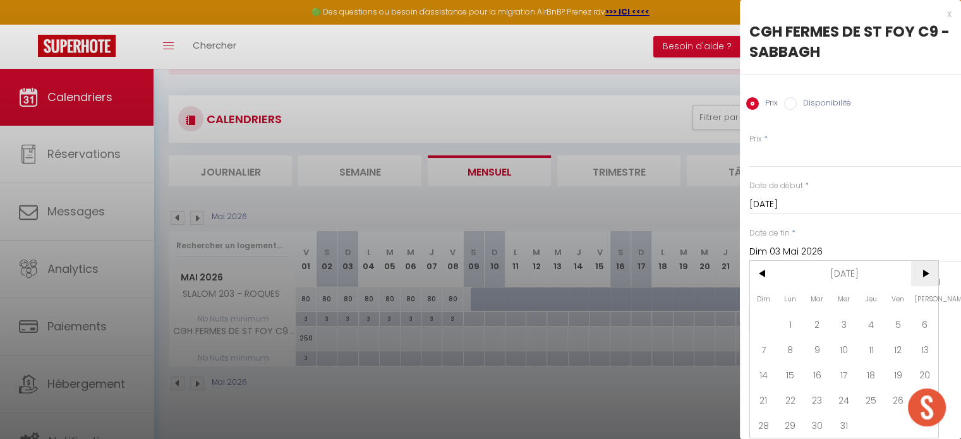
click at [925, 275] on span ">" at bounding box center [924, 273] width 27 height 25
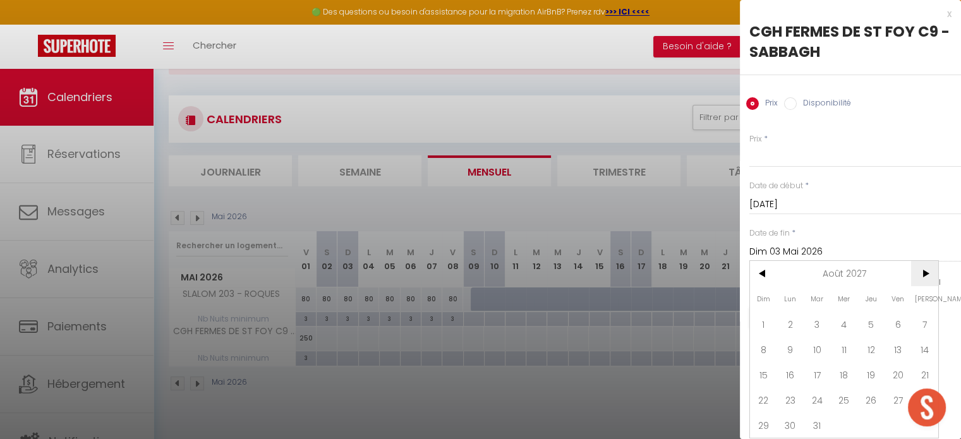
click at [925, 275] on span ">" at bounding box center [924, 273] width 27 height 25
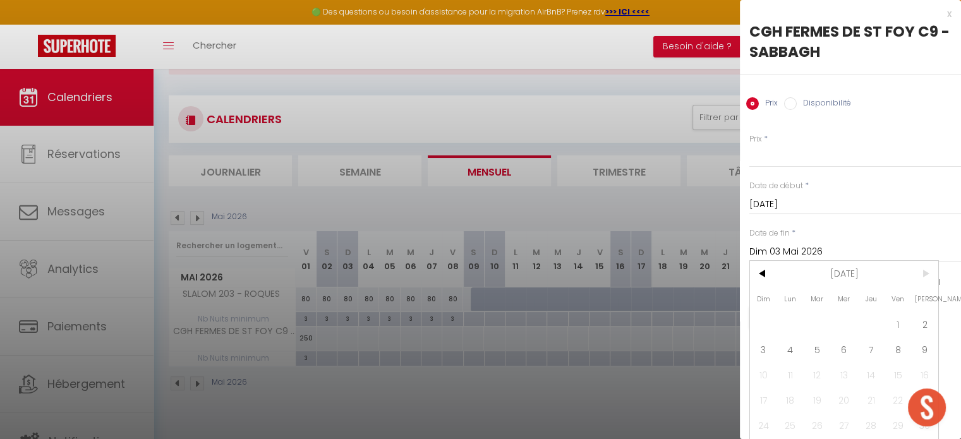
click at [925, 275] on span ">" at bounding box center [924, 273] width 27 height 25
click at [930, 355] on span "9" at bounding box center [924, 349] width 27 height 25
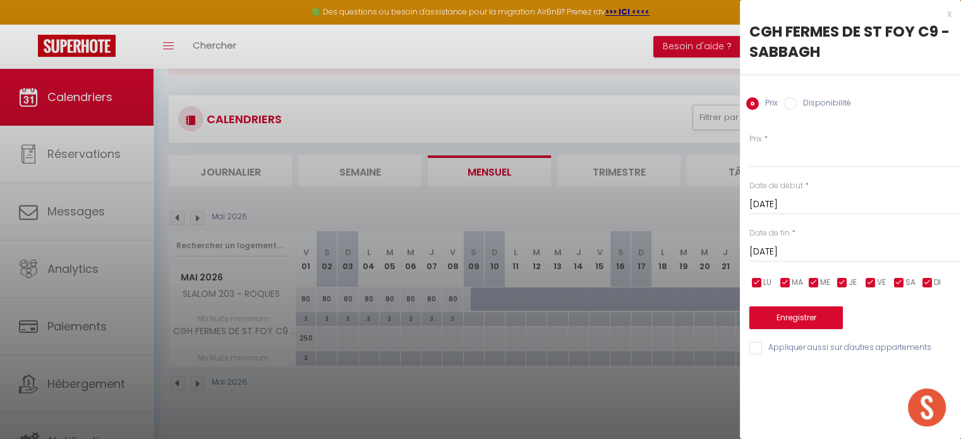
click at [827, 102] on label "Disponibilité" at bounding box center [824, 104] width 54 height 14
click at [797, 102] on input "Disponibilité" at bounding box center [790, 103] width 13 height 13
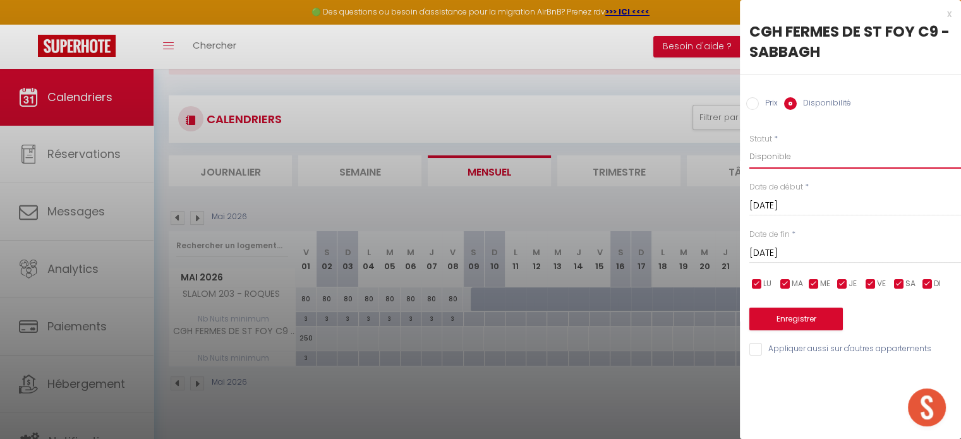
click at [787, 159] on select "Disponible Indisponible" at bounding box center [856, 157] width 212 height 24
click at [750, 145] on select "Disponible Indisponible" at bounding box center [856, 157] width 212 height 24
click at [784, 319] on button "Enregistrer" at bounding box center [797, 319] width 94 height 23
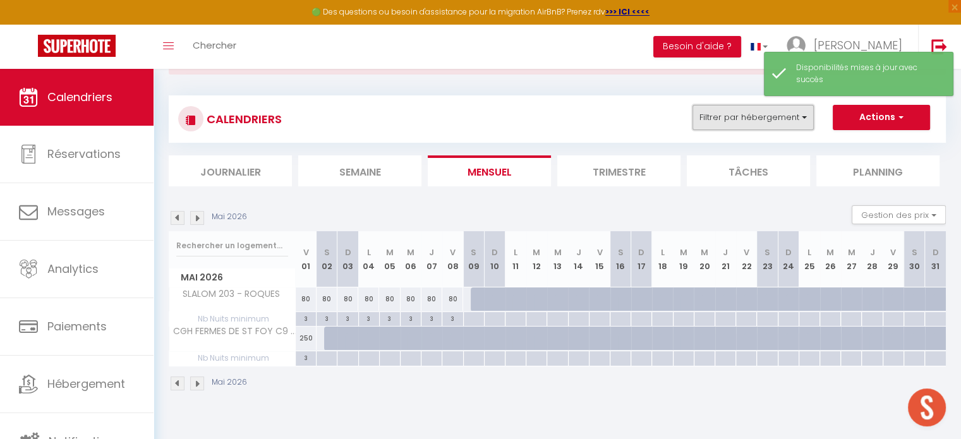
click at [743, 121] on button "Filtrer par hébergement" at bounding box center [753, 117] width 121 height 25
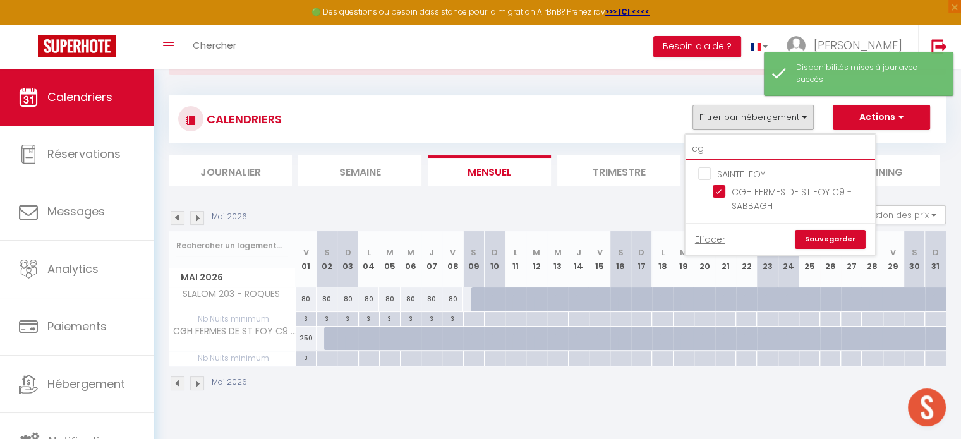
click at [720, 150] on input "cg" at bounding box center [781, 149] width 190 height 23
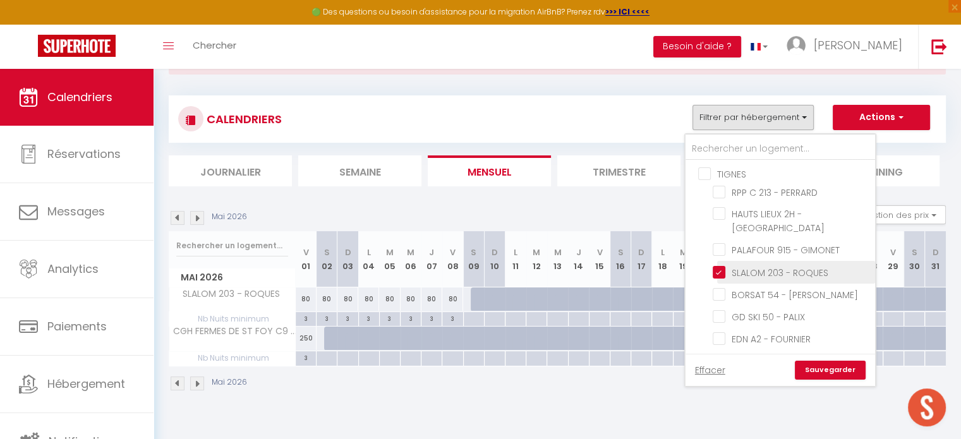
click at [718, 265] on input "SLALOM 203 - ROQUES" at bounding box center [792, 271] width 158 height 13
click at [811, 370] on link "Sauvegarder" at bounding box center [830, 370] width 71 height 19
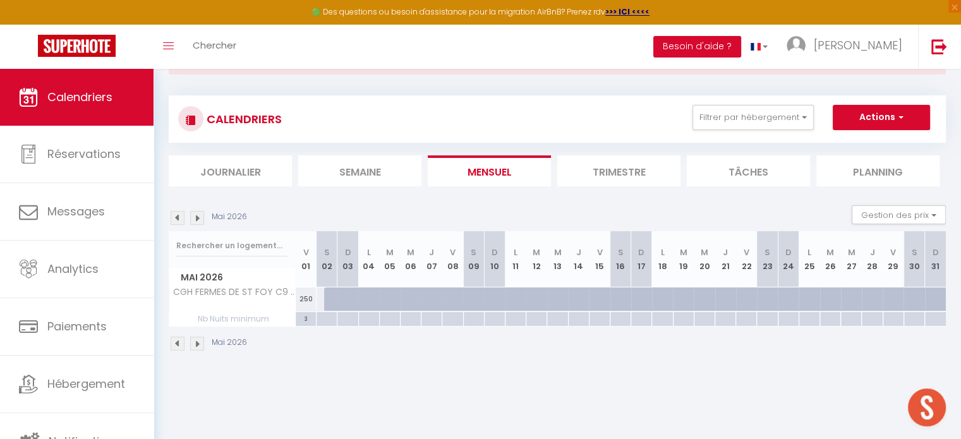
click at [178, 343] on img at bounding box center [178, 344] width 14 height 14
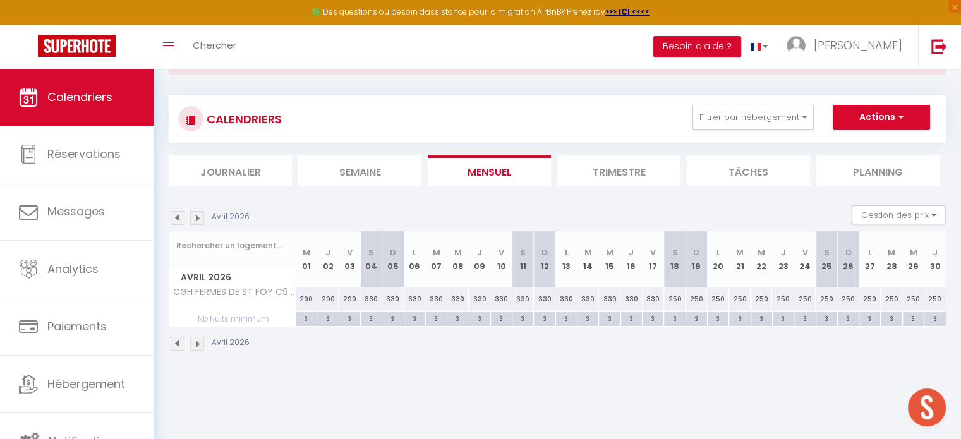
click at [178, 343] on img at bounding box center [178, 344] width 14 height 14
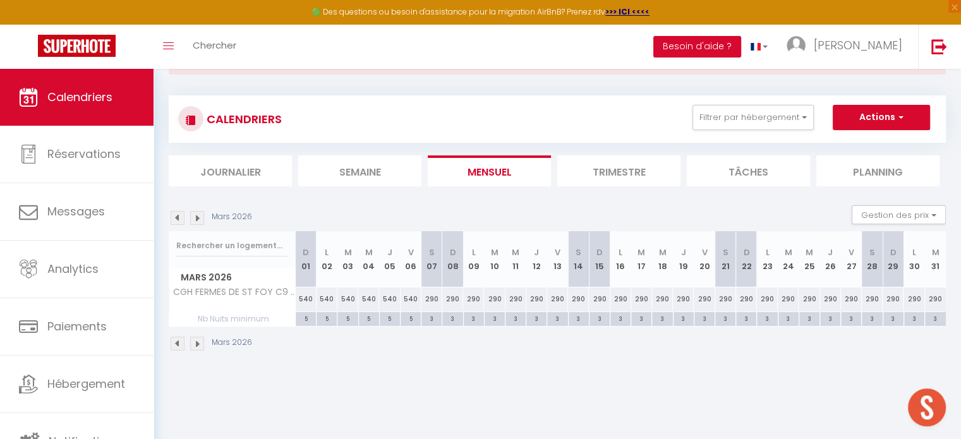
click at [178, 343] on img at bounding box center [178, 344] width 14 height 14
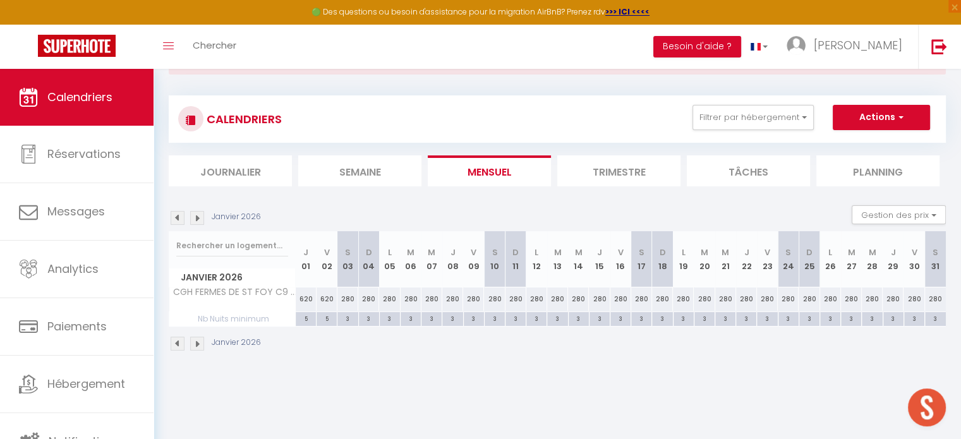
click at [178, 343] on img at bounding box center [178, 344] width 14 height 14
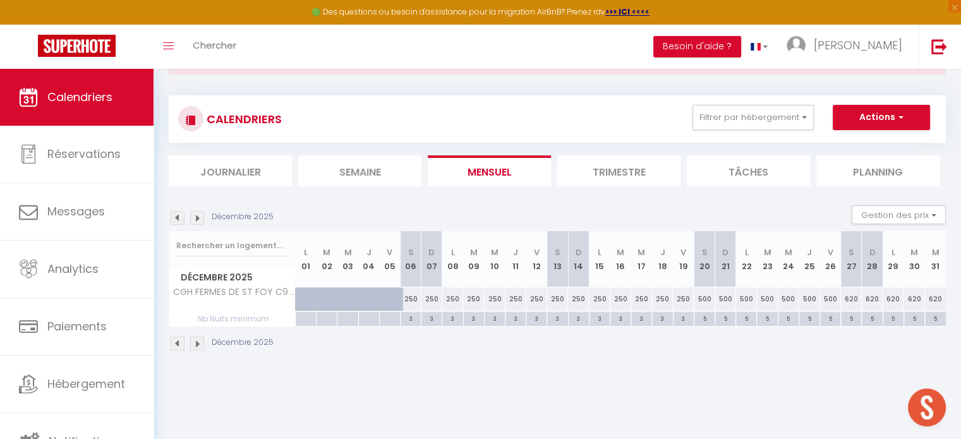
click at [197, 348] on img at bounding box center [197, 344] width 14 height 14
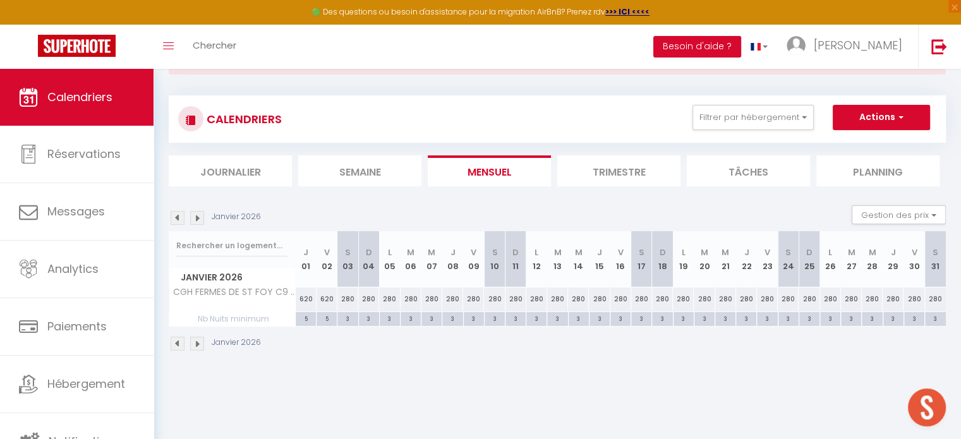
click at [191, 339] on img at bounding box center [197, 344] width 14 height 14
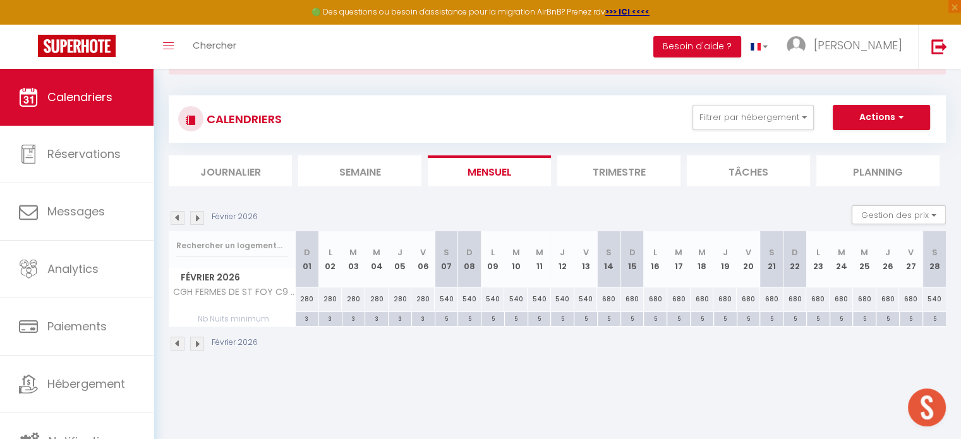
click at [179, 343] on img at bounding box center [178, 344] width 14 height 14
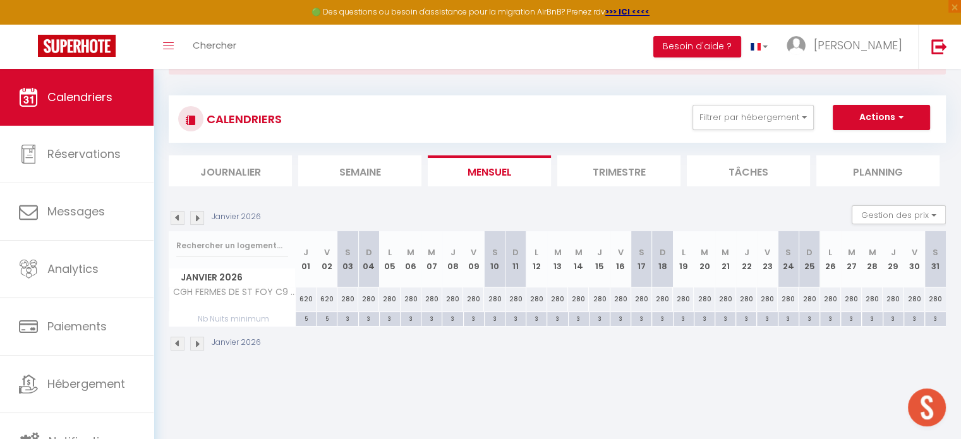
click at [349, 298] on div "280" at bounding box center [347, 299] width 21 height 23
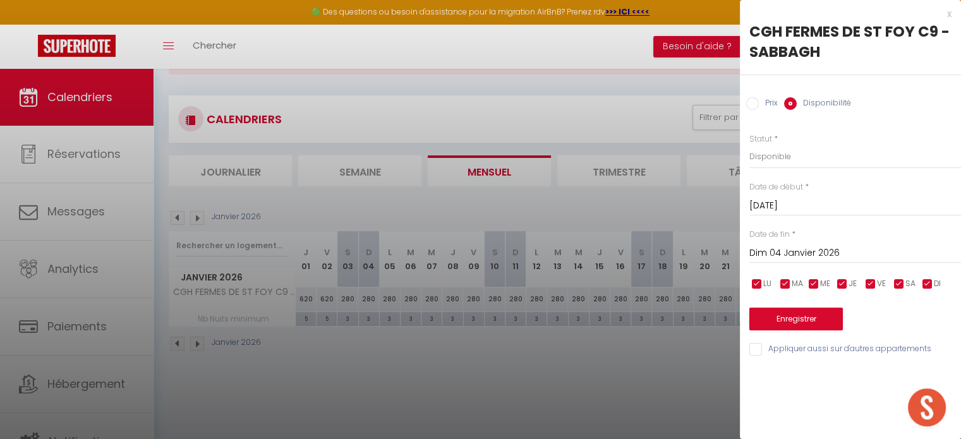
click at [761, 107] on label "Prix" at bounding box center [768, 104] width 19 height 14
click at [759, 107] on input "Prix" at bounding box center [752, 103] width 13 height 13
click at [774, 248] on input "Dim 04 Janvier 2026" at bounding box center [856, 252] width 212 height 16
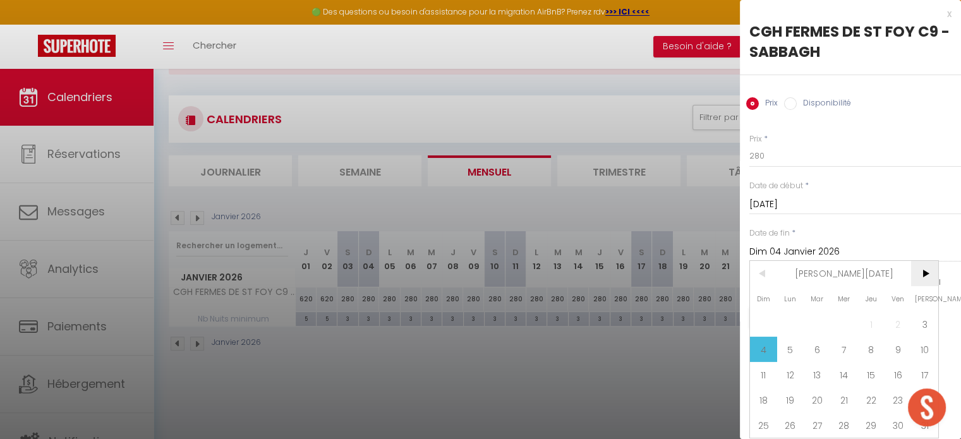
click at [933, 272] on span ">" at bounding box center [924, 273] width 27 height 25
click at [923, 317] on span "7" at bounding box center [924, 324] width 27 height 25
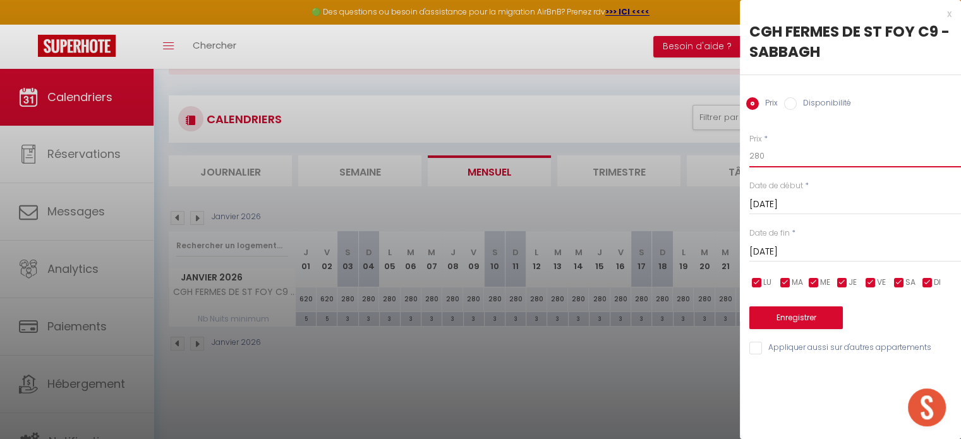
click at [758, 152] on input "280" at bounding box center [856, 156] width 212 height 23
click at [770, 315] on button "Enregistrer" at bounding box center [797, 318] width 94 height 23
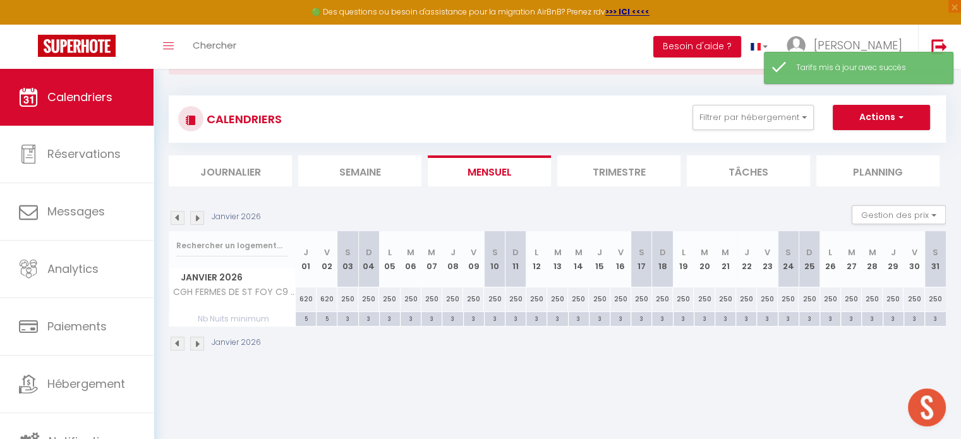
click at [198, 340] on img at bounding box center [197, 344] width 14 height 14
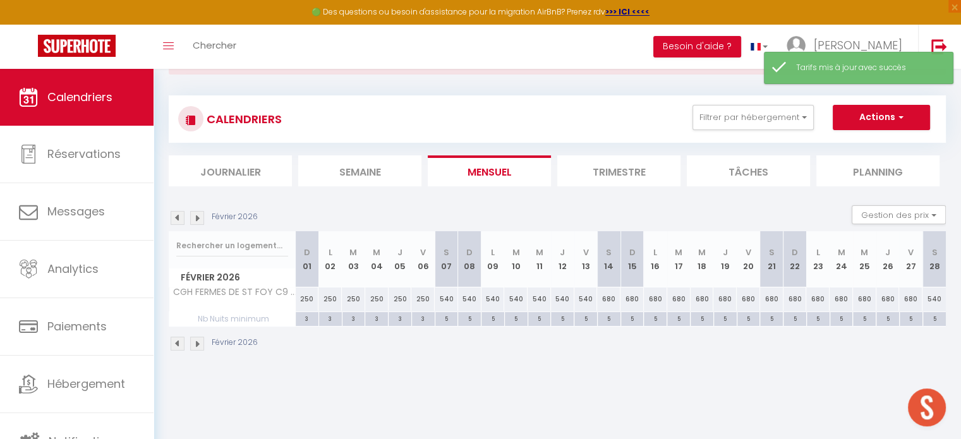
click at [198, 340] on img at bounding box center [197, 344] width 14 height 14
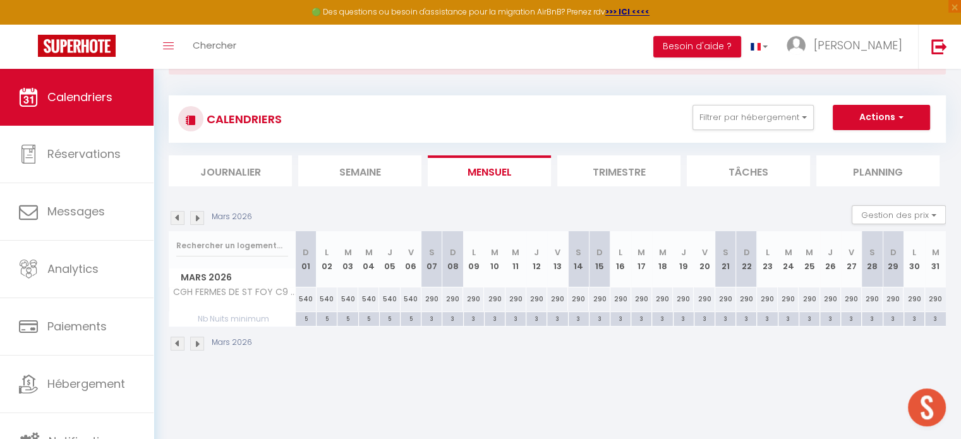
click at [430, 298] on div "290" at bounding box center [432, 299] width 21 height 23
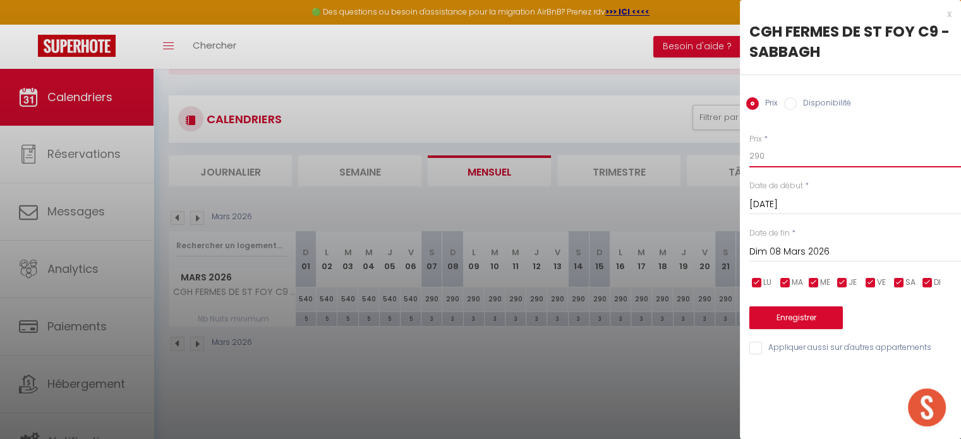
click at [758, 155] on input "290" at bounding box center [856, 156] width 212 height 23
click at [769, 251] on input "Dim 08 Mars 2026" at bounding box center [856, 252] width 212 height 16
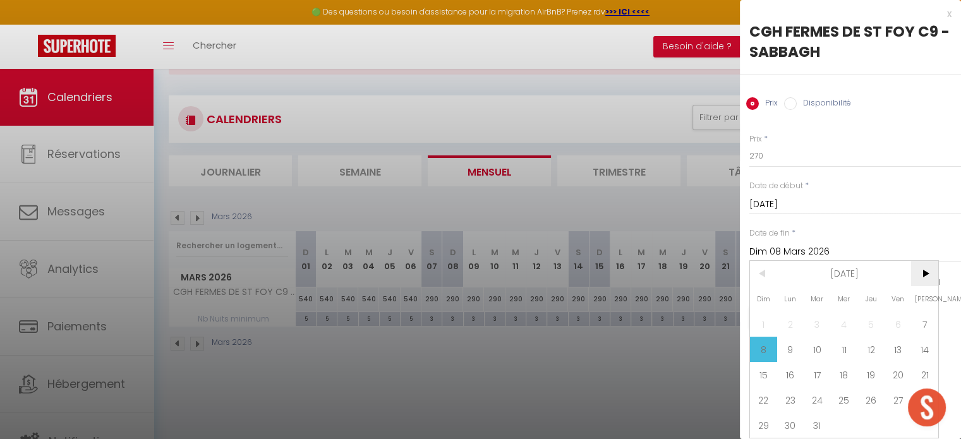
click at [926, 270] on span ">" at bounding box center [924, 273] width 27 height 25
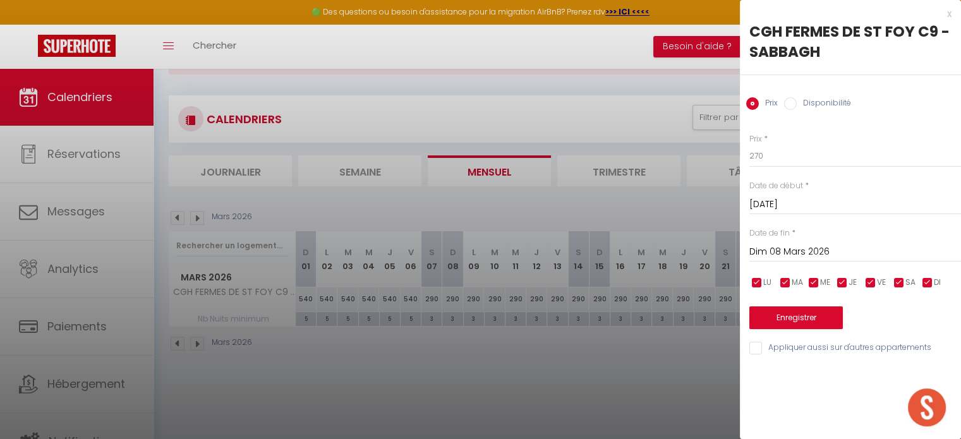
click at [806, 248] on input "Dim 08 Mars 2026" at bounding box center [856, 252] width 212 height 16
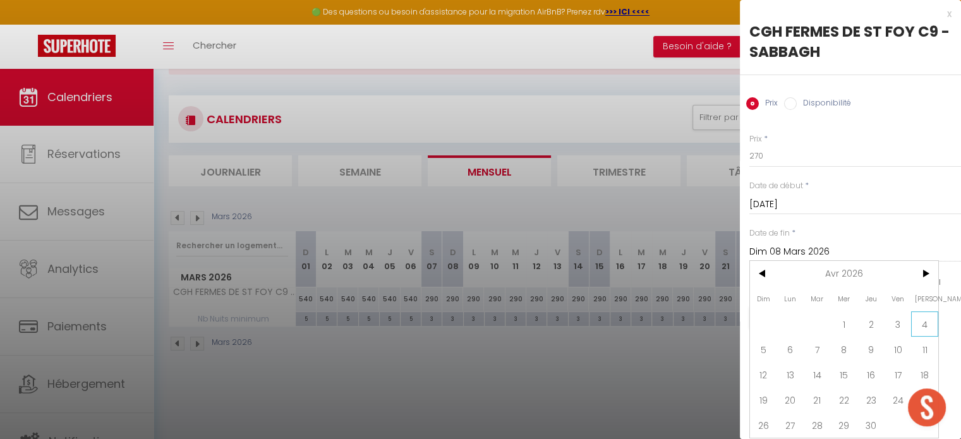
click at [925, 322] on span "4" at bounding box center [924, 324] width 27 height 25
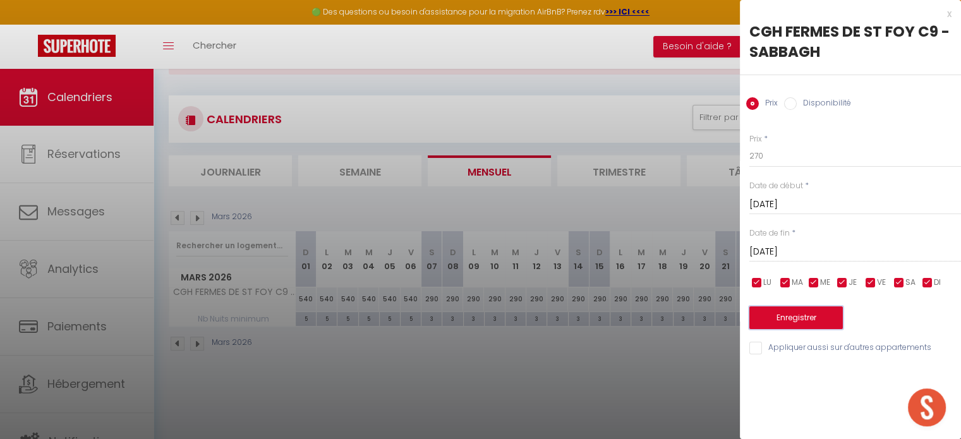
click at [811, 320] on button "Enregistrer" at bounding box center [797, 318] width 94 height 23
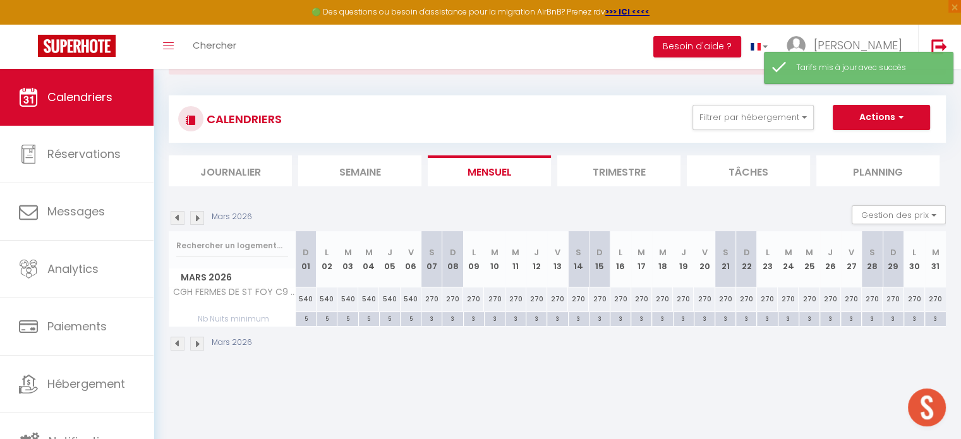
click at [195, 343] on img at bounding box center [197, 344] width 14 height 14
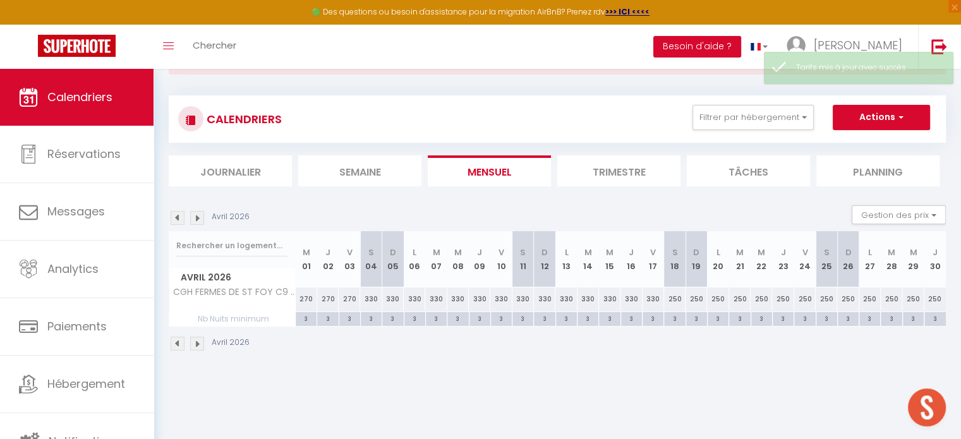
click at [195, 343] on img at bounding box center [197, 344] width 14 height 14
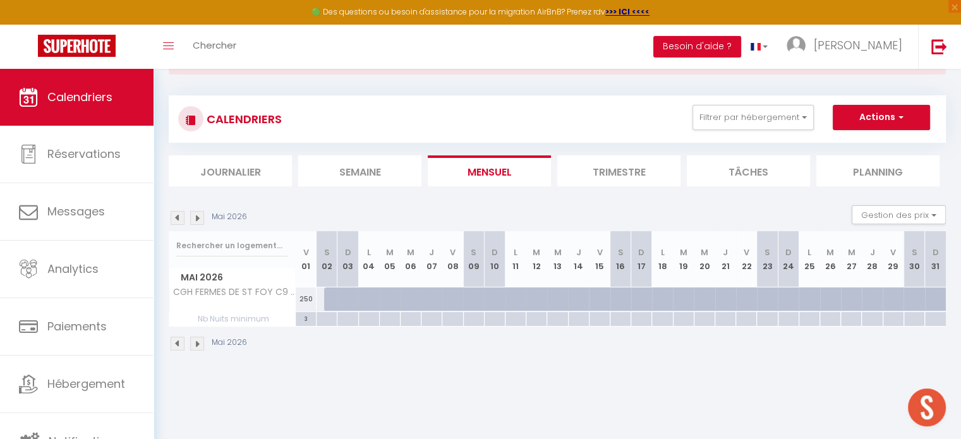
click at [176, 344] on img at bounding box center [178, 344] width 14 height 14
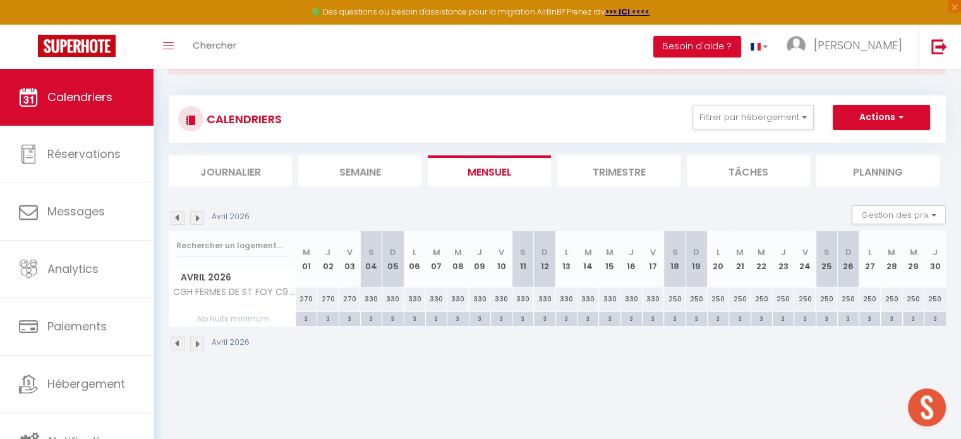
click at [176, 344] on img at bounding box center [178, 344] width 14 height 14
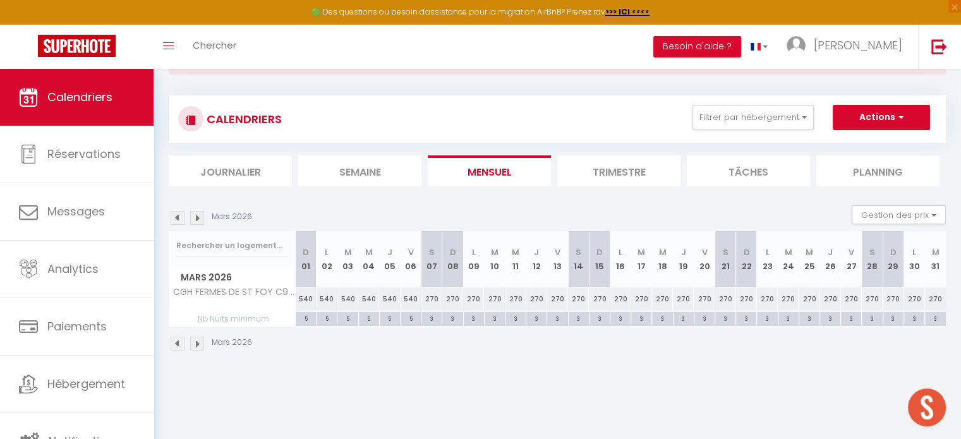
click at [176, 344] on img at bounding box center [178, 344] width 14 height 14
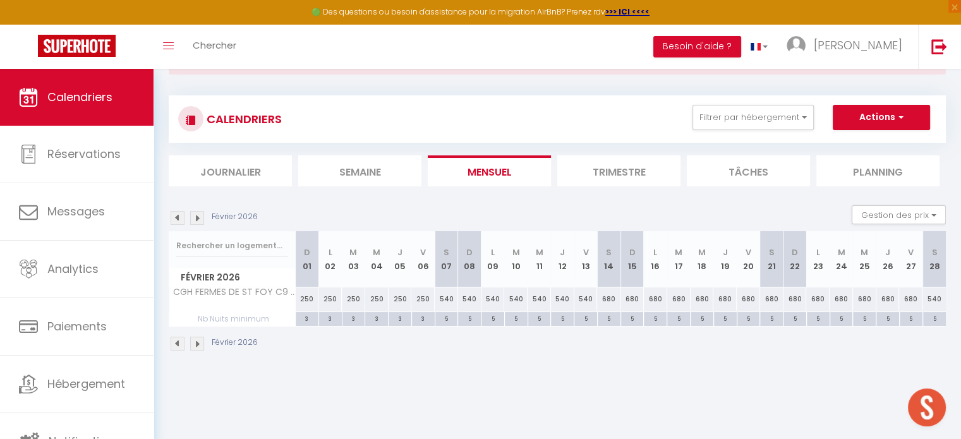
click at [176, 344] on img at bounding box center [178, 344] width 14 height 14
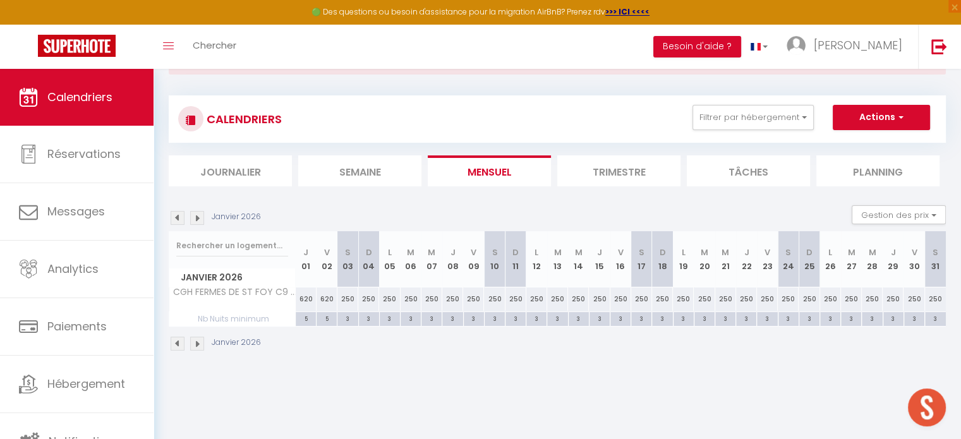
click at [176, 344] on img at bounding box center [178, 344] width 14 height 14
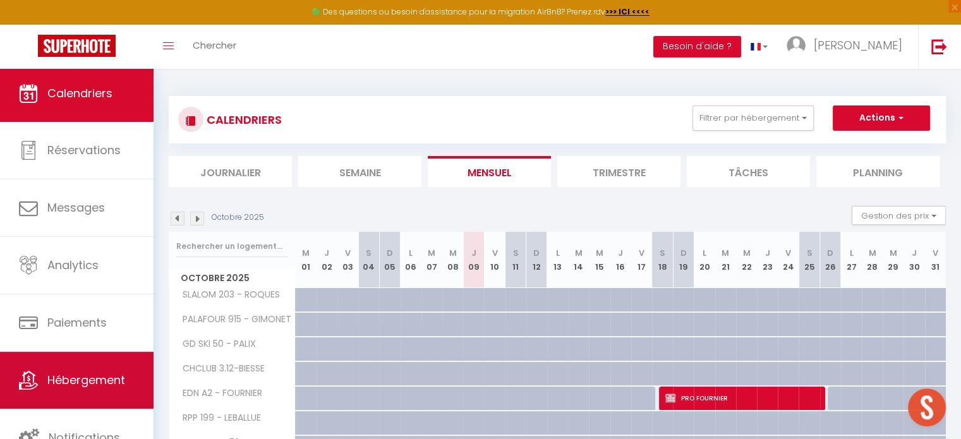
click at [91, 378] on span "Hébergement" at bounding box center [86, 380] width 78 height 16
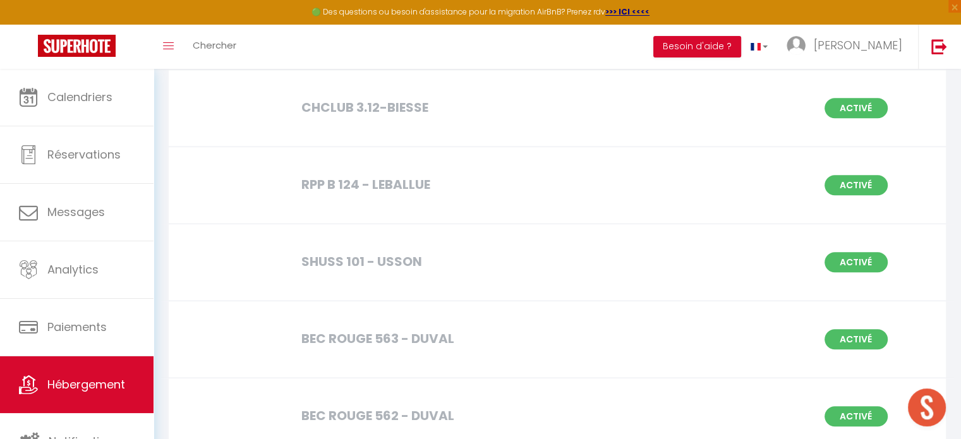
scroll to position [1072, 0]
